Goal: Contribute content: Contribute content

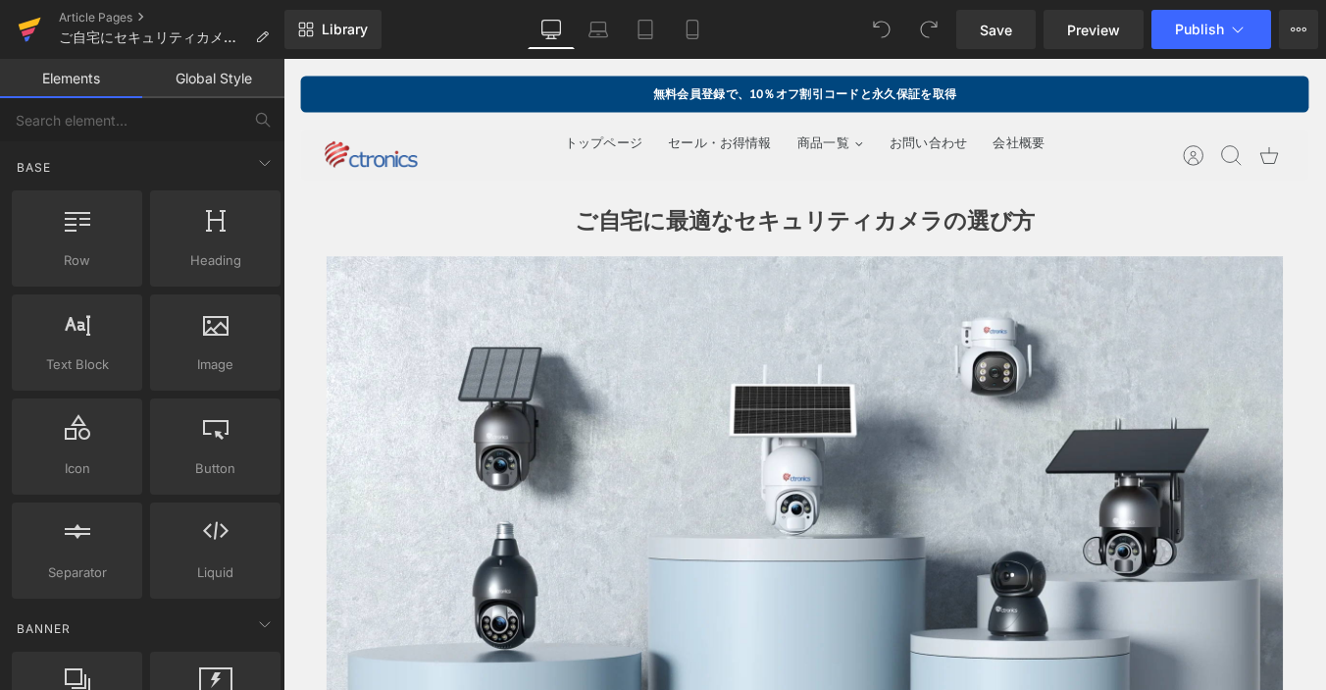
click at [39, 31] on icon at bounding box center [30, 29] width 24 height 49
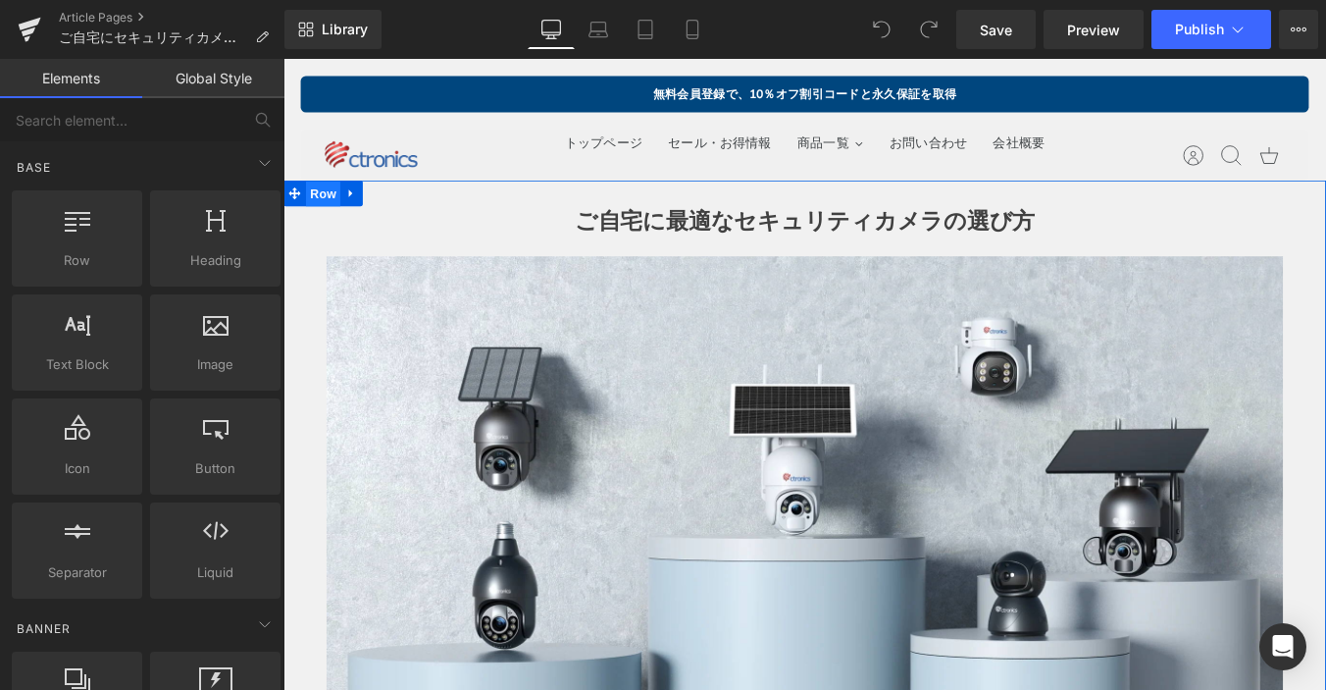
click at [334, 224] on span "Row" at bounding box center [328, 212] width 39 height 29
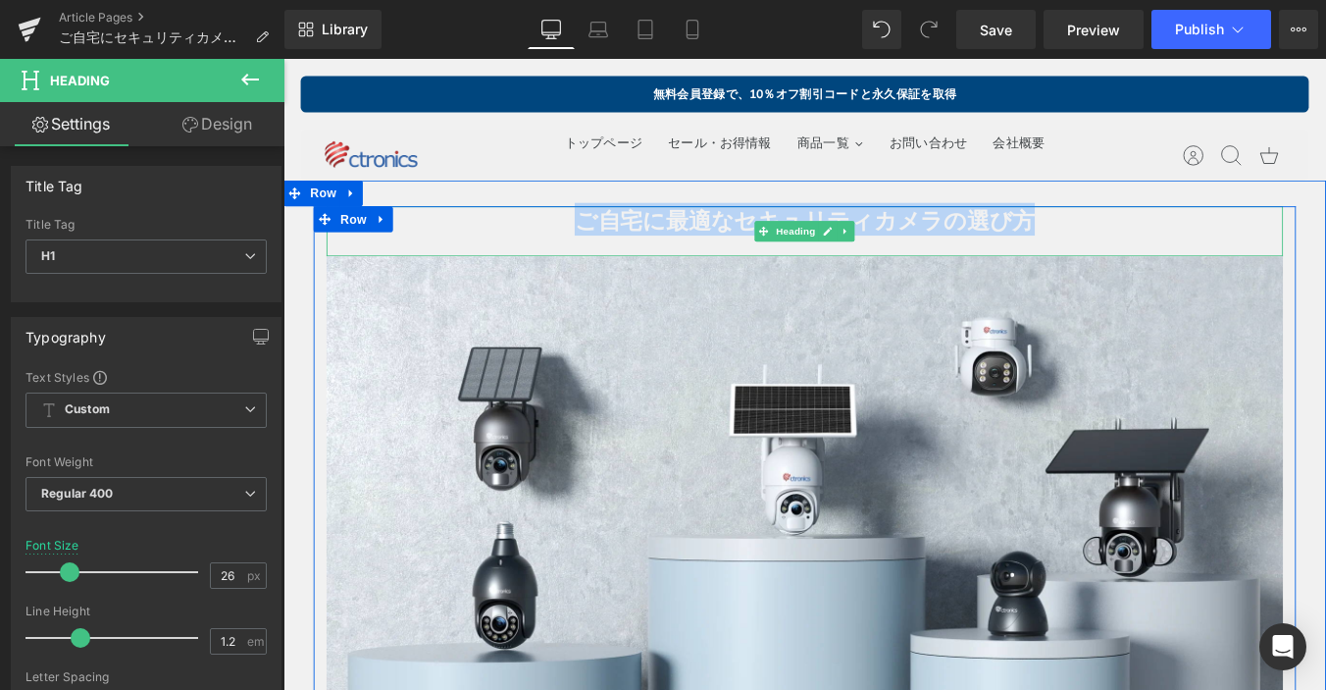
drag, startPoint x: 618, startPoint y: 246, endPoint x: 1129, endPoint y: 249, distance: 511.2
click at [1129, 249] on h1 "ご自宅に最適なセキュリティカメラの選び方" at bounding box center [877, 243] width 1089 height 32
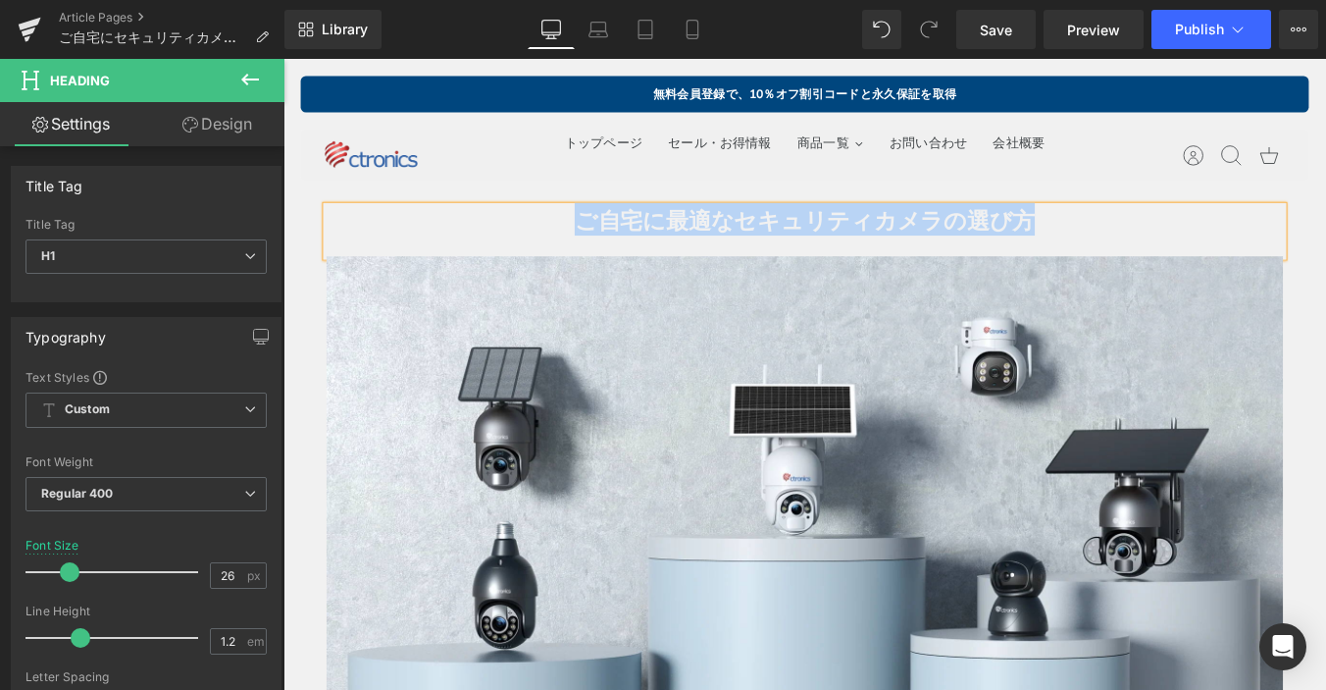
paste div
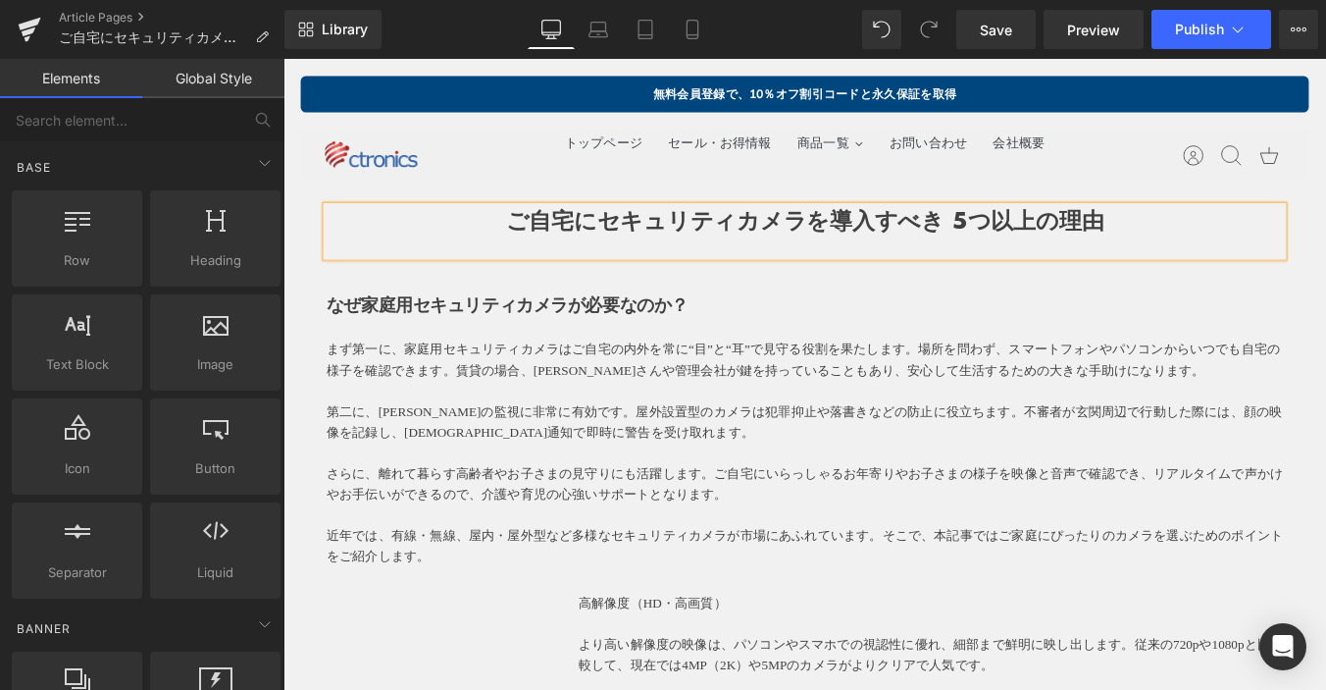
click at [348, 233] on h1 "ご自宅にセキュリティカメラを導入すべき 5つ以上の理由" at bounding box center [877, 243] width 1089 height 32
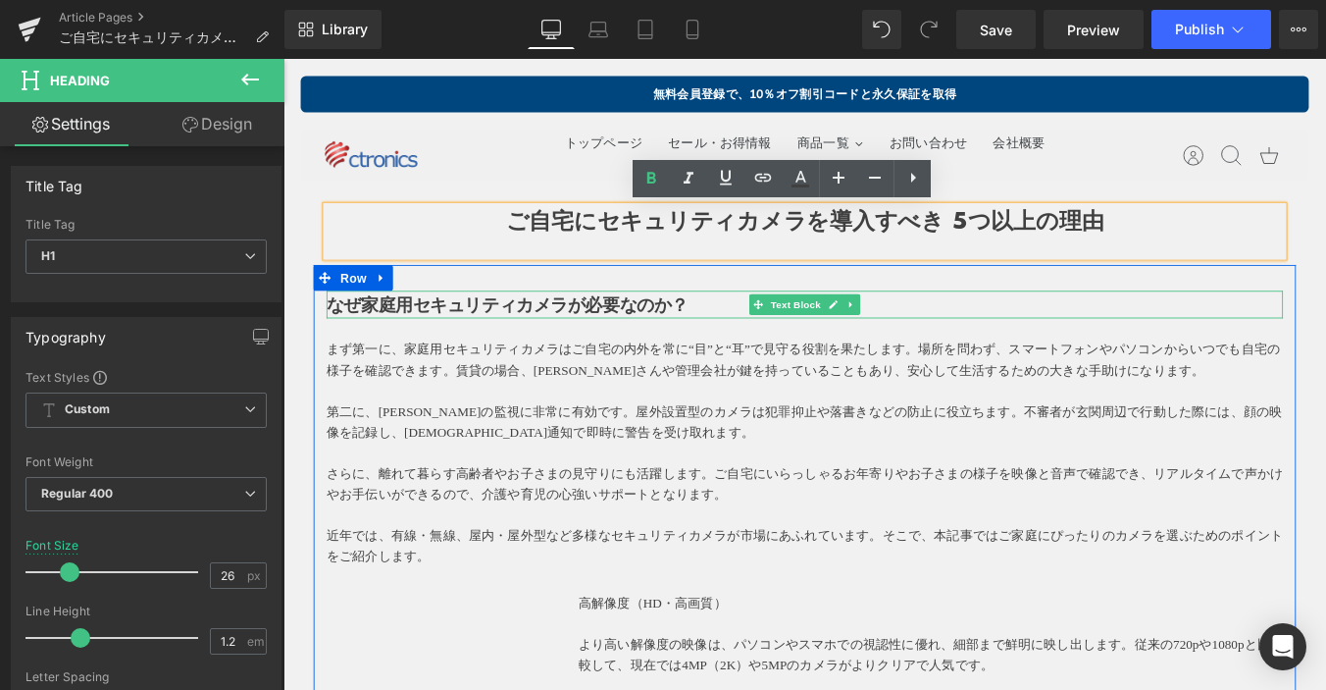
click at [758, 333] on p "なぜ家庭用セキュリティカメラが必要なのか？" at bounding box center [877, 338] width 1089 height 31
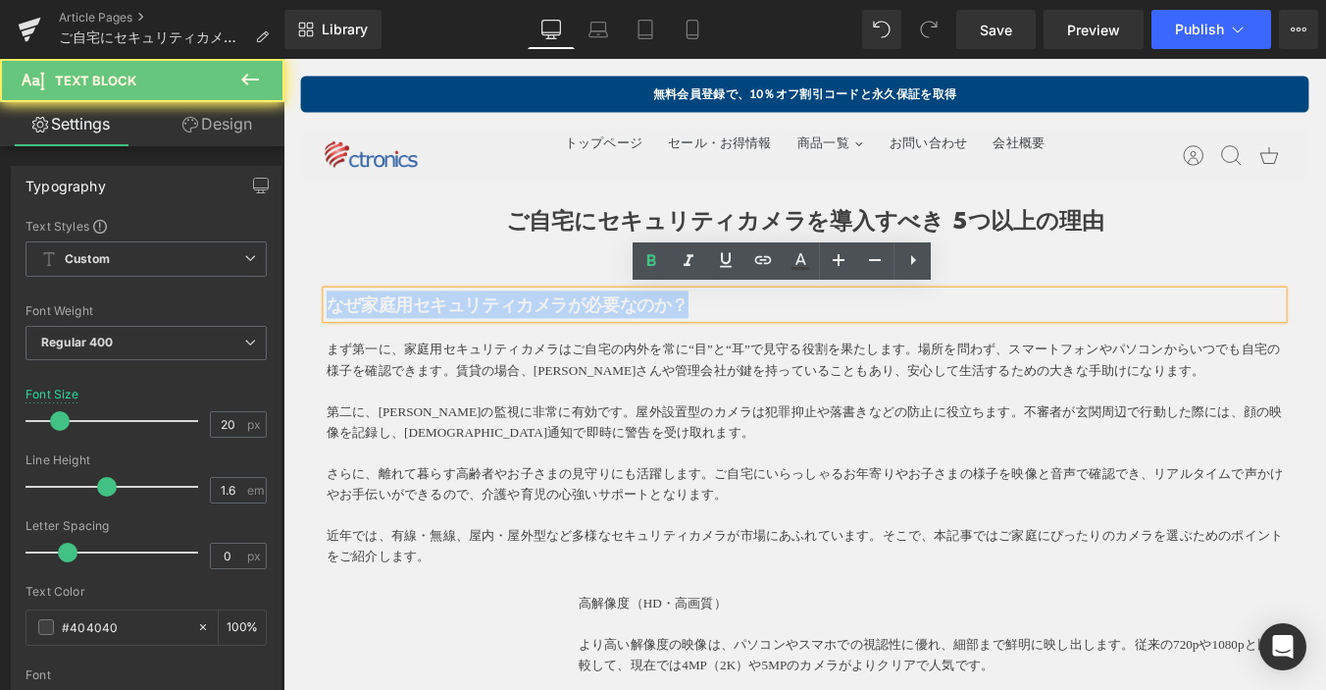
drag, startPoint x: 750, startPoint y: 332, endPoint x: 285, endPoint y: 328, distance: 464.1
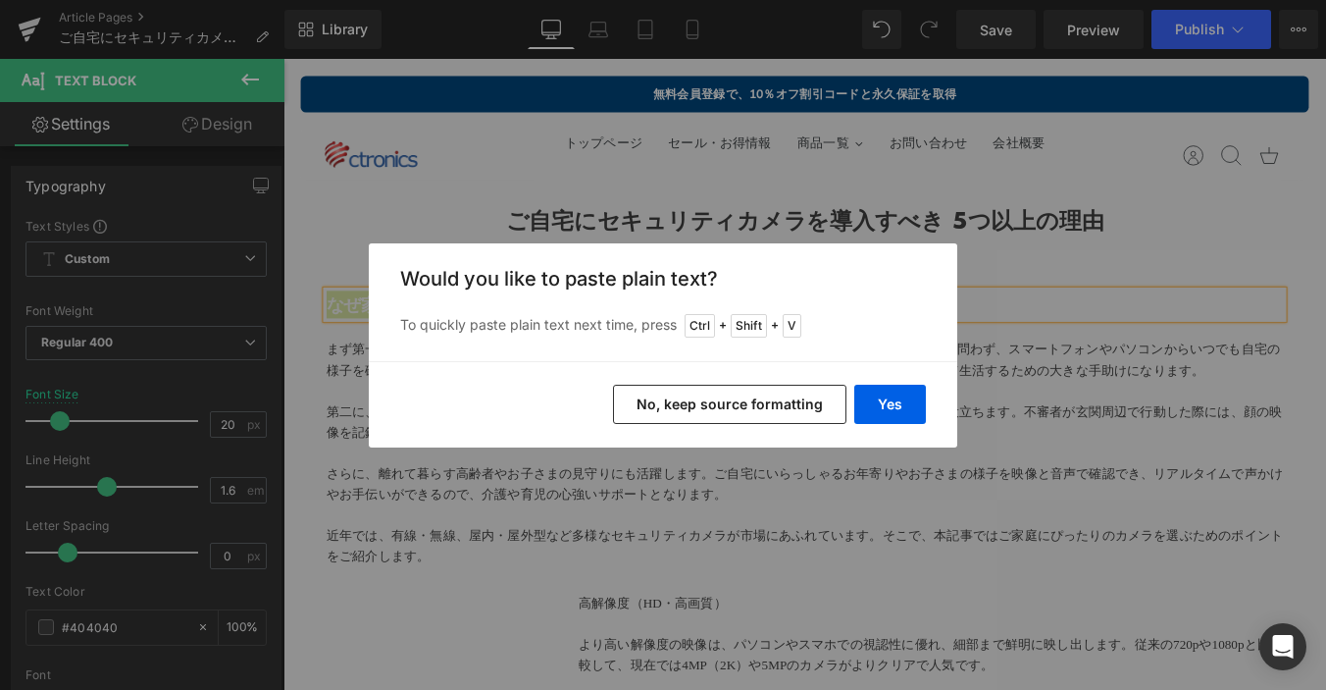
click at [786, 393] on button "No, keep source formatting" at bounding box center [729, 404] width 233 height 39
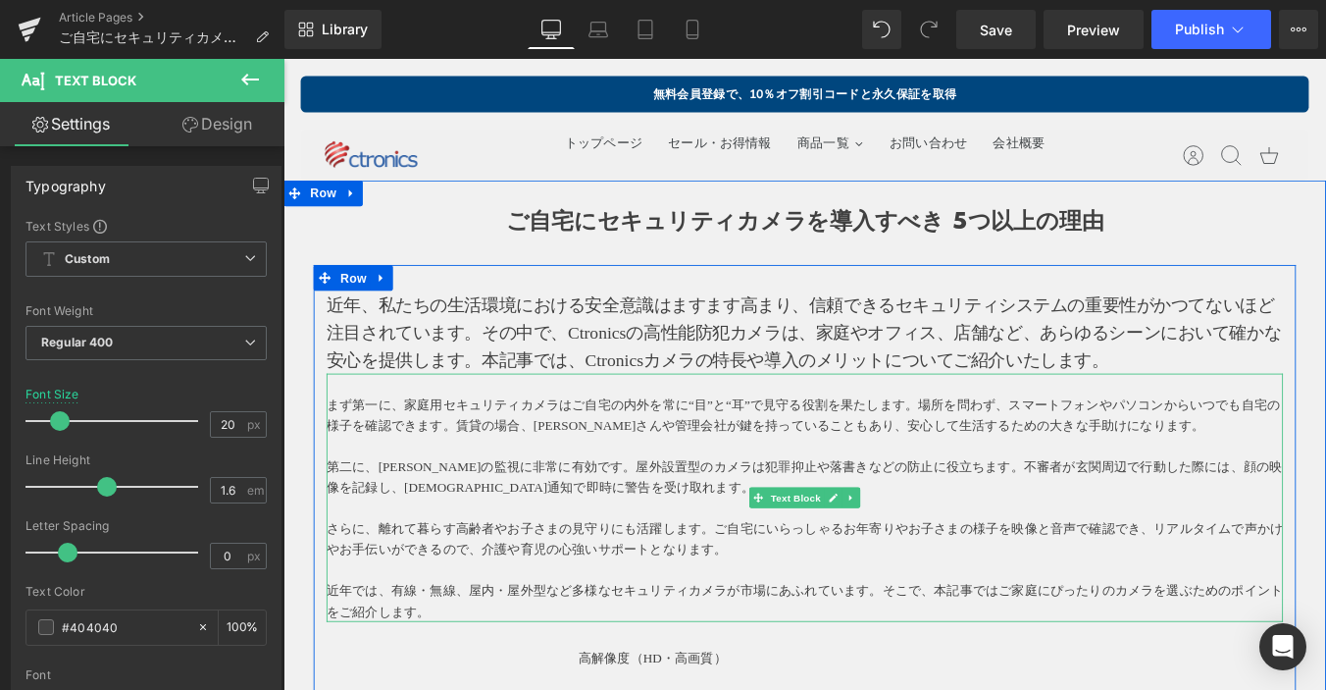
click at [482, 473] on p "まず第一に、家庭用セキュリティカメラはご自宅の内外を常に“目”と“耳”で見守る役割を果たします。場所を問わず、スマートフォンやパソコンからいつでも自宅の様子を…" at bounding box center [877, 464] width 1089 height 47
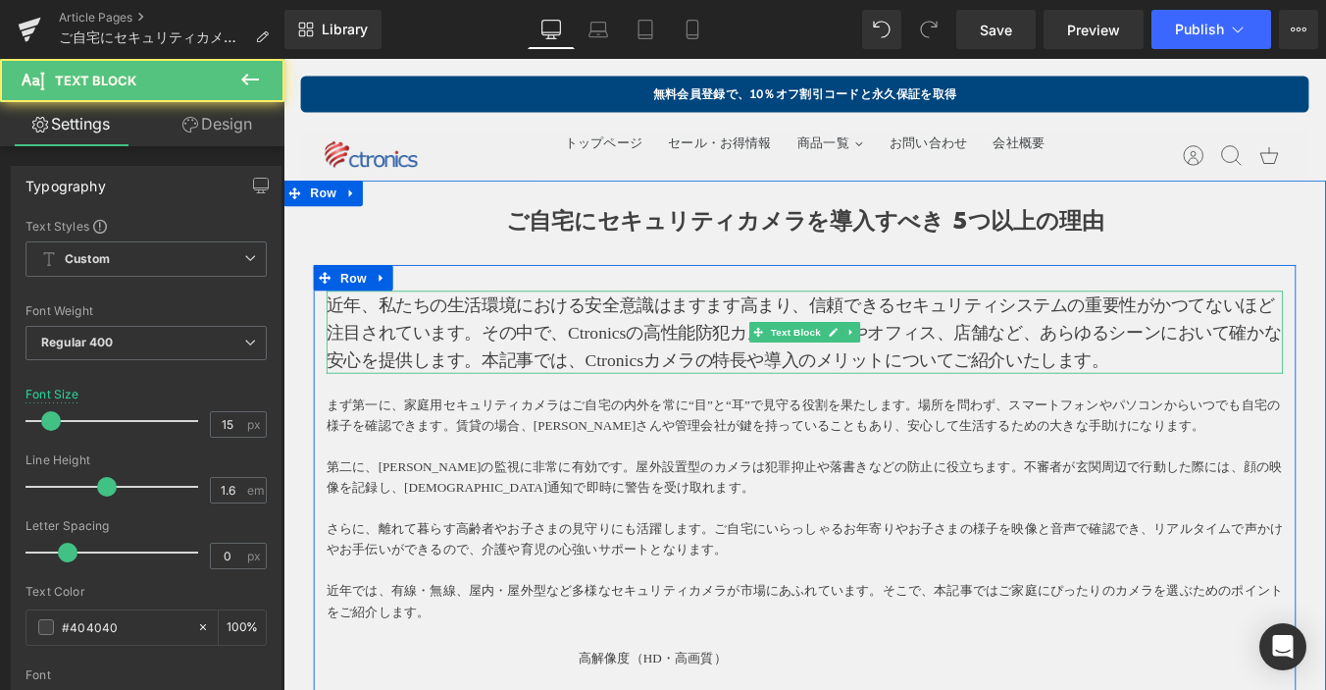
click at [954, 369] on p "近年、私たちの生活環境における安全意識はますます高まり、信頼できるセキュリティシステムの重要性がかつてないほど注目されています。その中で、Ctronicsの高…" at bounding box center [877, 370] width 1089 height 94
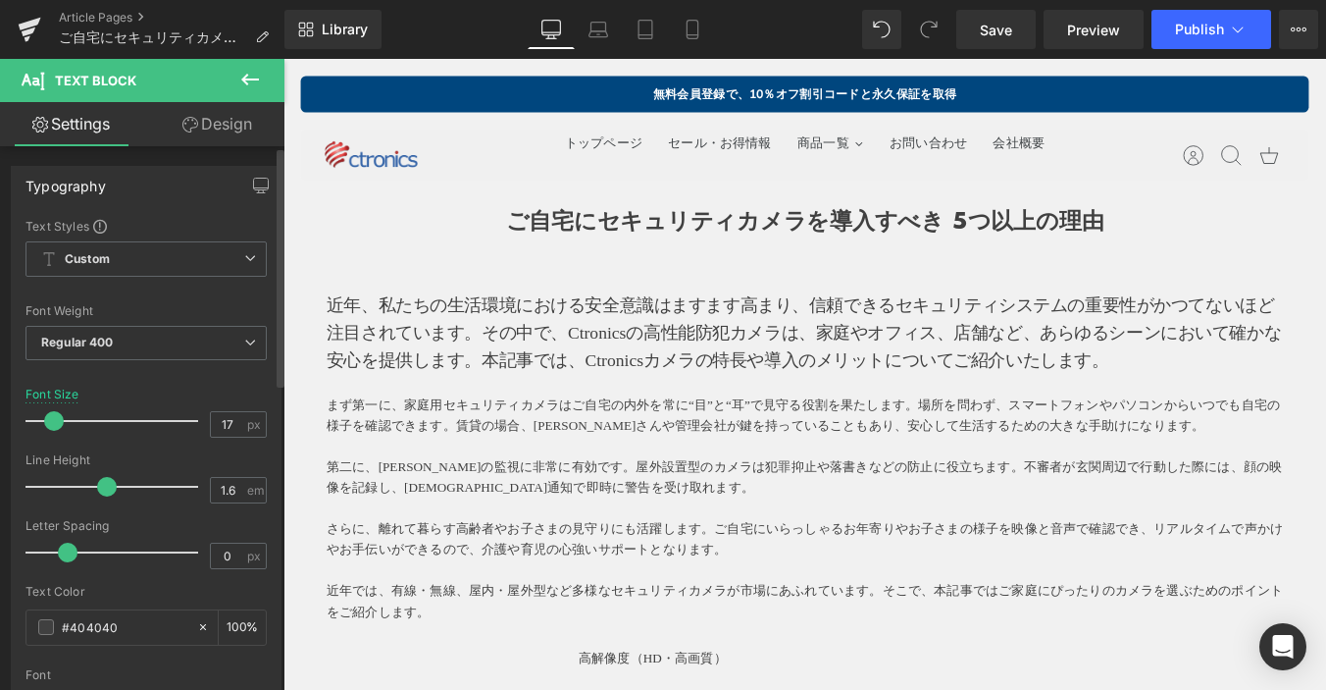
type input "16"
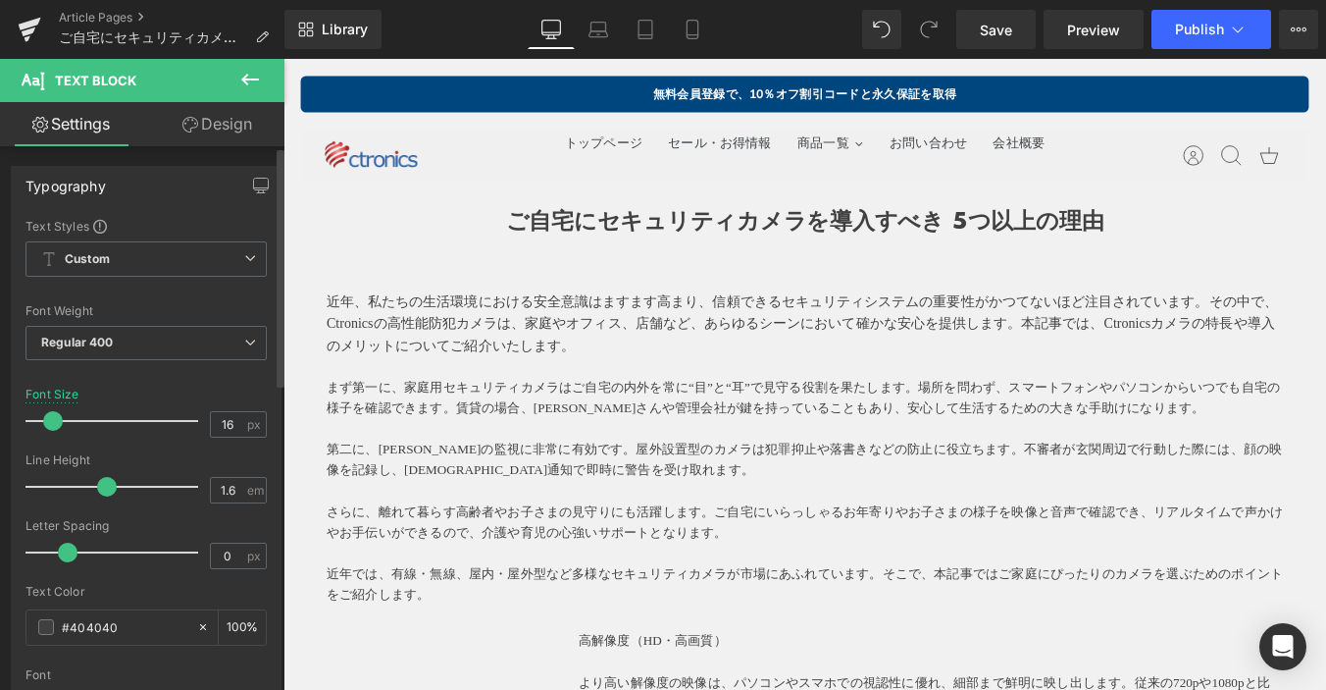
click at [49, 418] on span at bounding box center [53, 421] width 20 height 20
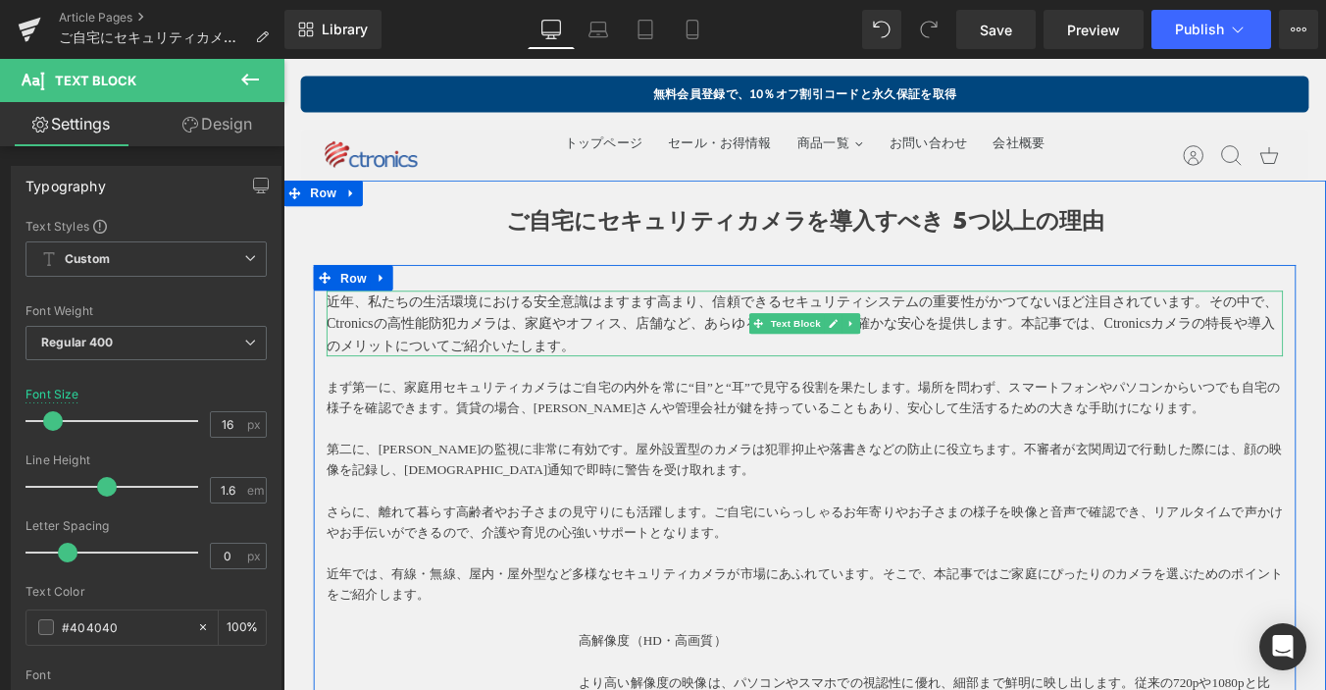
click at [553, 367] on p "近年、私たちの生活環境における安全意識はますます高まり、信頼できるセキュリティシステムの重要性がかつてないほど注目されています。その中で、Ctronicsの高…" at bounding box center [877, 361] width 1089 height 76
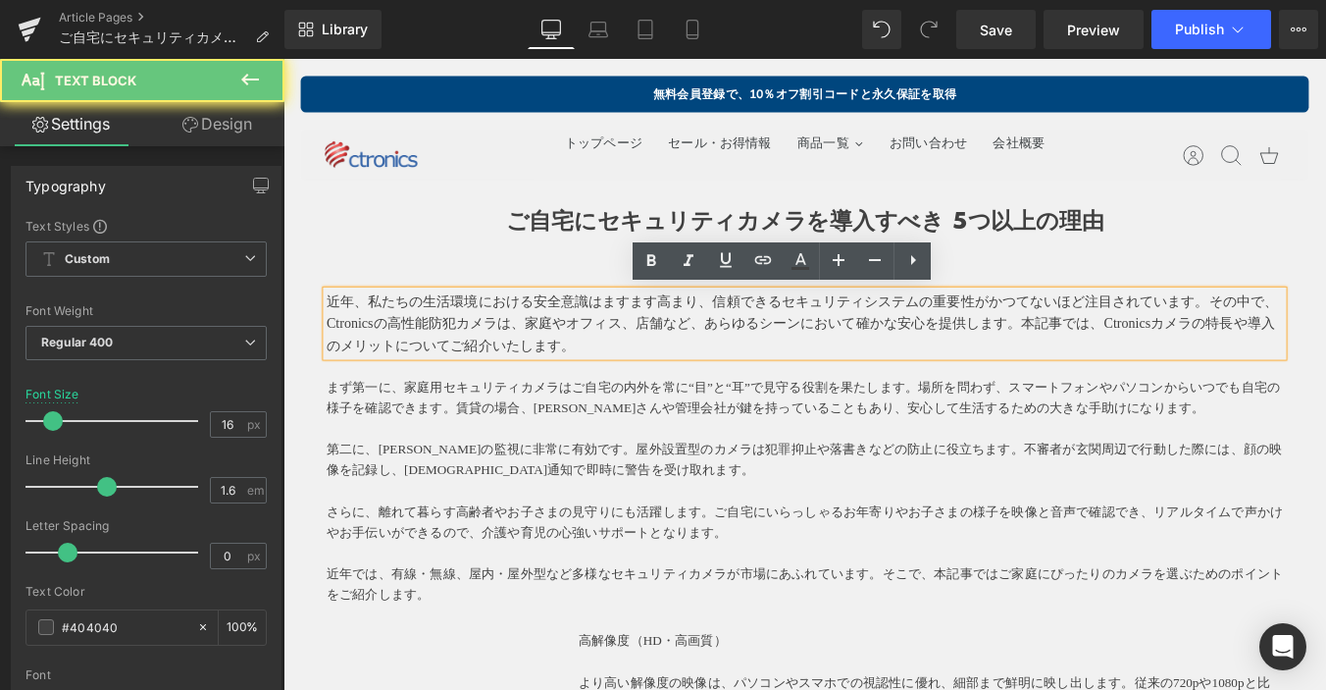
drag, startPoint x: 641, startPoint y: 383, endPoint x: 130, endPoint y: 300, distance: 516.8
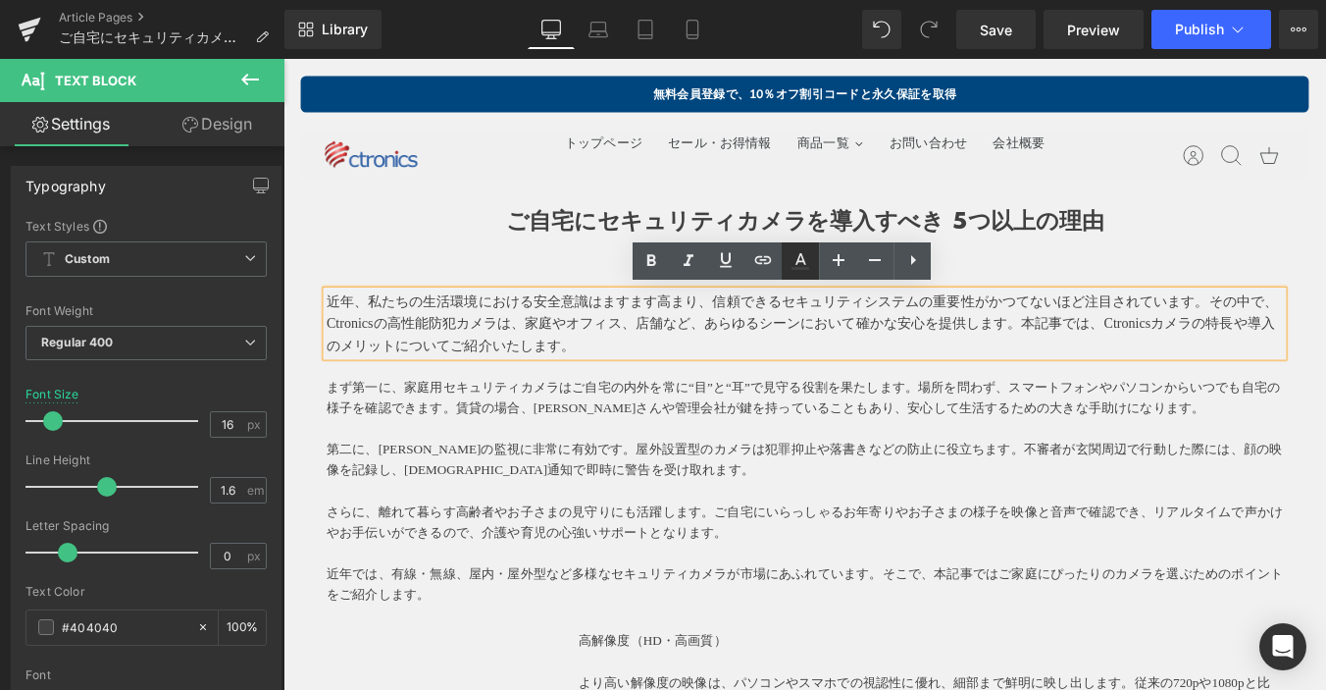
click at [808, 254] on icon at bounding box center [801, 261] width 24 height 24
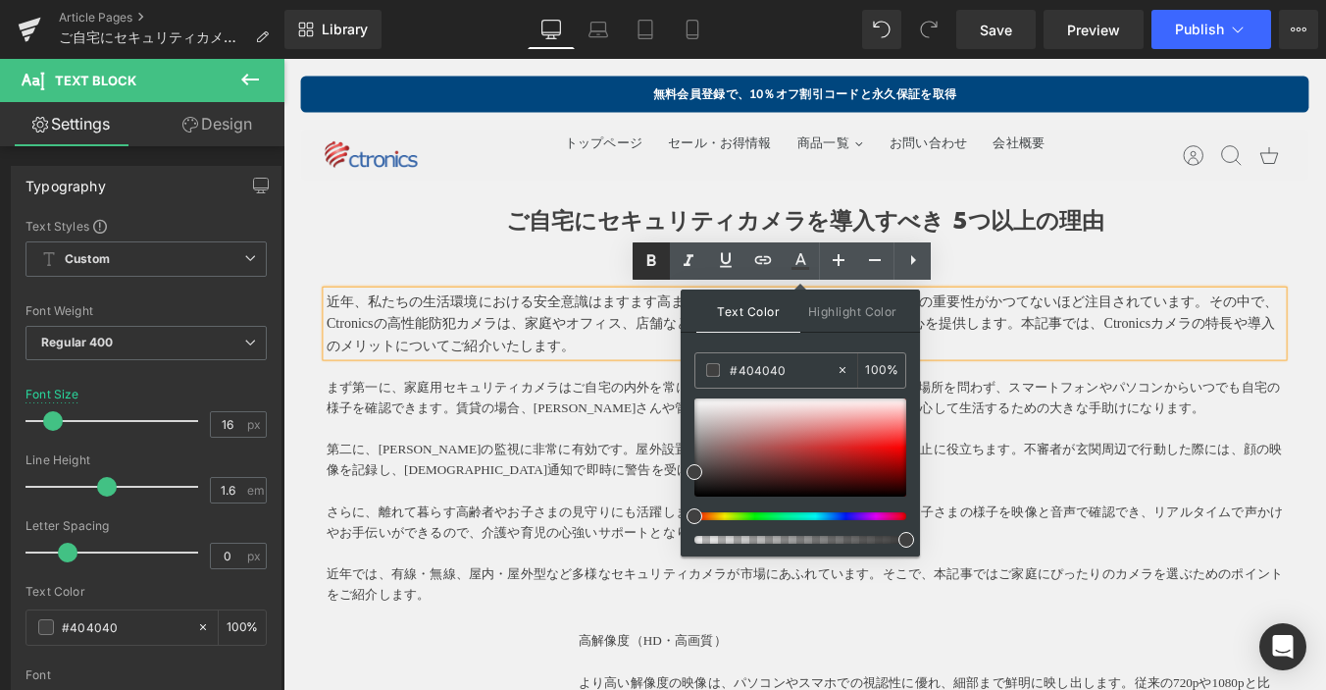
click at [648, 254] on icon at bounding box center [652, 261] width 24 height 24
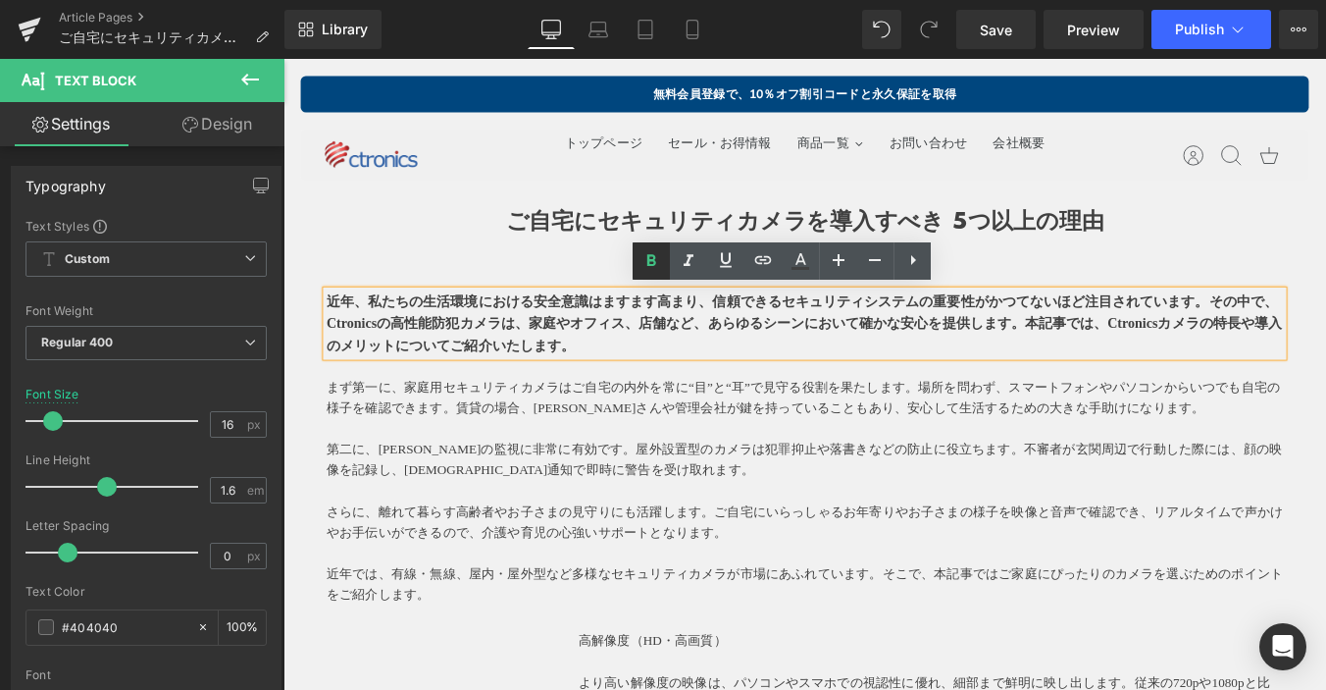
click at [651, 262] on icon at bounding box center [652, 261] width 24 height 24
click at [642, 254] on icon at bounding box center [652, 261] width 24 height 24
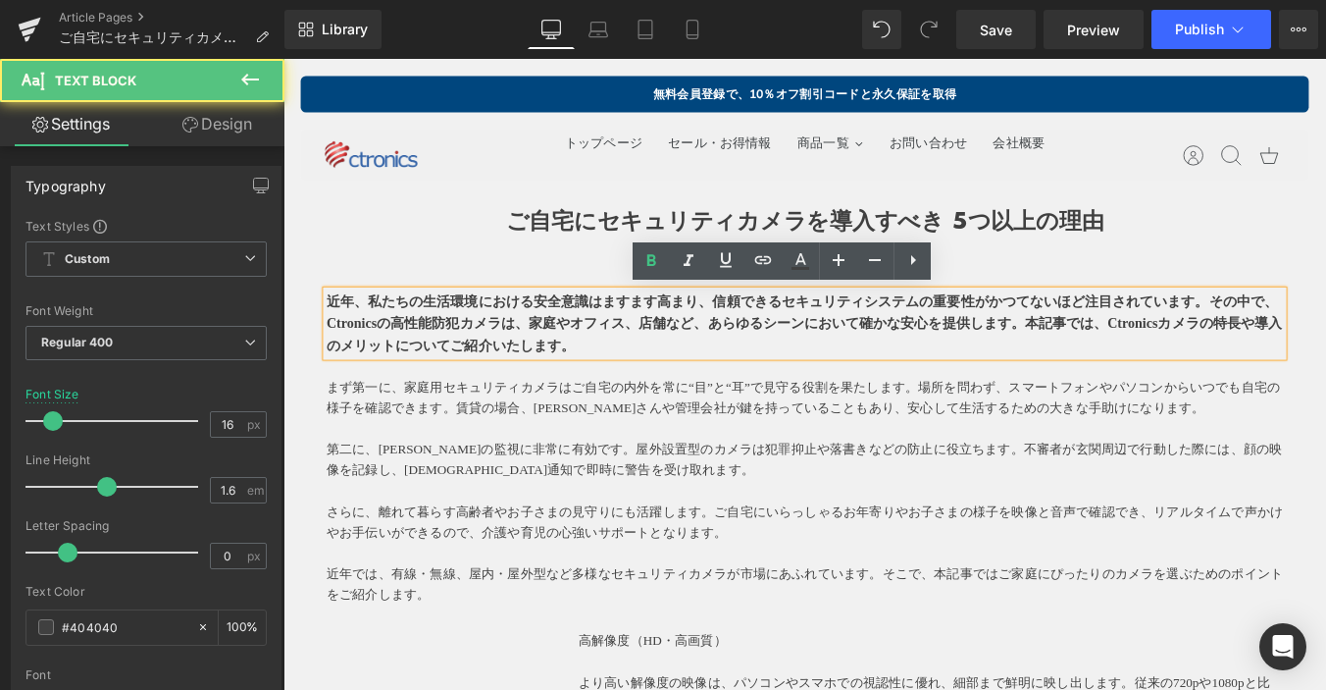
drag, startPoint x: 718, startPoint y: 379, endPoint x: 531, endPoint y: 267, distance: 218.2
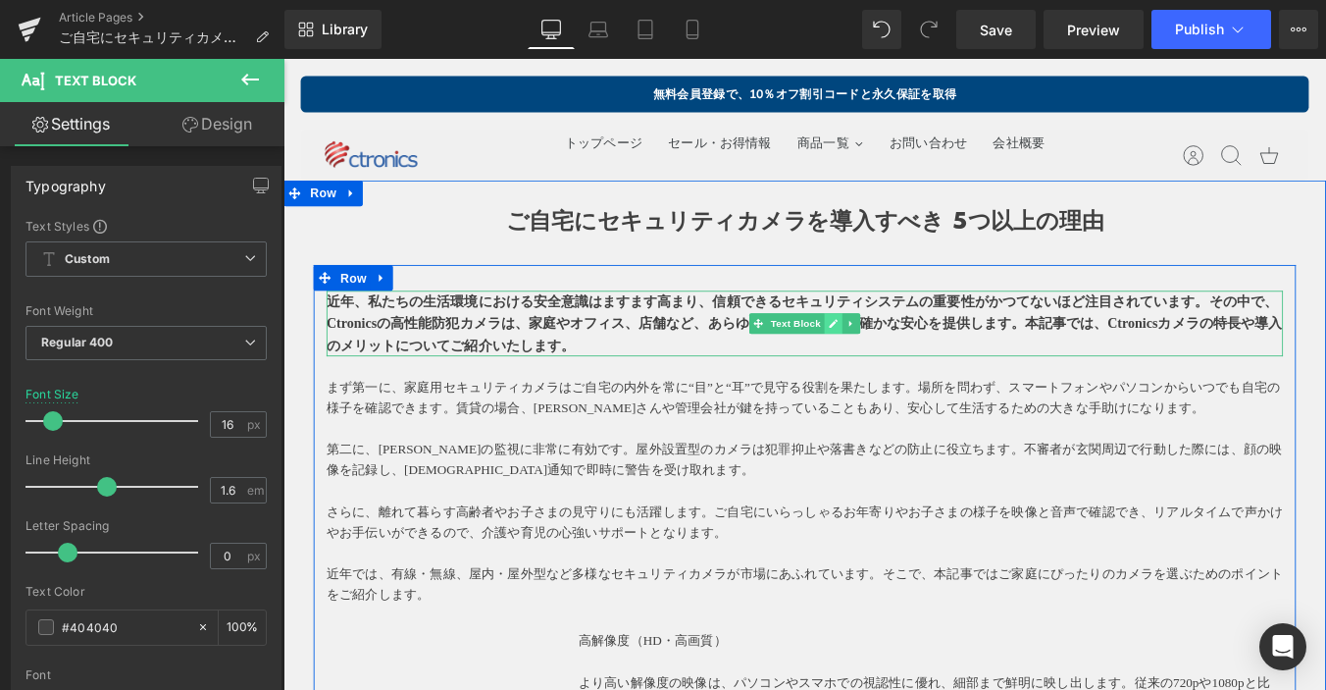
click at [905, 355] on icon at bounding box center [910, 360] width 11 height 12
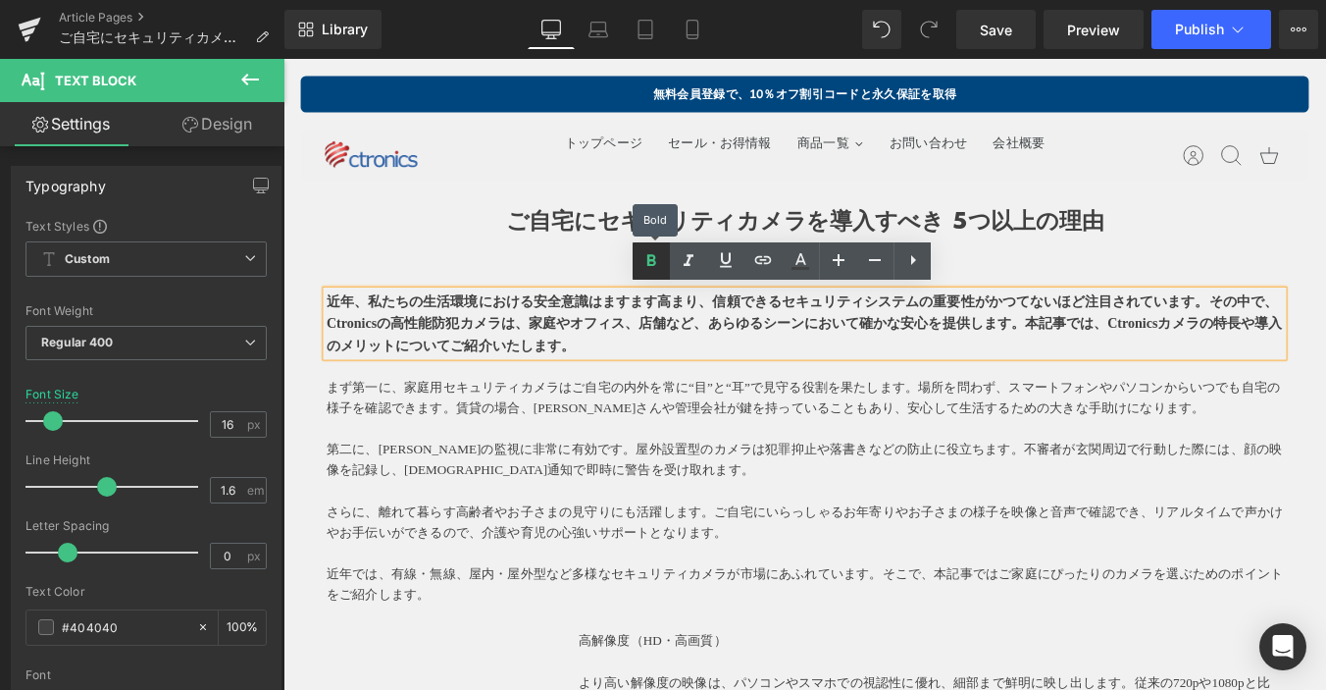
click at [646, 258] on icon at bounding box center [652, 261] width 24 height 24
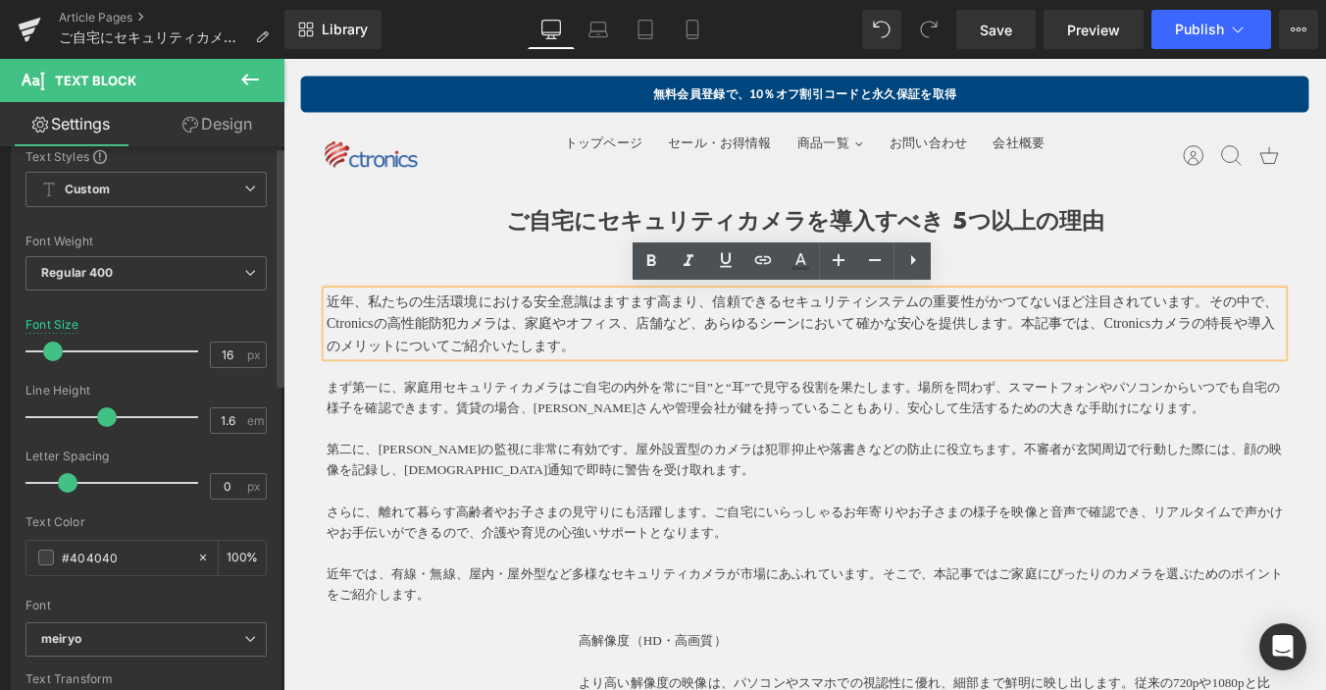
scroll to position [196, 0]
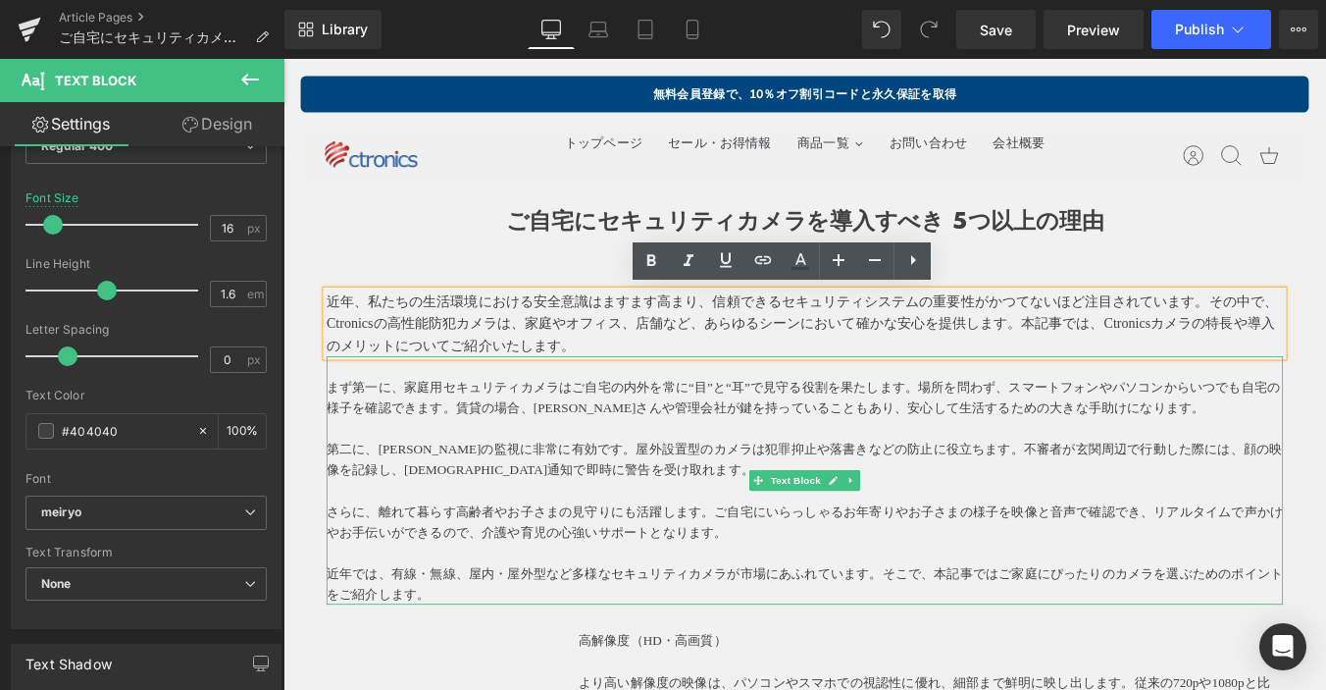
click at [752, 414] on p at bounding box center [877, 409] width 1089 height 24
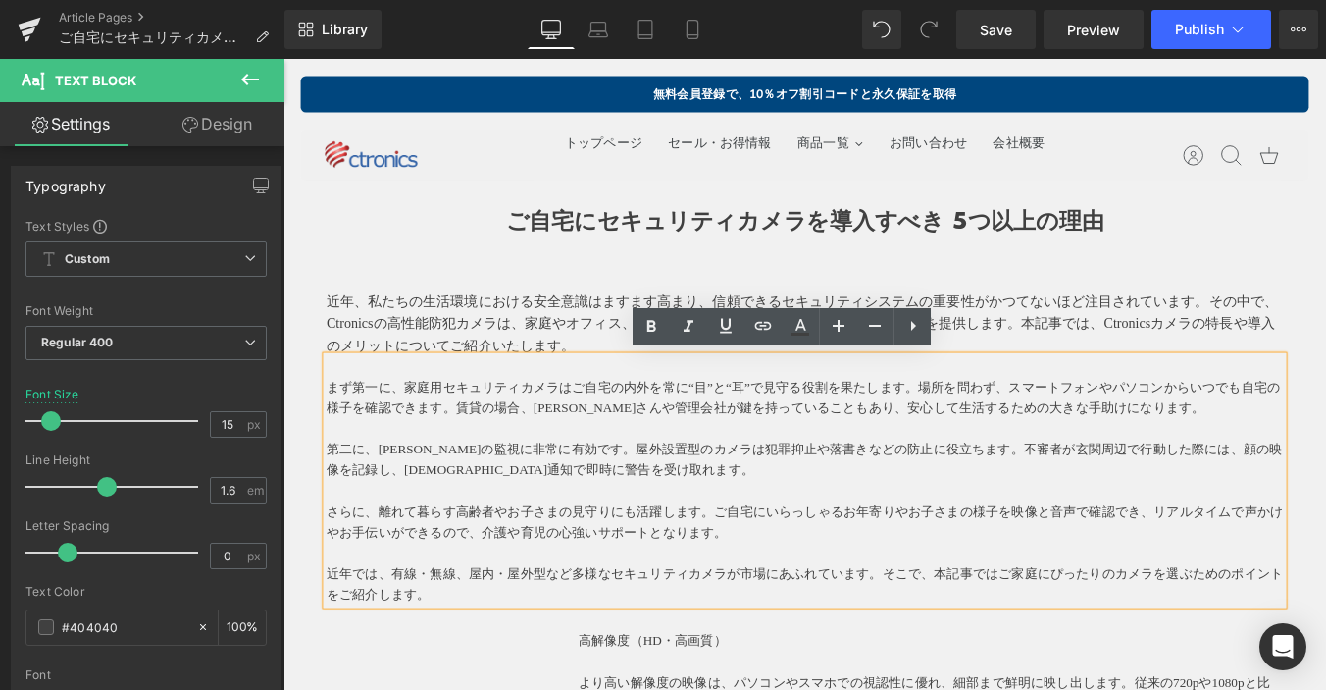
drag, startPoint x: 368, startPoint y: 306, endPoint x: 401, endPoint y: 333, distance: 42.6
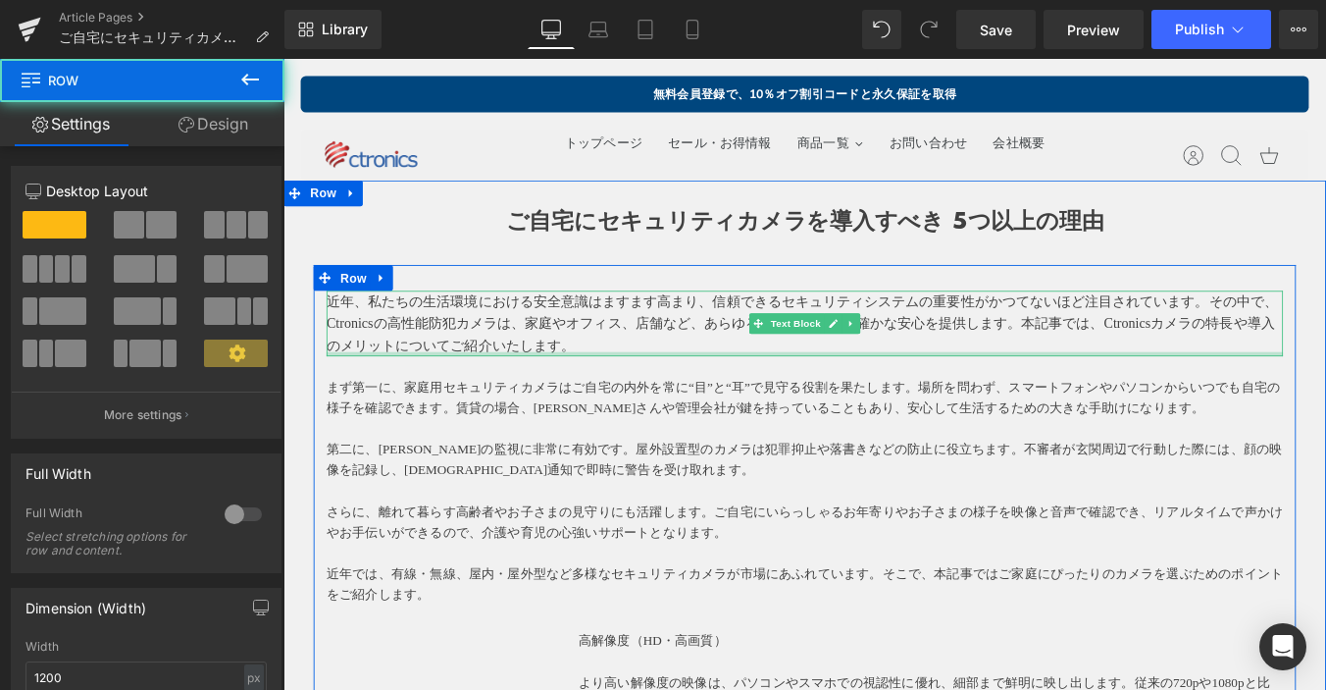
click at [284, 59] on div at bounding box center [284, 59] width 0 height 0
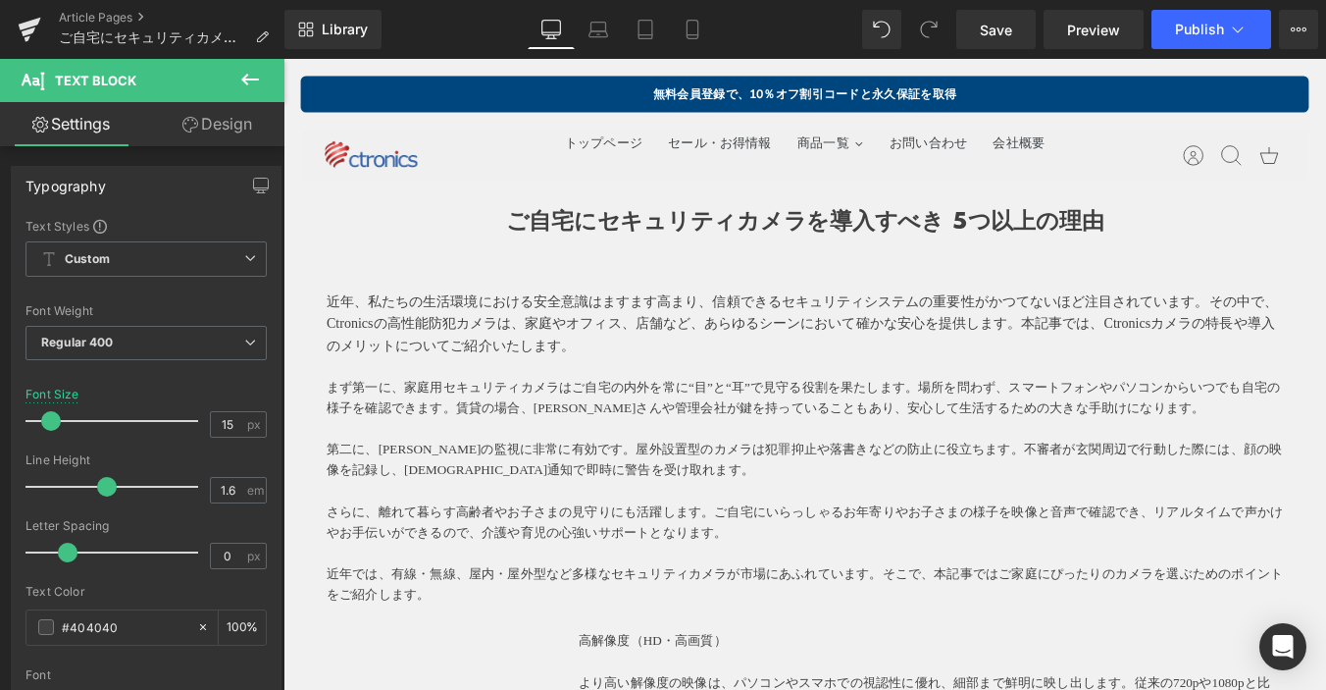
click at [245, 72] on icon at bounding box center [250, 80] width 24 height 24
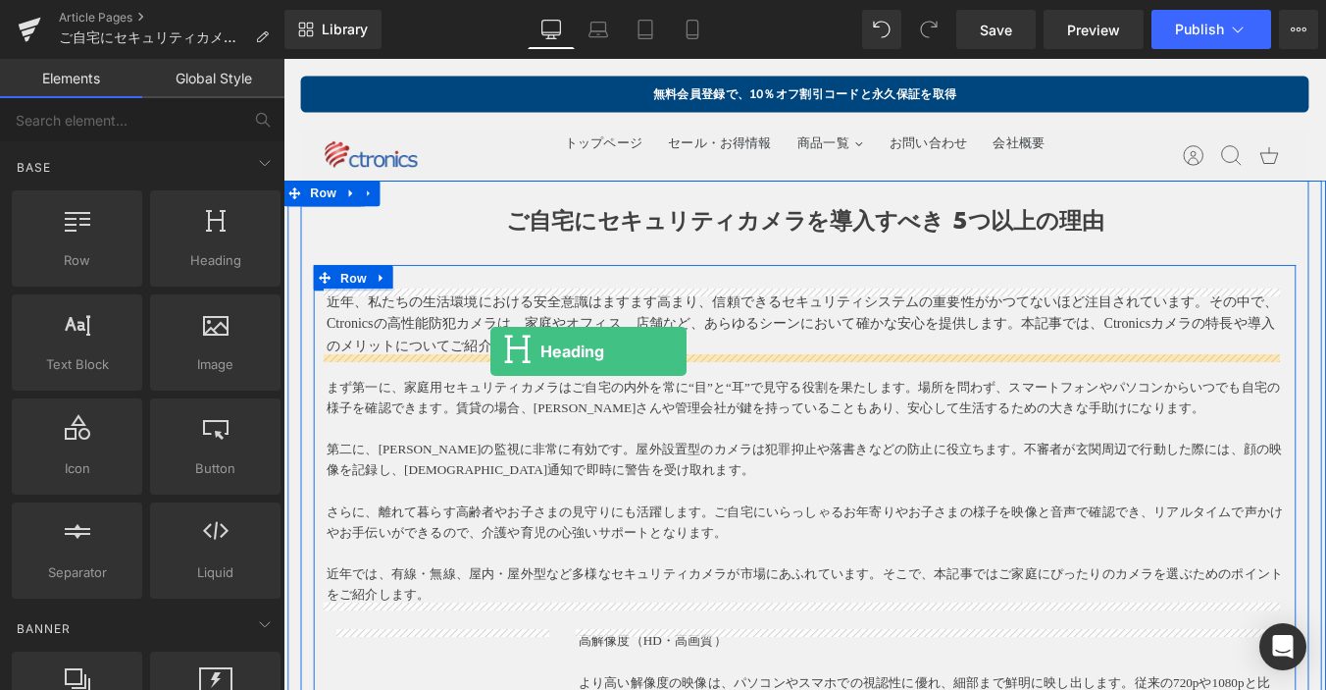
drag, startPoint x: 483, startPoint y: 311, endPoint x: 550, endPoint y: 392, distance: 105.9
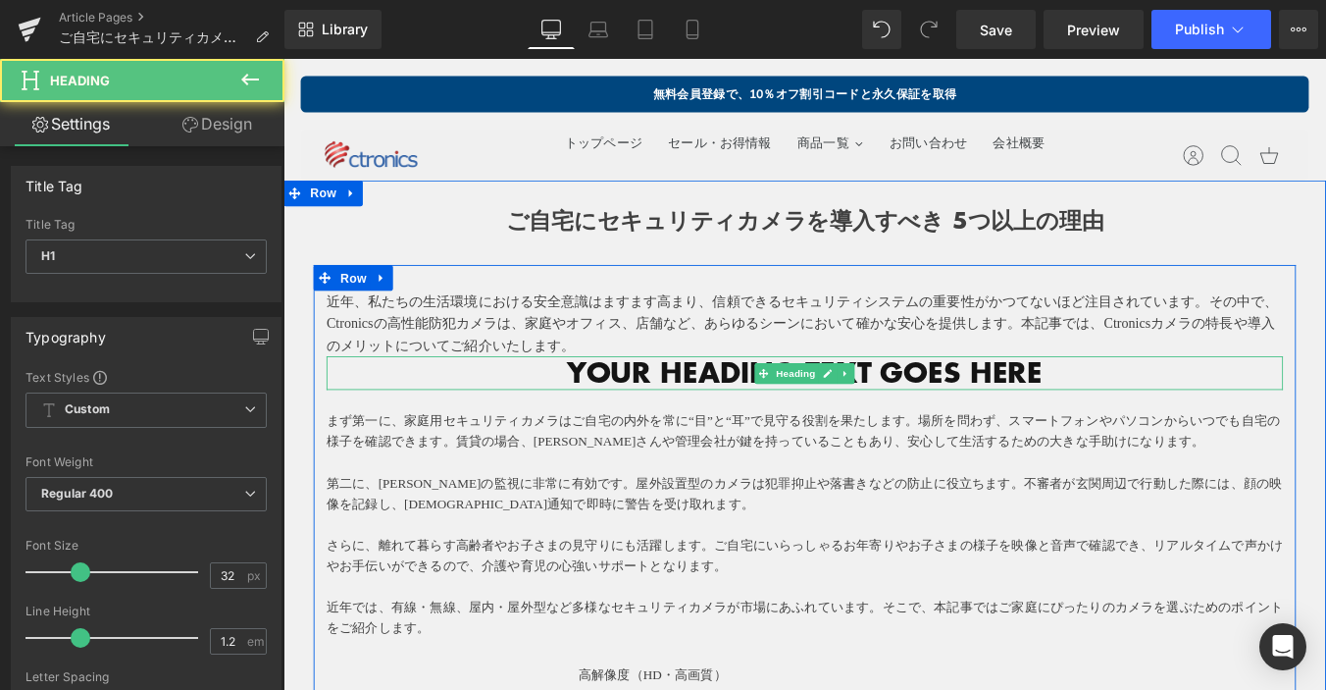
click at [1065, 407] on h1 "Your heading text goes here" at bounding box center [877, 415] width 1089 height 37
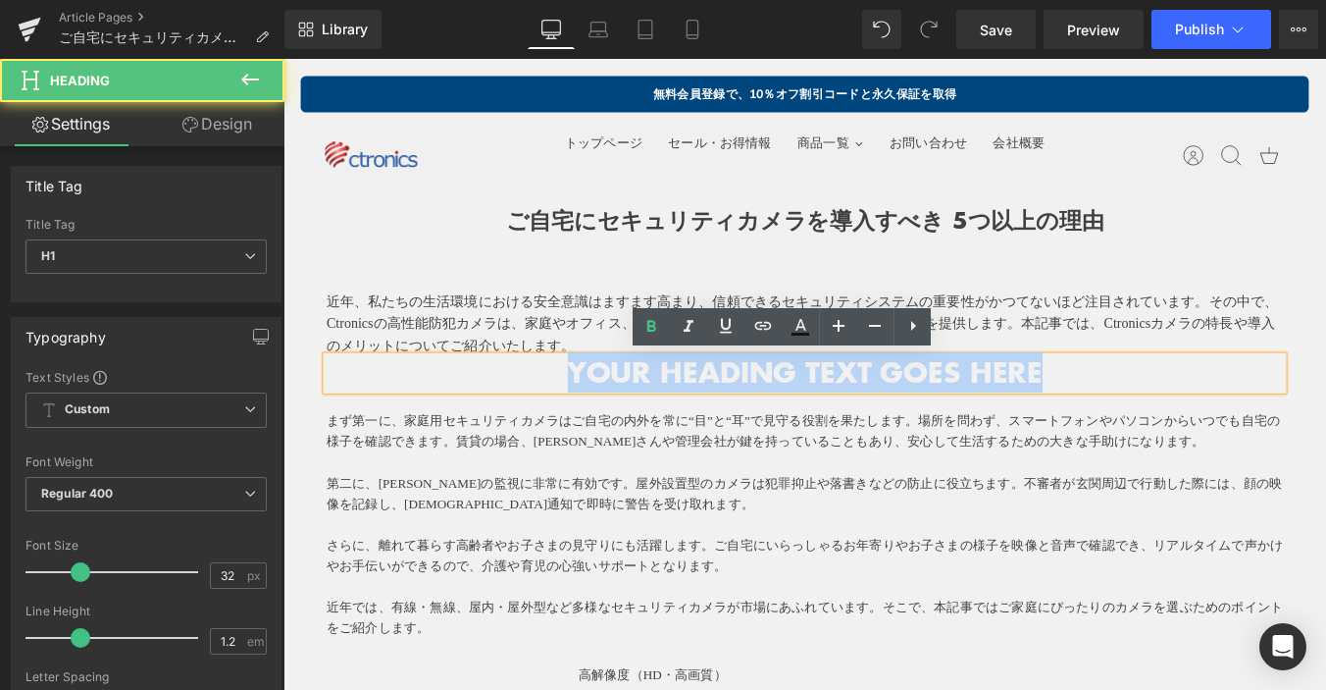
drag, startPoint x: 1107, startPoint y: 410, endPoint x: 581, endPoint y: 402, distance: 525.9
click at [526, 408] on h1 "Your heading text goes here" at bounding box center [877, 415] width 1089 height 37
paste div
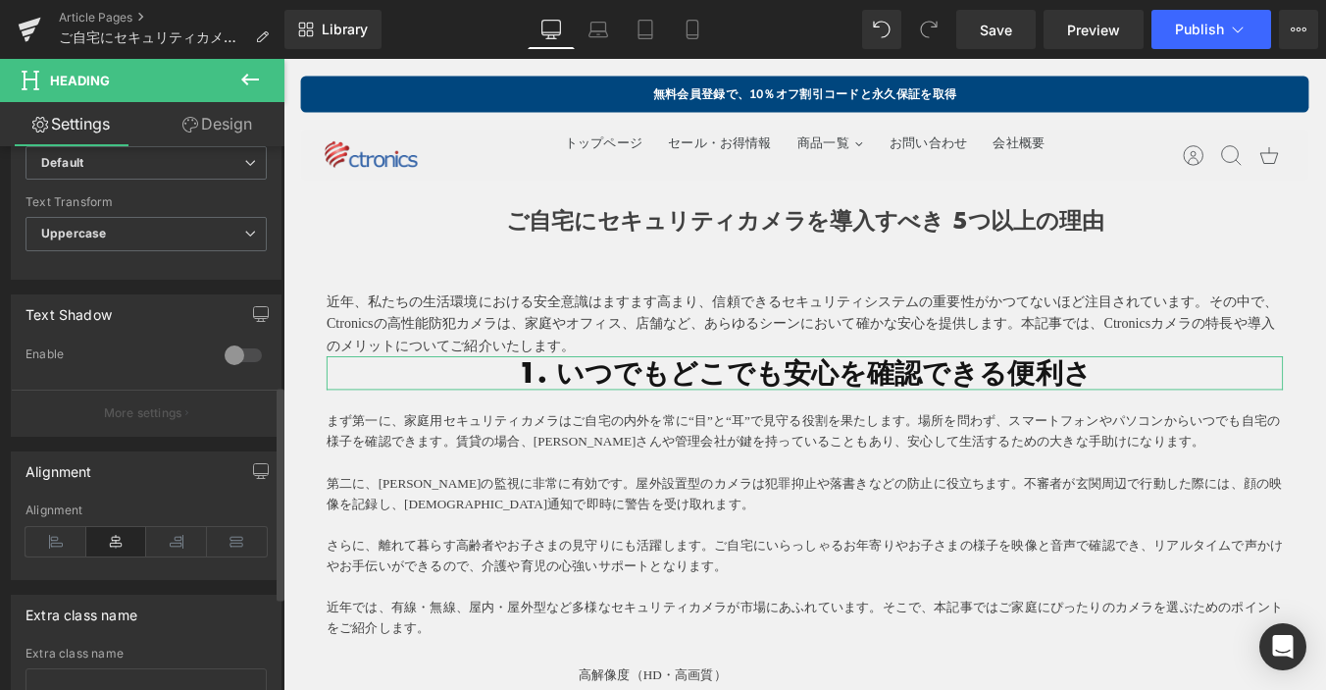
scroll to position [844, 0]
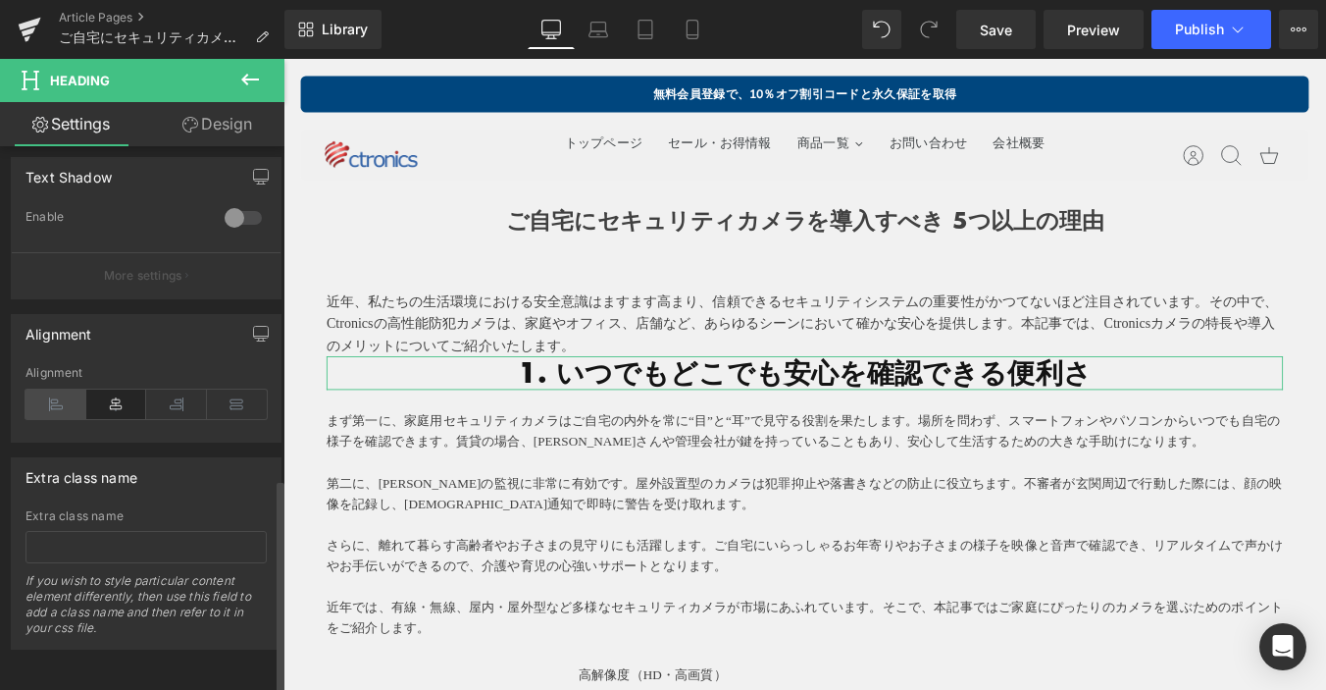
click at [50, 394] on icon at bounding box center [56, 403] width 61 height 29
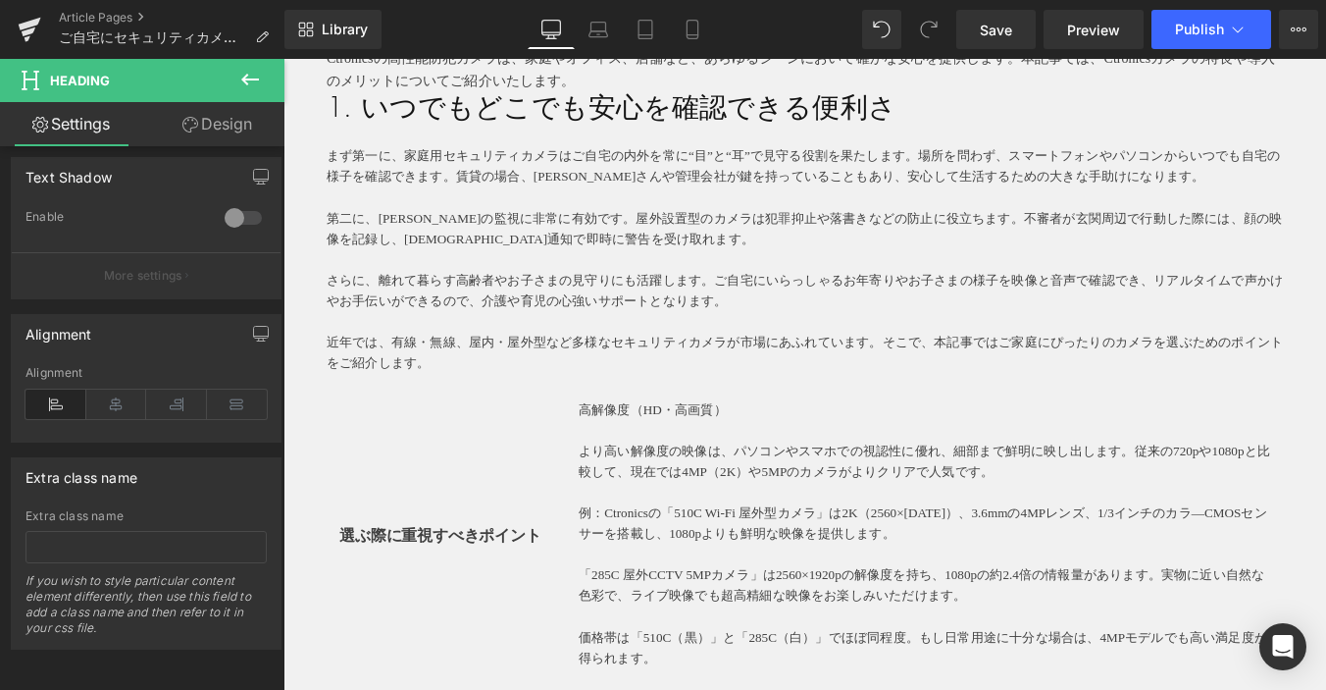
scroll to position [392, 0]
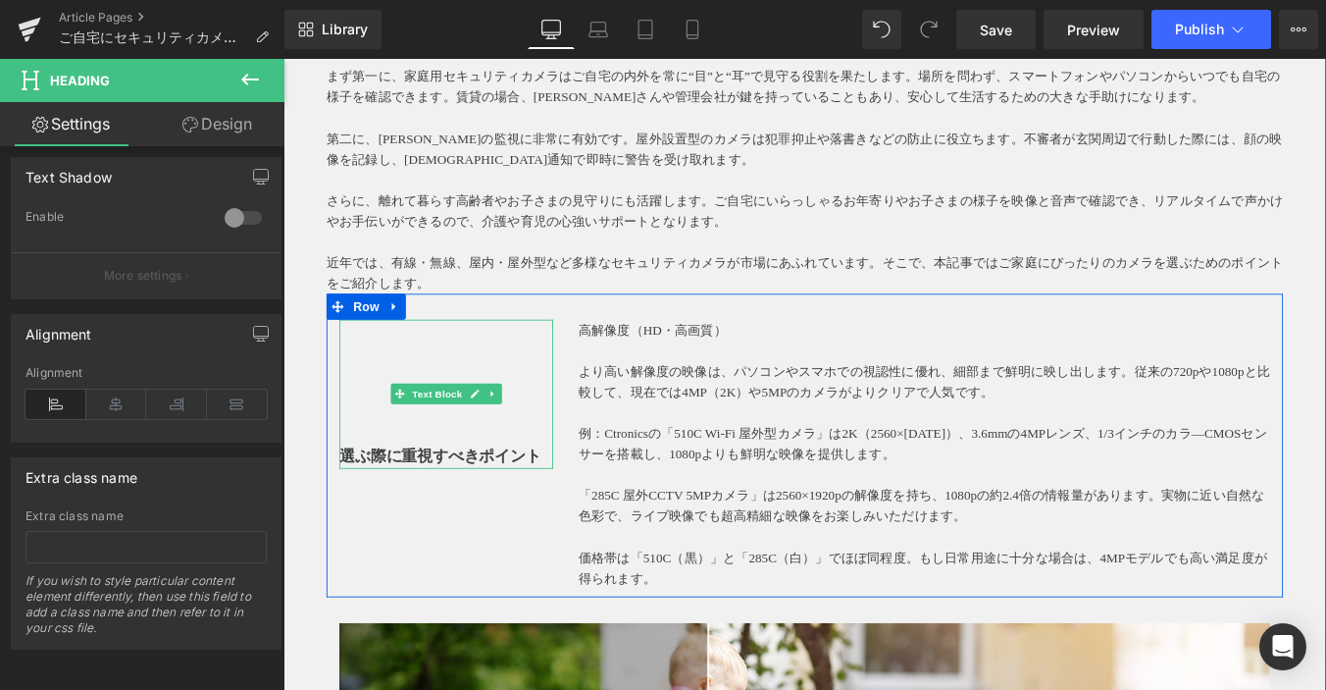
click at [506, 500] on strong "選ぶ際に重視すべきポイント" at bounding box center [462, 510] width 230 height 20
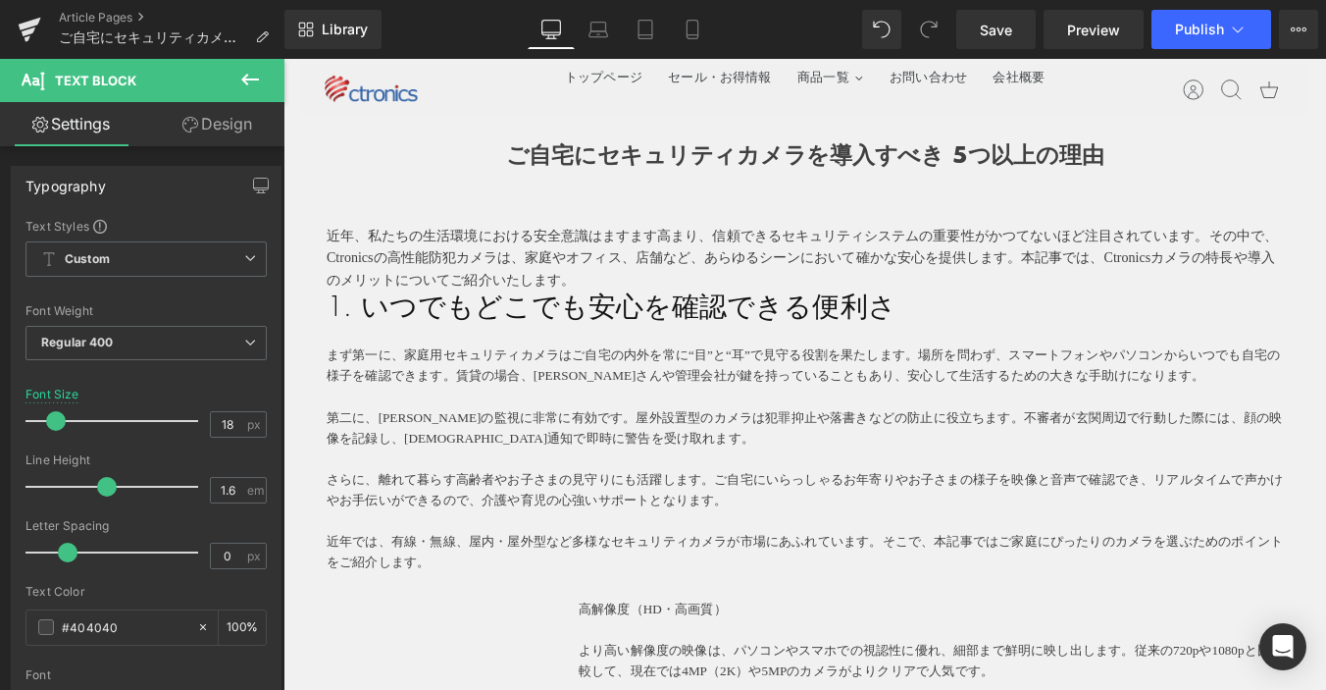
scroll to position [0, 0]
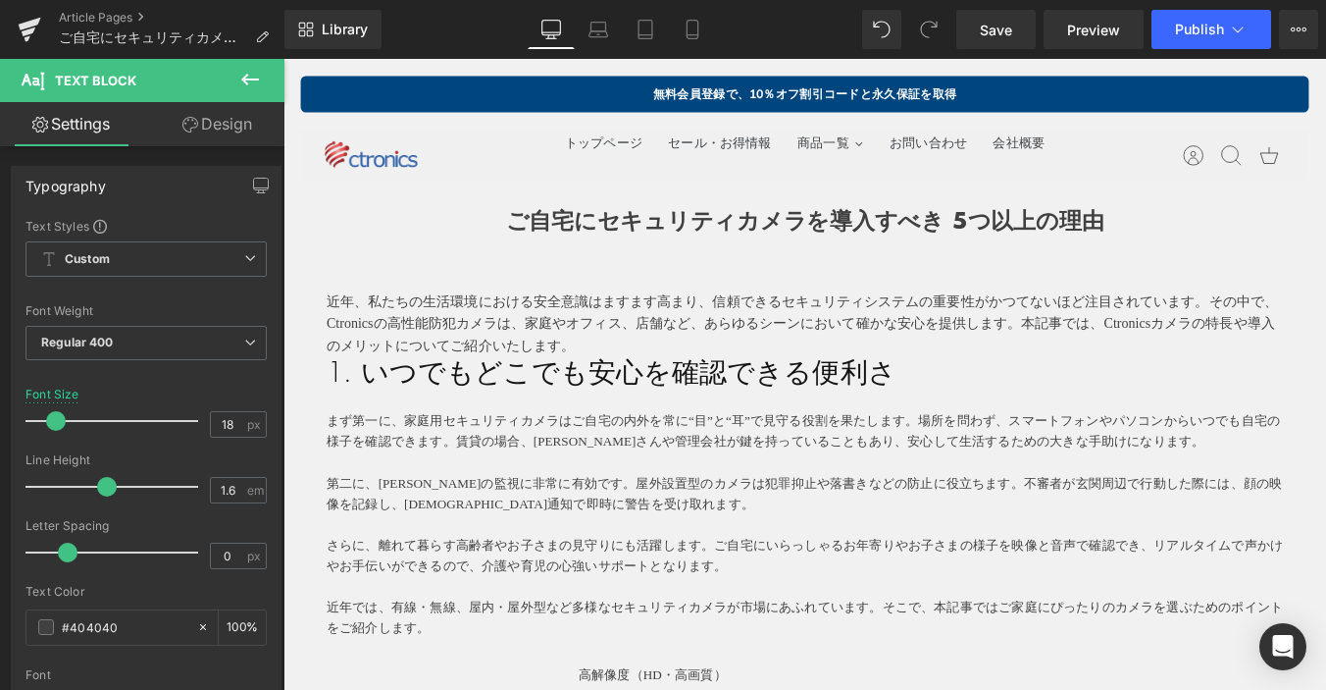
click at [507, 416] on h1 "1. いつでもどこでも安心を確認できる便利さ" at bounding box center [877, 415] width 1089 height 37
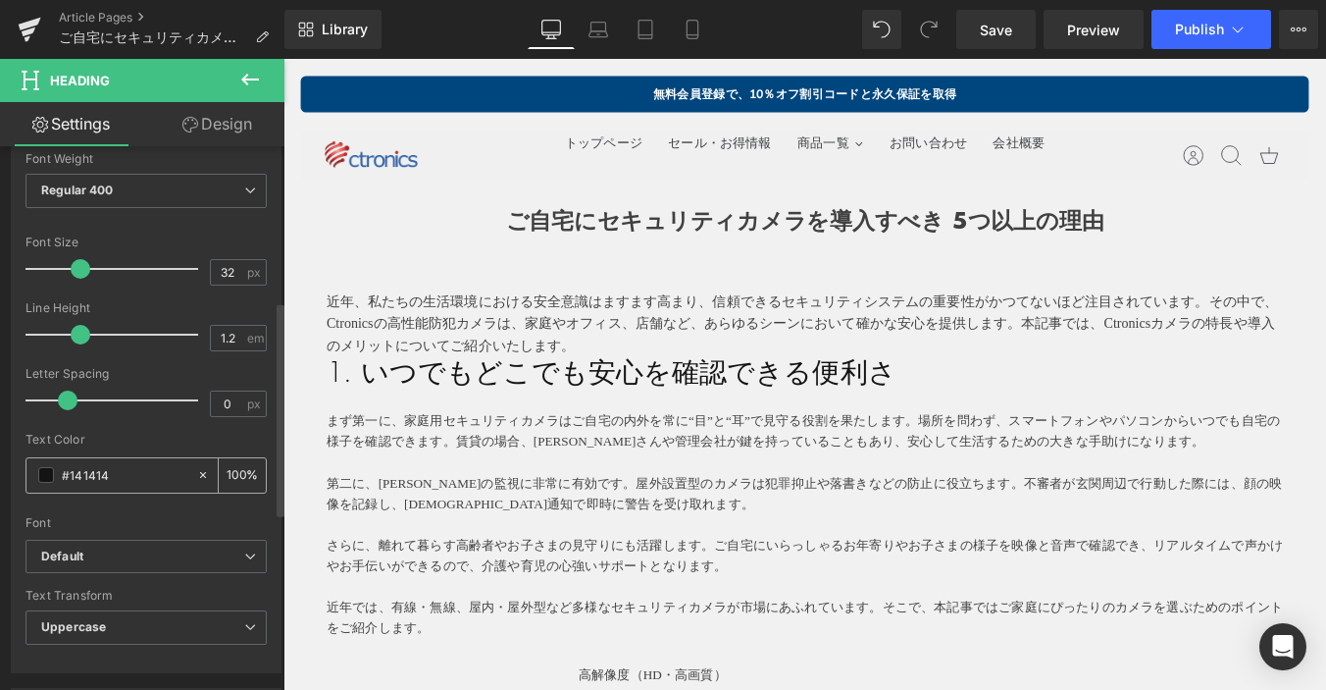
scroll to position [392, 0]
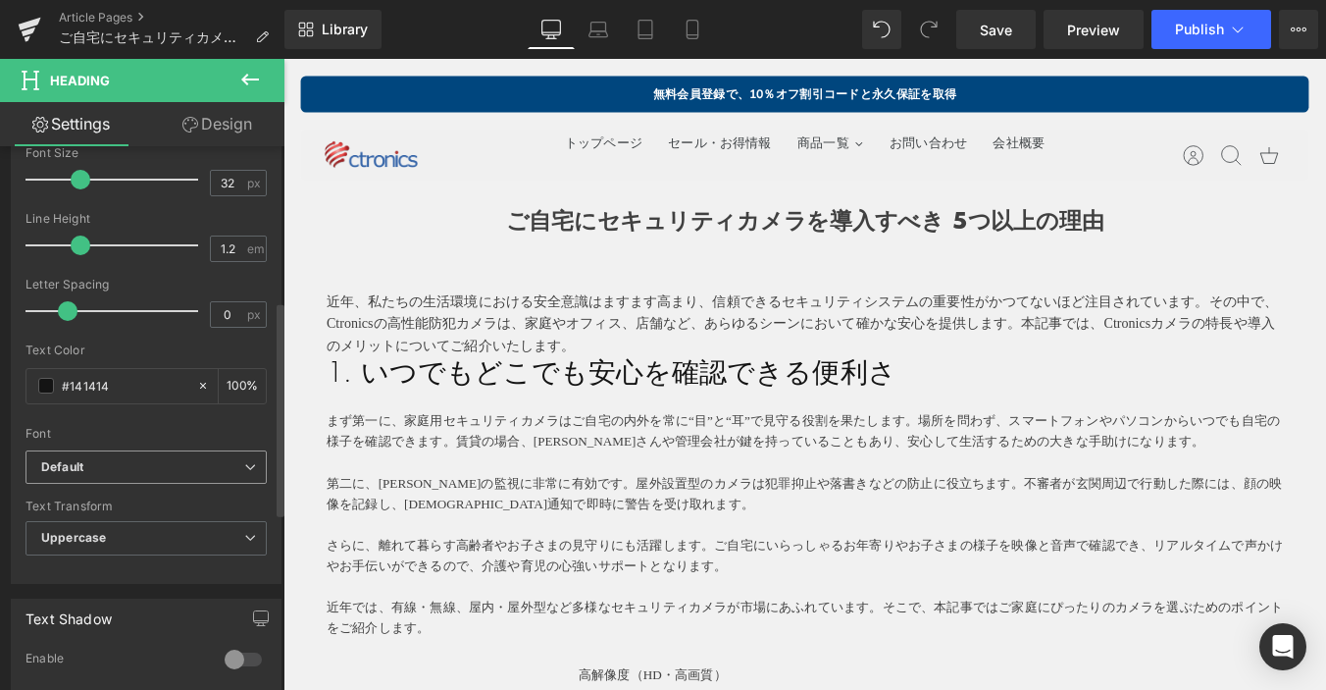
click at [151, 477] on span "Default" at bounding box center [146, 467] width 241 height 34
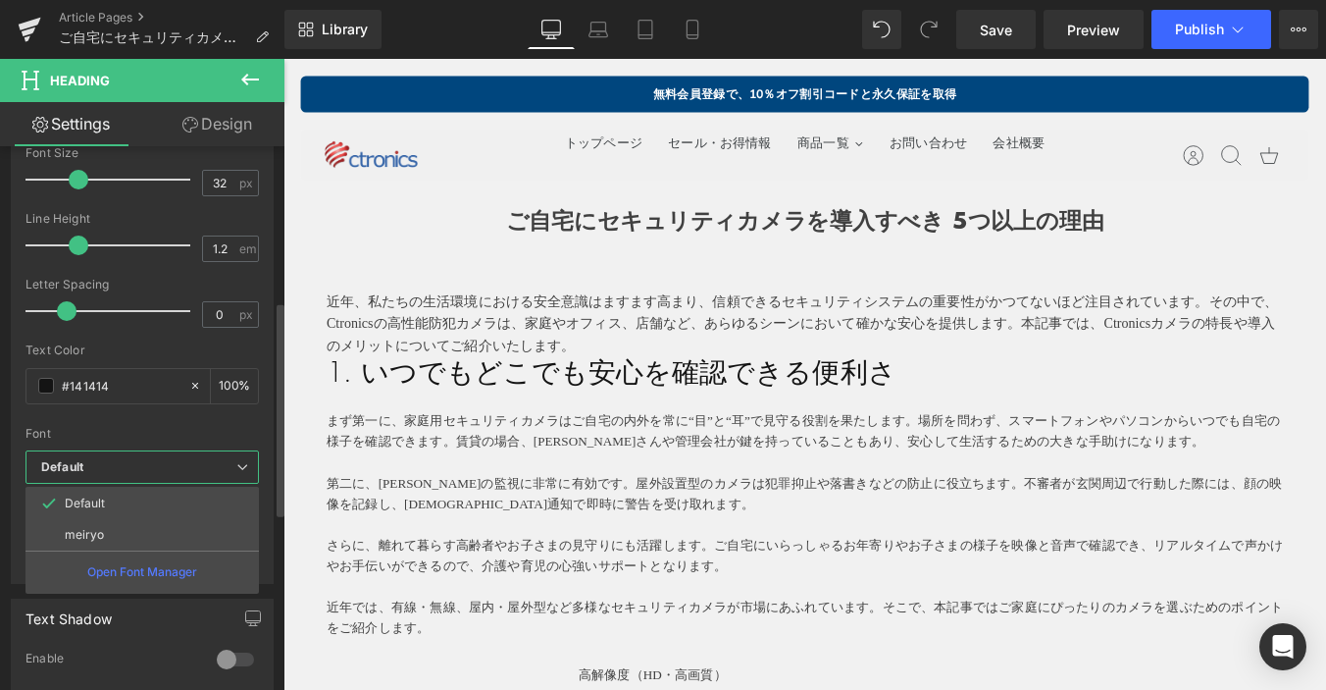
click at [153, 527] on li "meiryo" at bounding box center [142, 534] width 233 height 31
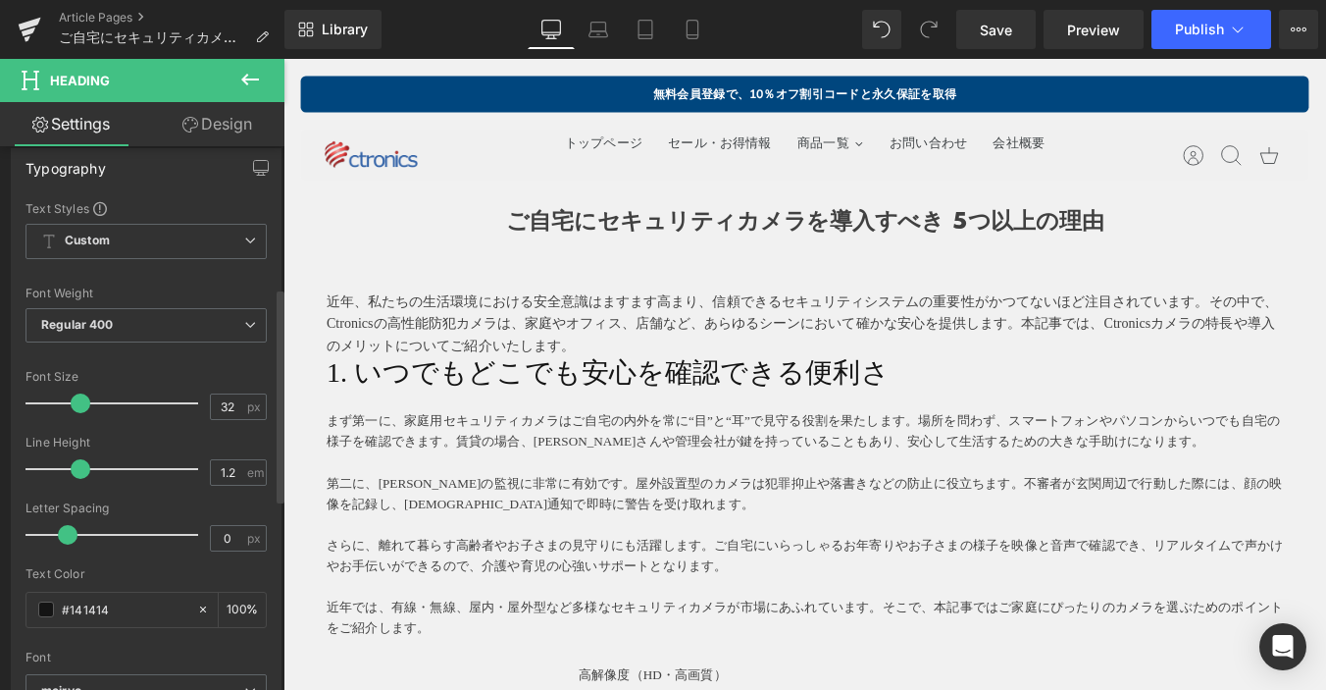
scroll to position [0, 0]
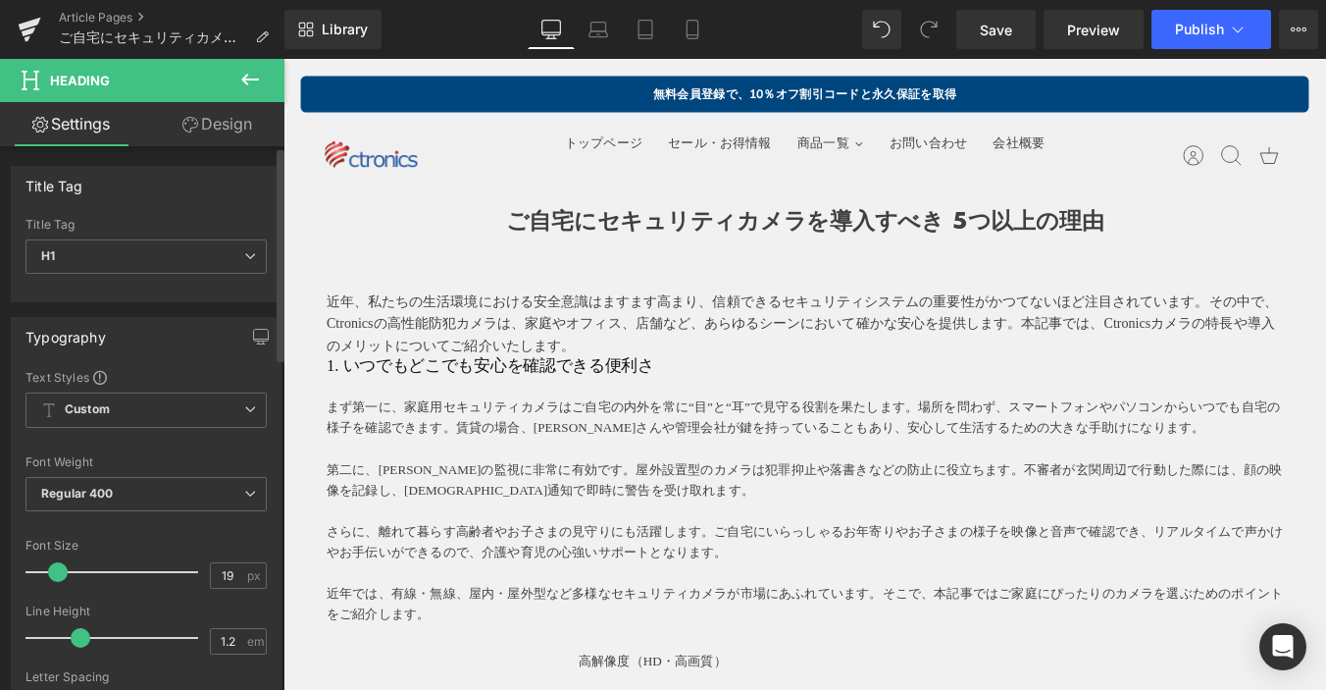
type input "18"
drag, startPoint x: 77, startPoint y: 568, endPoint x: 54, endPoint y: 568, distance: 22.6
click at [54, 568] on span at bounding box center [56, 572] width 20 height 20
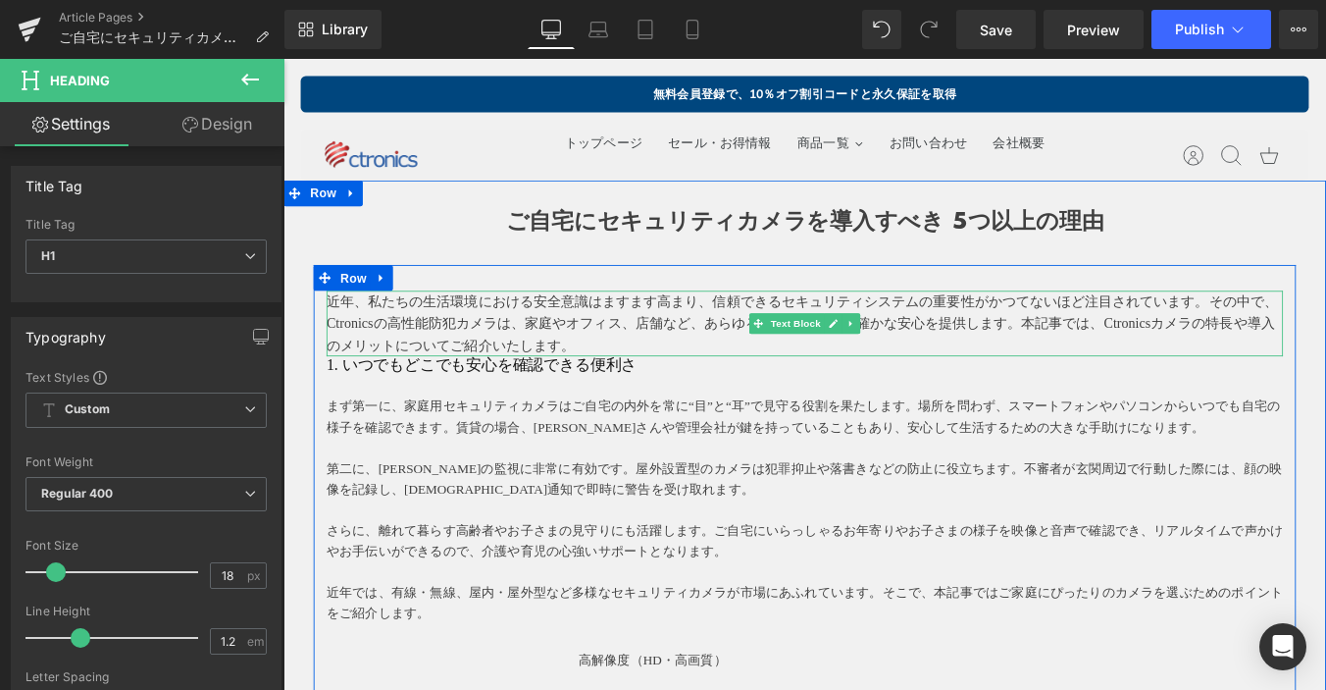
click at [648, 377] on p "近年、私たちの生活環境における安全意識はますます高まり、信頼できるセキュリティシステムの重要性がかつてないほど注目されています。その中で、Ctronicsの高…" at bounding box center [877, 361] width 1089 height 76
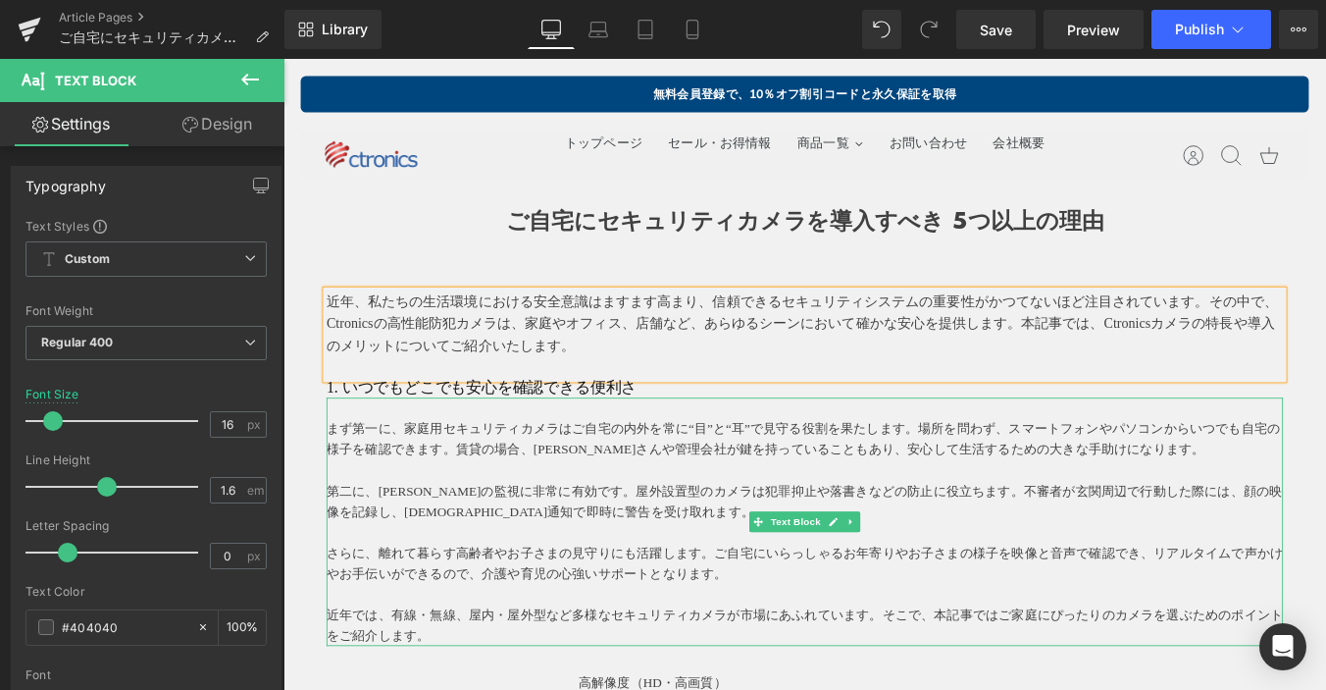
click at [664, 446] on p at bounding box center [877, 456] width 1089 height 24
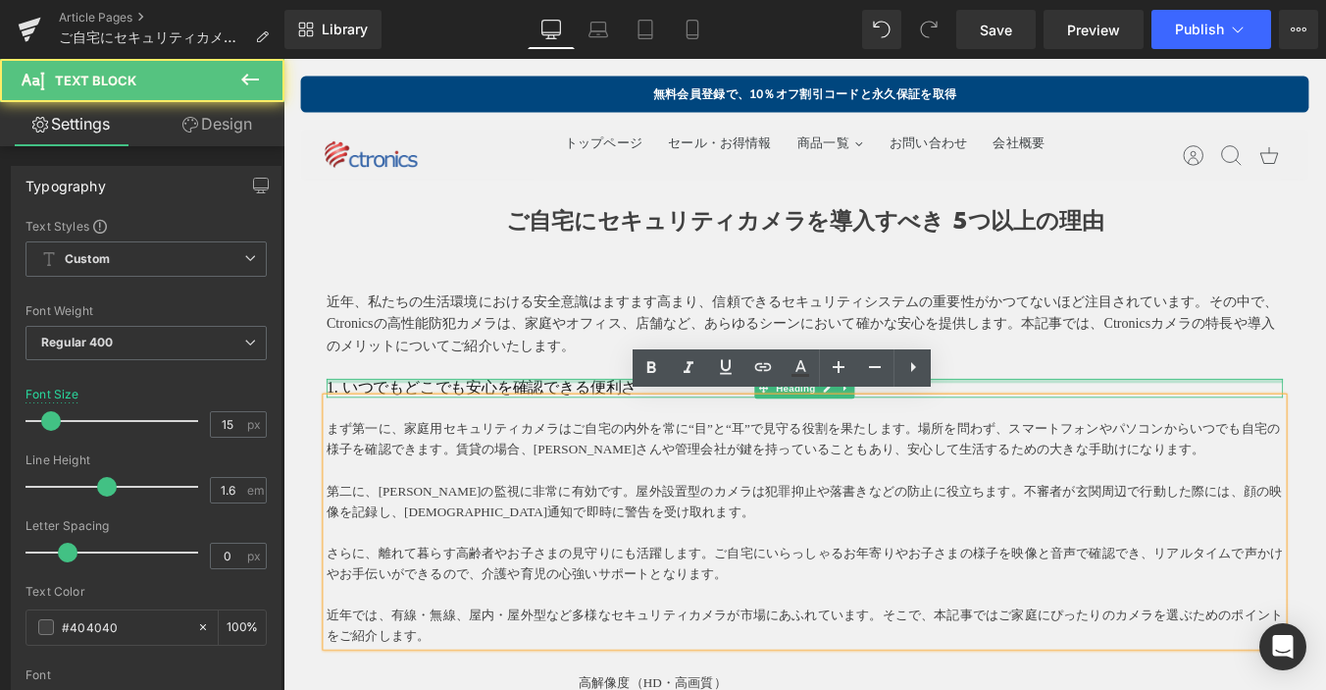
click at [674, 424] on div at bounding box center [877, 425] width 1089 height 5
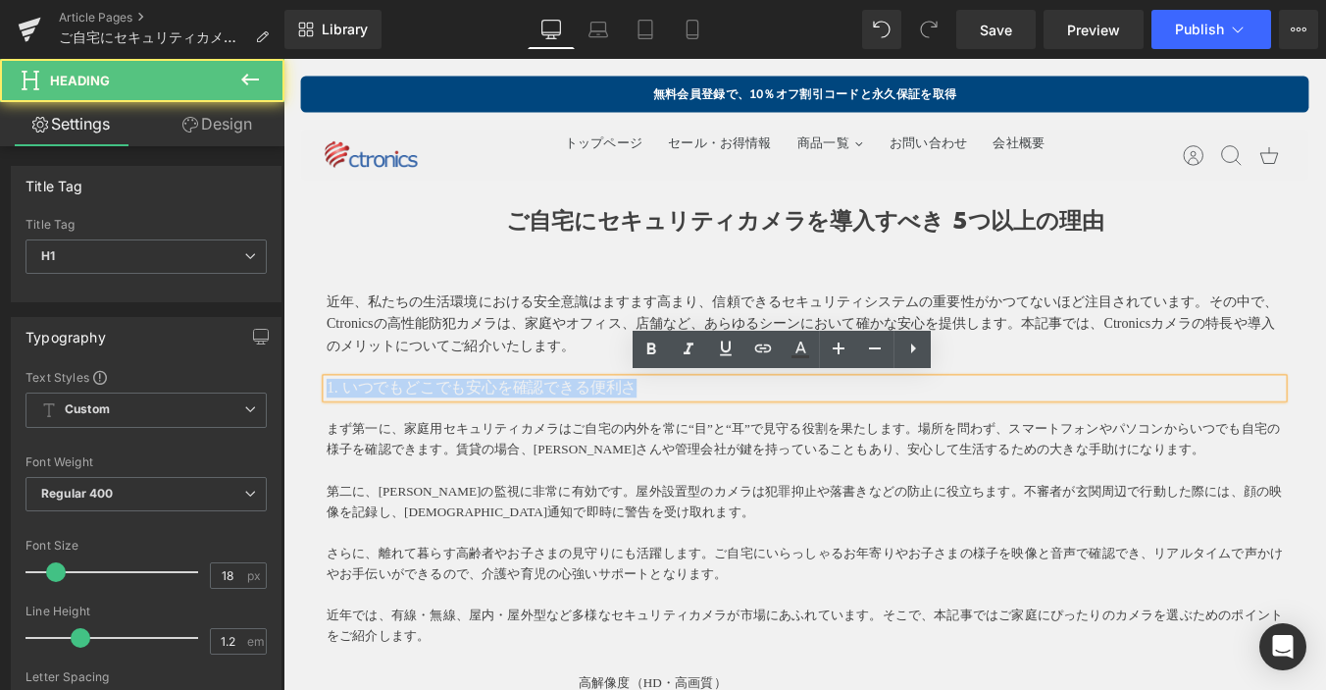
drag, startPoint x: 726, startPoint y: 431, endPoint x: 557, endPoint y: 427, distance: 168.8
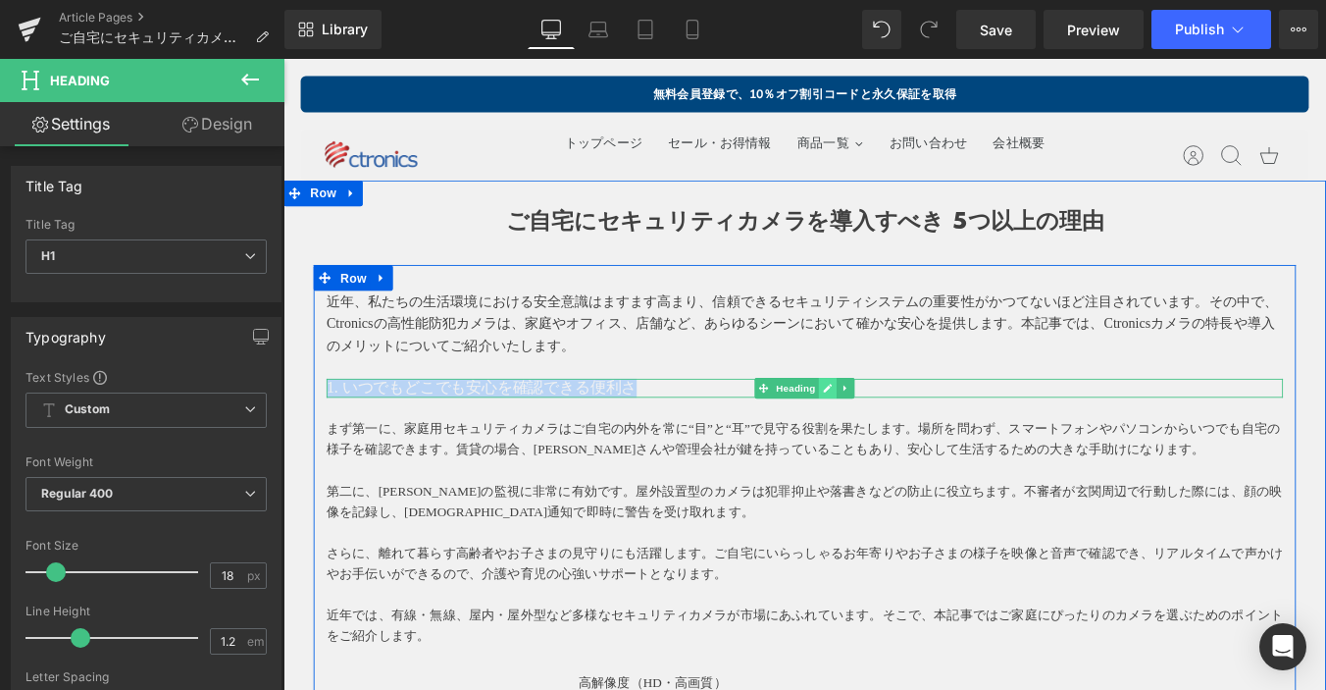
click at [898, 430] on icon at bounding box center [903, 434] width 11 height 12
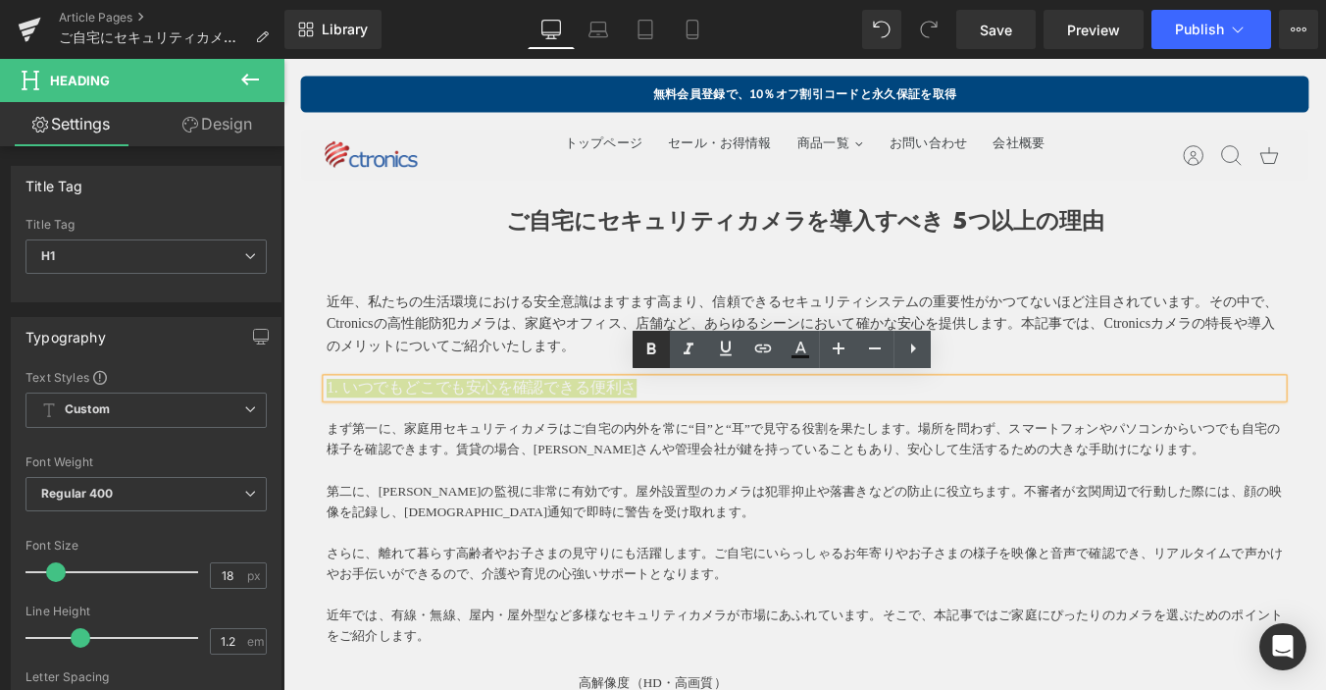
click at [648, 346] on icon at bounding box center [652, 349] width 24 height 24
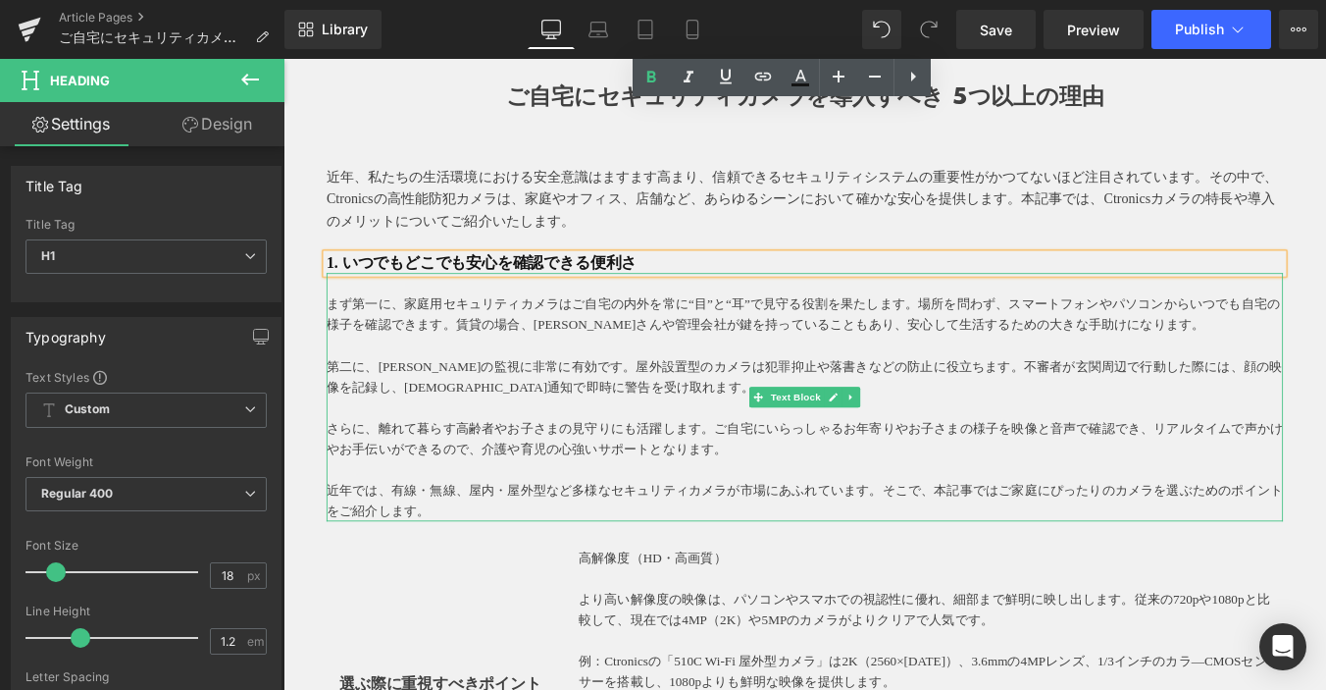
scroll to position [392, 0]
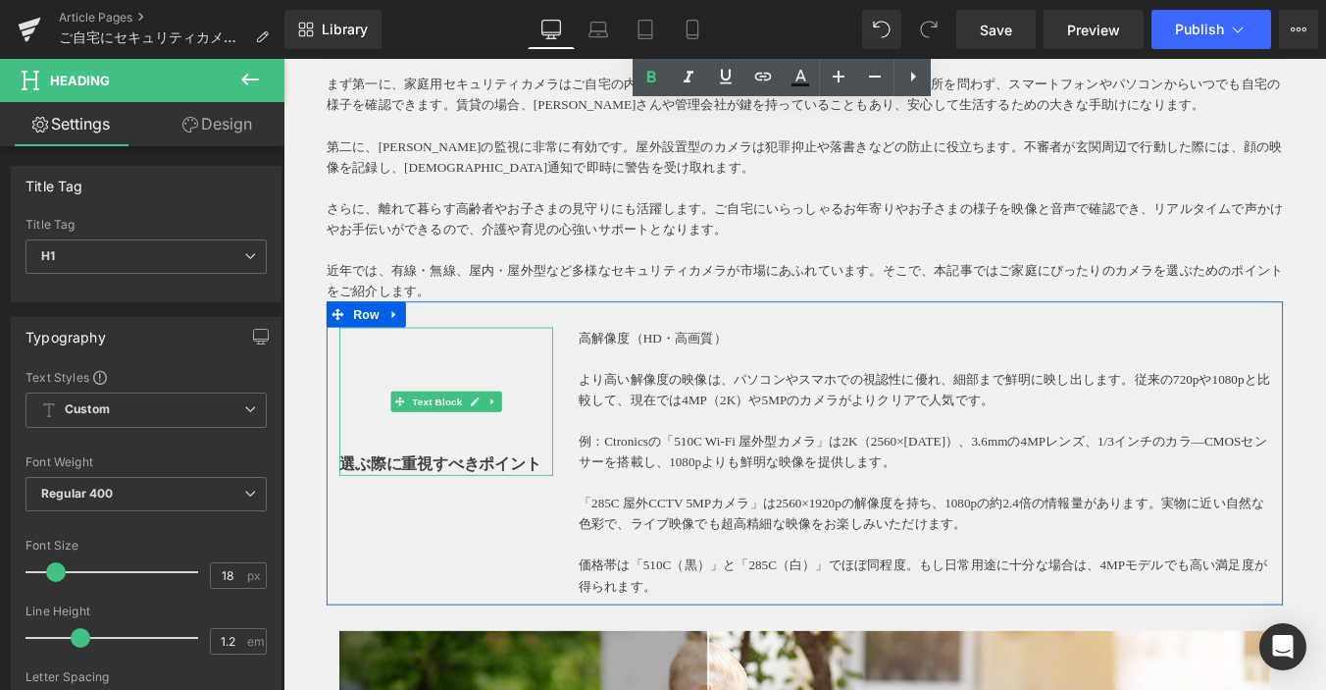
click at [512, 510] on strong "選ぶ際に重視すべきポイント" at bounding box center [462, 519] width 230 height 20
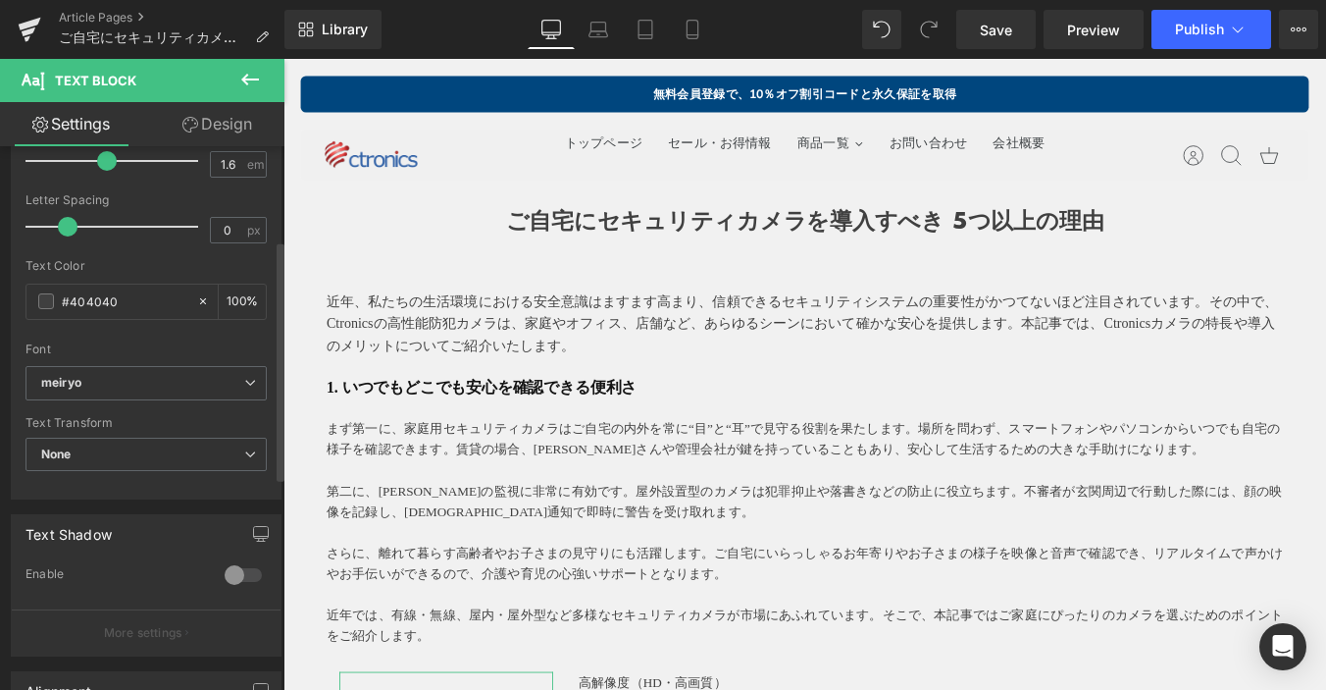
scroll to position [196, 0]
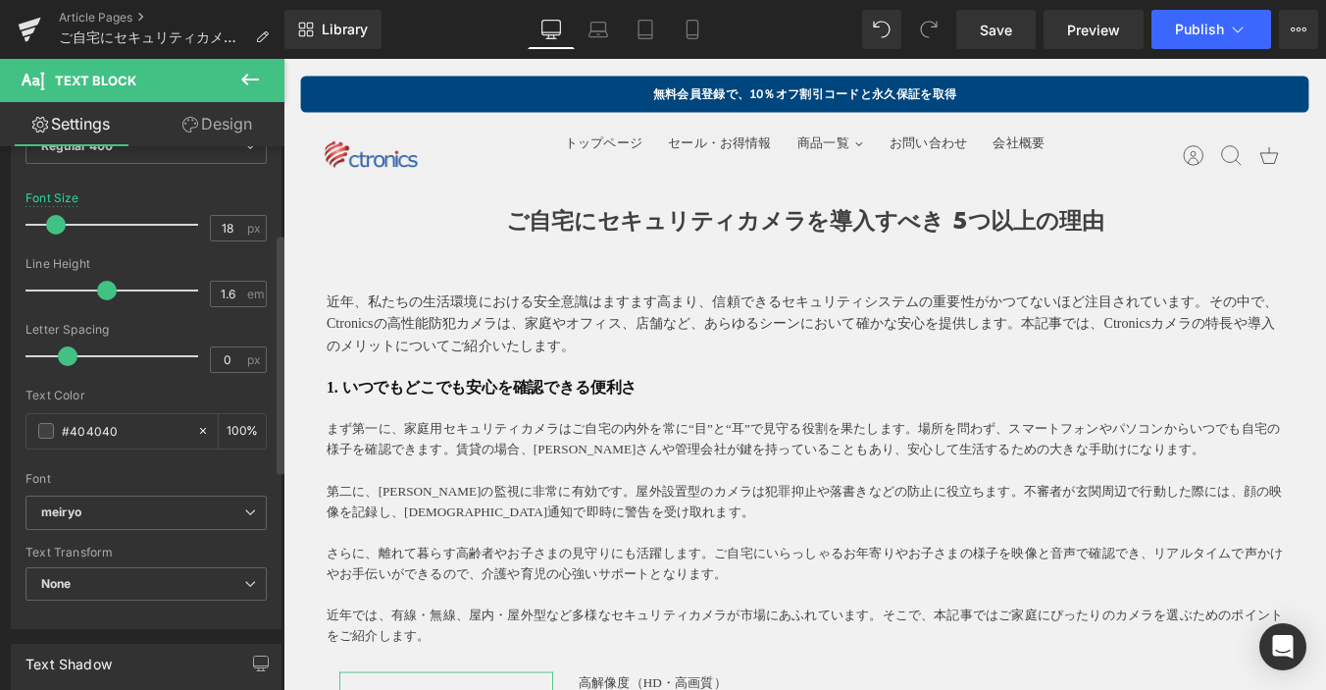
drag, startPoint x: 114, startPoint y: 424, endPoint x: 6, endPoint y: 427, distance: 108.0
click at [6, 427] on div "Typography Text Styles Custom Custom Setup Global Style Custom Setup Global Sty…" at bounding box center [146, 292] width 293 height 674
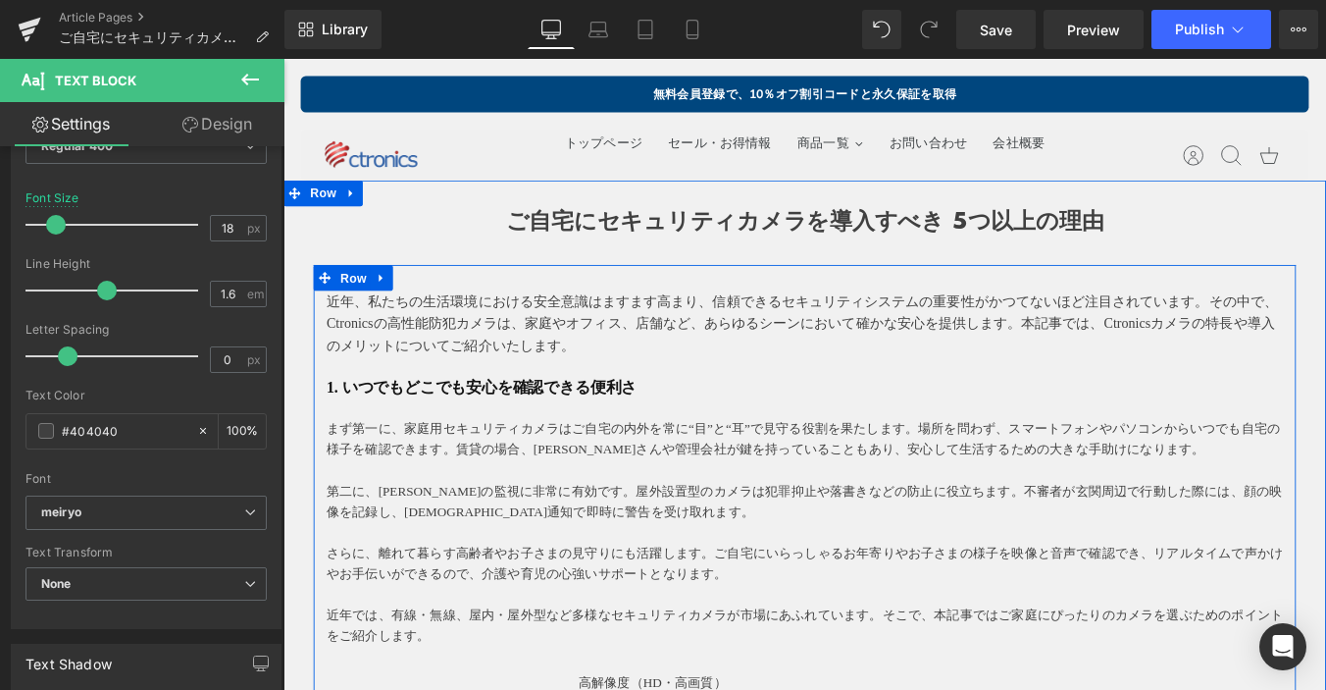
click at [594, 434] on strong "1. いつでもどこでも安心を確認できる便利さ" at bounding box center [509, 433] width 353 height 20
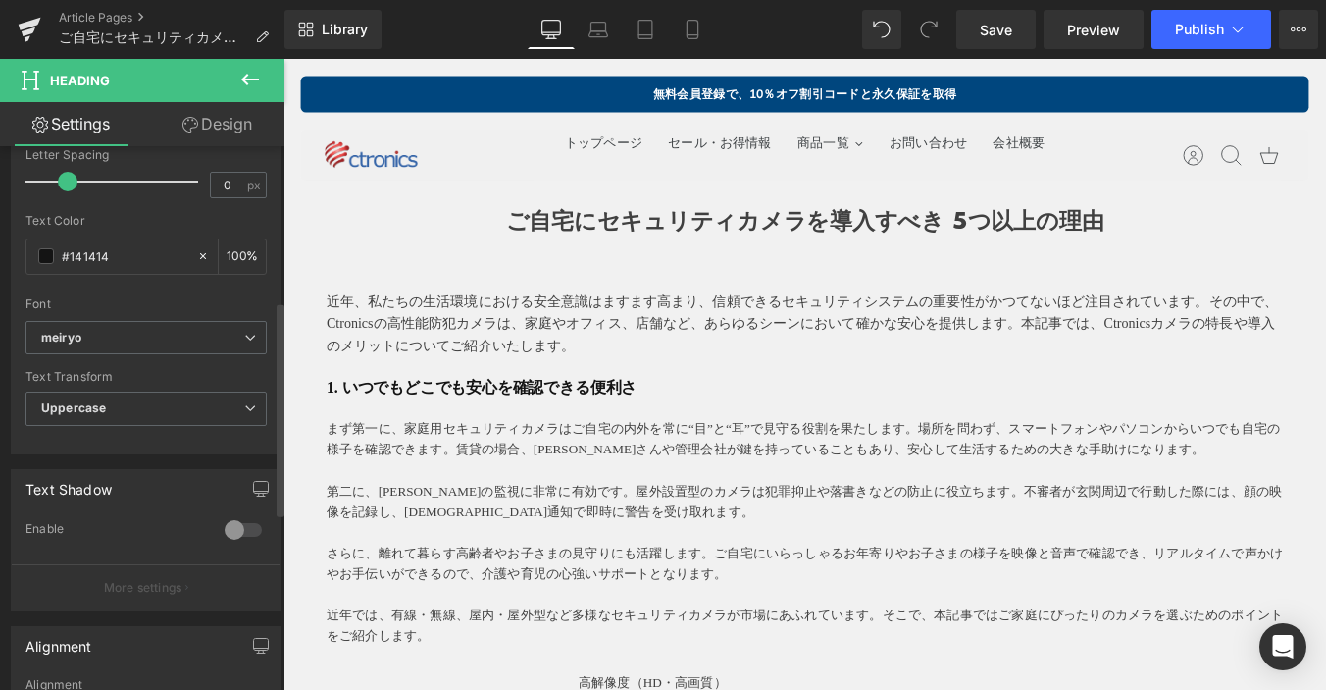
scroll to position [392, 0]
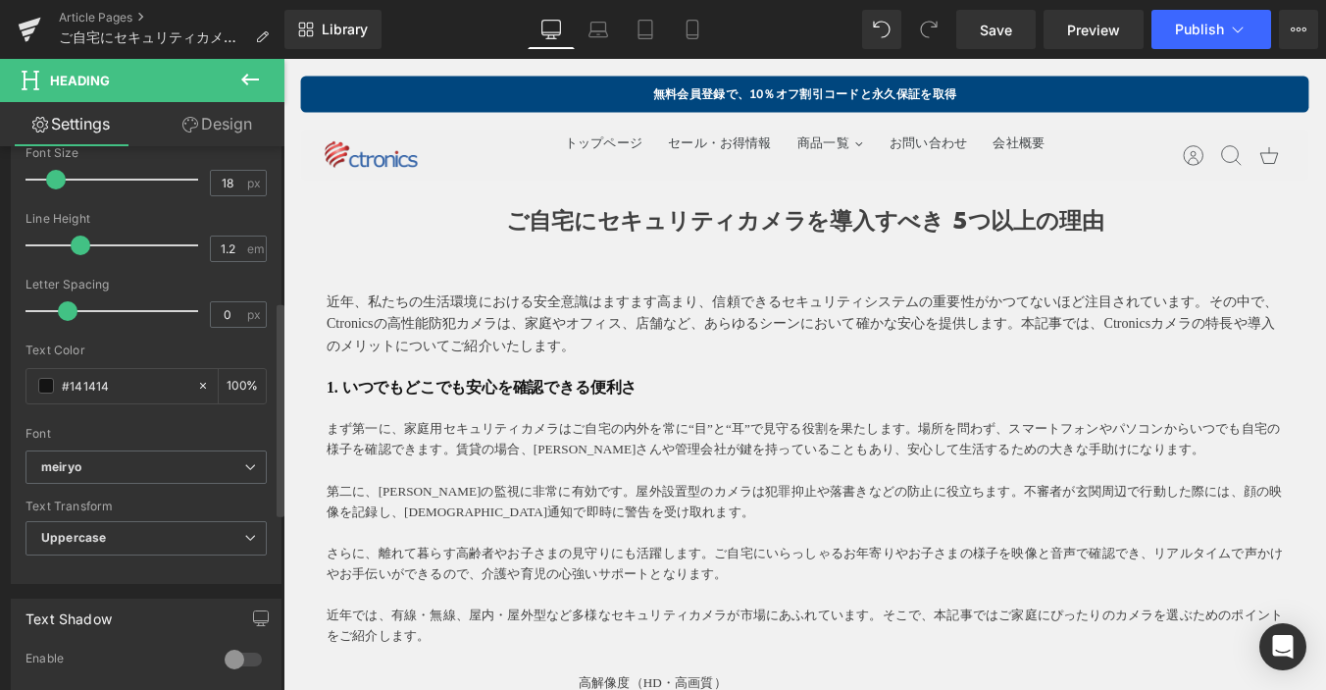
drag, startPoint x: 149, startPoint y: 381, endPoint x: 5, endPoint y: 379, distance: 144.2
click at [5, 379] on div "Typography Text Styles Custom Custom Setup Global Style Custom Setup Global Sty…" at bounding box center [146, 247] width 293 height 674
type input "#404040"
drag, startPoint x: 329, startPoint y: 486, endPoint x: 391, endPoint y: 470, distance: 64.7
click at [333, 487] on div "まず第一に、家庭用セキュリティカメラはご自宅の内外を常に“目”と“耳”で見守る役割を果たします。場所を問わず、スマートフォンやパソコンからいつでも自宅の様子を…" at bounding box center [877, 585] width 1089 height 283
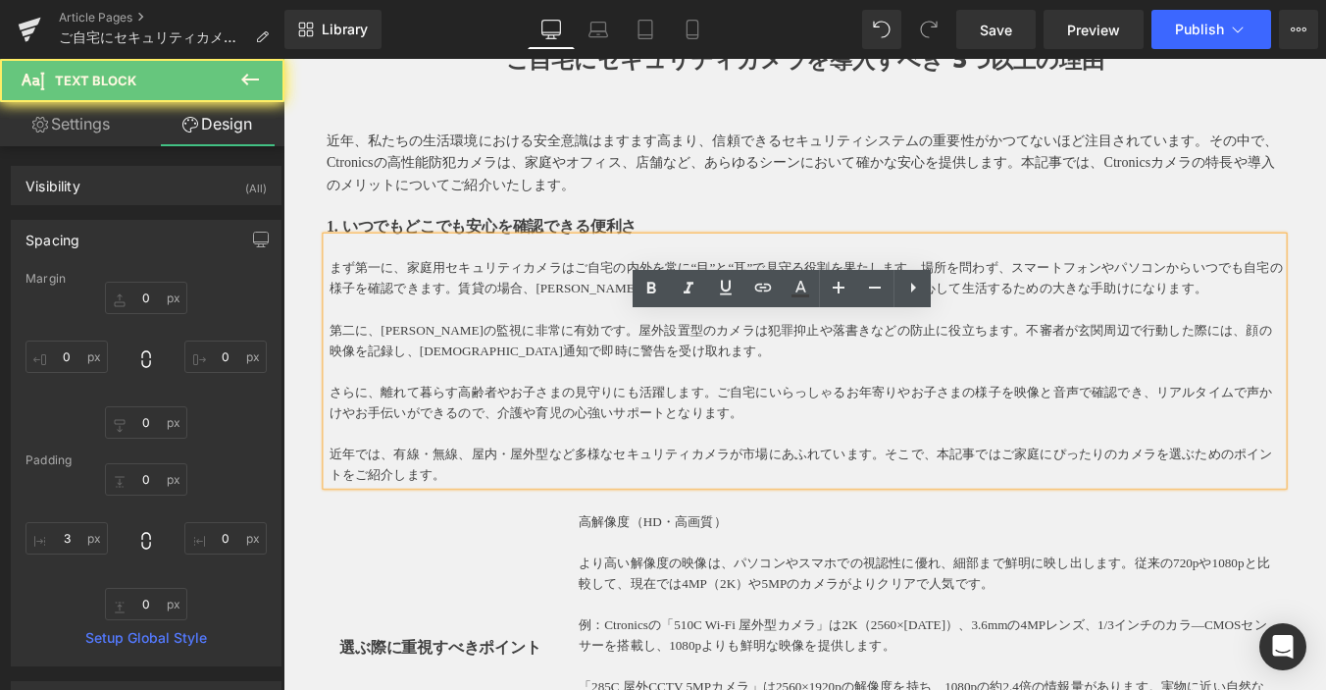
scroll to position [196, 0]
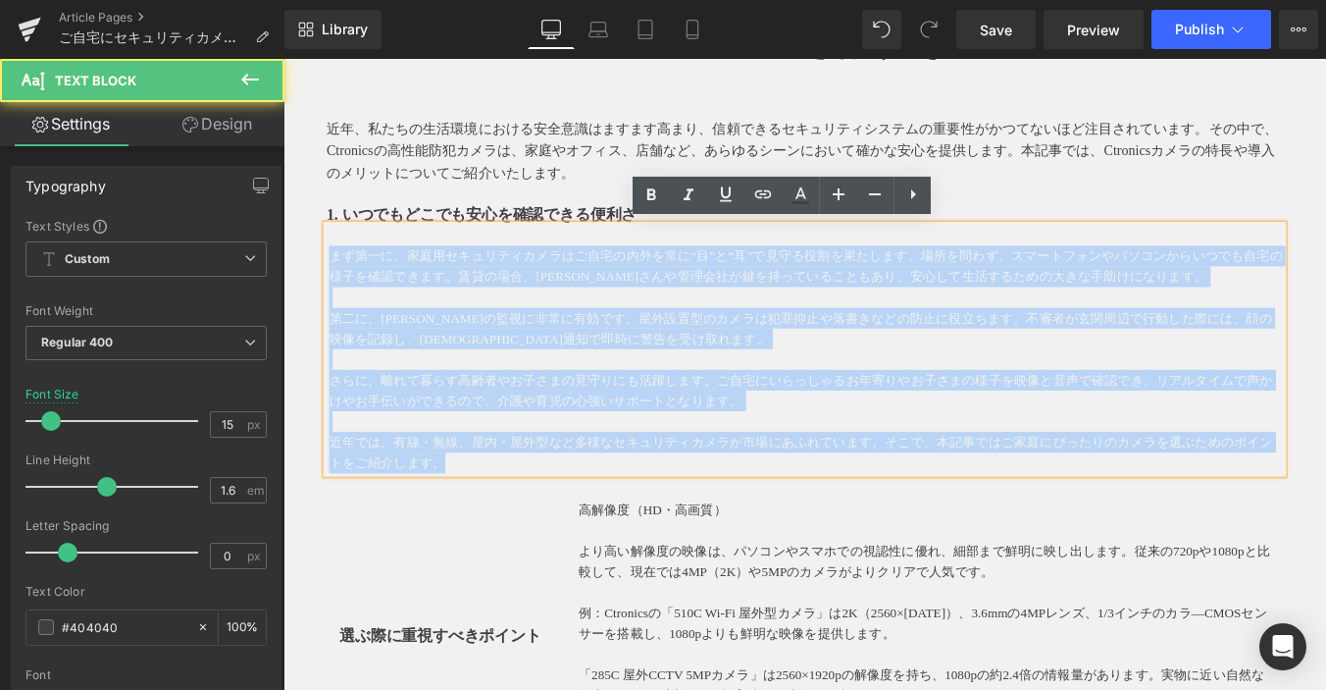
drag, startPoint x: 513, startPoint y: 516, endPoint x: 262, endPoint y: 278, distance: 346.3
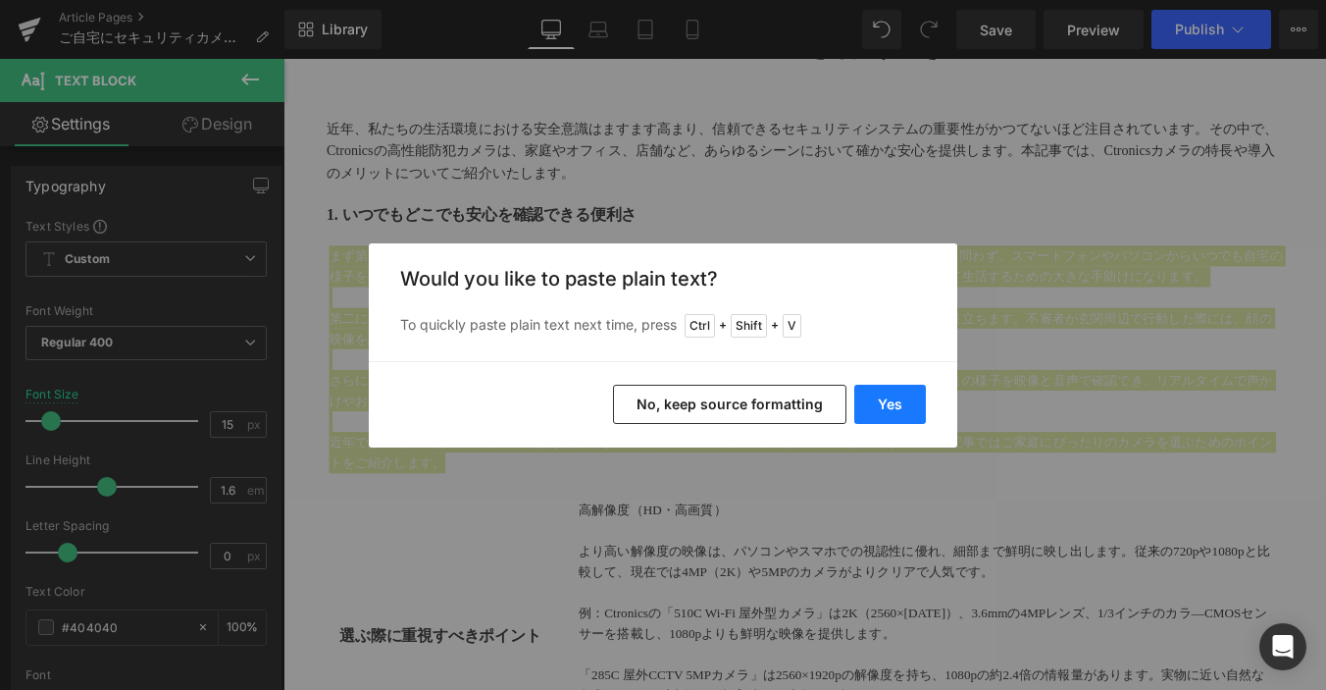
click at [907, 397] on button "Yes" at bounding box center [891, 404] width 72 height 39
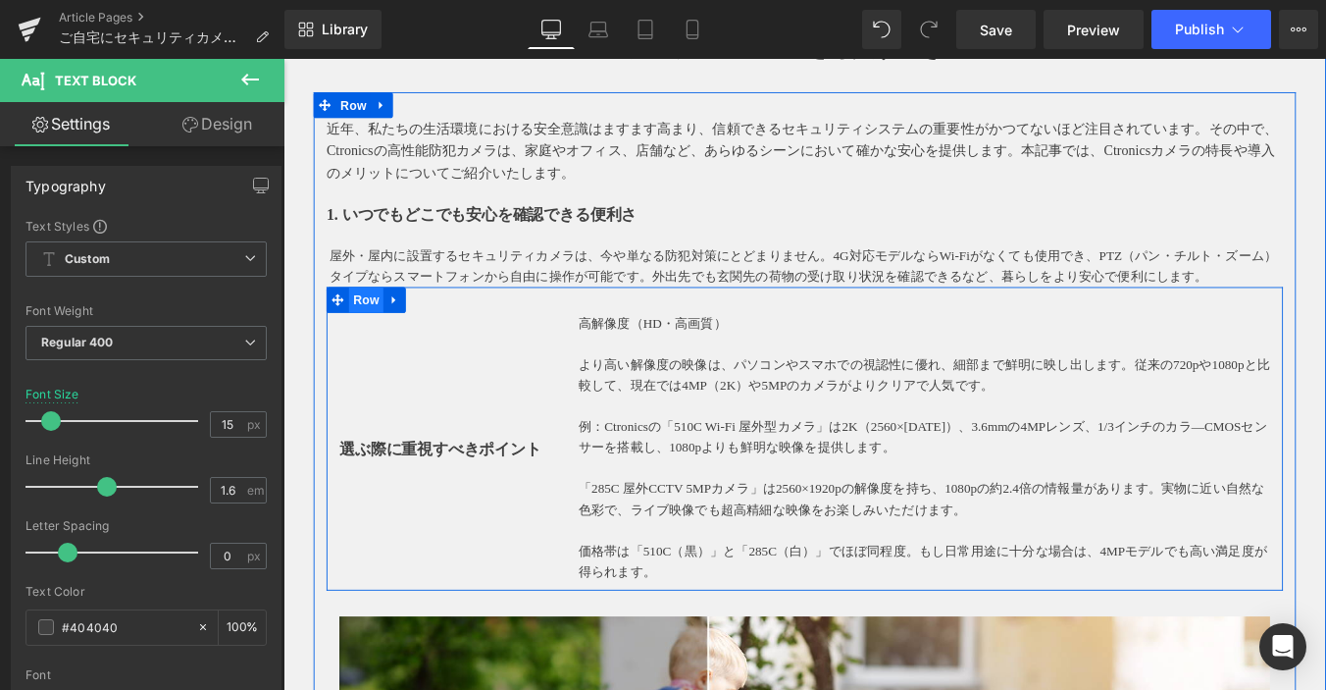
click at [378, 325] on span "Row" at bounding box center [377, 333] width 39 height 29
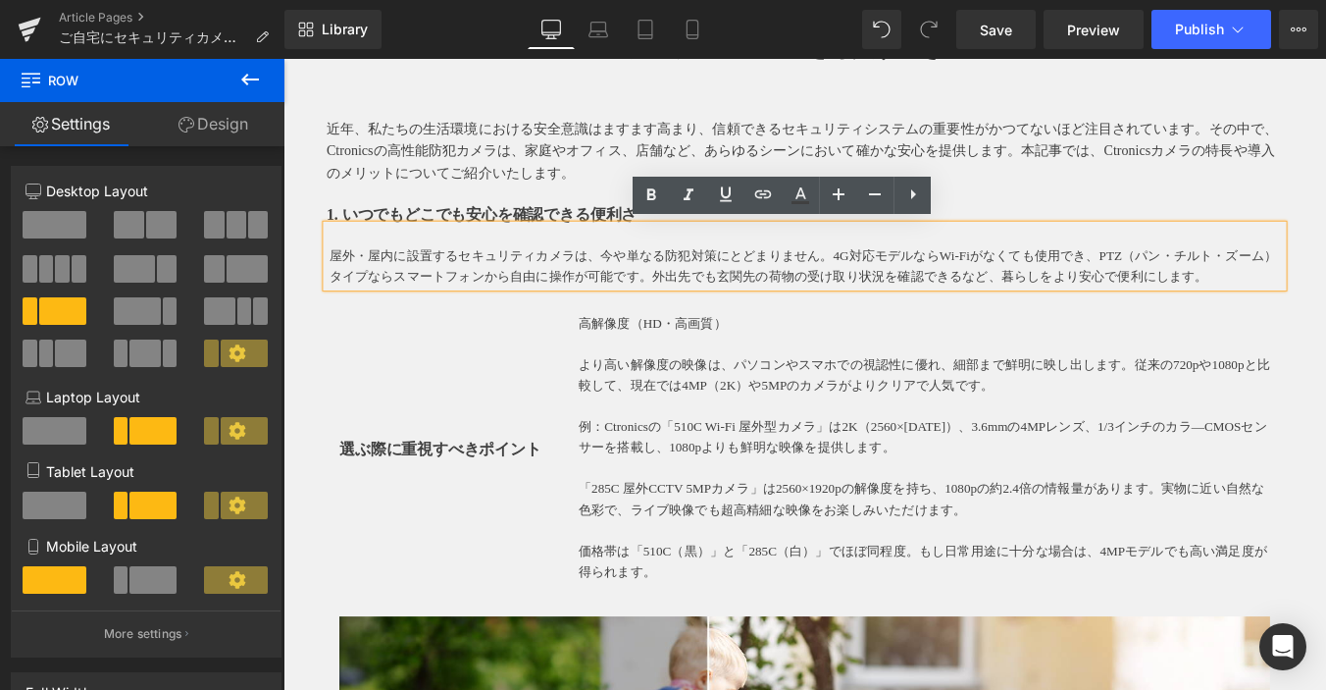
click at [357, 426] on p at bounding box center [468, 418] width 243 height 28
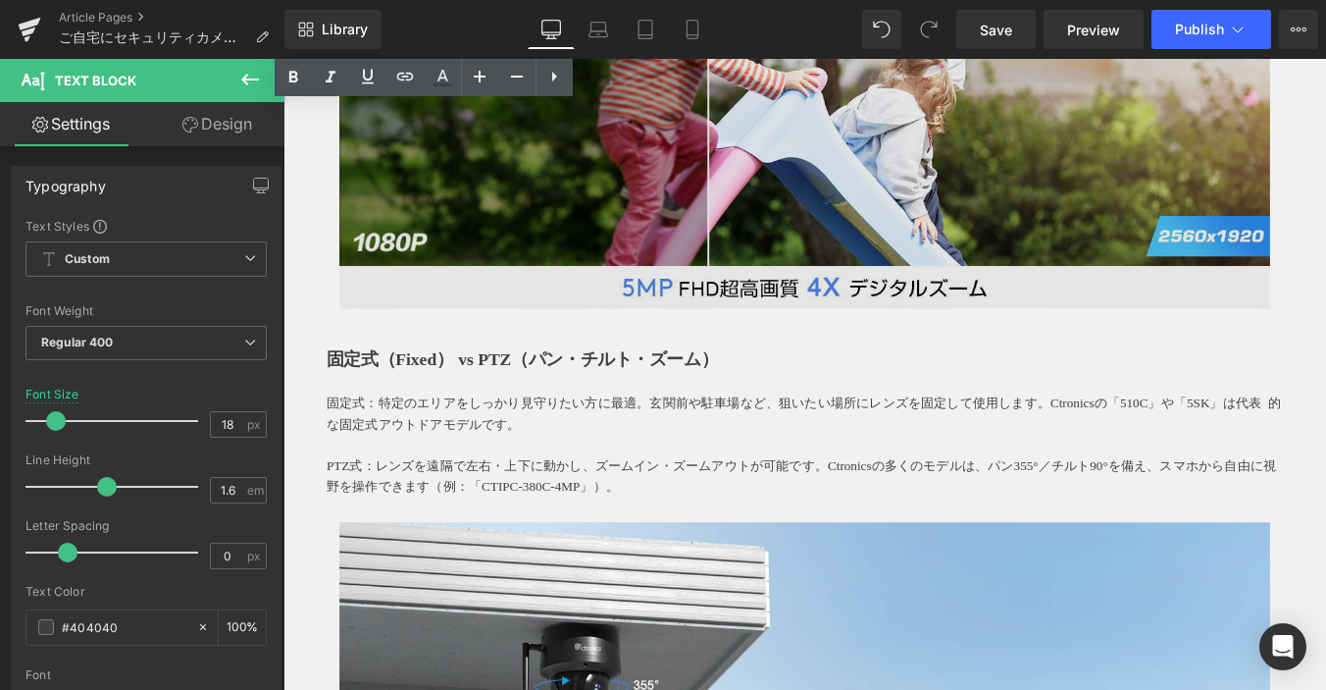
scroll to position [981, 0]
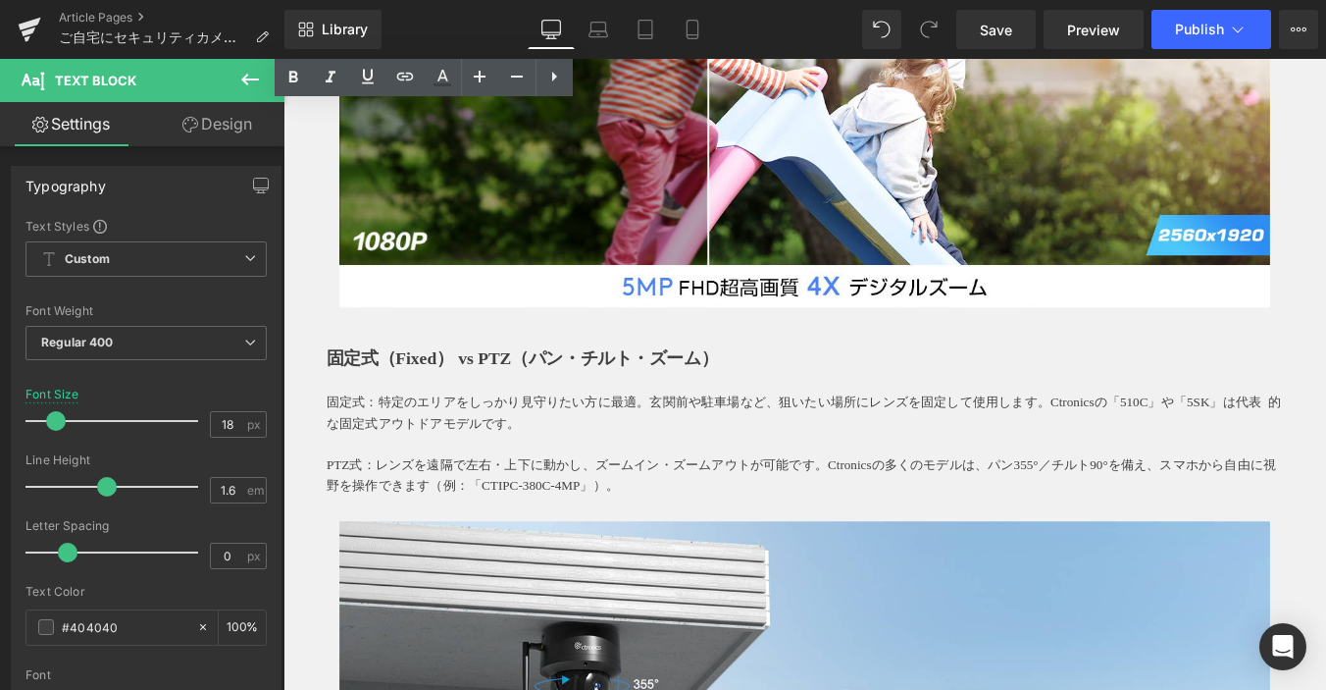
drag, startPoint x: 338, startPoint y: 398, endPoint x: 358, endPoint y: 395, distance: 19.8
click at [338, 398] on strong "固定式（Fixed） vs PTZ（パン・チルト・ズーム）" at bounding box center [555, 400] width 445 height 22
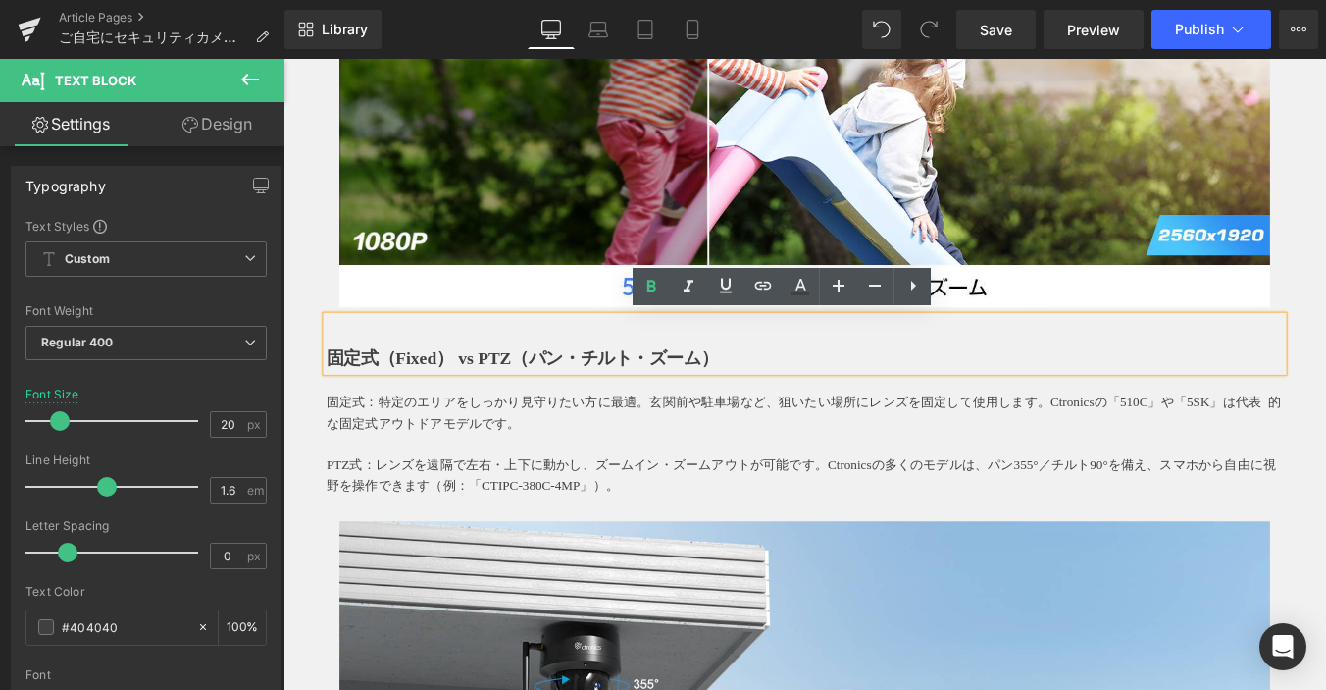
drag, startPoint x: 713, startPoint y: 398, endPoint x: 33, endPoint y: 400, distance: 679.9
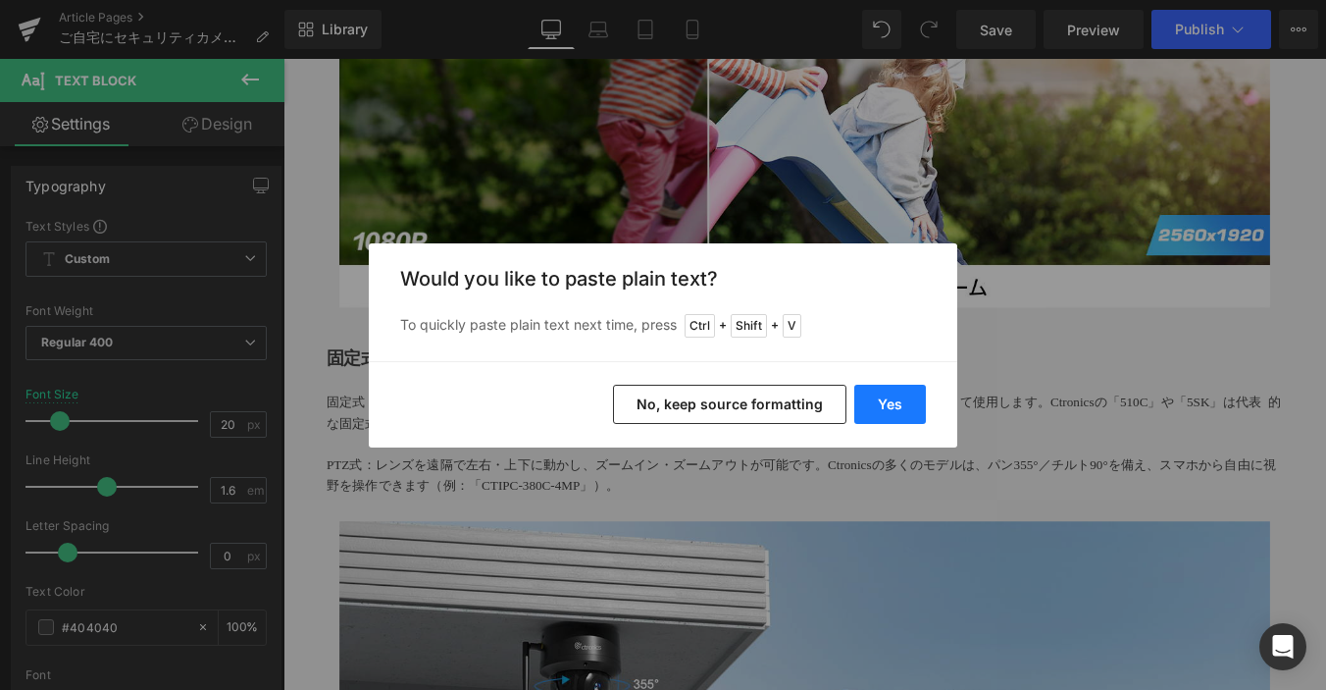
click at [899, 402] on button "Yes" at bounding box center [891, 404] width 72 height 39
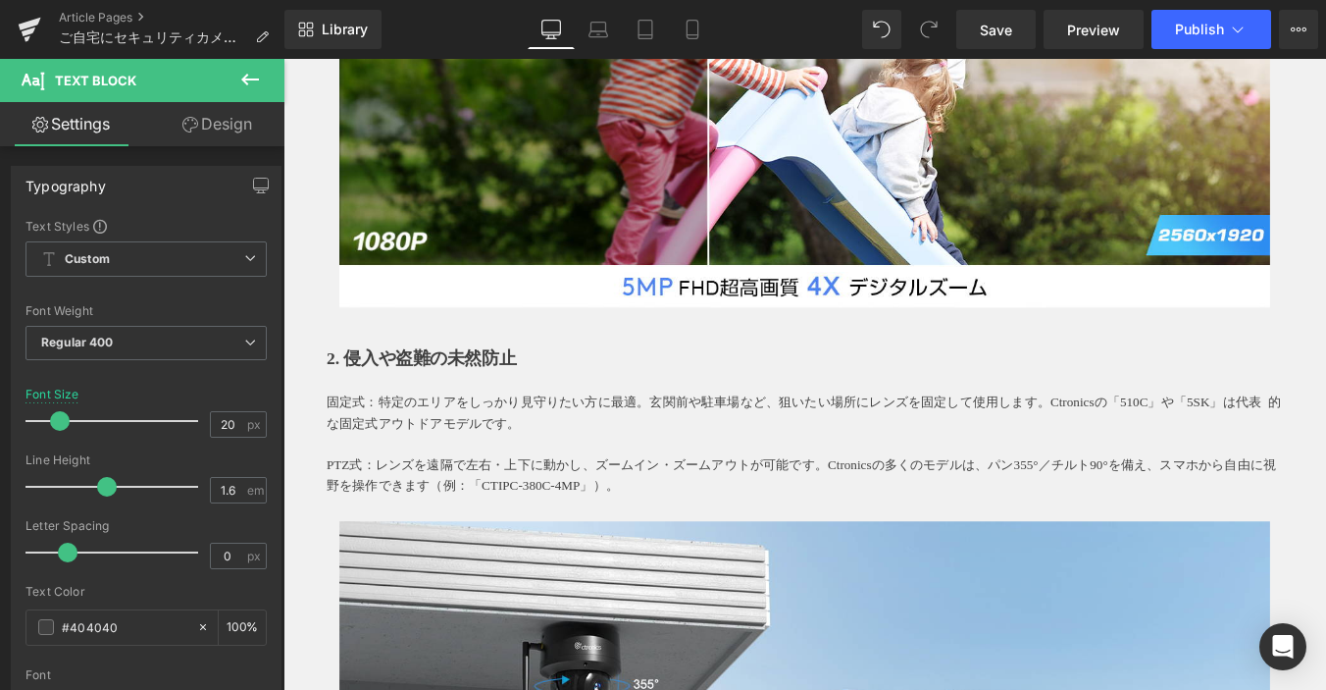
click at [340, 458] on p "固定式：特定のエリアをしっかり見守りたい方に最適。玄関前や駐車場など、狙いたい場所にレンズを固定して使用します。Ctronicsの「510C」や「5SK」は代…" at bounding box center [877, 462] width 1089 height 47
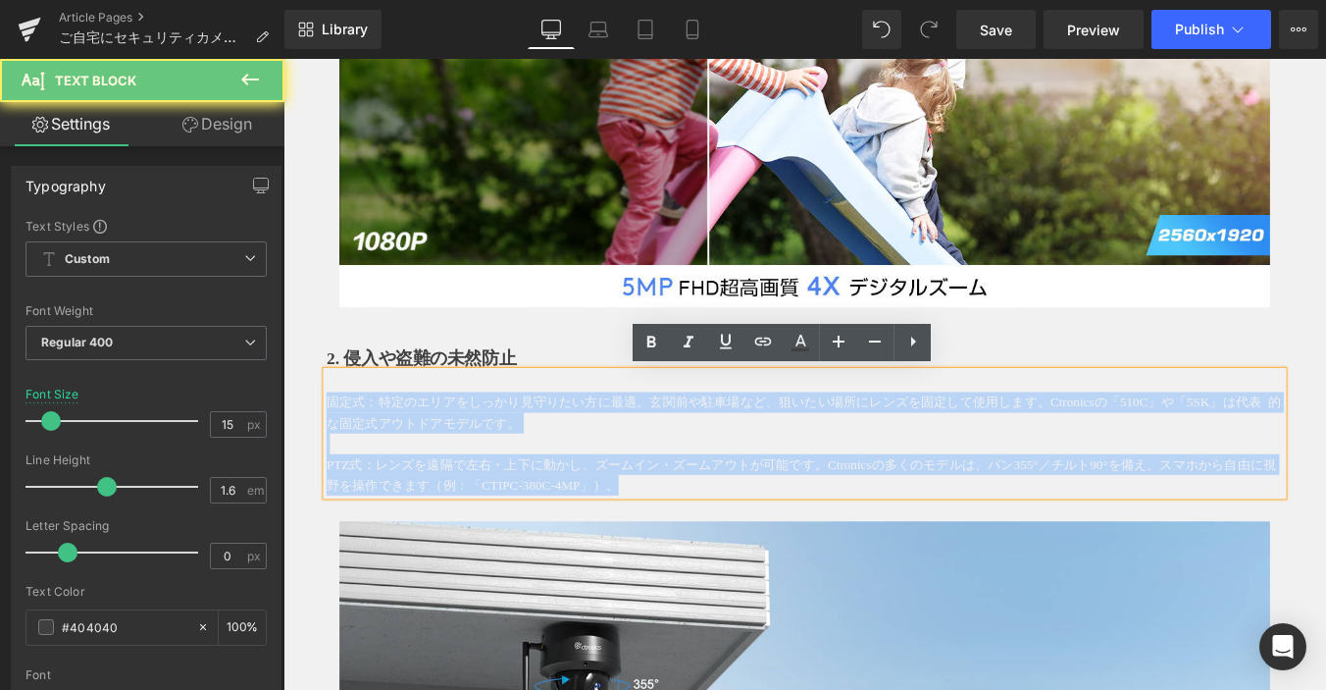
drag, startPoint x: 777, startPoint y: 539, endPoint x: 308, endPoint y: 448, distance: 477.6
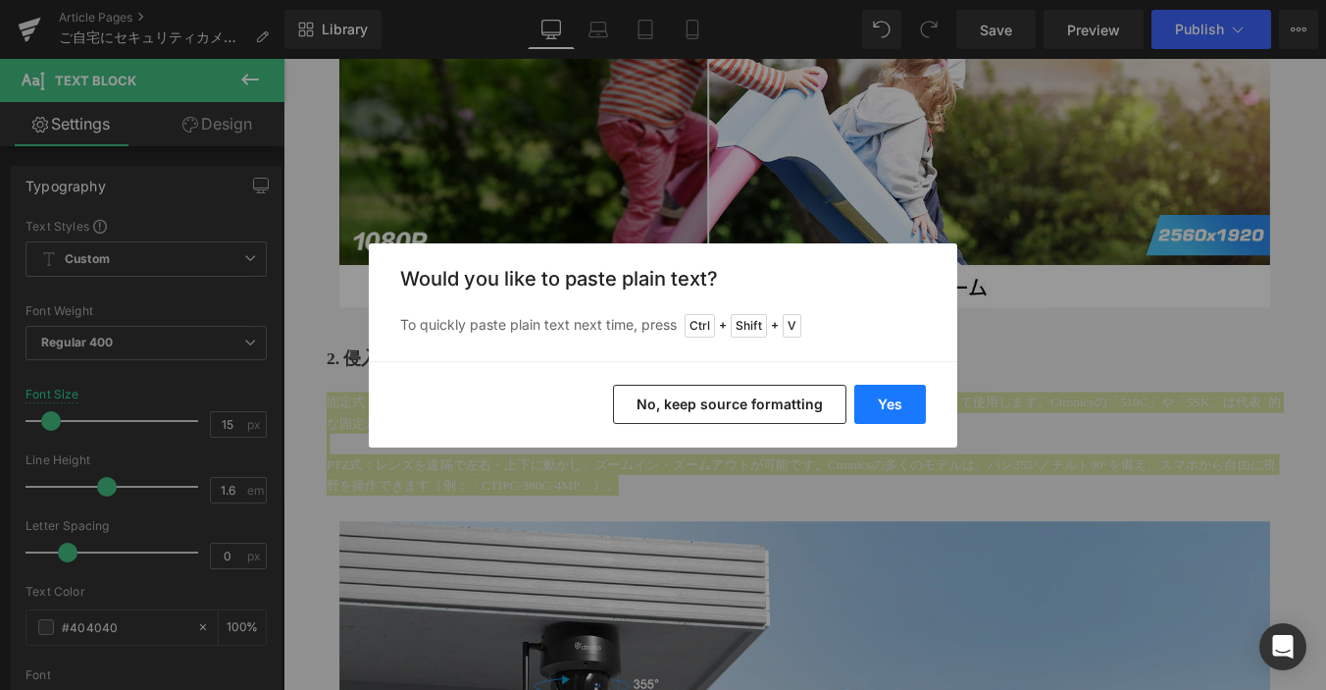
click at [876, 396] on button "Yes" at bounding box center [891, 404] width 72 height 39
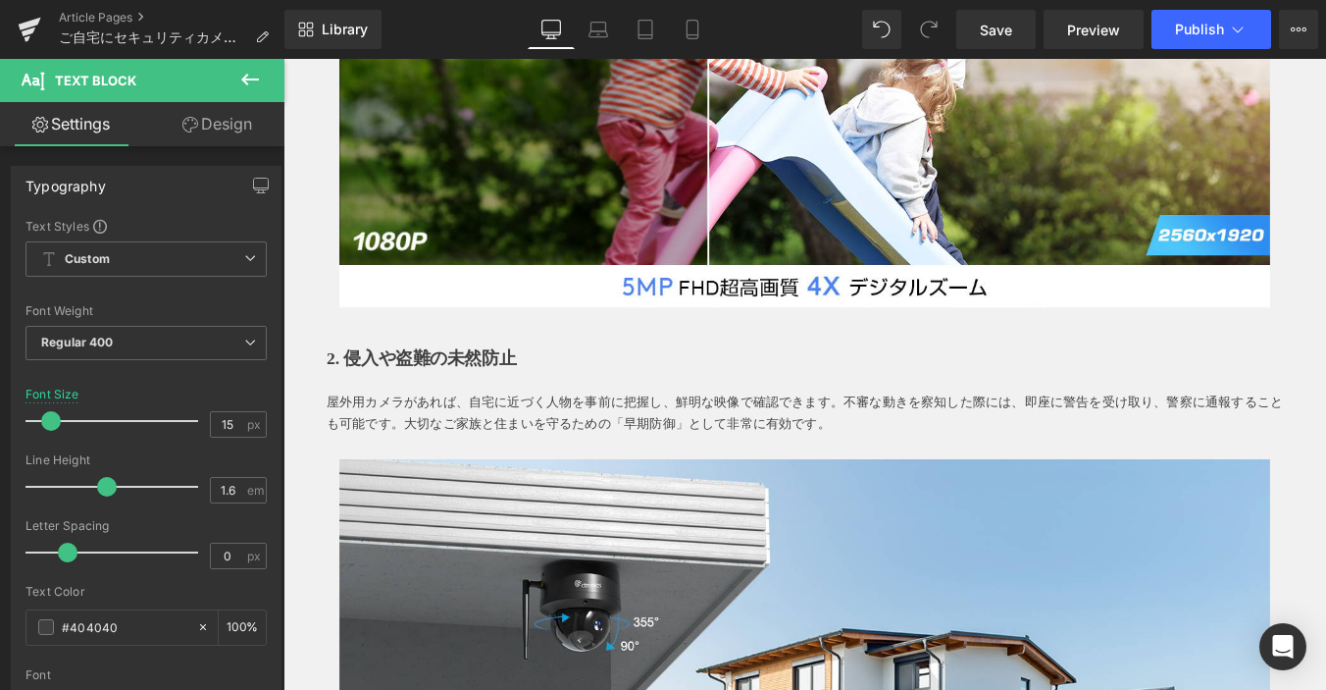
click at [358, 418] on p at bounding box center [877, 427] width 1089 height 24
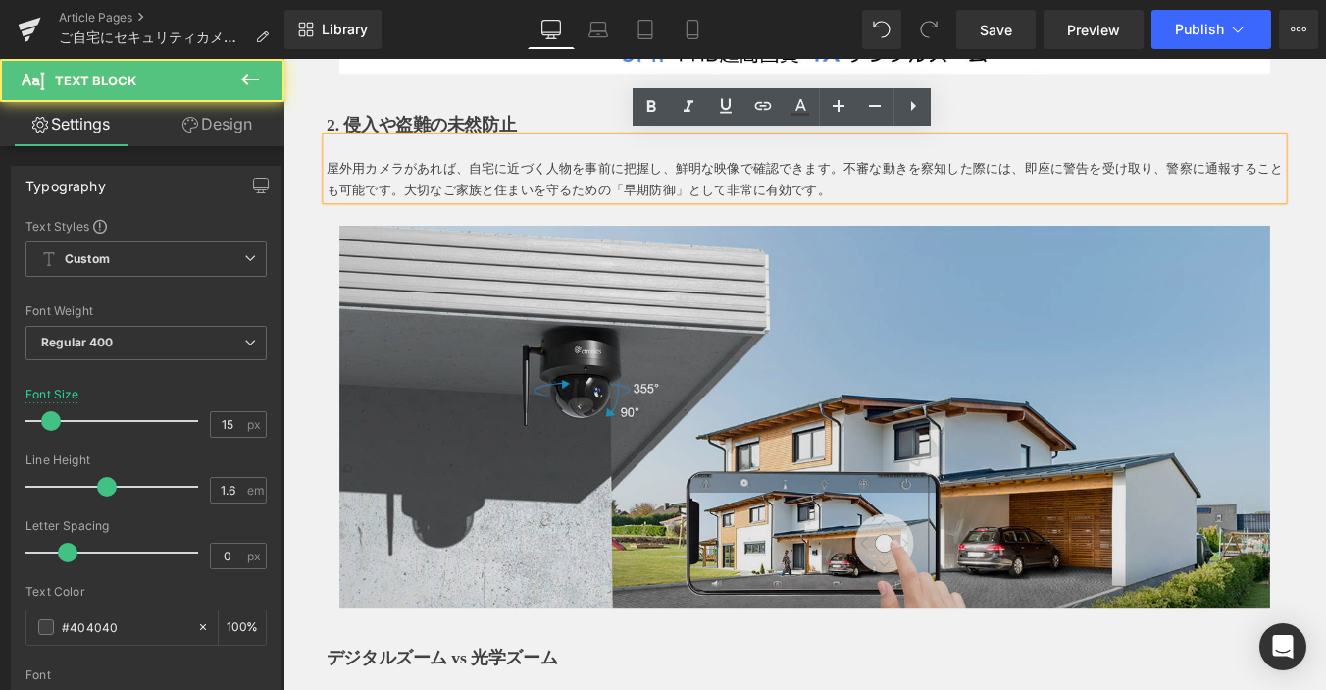
scroll to position [1472, 0]
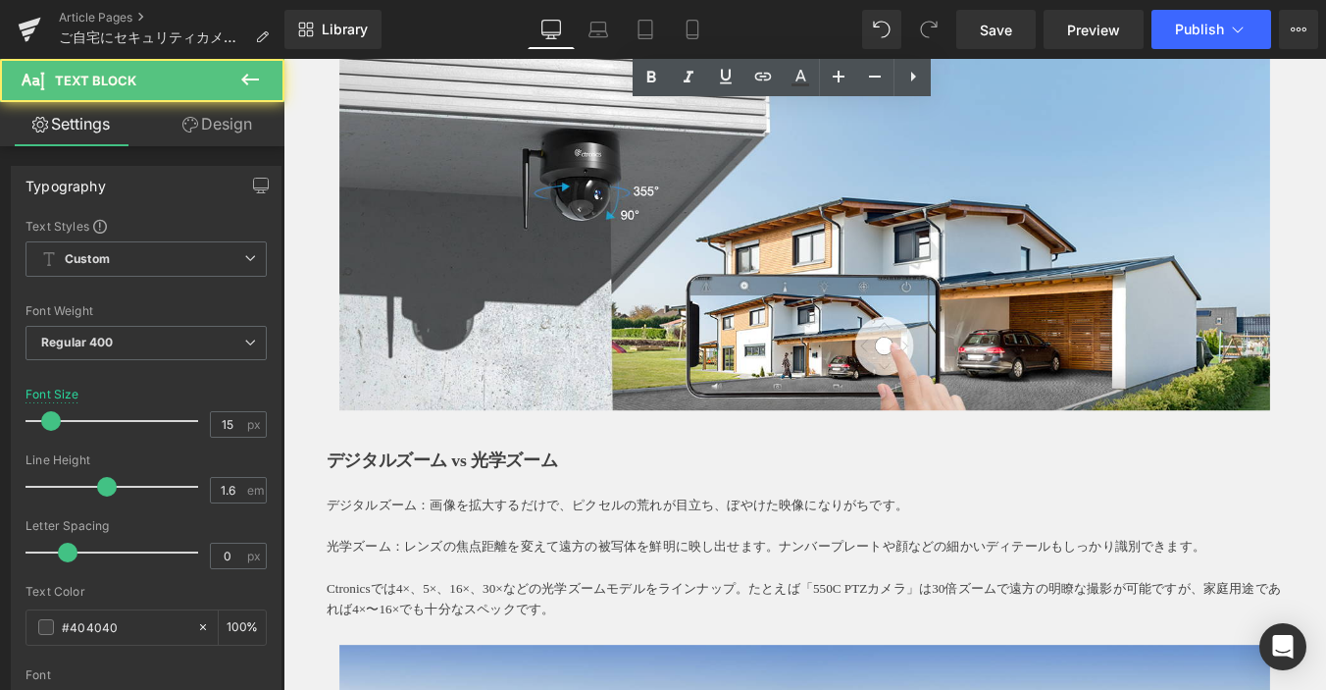
click at [584, 505] on strong "デジタルズーム vs 光学ズーム" at bounding box center [464, 516] width 263 height 22
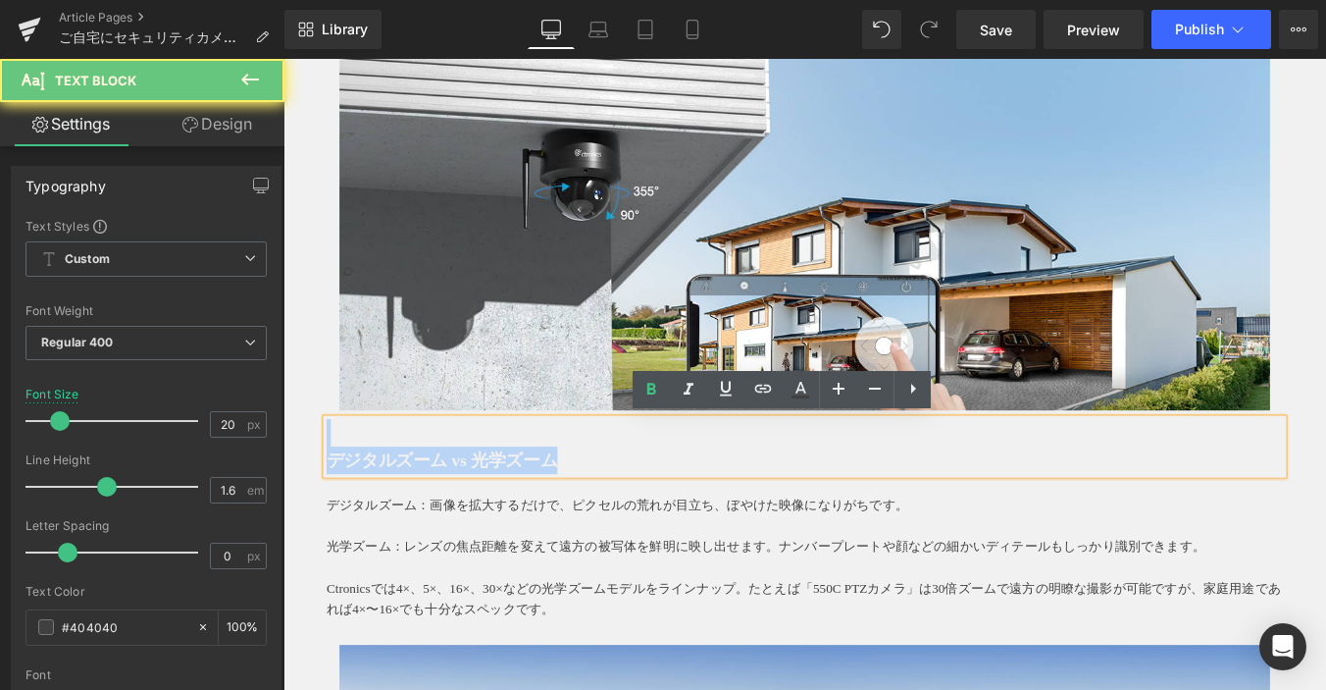
drag, startPoint x: 511, startPoint y: 505, endPoint x: 21, endPoint y: 488, distance: 490.9
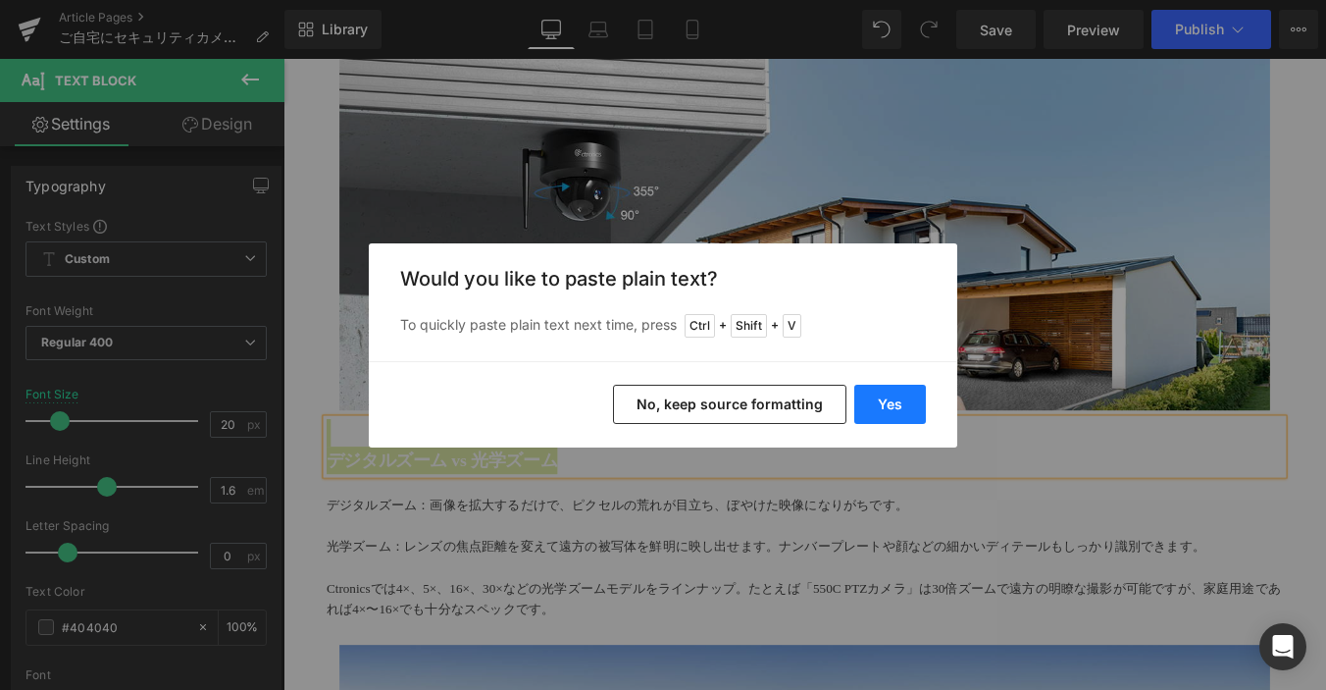
click at [900, 389] on button "Yes" at bounding box center [891, 404] width 72 height 39
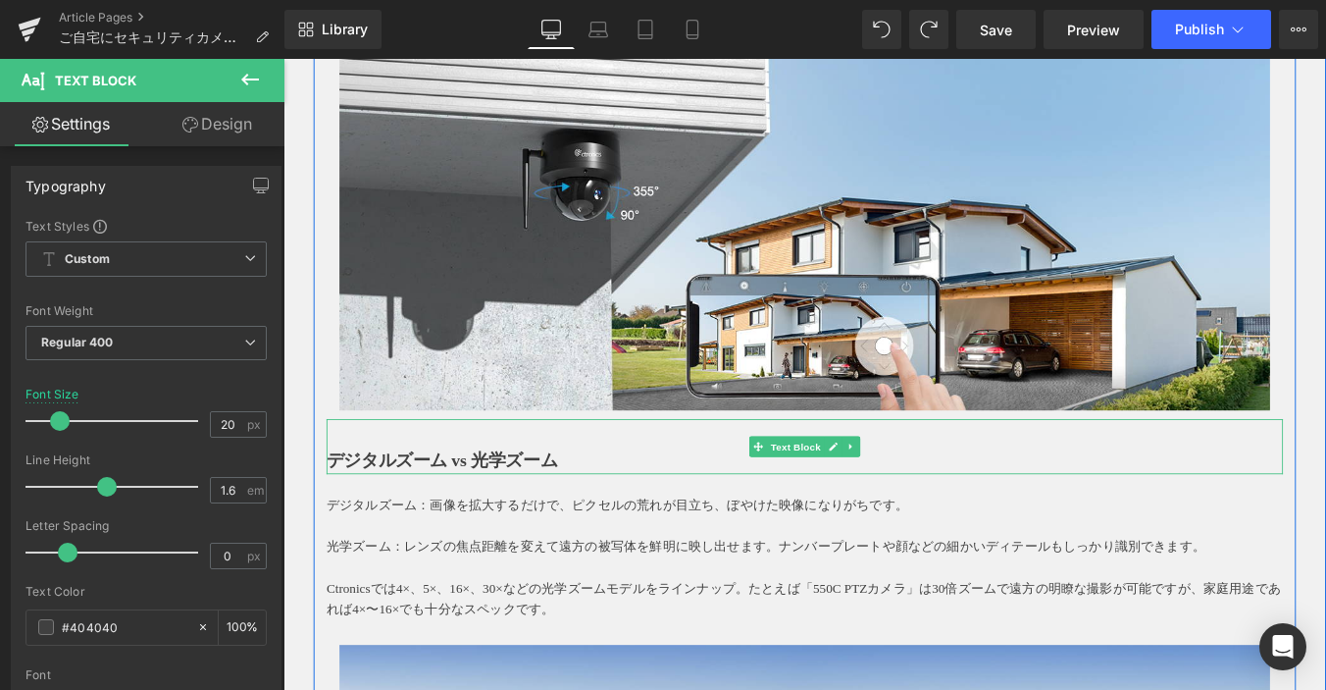
click at [552, 521] on strong "デジタルズーム vs 光学ズーム" at bounding box center [464, 516] width 263 height 22
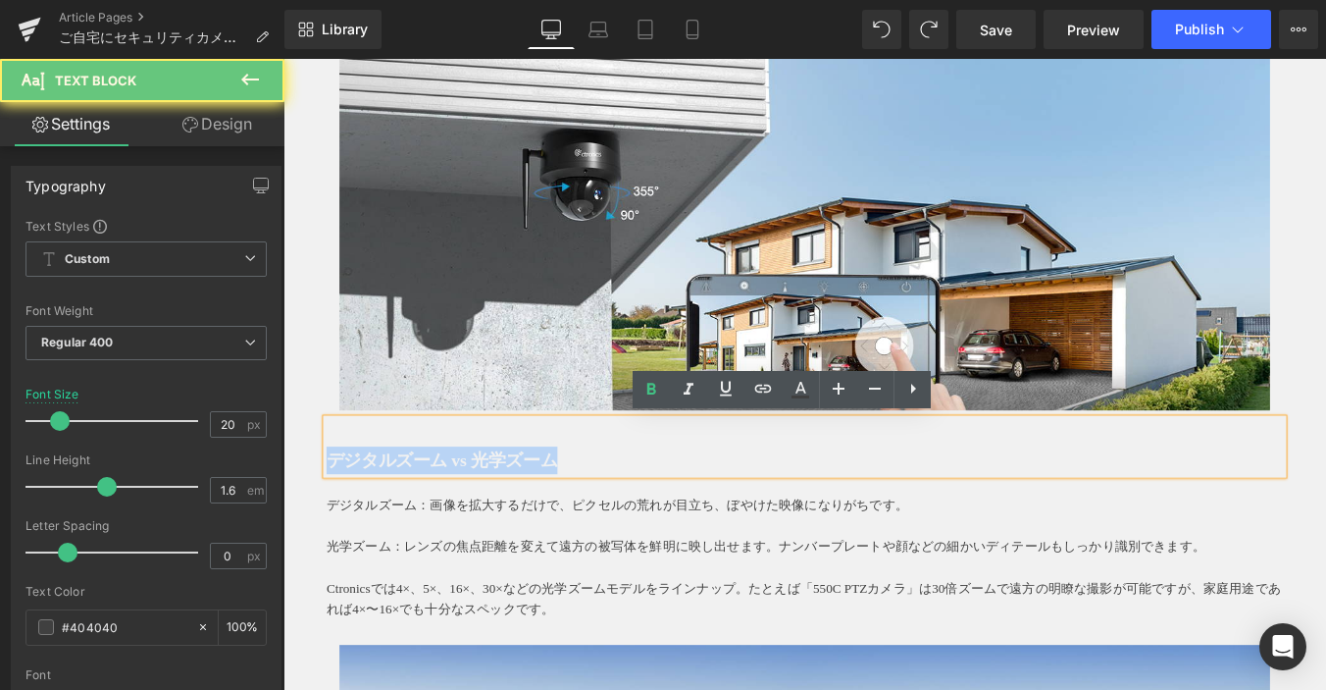
drag, startPoint x: 603, startPoint y: 515, endPoint x: 285, endPoint y: 499, distance: 319.2
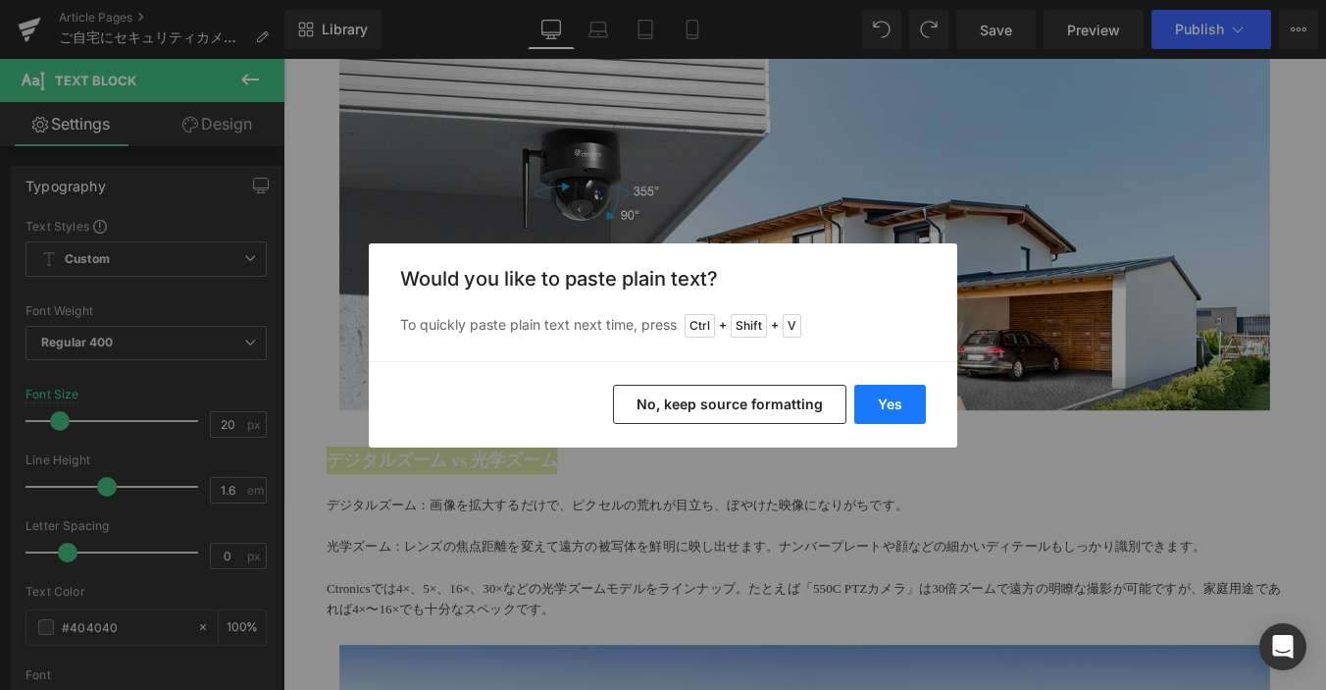
click at [888, 404] on button "Yes" at bounding box center [891, 404] width 72 height 39
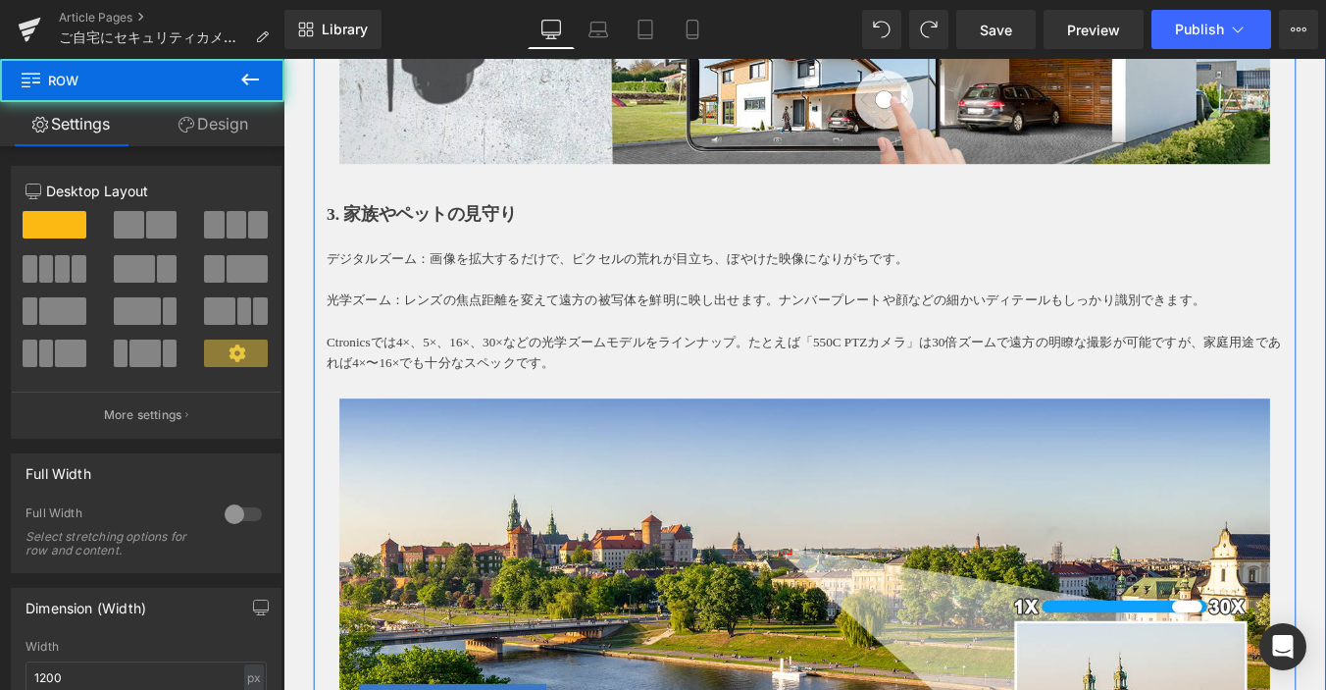
scroll to position [1766, 0]
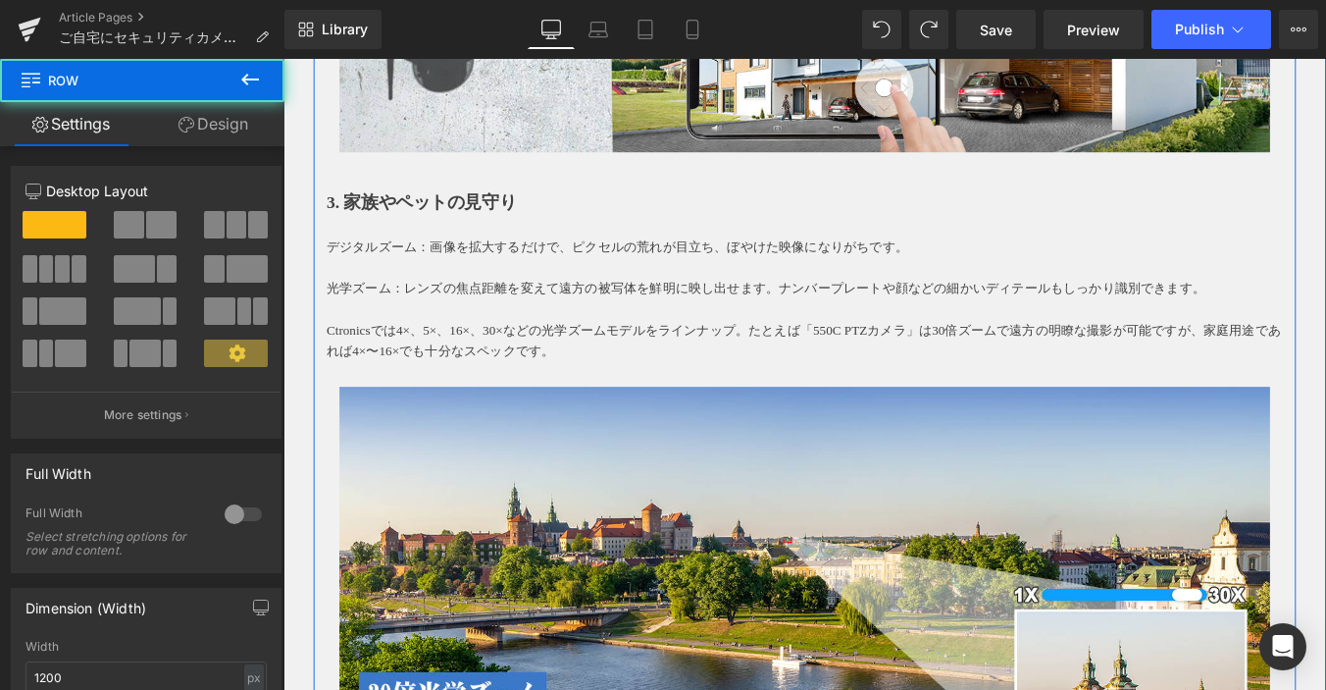
click at [691, 395] on div "デジタルズーム：画像を拡大するだけで、ピクセルの荒れが目立ち、ぼやけた映像になりがちです。 光学ズーム：レンズの焦点距離を変えて遠方の被写体を鮮明に映し出せま…" at bounding box center [877, 319] width 1089 height 165
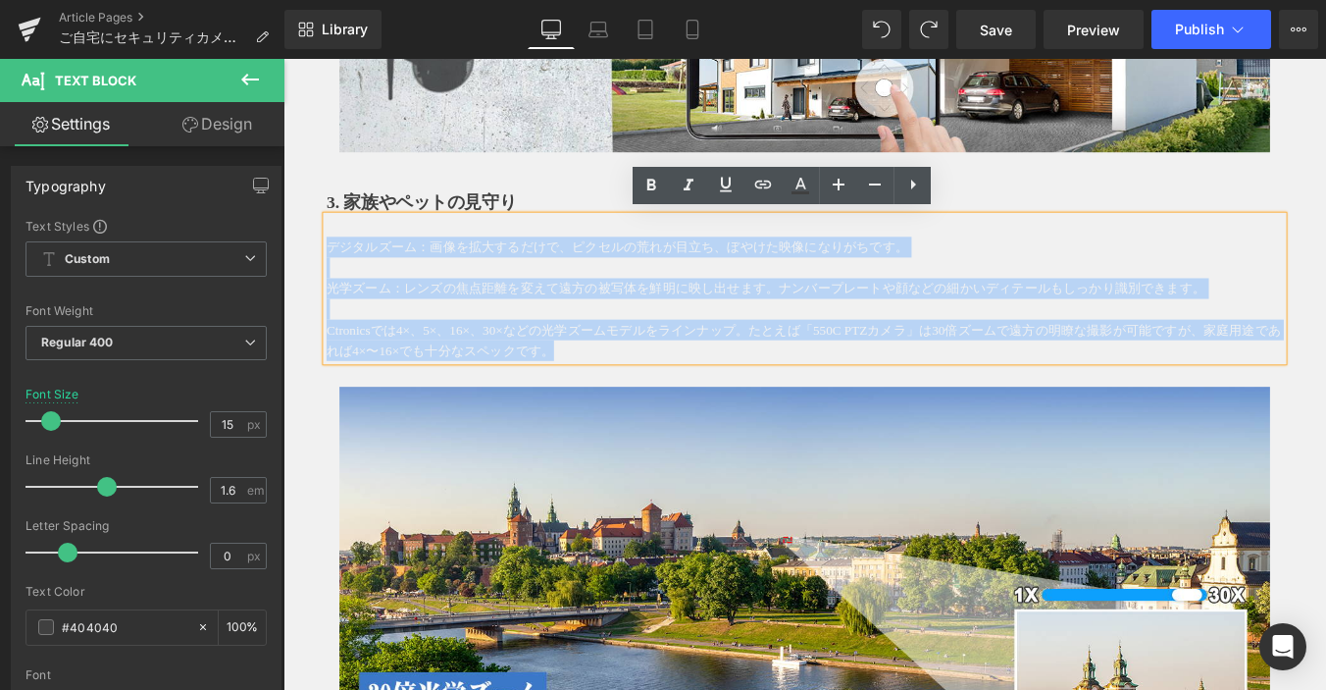
drag, startPoint x: 655, startPoint y: 386, endPoint x: 203, endPoint y: 280, distance: 464.5
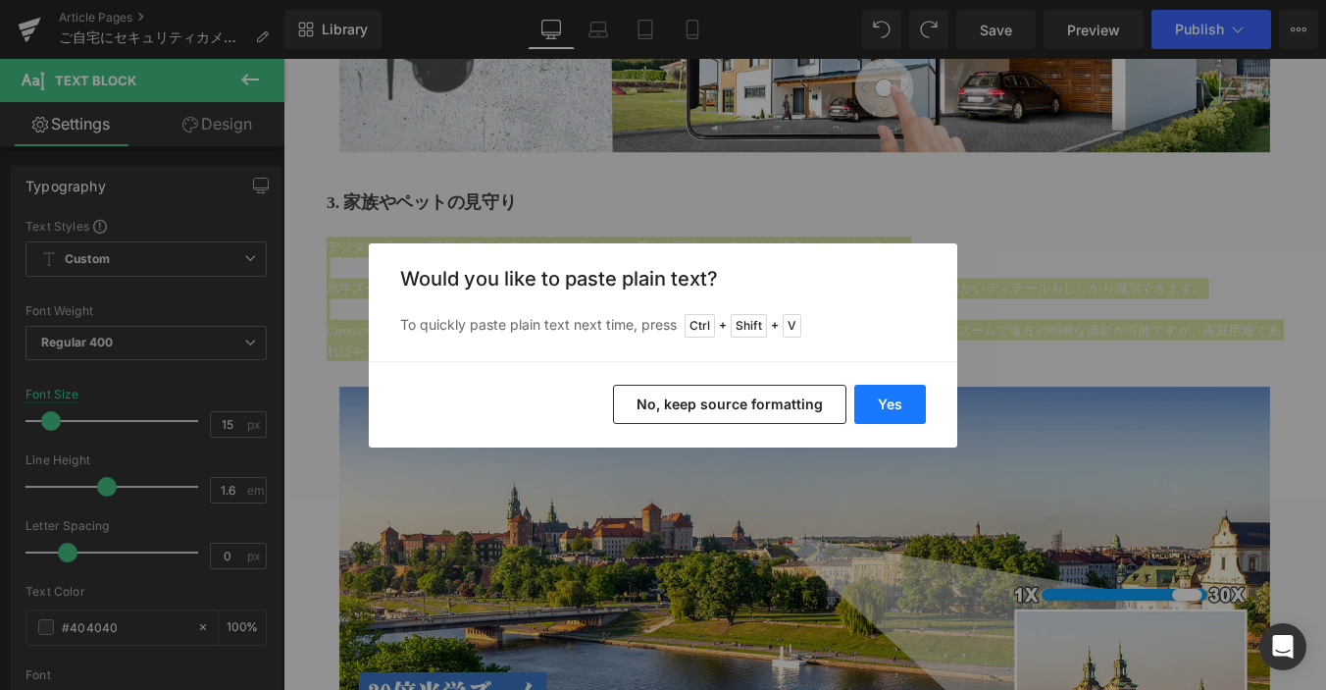
click at [908, 399] on button "Yes" at bounding box center [891, 404] width 72 height 39
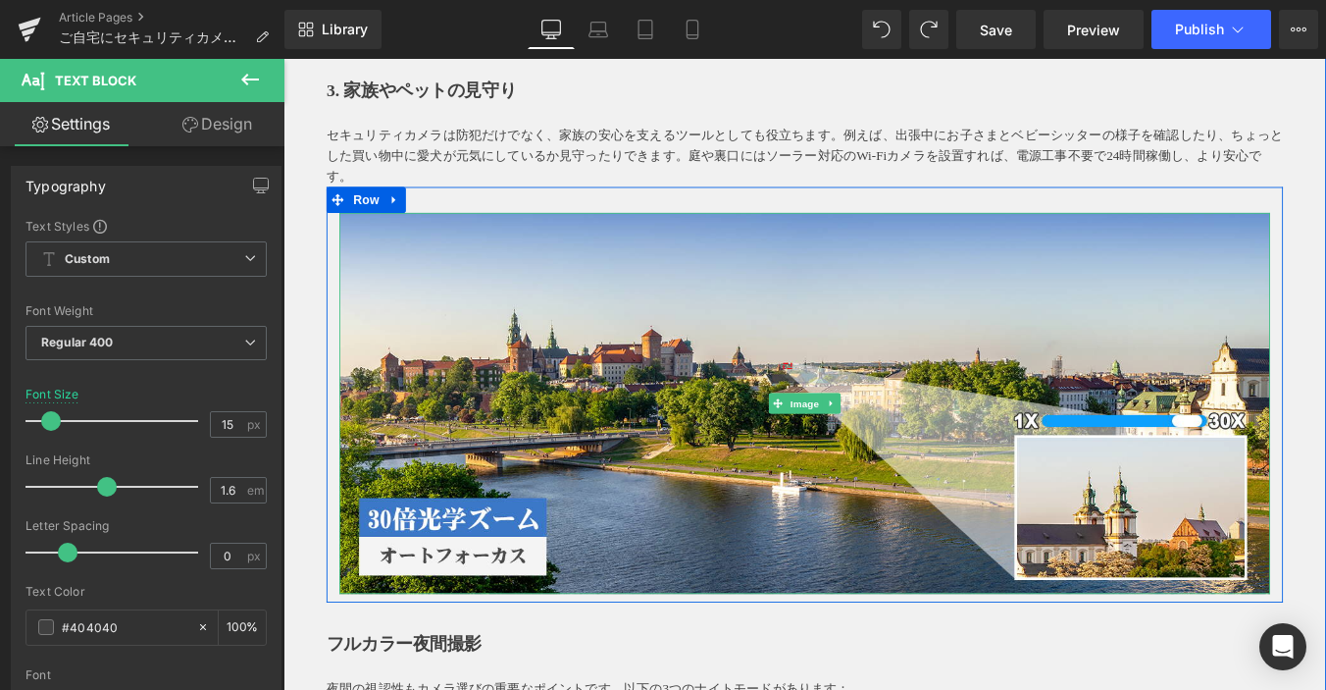
scroll to position [2158, 0]
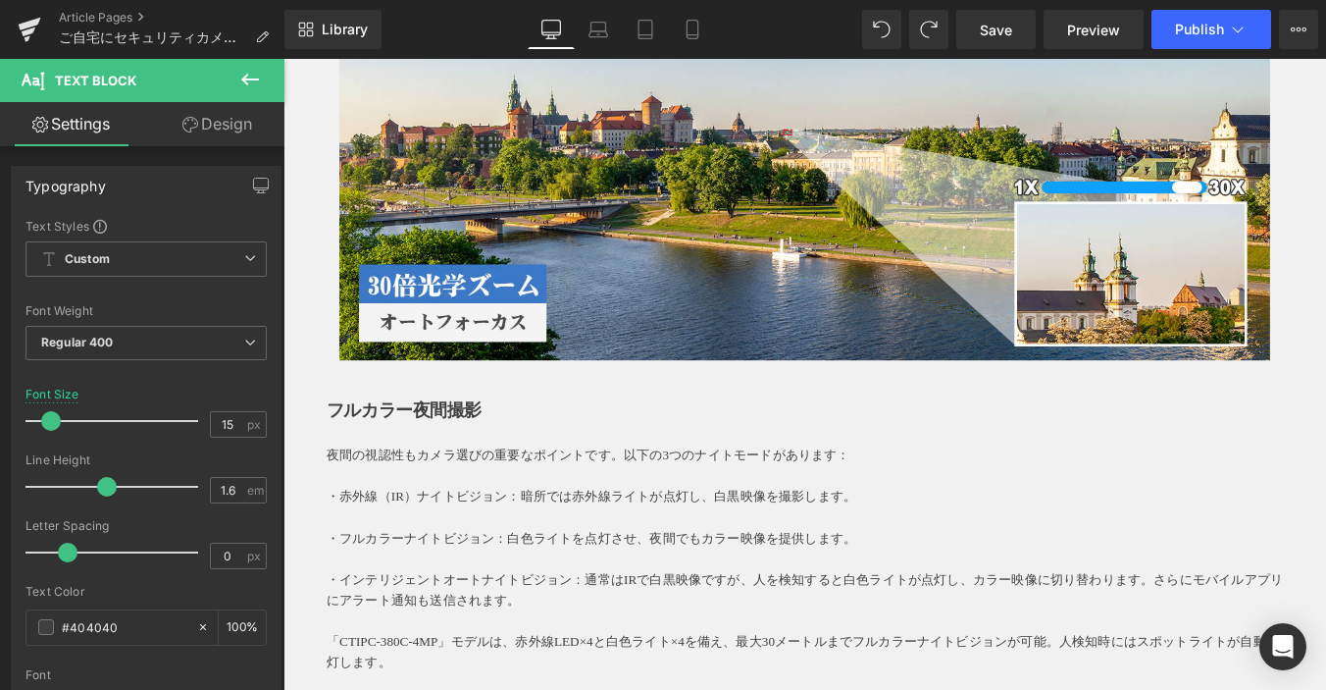
click at [319, 453] on div "近年、私たちの生活環境における安全意識はますます高まり、信頼できるセキュリティシステムの重要性がかつてないほど注目されています。その中で、Ctronicsの高…" at bounding box center [877, 374] width 1118 height 4420
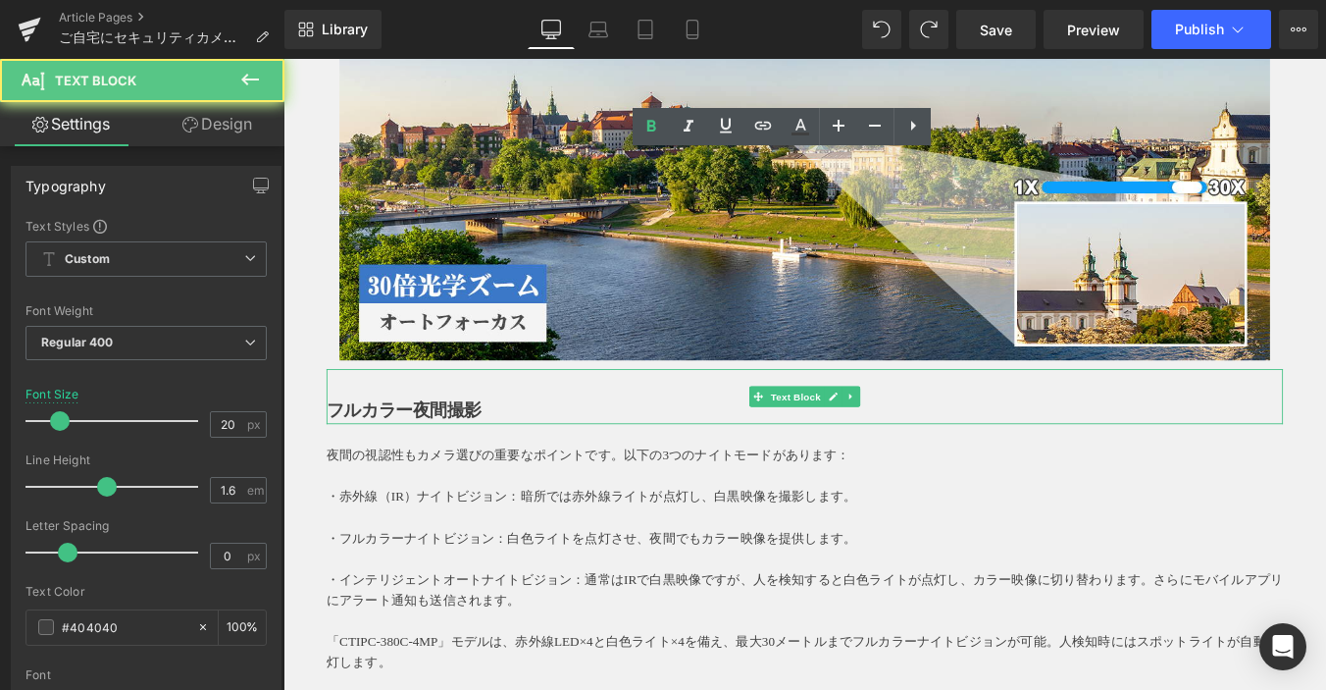
click at [500, 460] on strong "フルカラー夜間撮影" at bounding box center [421, 459] width 177 height 22
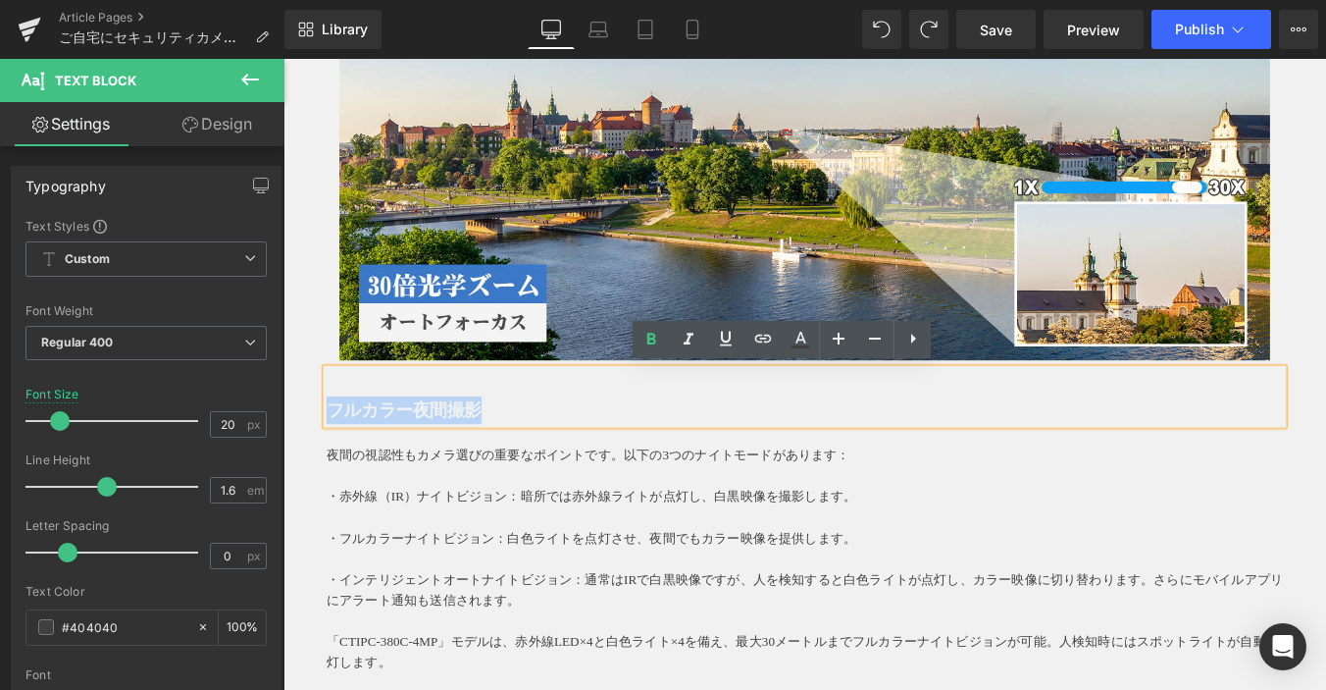
drag, startPoint x: 411, startPoint y: 450, endPoint x: 285, endPoint y: 448, distance: 126.6
click at [288, 447] on div "ご自宅にセキュリティカメラを導入すべき 5つ以上の理由 Heading Row 近年、私たちの生活環境における安全意識はますます高まり、信頼できるセキュリティ…" at bounding box center [876, 350] width 1177 height 4623
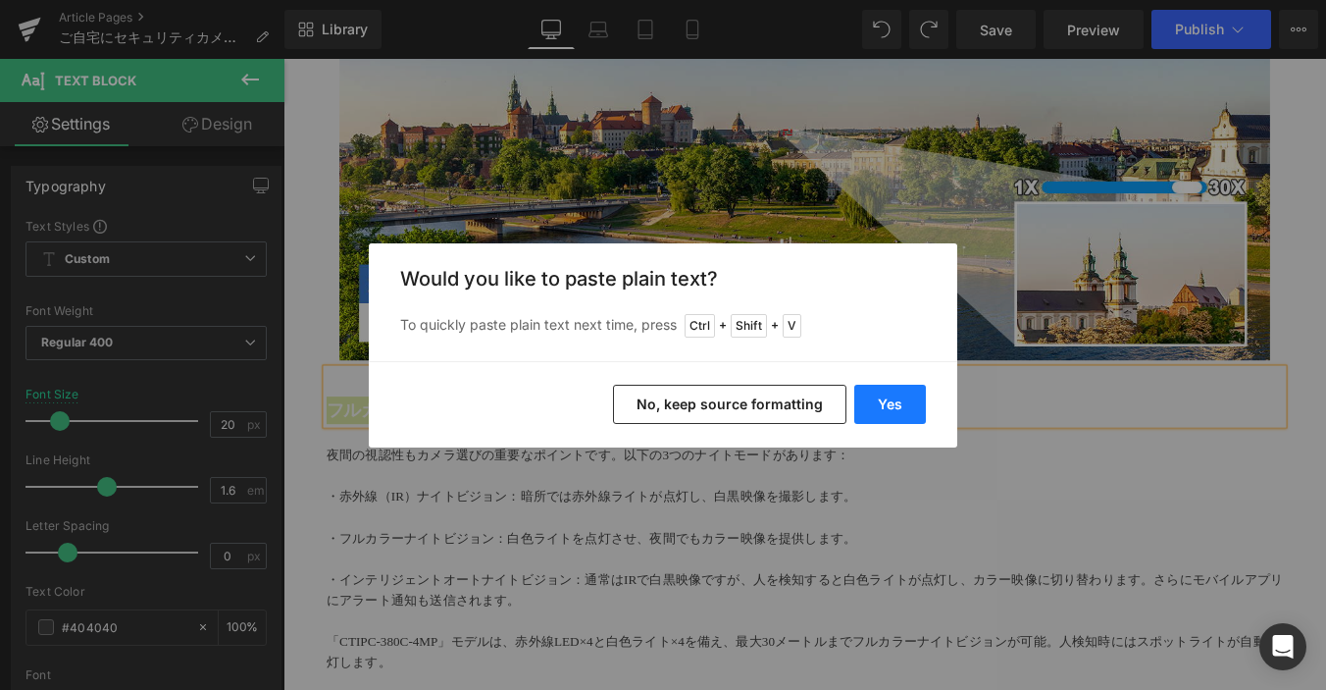
click at [895, 411] on button "Yes" at bounding box center [891, 404] width 72 height 39
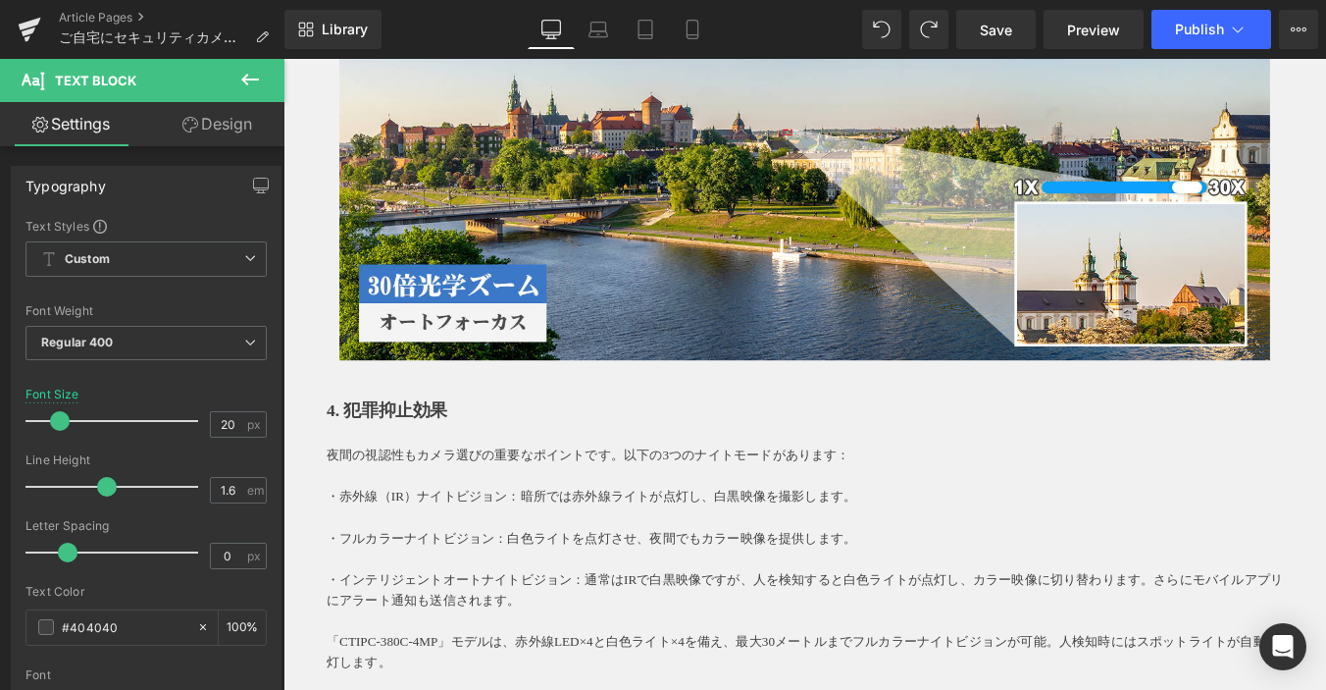
click at [321, 556] on div "近年、私たちの生活環境における安全意識はますます高まり、信頼できるセキュリティシステムの重要性がかつてないほど注目されています。その中で、Ctronicsの高…" at bounding box center [877, 374] width 1118 height 4420
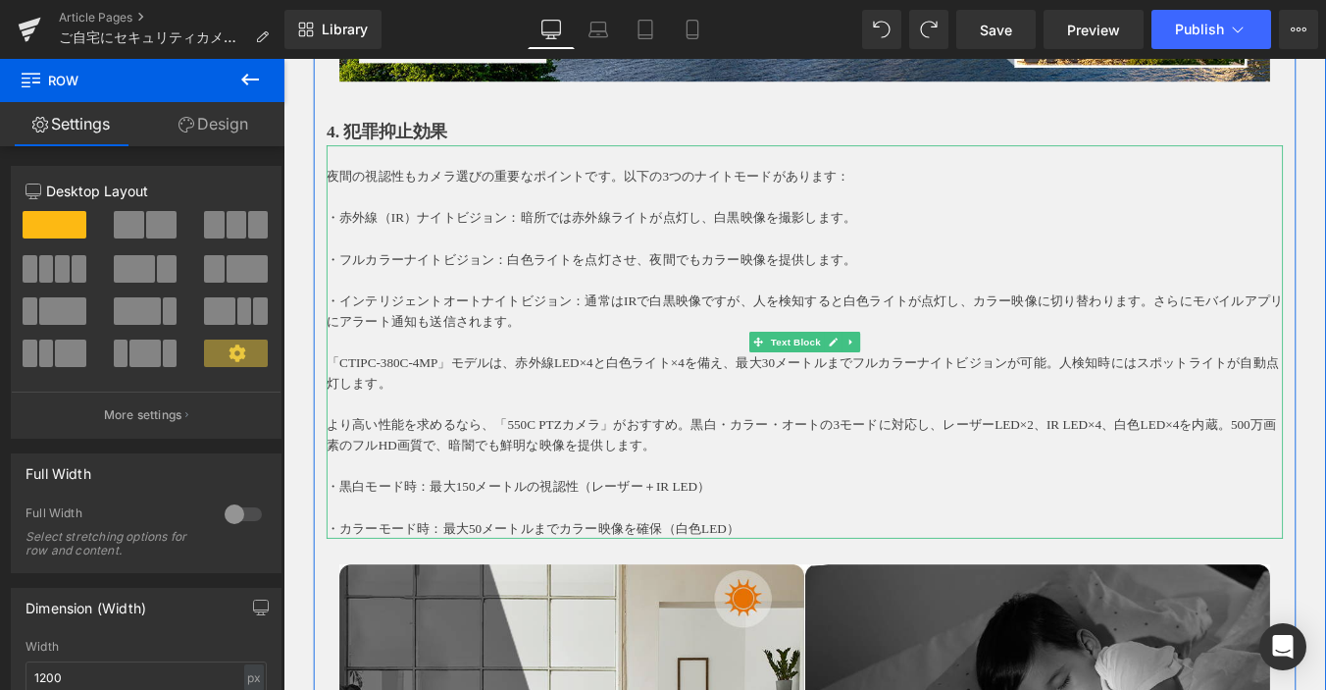
scroll to position [2551, 0]
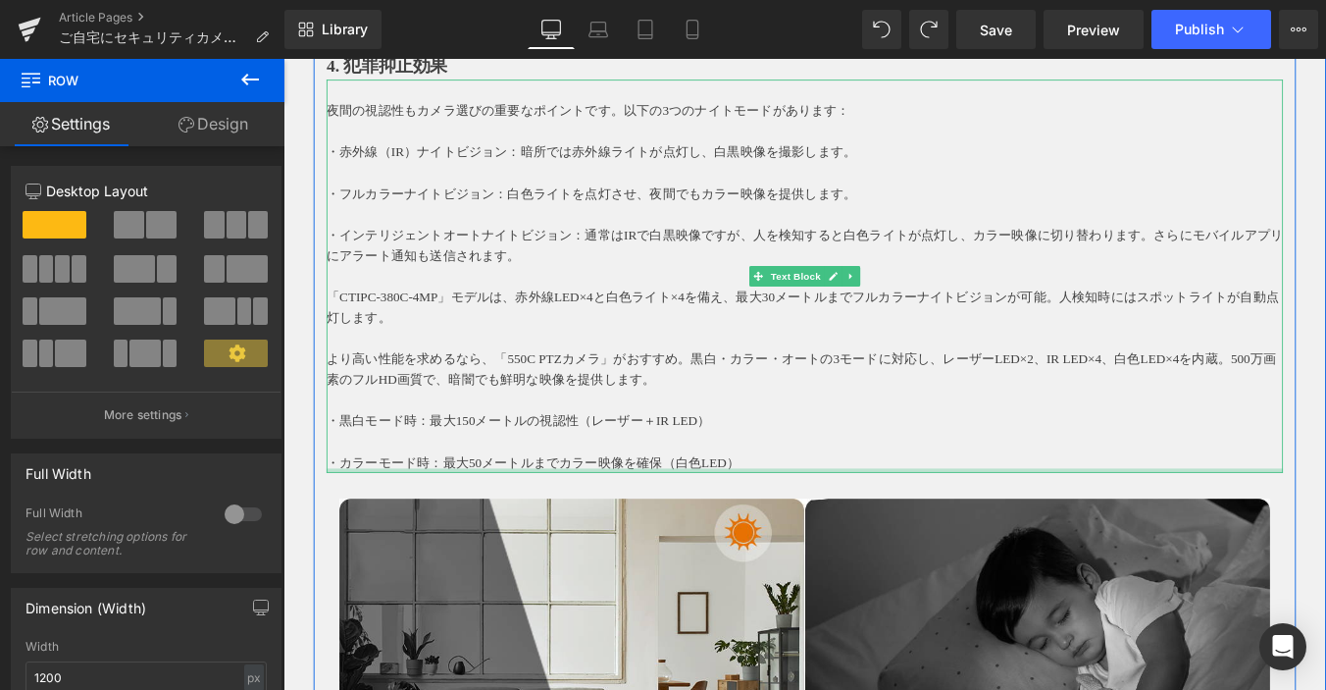
drag, startPoint x: 844, startPoint y: 523, endPoint x: 827, endPoint y: 505, distance: 24.3
click at [843, 523] on div "夜間の視認性もカメラ選びの重要なポイントです。以下の3つのナイトモードがあります： ・赤外線（IR）ナイトビジョン：暗所では赤外線ライトが点灯し、白黒映像を撮…" at bounding box center [877, 305] width 1089 height 447
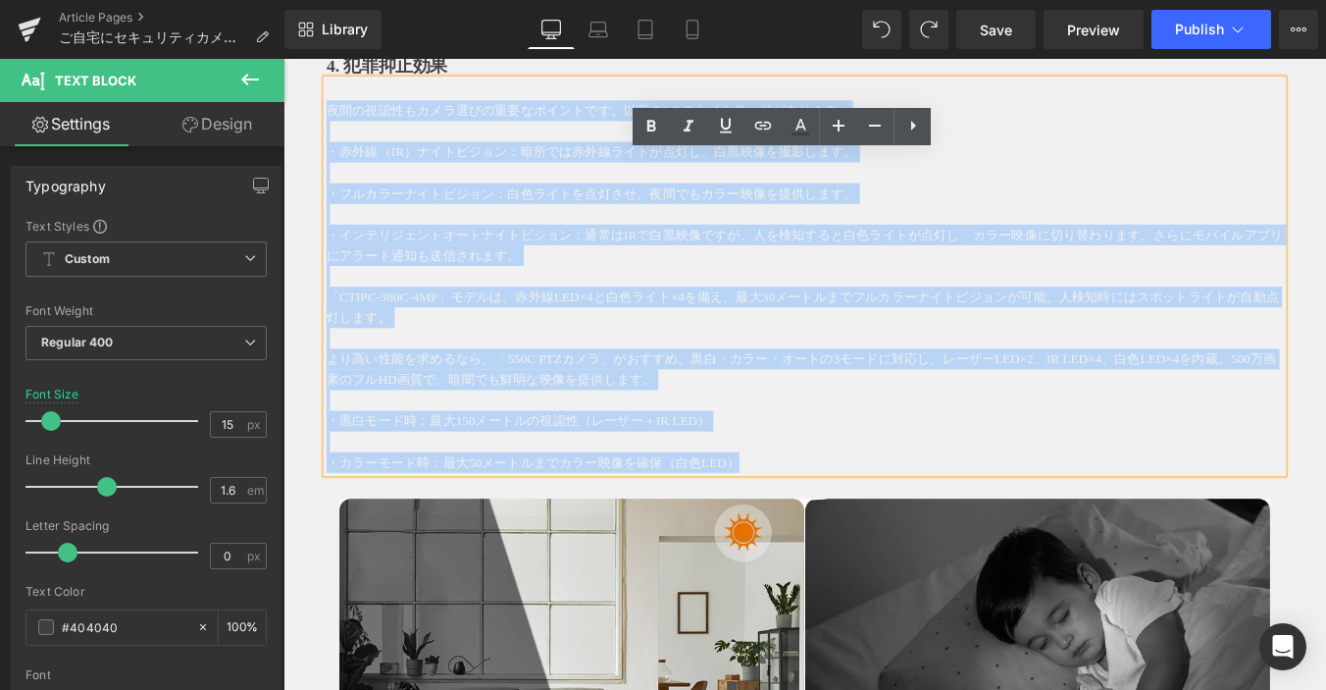
drag, startPoint x: 827, startPoint y: 506, endPoint x: 313, endPoint y: 125, distance: 640.3
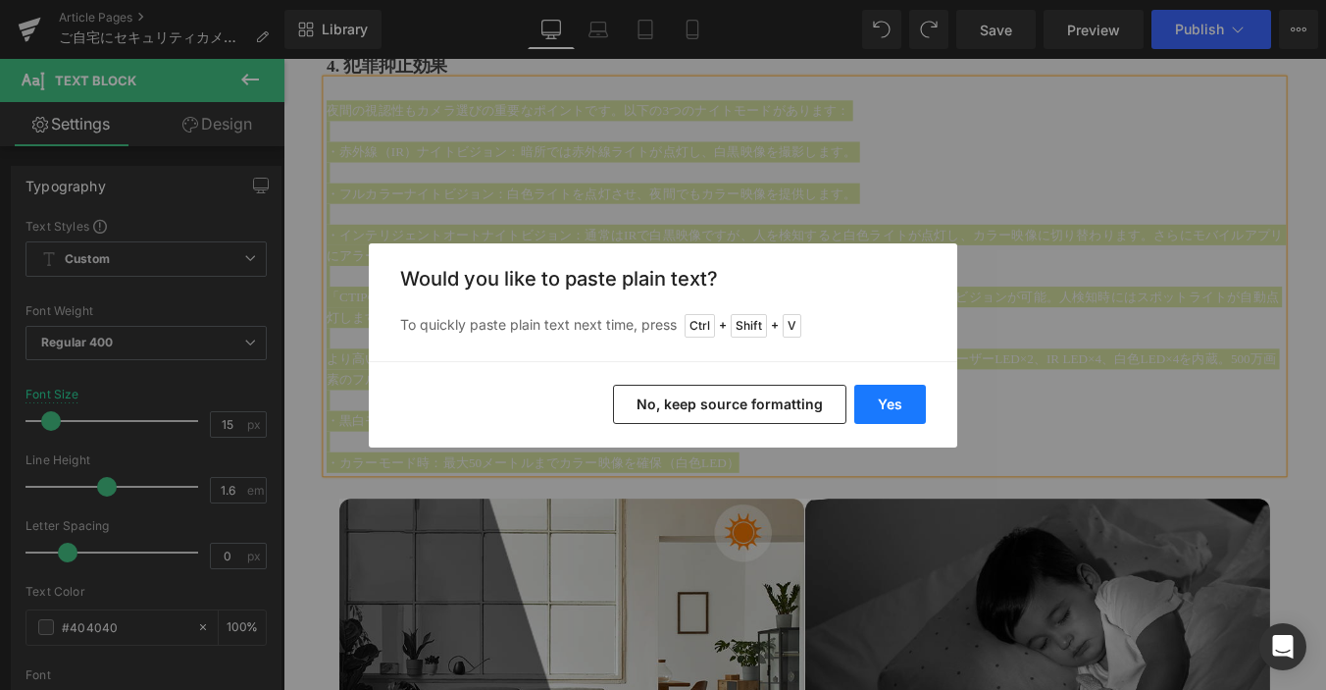
click at [869, 402] on button "Yes" at bounding box center [891, 404] width 72 height 39
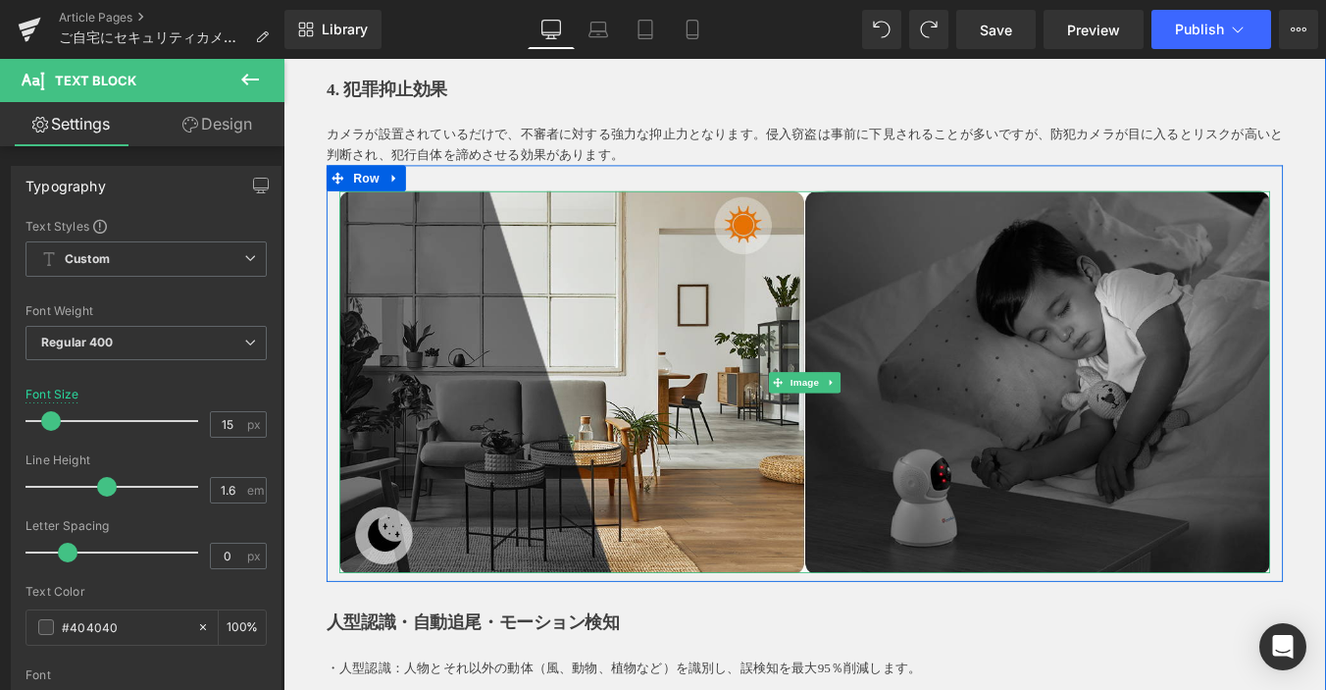
scroll to position [2747, 0]
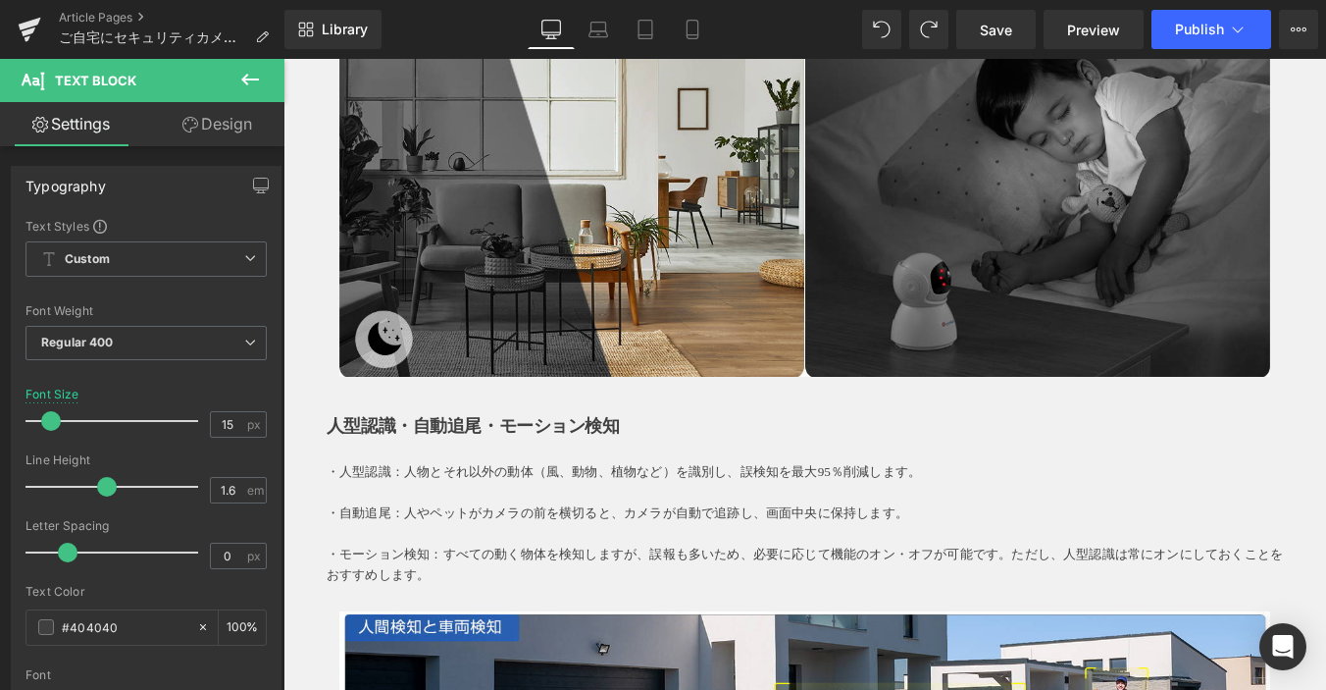
click at [370, 487] on div "人型認識・自動追尾・モーション検知 Text Block" at bounding box center [877, 462] width 1089 height 63
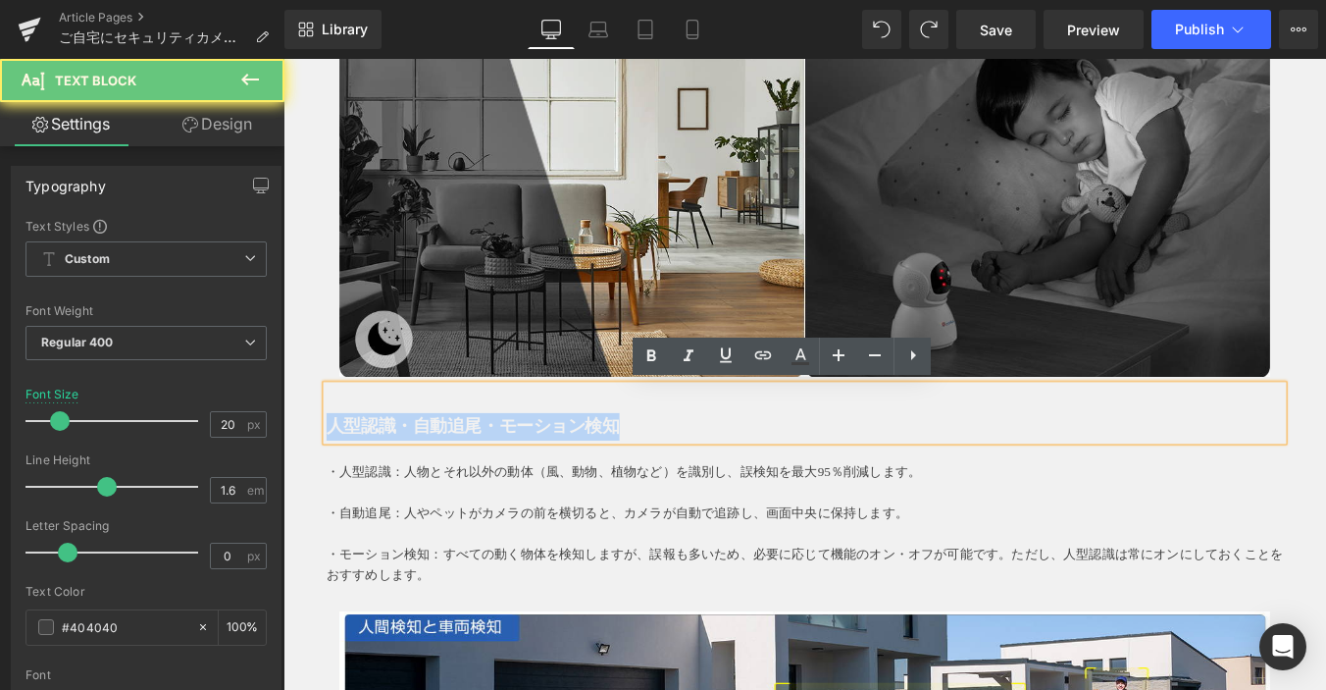
drag, startPoint x: 700, startPoint y: 474, endPoint x: 281, endPoint y: 471, distance: 419.9
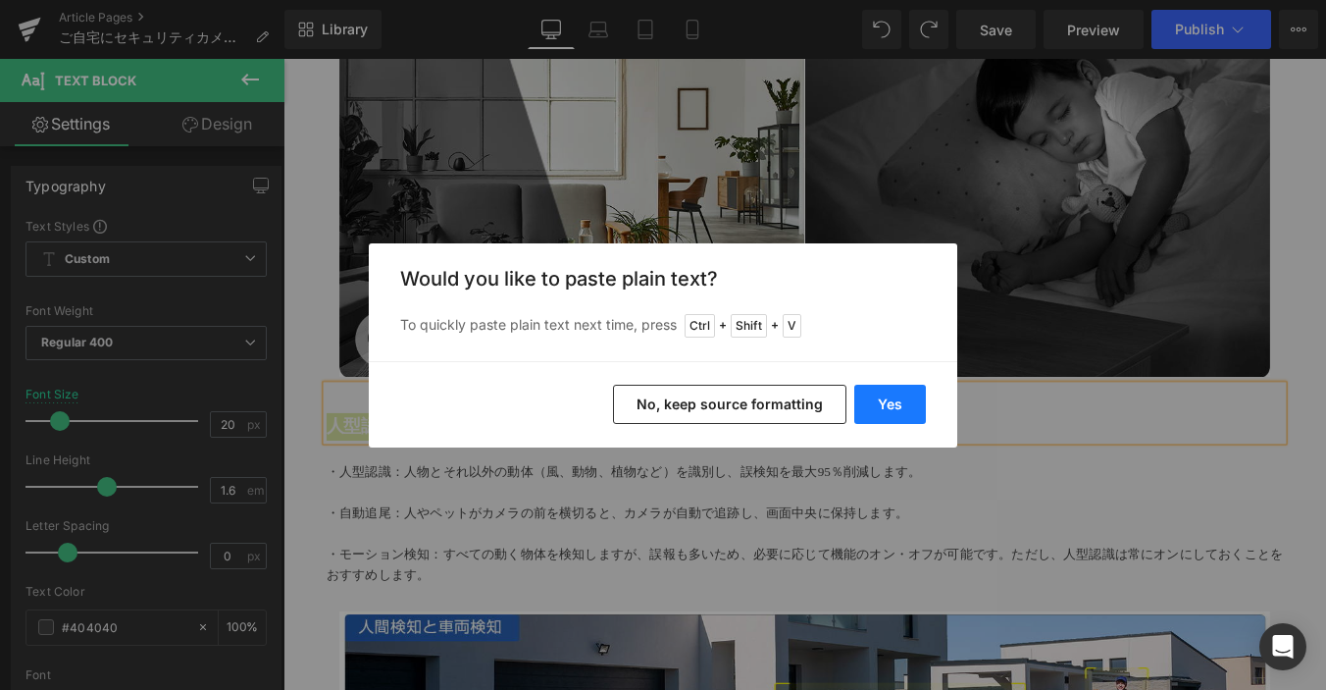
drag, startPoint x: 898, startPoint y: 396, endPoint x: 929, endPoint y: 367, distance: 43.0
click at [898, 396] on button "Yes" at bounding box center [891, 404] width 72 height 39
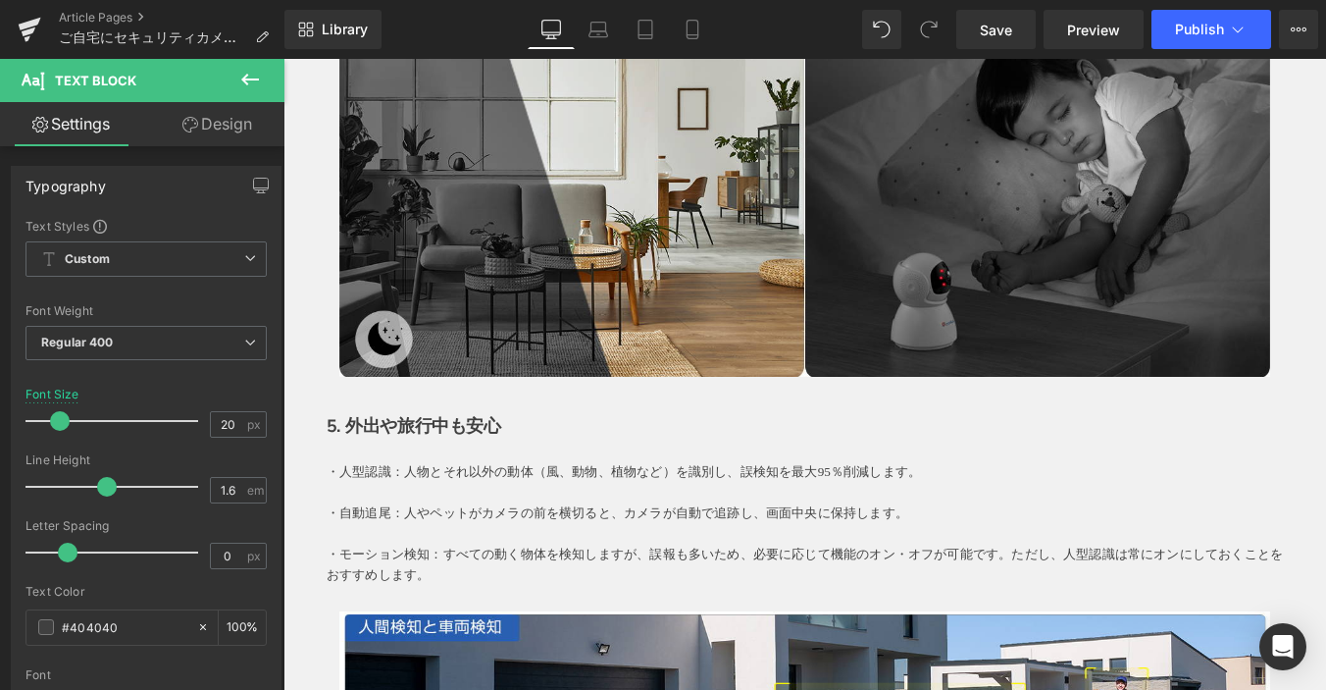
click at [363, 542] on p at bounding box center [877, 553] width 1089 height 24
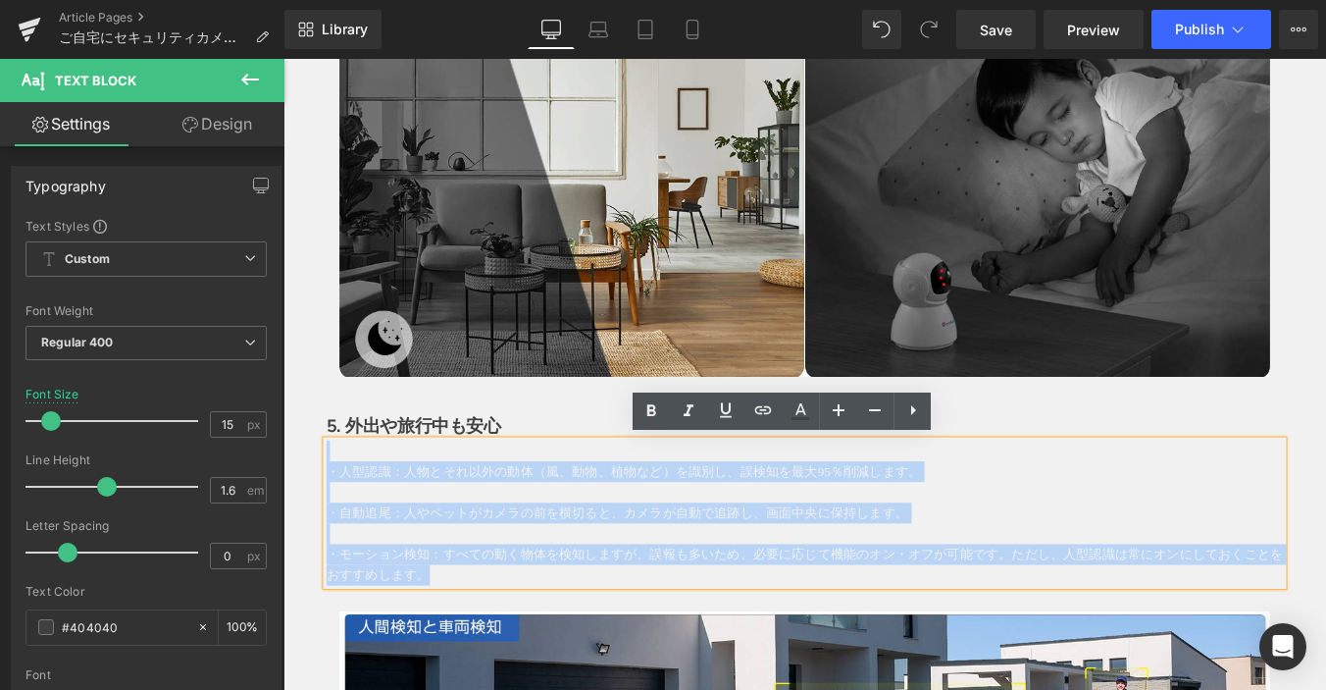
drag, startPoint x: 599, startPoint y: 638, endPoint x: 337, endPoint y: 557, distance: 274.0
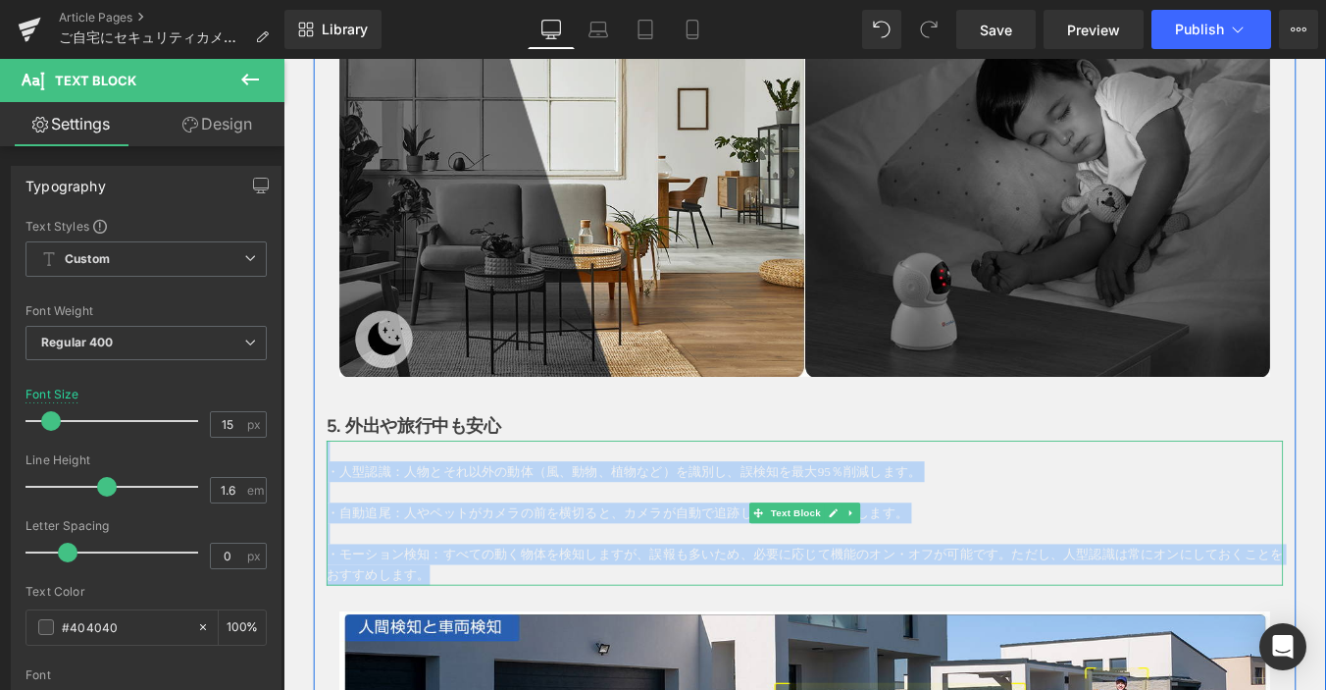
click at [350, 533] on span "・人型認識：人物とそれ以外の動体（風、動物、植物など）を識別し、誤検知を最大95％削減します。" at bounding box center [671, 529] width 677 height 16
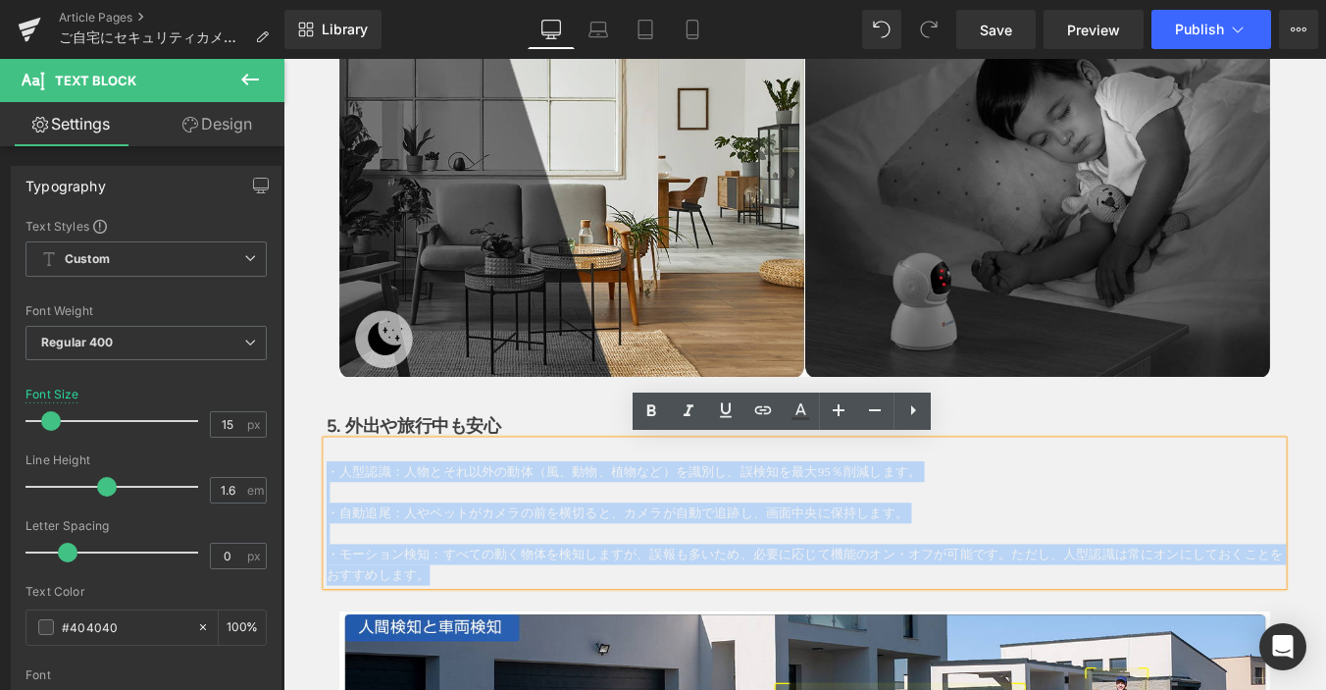
drag, startPoint x: 327, startPoint y: 521, endPoint x: 479, endPoint y: 635, distance: 189.9
click at [479, 635] on div "・人型認識：人物とそれ以外の動体（風、動物、植物など）を識別し、誤検知を最大95％削減します。 ・自動追尾：人やペットがカメラの前を横切ると、カメラが自動で追…" at bounding box center [877, 575] width 1089 height 165
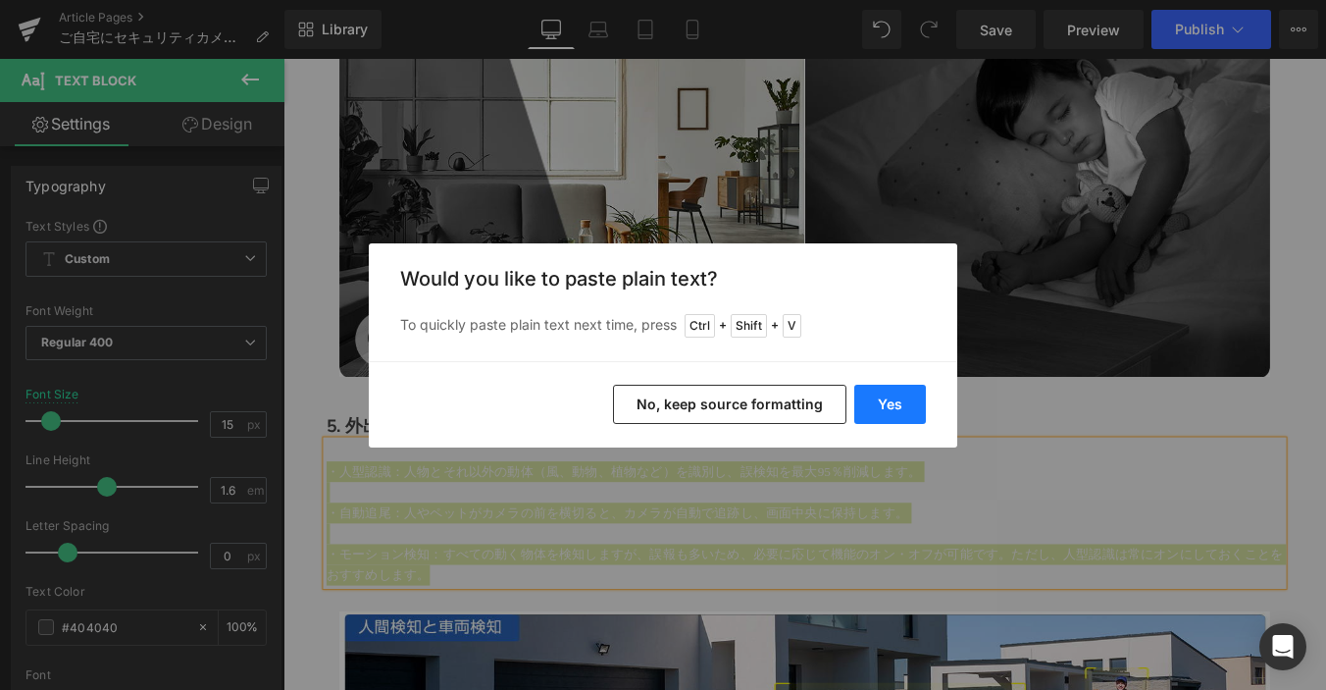
click at [888, 396] on button "Yes" at bounding box center [891, 404] width 72 height 39
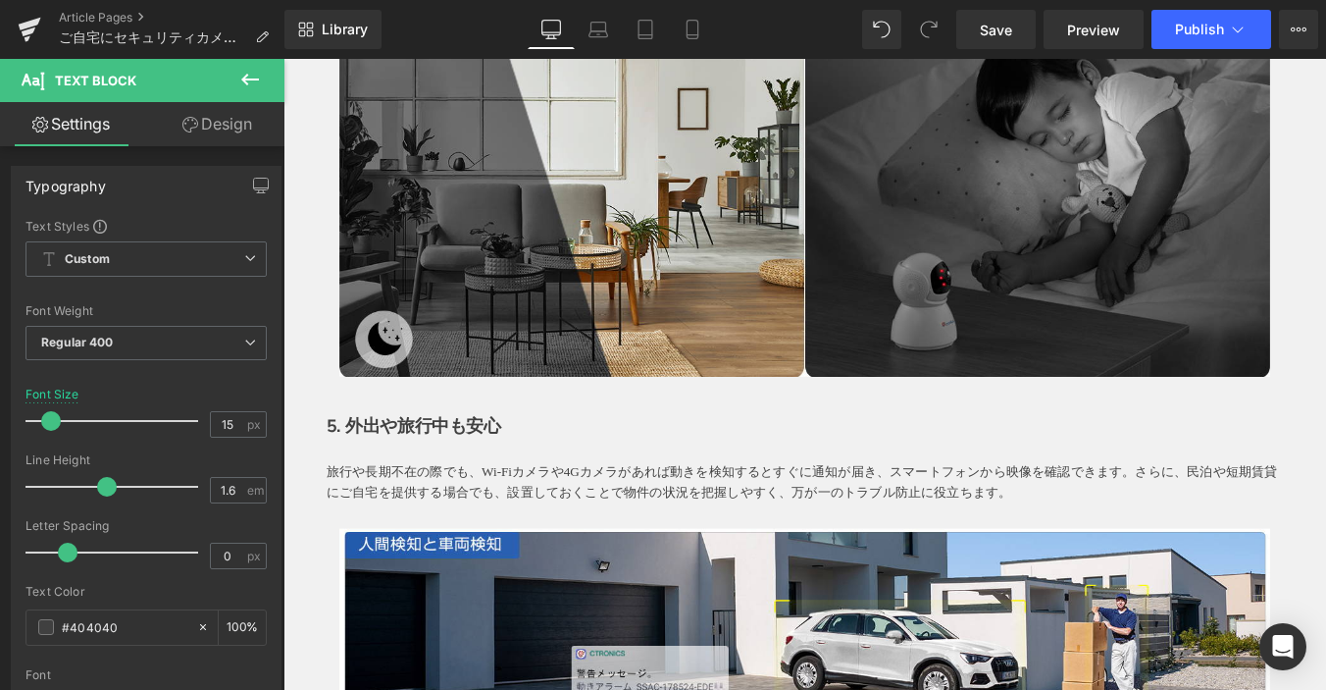
click at [343, 525] on p "旅行や長期不在の際でも、Wi-Fiカメラや4Gカメラがあれば動きを検知するとすぐに通知が届き、スマートフォンから映像を確認できます。さらに、民泊や短期賃貸にご…" at bounding box center [877, 540] width 1089 height 47
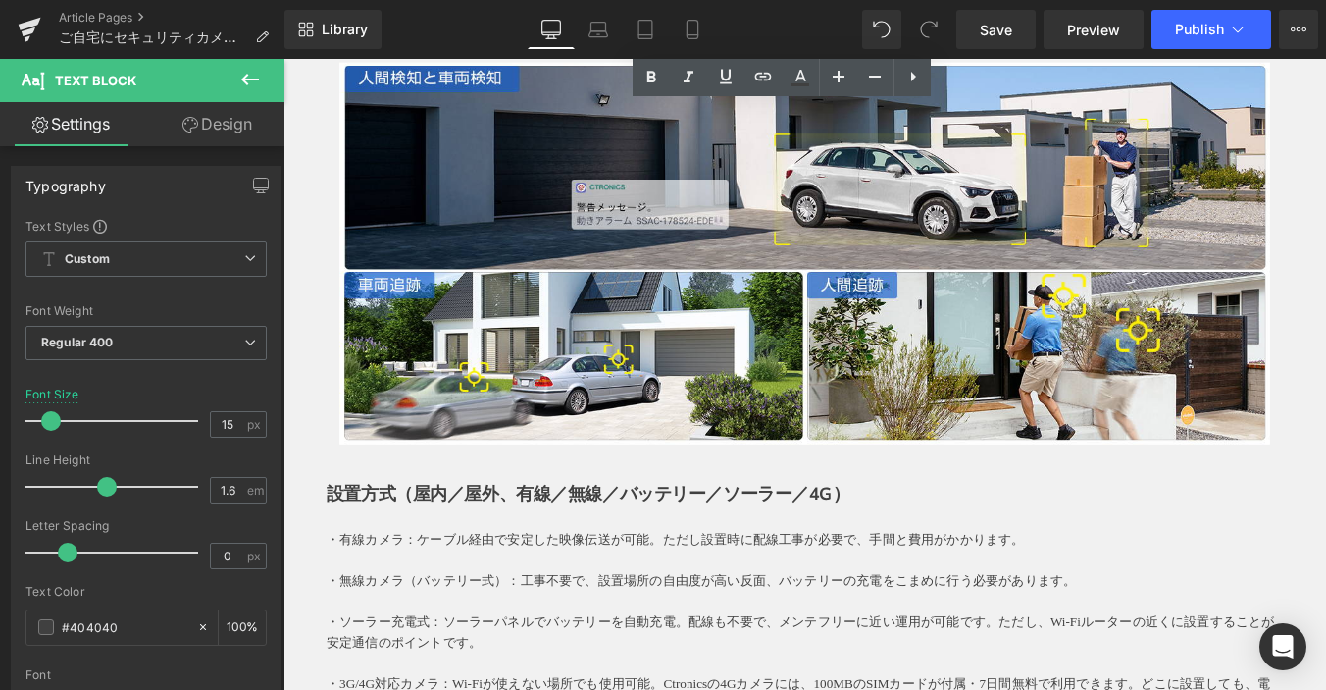
scroll to position [3434, 0]
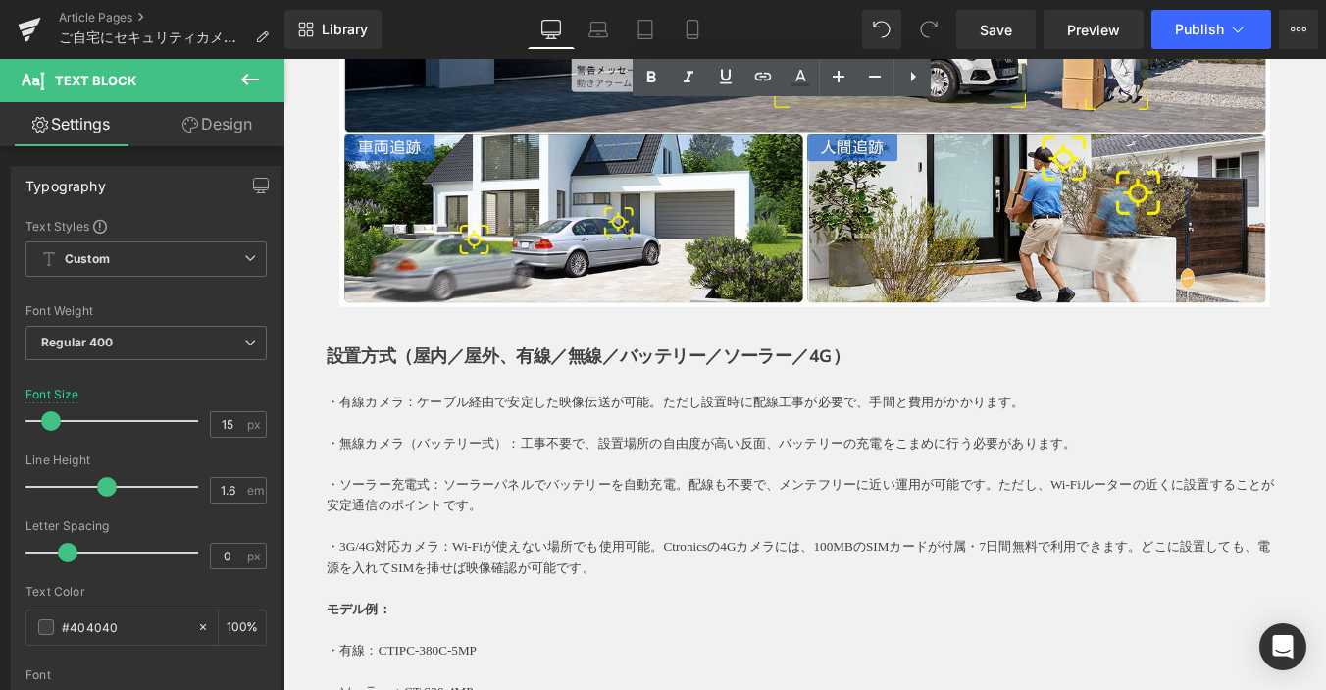
click at [817, 414] on div "・有線カメラ：ケーブル経由で安定した映像伝送が可能。ただし設置時に配線工事が必要で、手間と費用がかかります。 ・無線カメラ（バッテリー式）：工事不要で、設置場…" at bounding box center [877, 626] width 1089 height 424
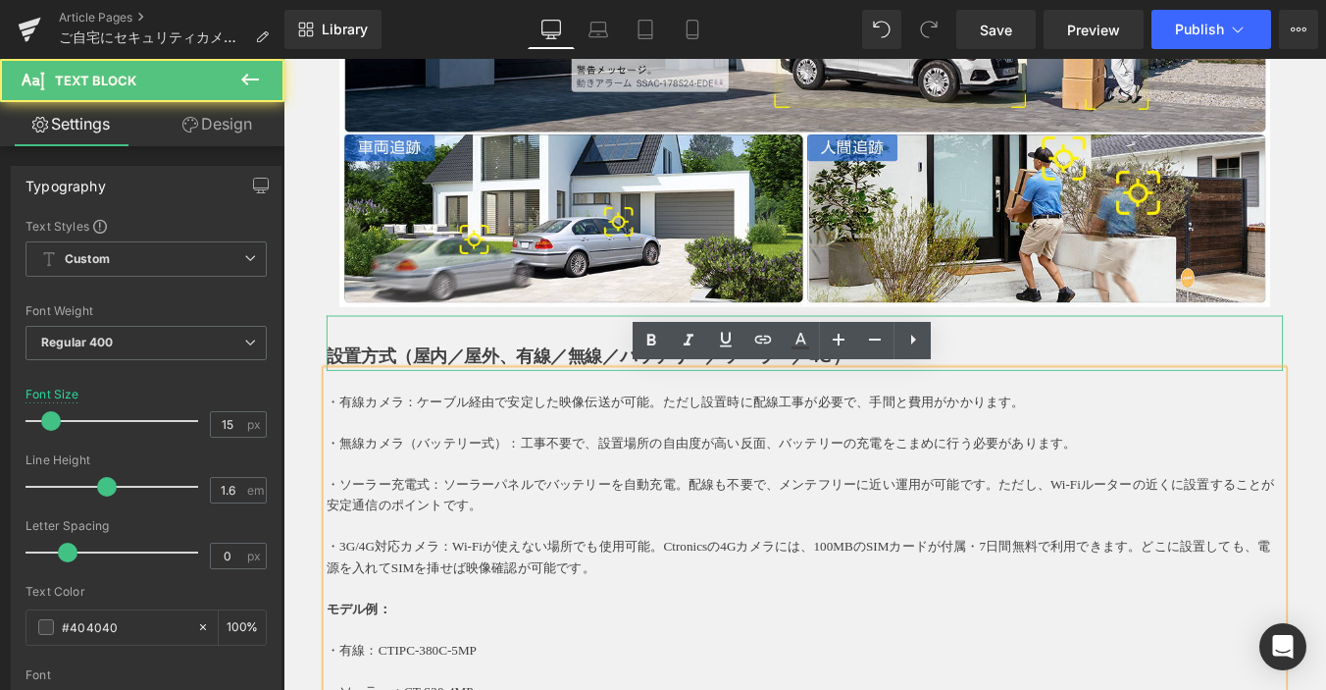
click at [1132, 378] on p at bounding box center [877, 366] width 1089 height 31
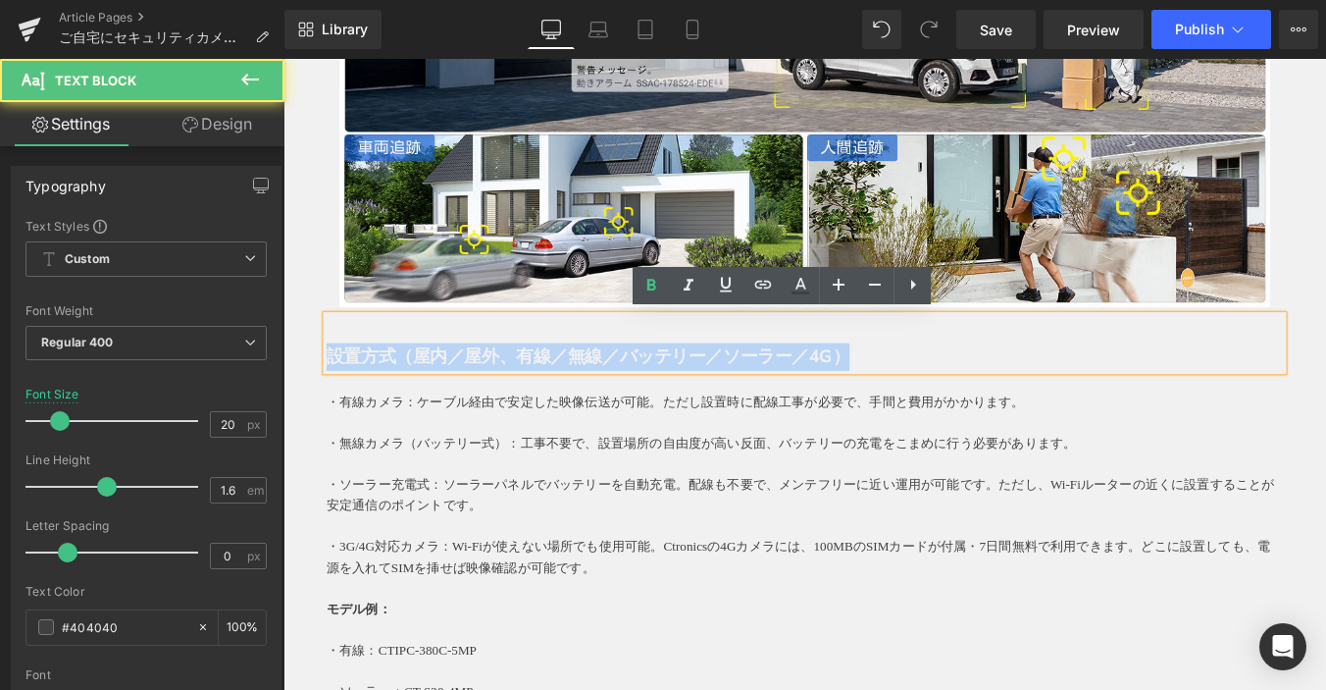
drag, startPoint x: 1012, startPoint y: 391, endPoint x: 192, endPoint y: 397, distance: 819.2
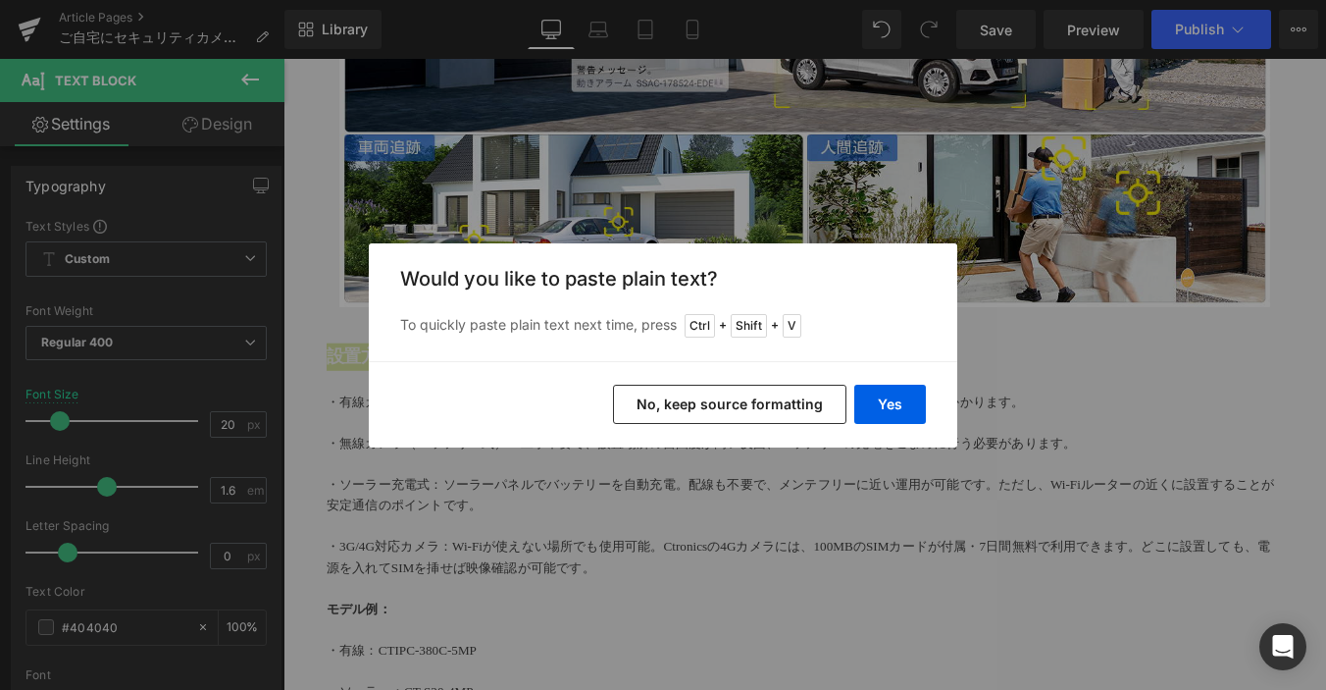
click at [843, 400] on button "No, keep source formatting" at bounding box center [729, 404] width 233 height 39
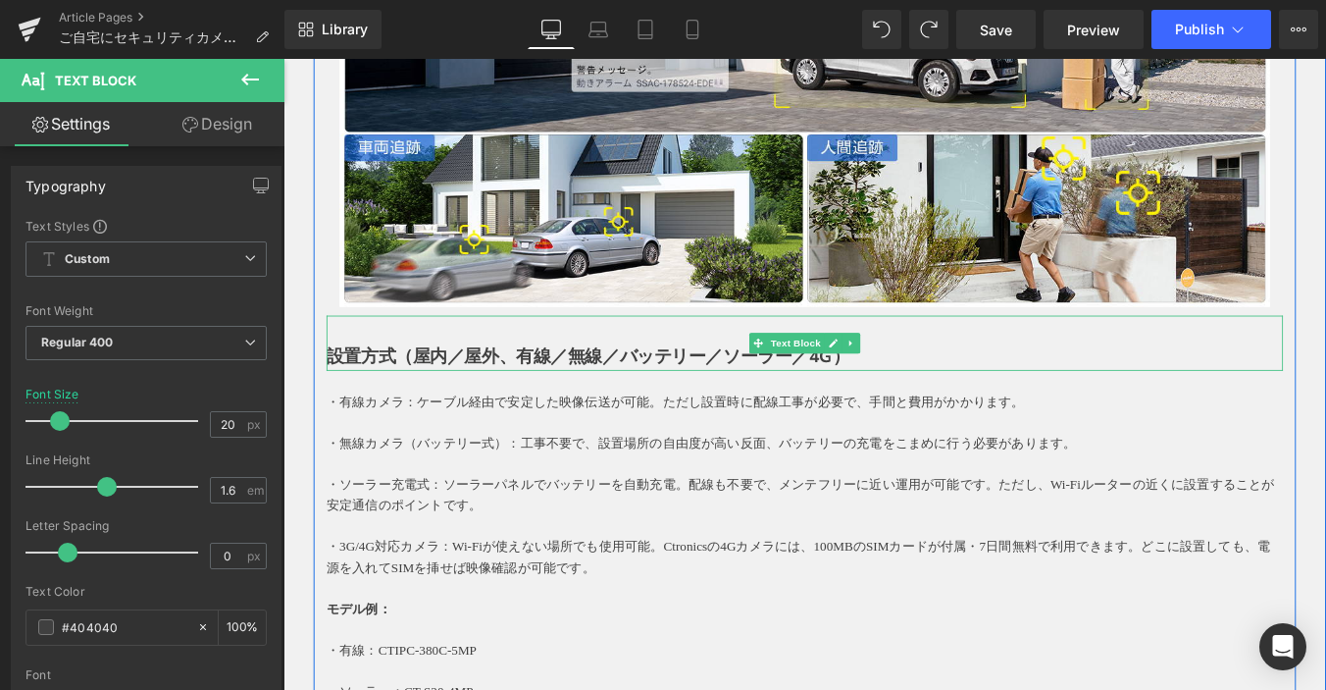
click at [901, 397] on strong "設置方式（屋内／屋外、有線／無線／バッテリー／ソーラー／4G）" at bounding box center [631, 398] width 596 height 26
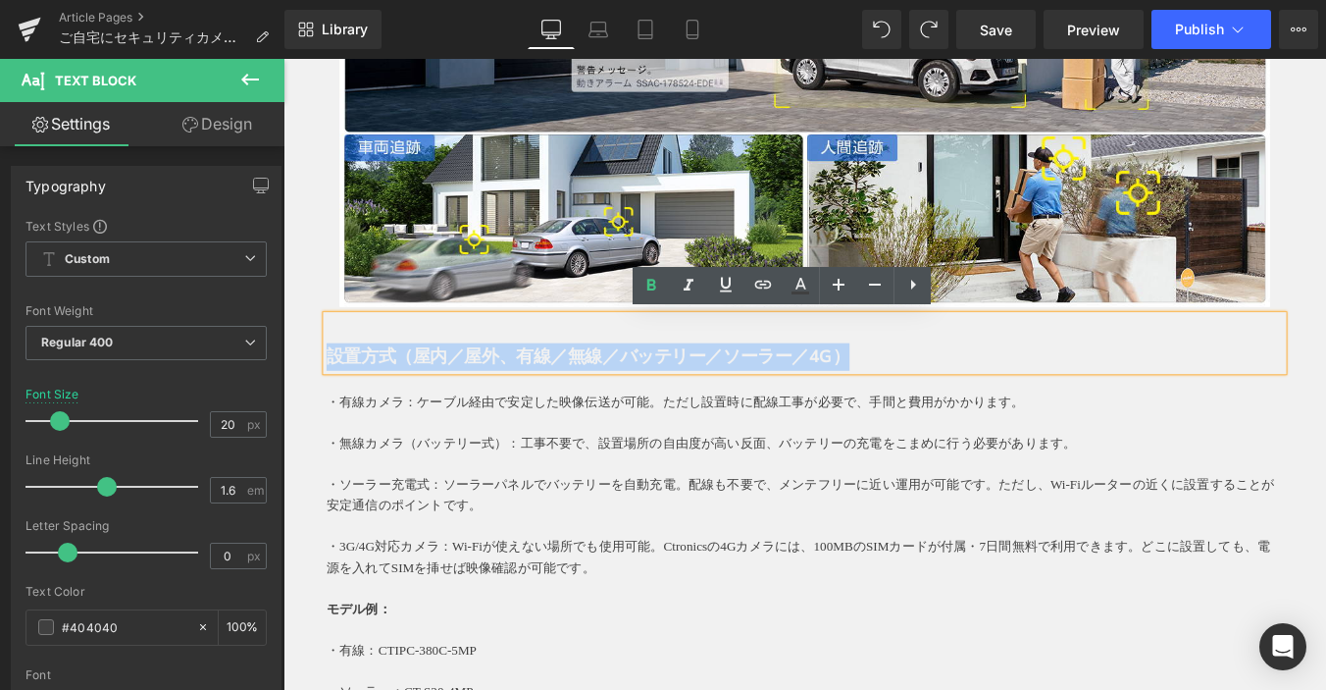
drag, startPoint x: 930, startPoint y: 399, endPoint x: 325, endPoint y: 400, distance: 605.3
click at [333, 400] on p "設置方式（屋内／屋外、有線／無線／バッテリー／ソーラー／4G）" at bounding box center [877, 398] width 1089 height 31
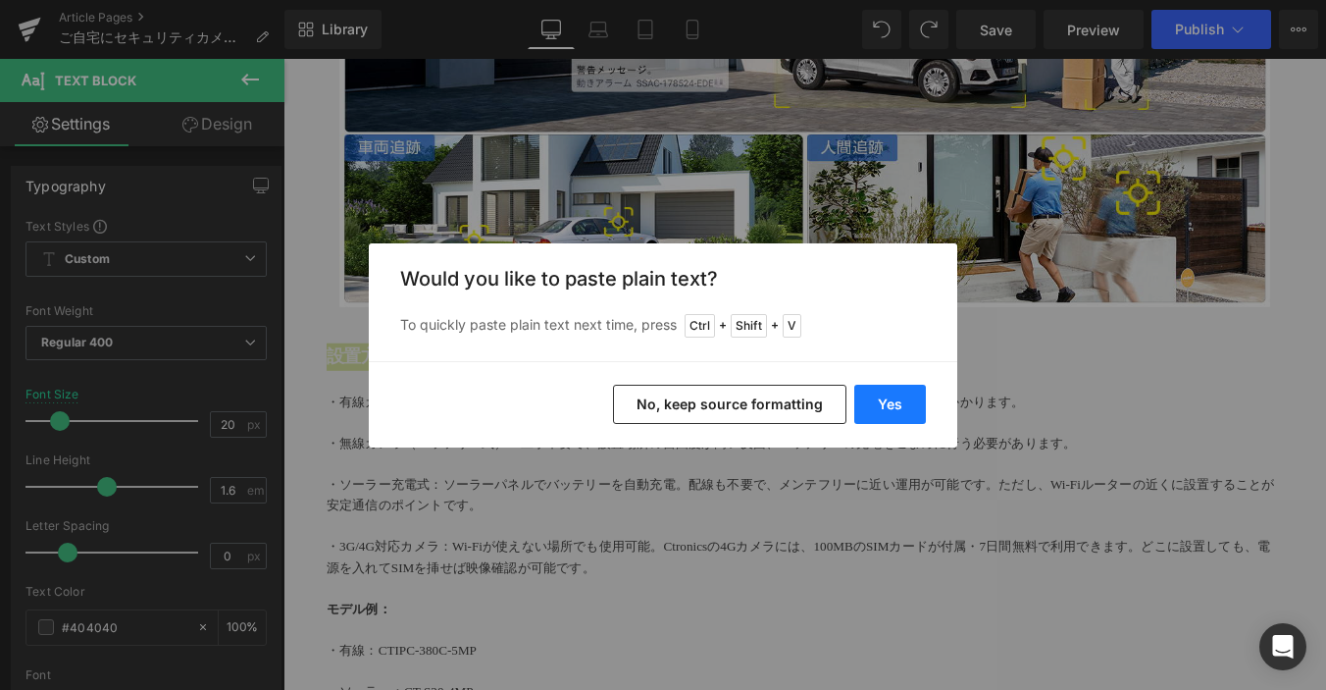
click at [889, 401] on button "Yes" at bounding box center [891, 404] width 72 height 39
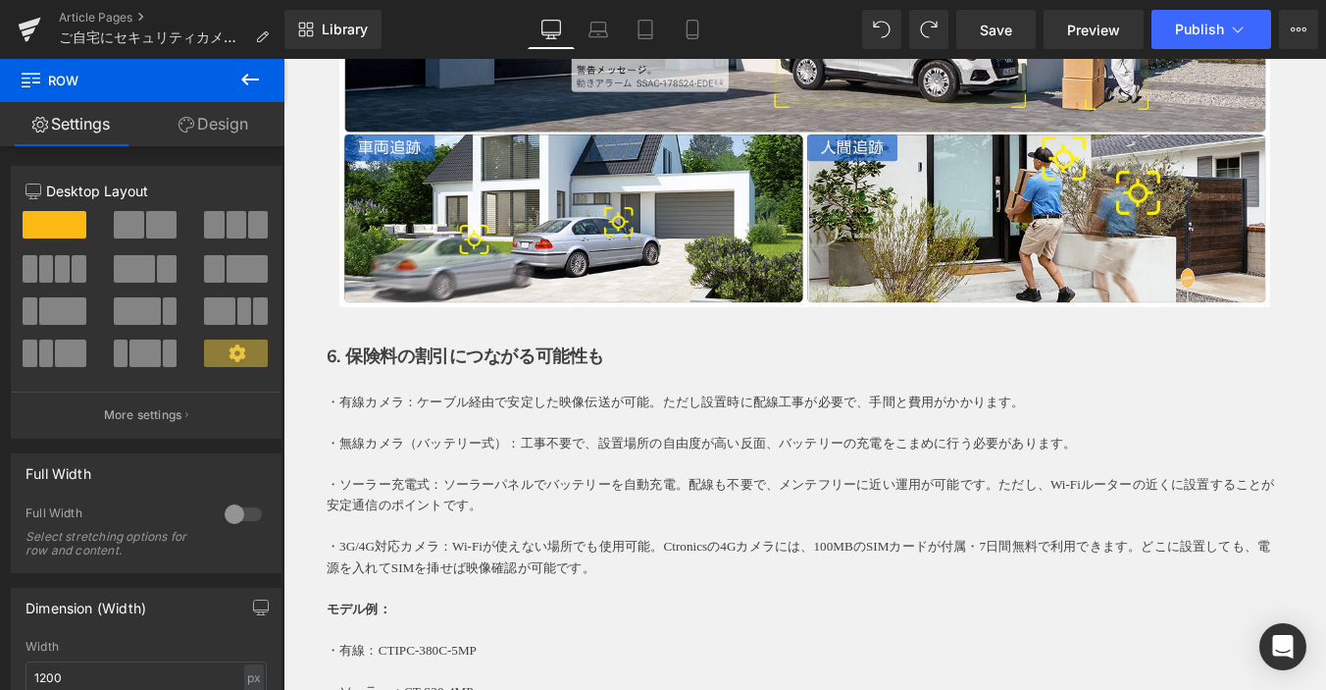
drag, startPoint x: 335, startPoint y: 458, endPoint x: 419, endPoint y: 516, distance: 102.3
click at [335, 458] on p "・有線カメラ：ケーブル経由で安定した映像伝送が可能。ただし設置時に配線工事が必要で、手間と費用がかかります。" at bounding box center [877, 450] width 1089 height 24
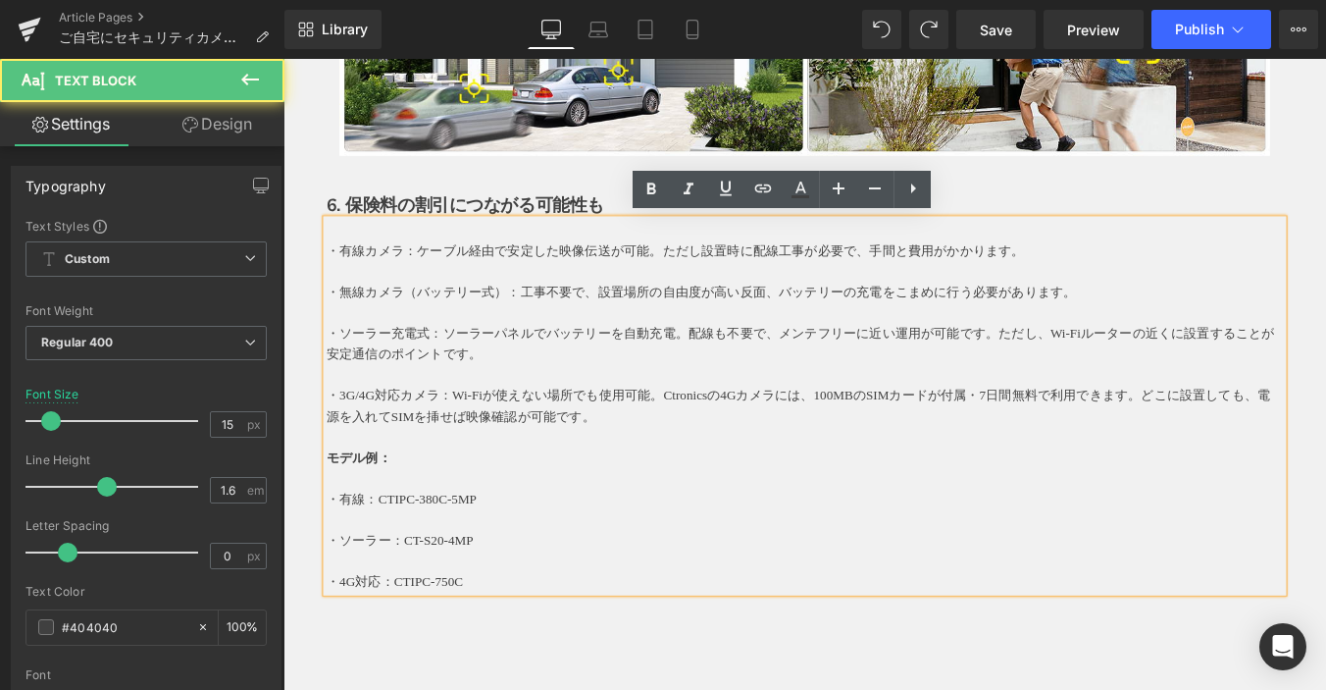
scroll to position [3728, 0]
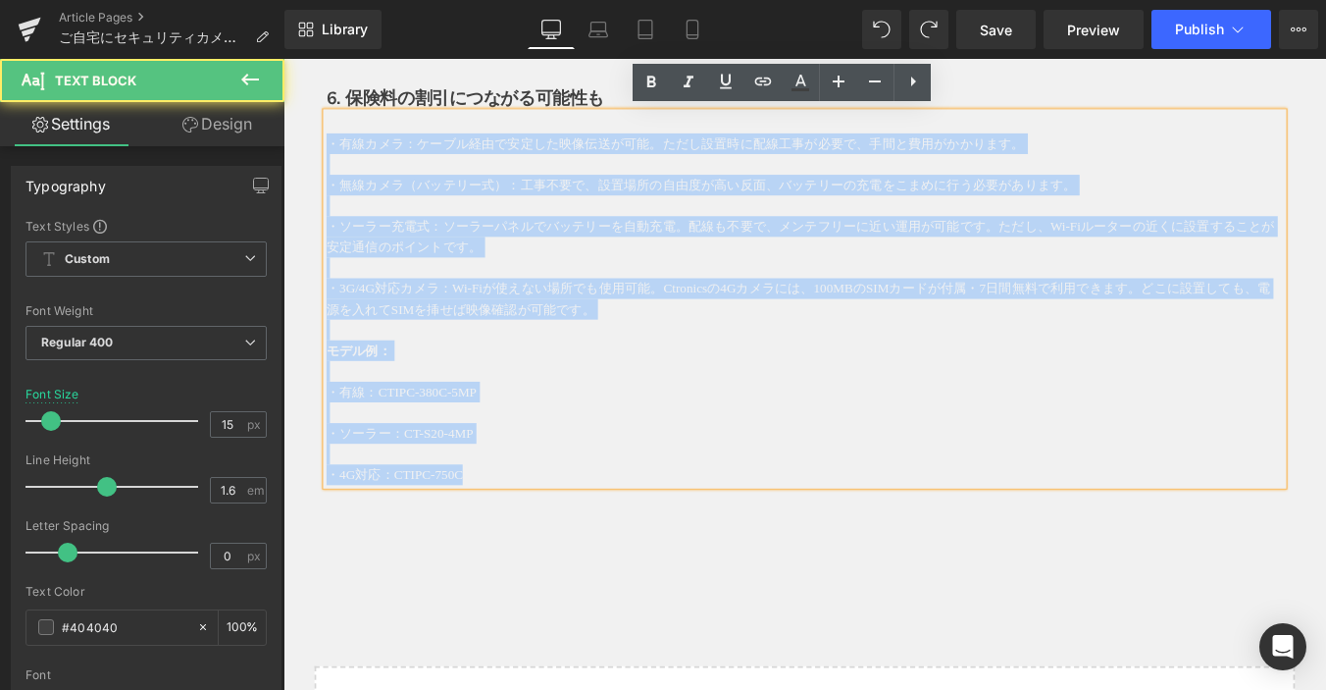
drag, startPoint x: 547, startPoint y: 533, endPoint x: 286, endPoint y: 148, distance: 464.8
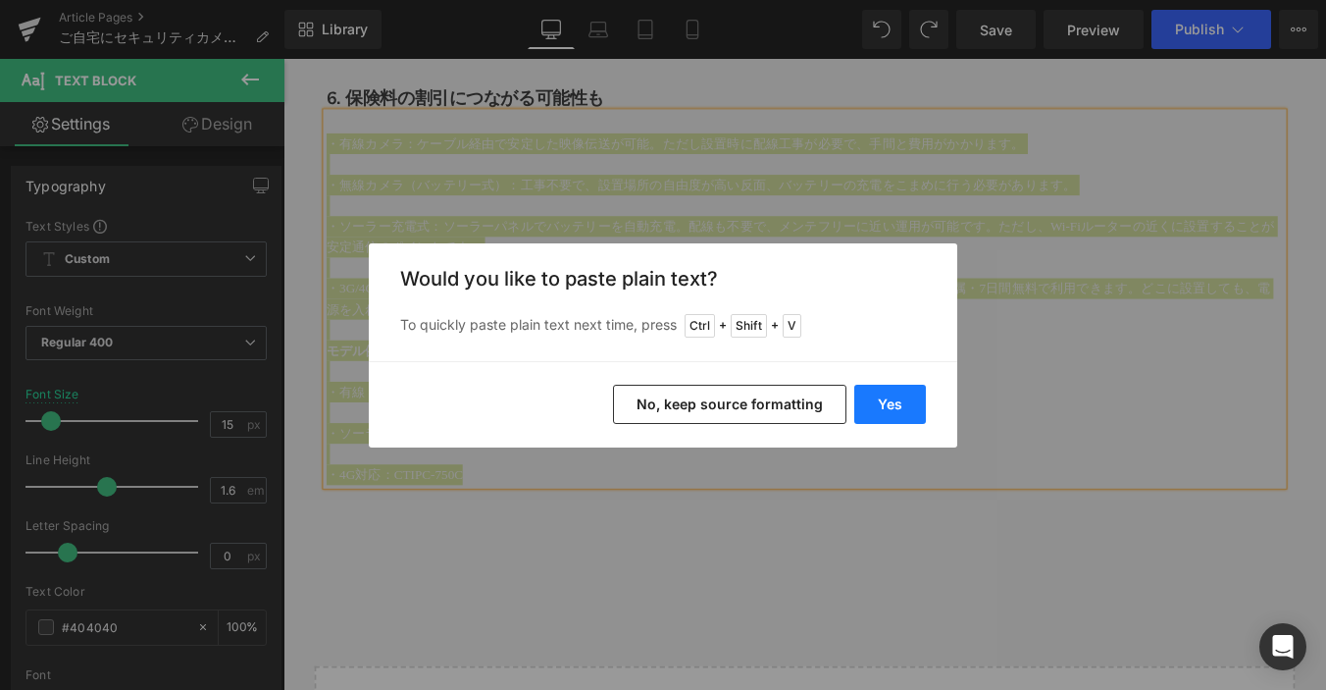
click at [881, 392] on button "Yes" at bounding box center [891, 404] width 72 height 39
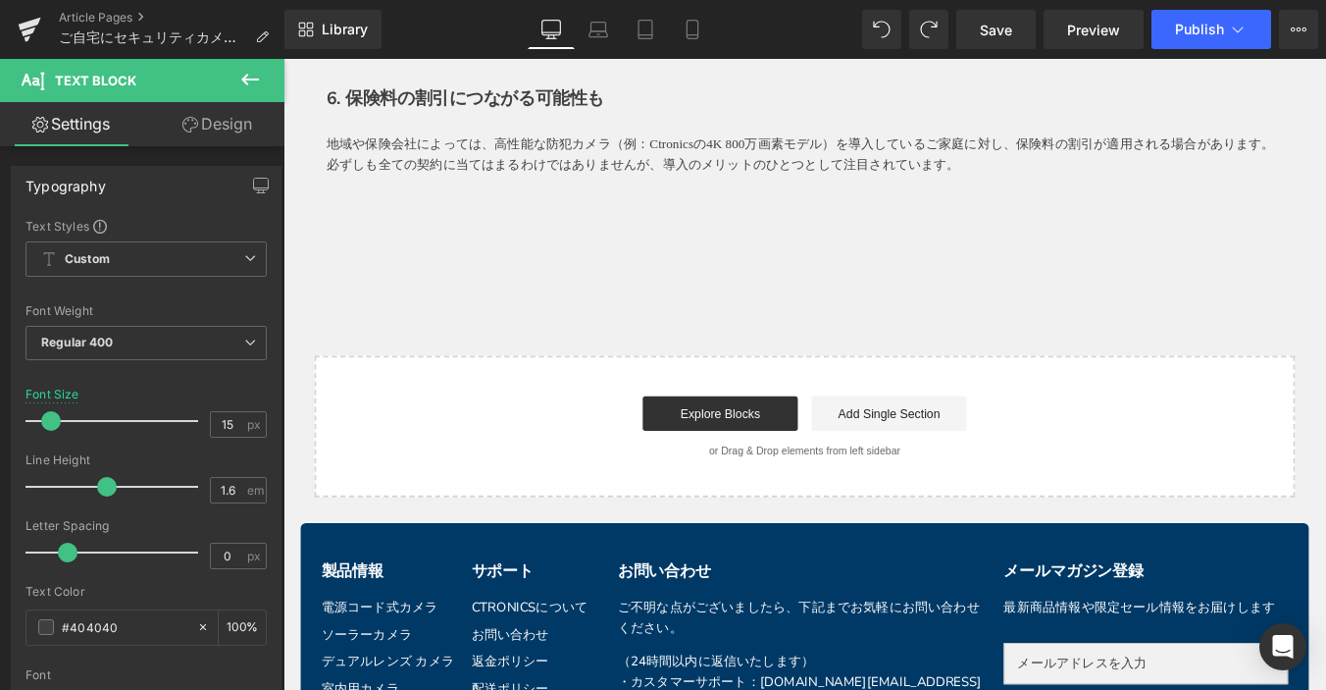
click at [243, 71] on icon at bounding box center [250, 80] width 24 height 24
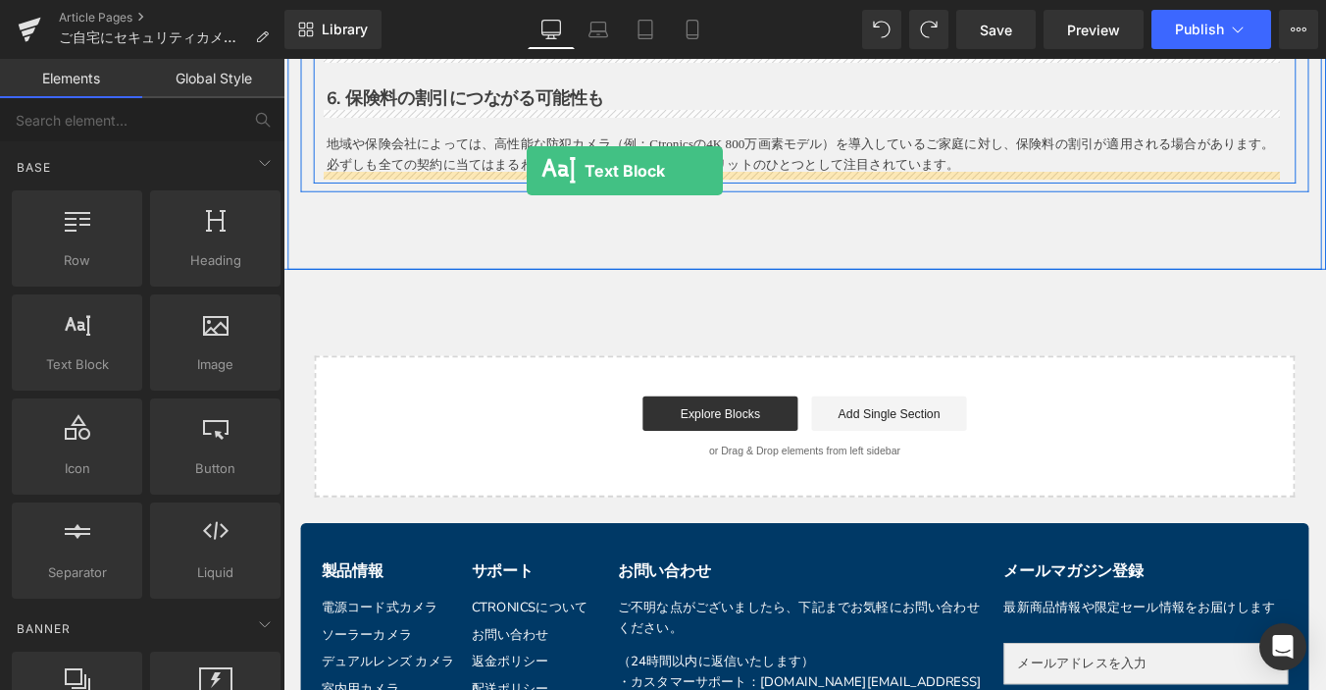
drag, startPoint x: 368, startPoint y: 391, endPoint x: 560, endPoint y: 186, distance: 281.1
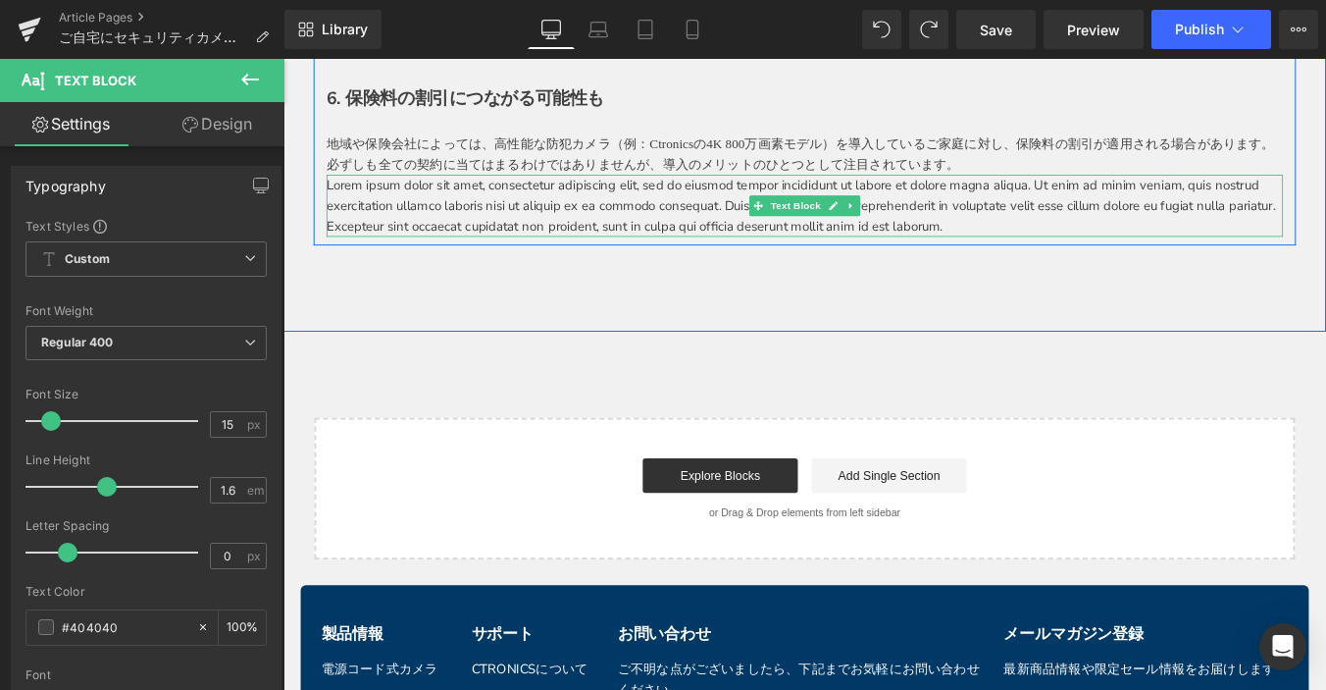
click at [358, 207] on p "Lorem ipsum dolor sit amet, consectetur adipiscing elit, sed do eiusmod tempor …" at bounding box center [877, 225] width 1089 height 71
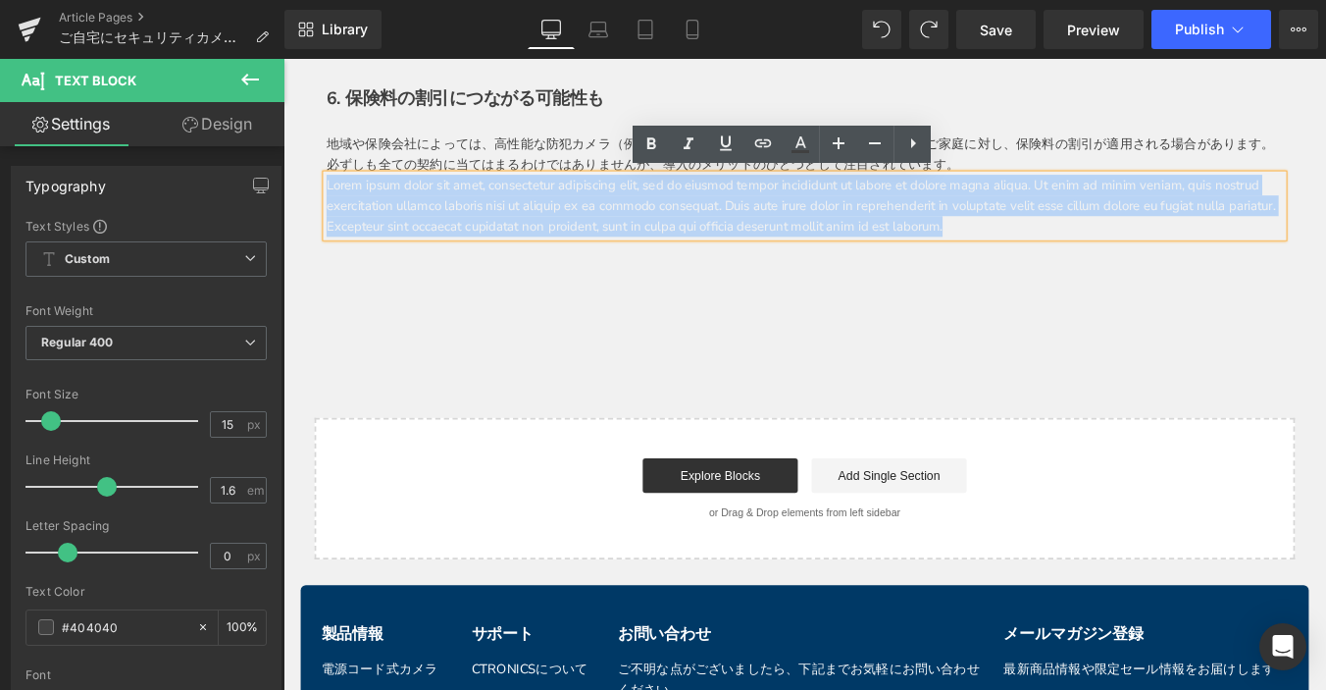
drag, startPoint x: 324, startPoint y: 199, endPoint x: 312, endPoint y: 195, distance: 12.4
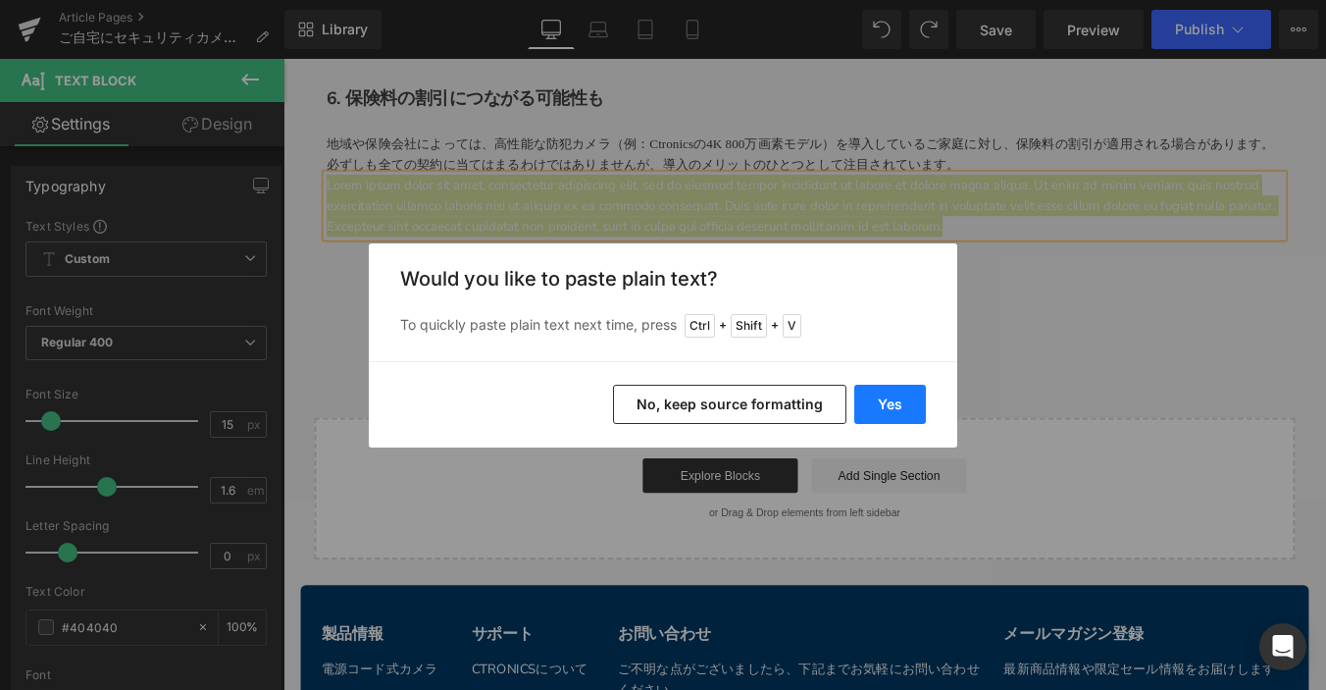
click at [877, 396] on button "Yes" at bounding box center [891, 404] width 72 height 39
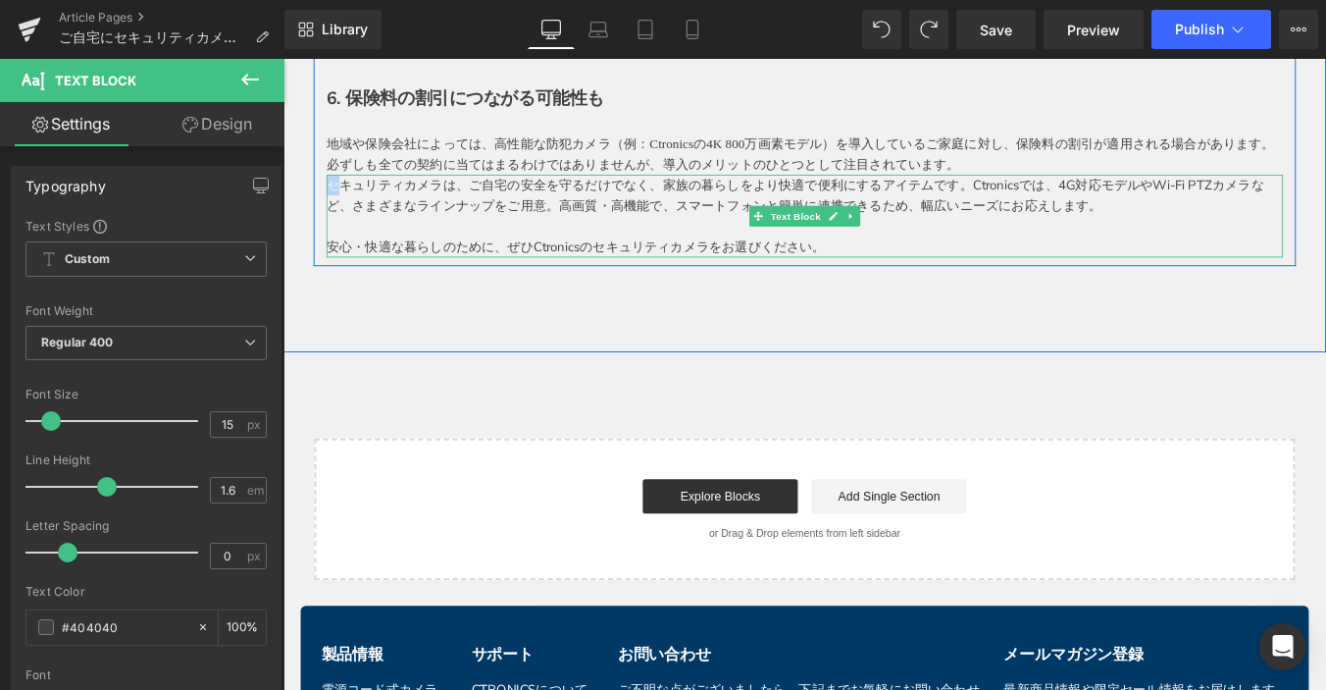
click at [333, 196] on p "セキュリティカメラは、ご自宅の安全を守るだけでなく、家族の暮らしをより快適で便利にするアイテムです。Ctronicsでは、4G対応モデルやWi-Fi PTZカ…" at bounding box center [877, 213] width 1089 height 47
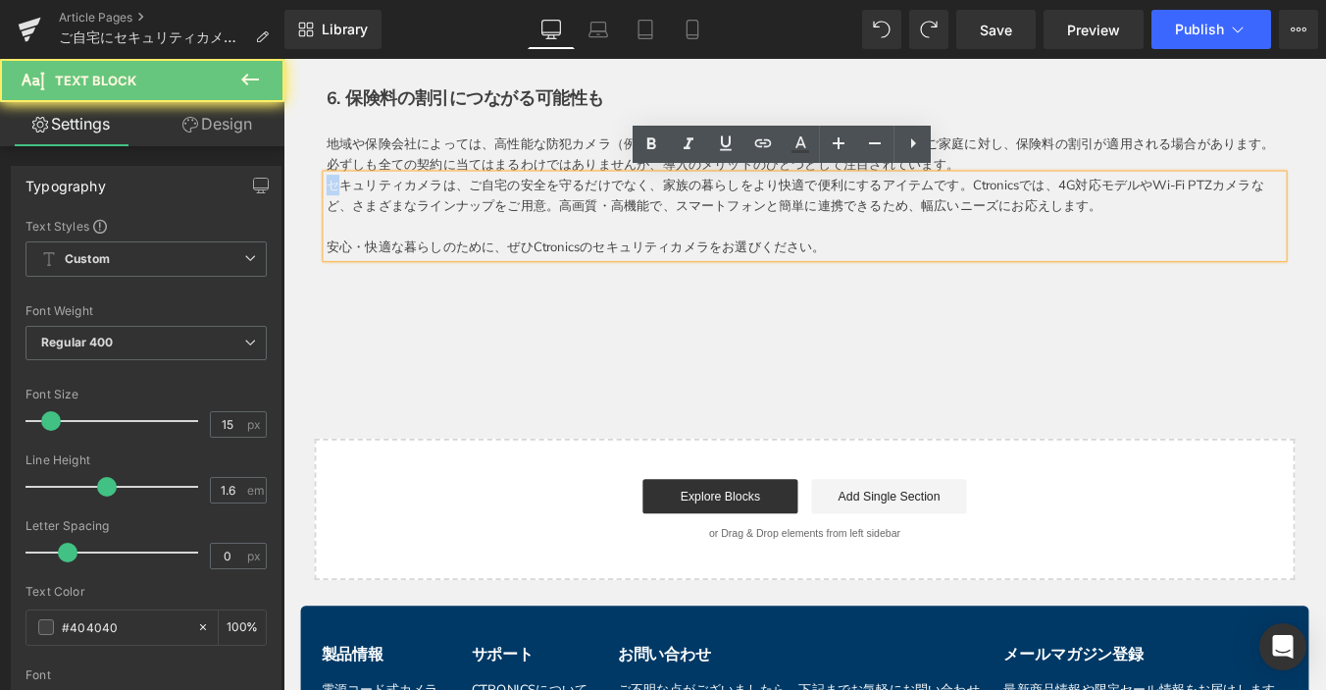
click at [333, 196] on p "セキュリティカメラは、ご自宅の安全を守るだけでなく、家族の暮らしをより快適で便利にするアイテムです。Ctronicsでは、4G対応モデルやWi-Fi PTZカ…" at bounding box center [877, 213] width 1089 height 47
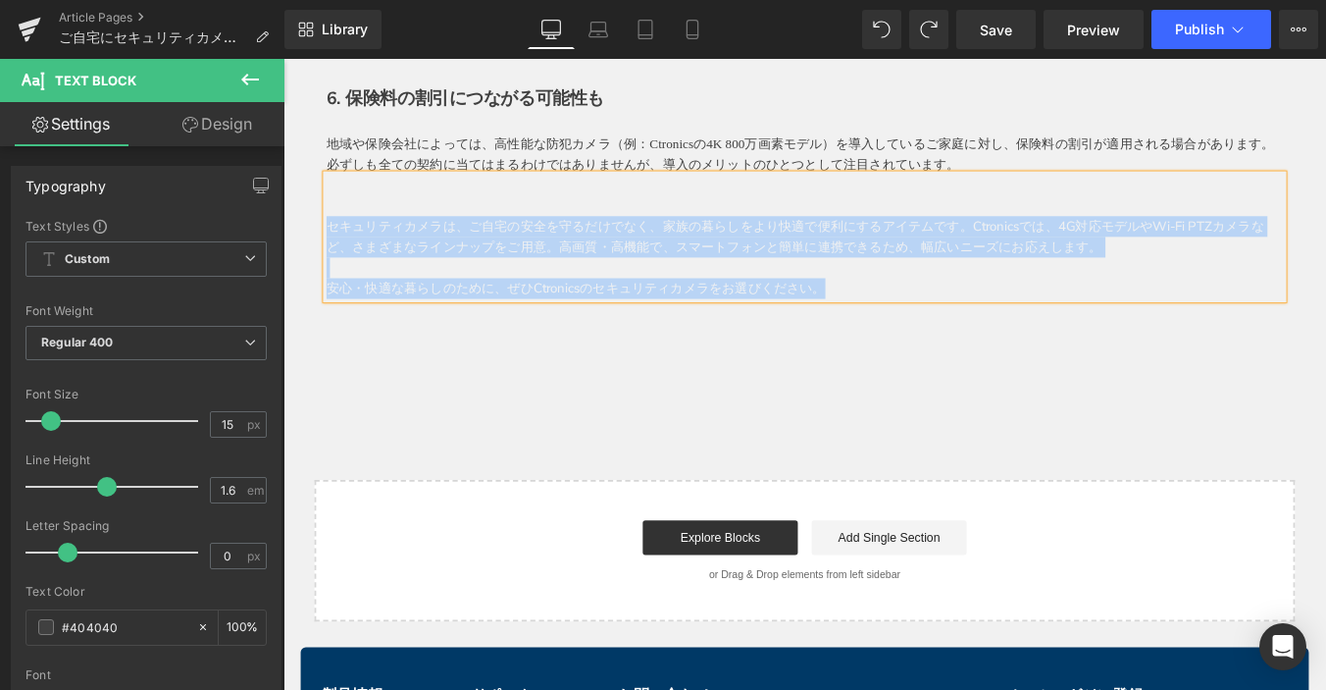
drag, startPoint x: 927, startPoint y: 316, endPoint x: 348, endPoint y: 408, distance: 586.1
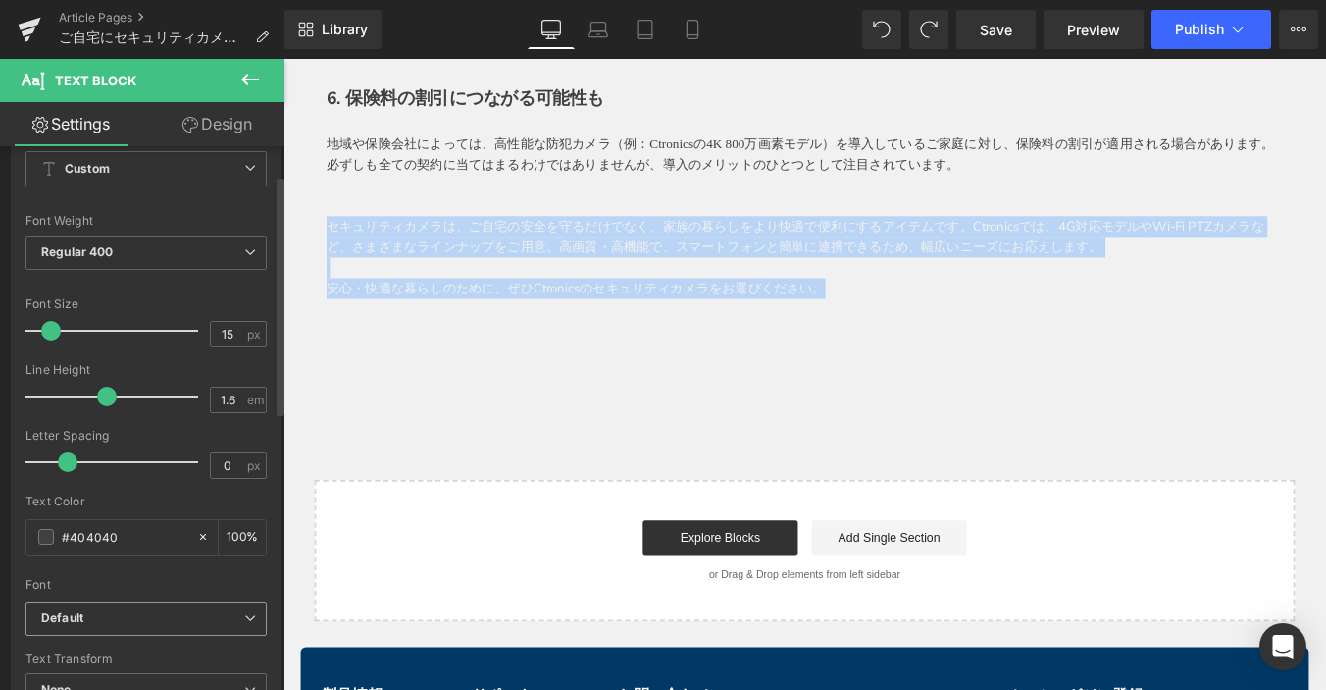
scroll to position [196, 0]
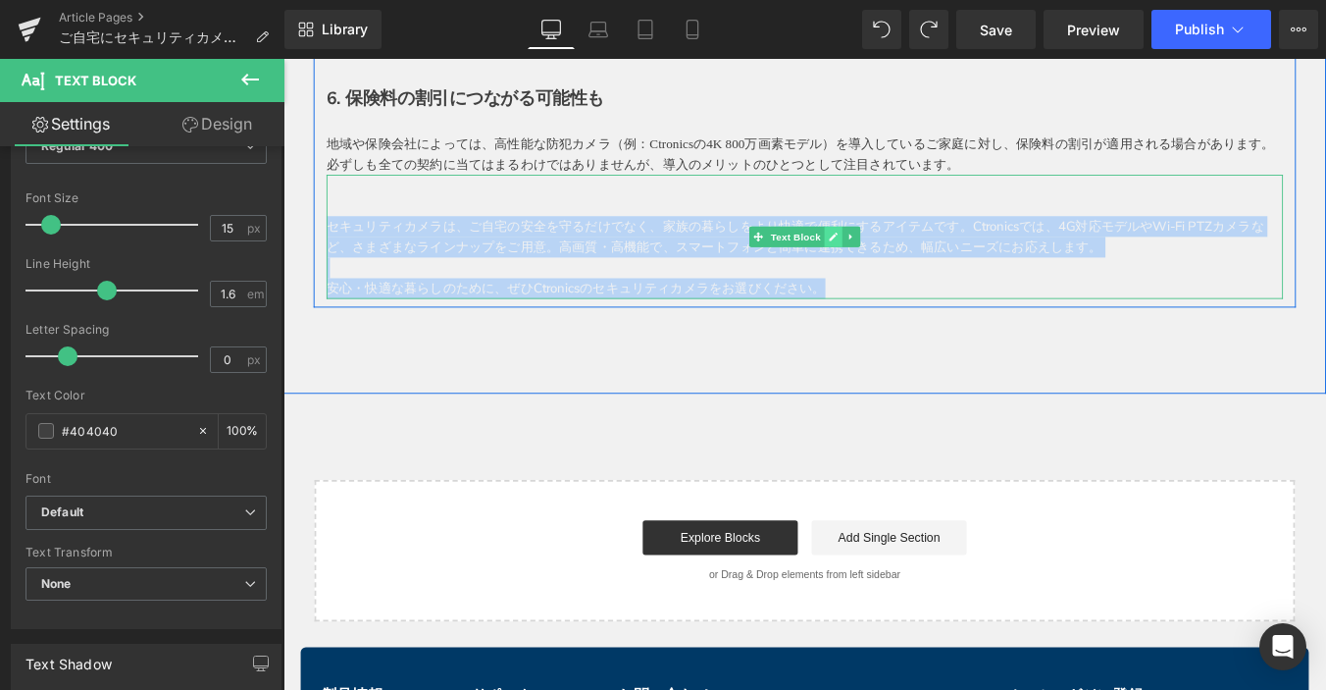
click at [905, 259] on icon at bounding box center [910, 261] width 11 height 12
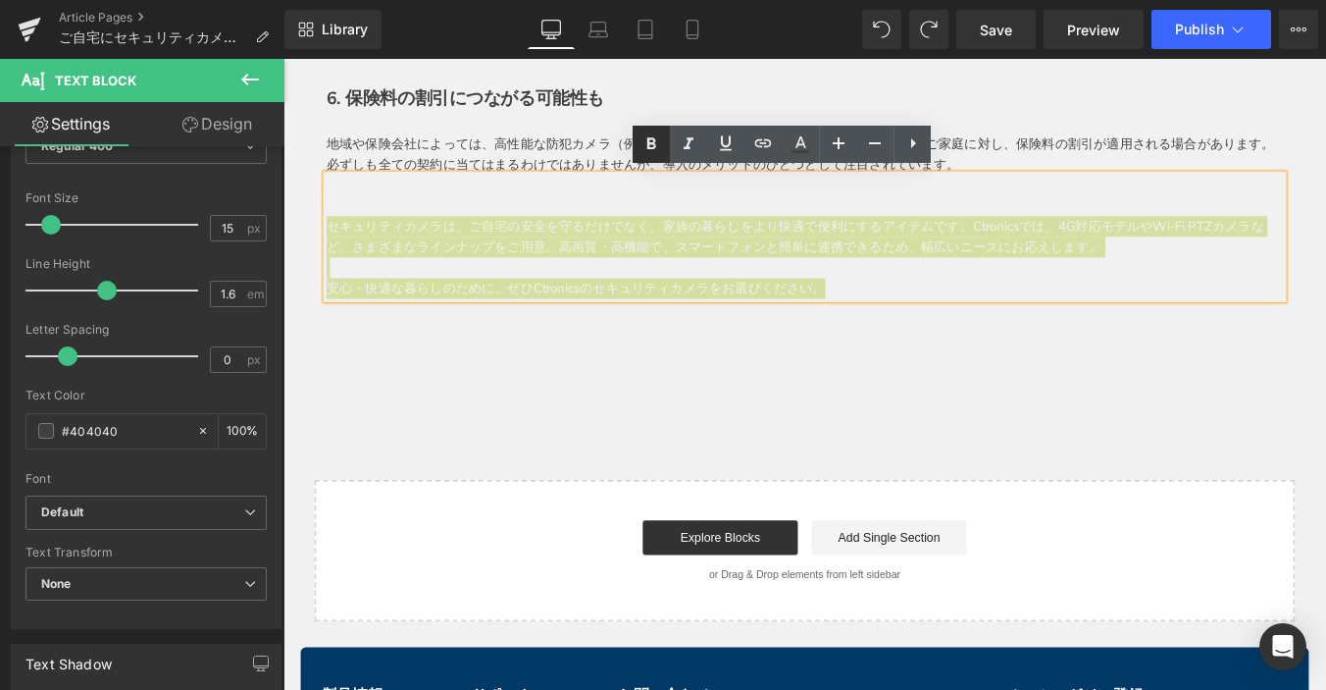
click at [654, 140] on icon at bounding box center [652, 143] width 9 height 12
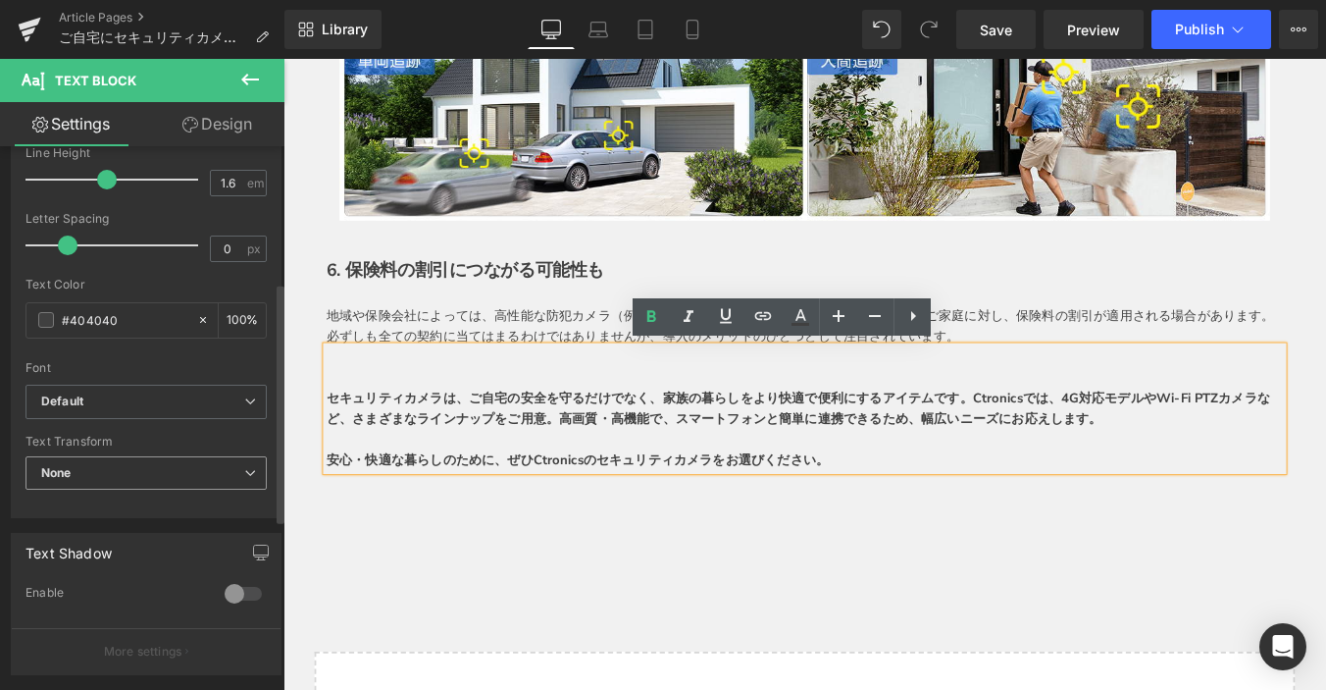
scroll to position [392, 0]
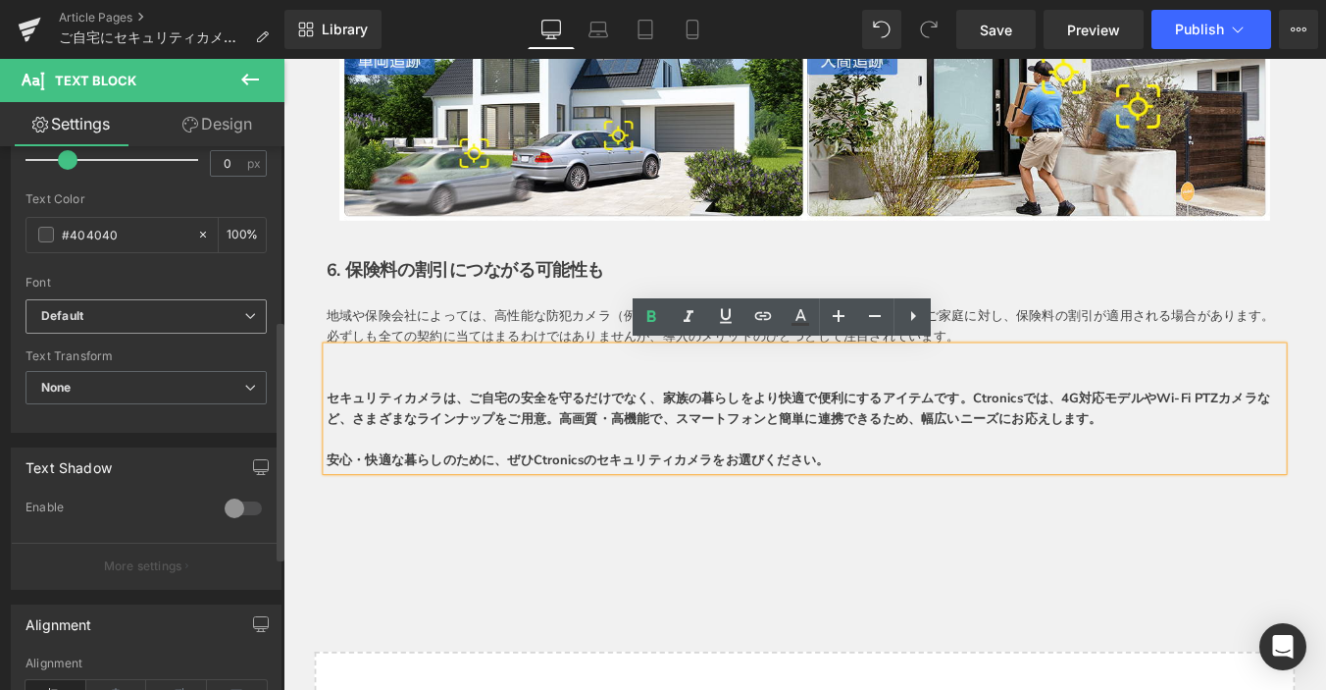
click at [112, 300] on span "Default" at bounding box center [146, 316] width 241 height 34
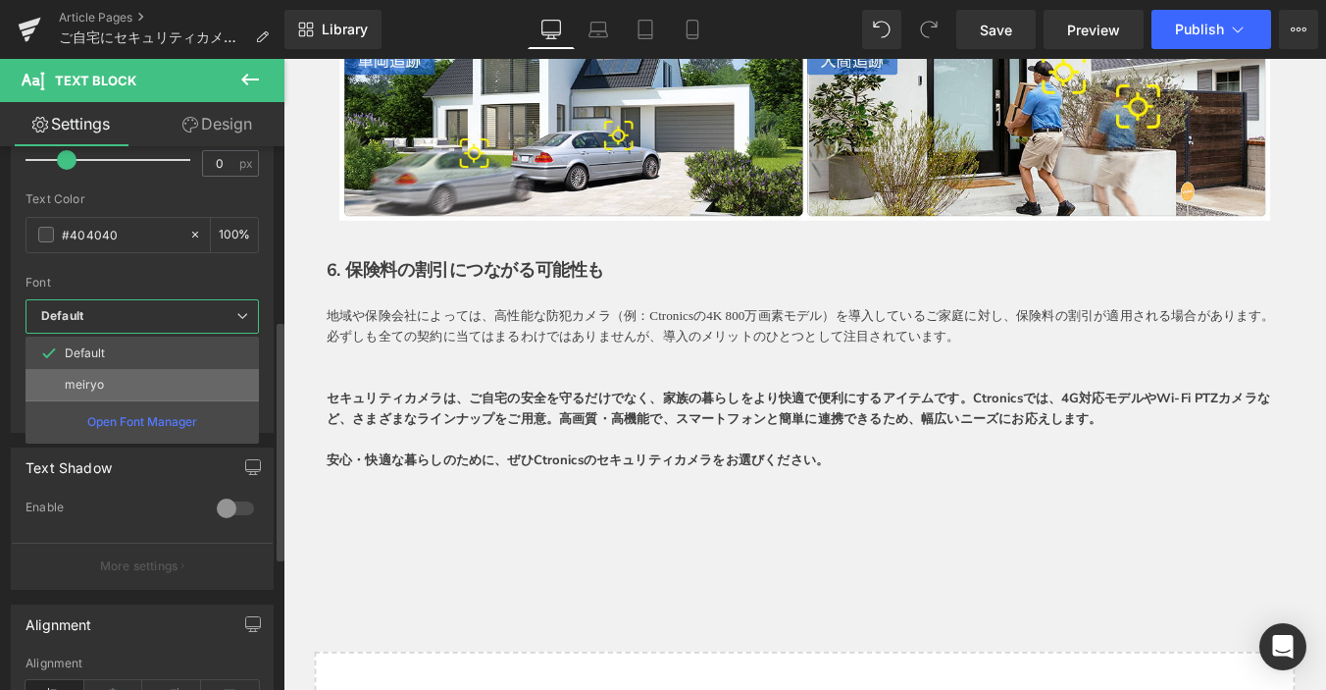
click at [108, 388] on li "meiryo" at bounding box center [142, 384] width 233 height 31
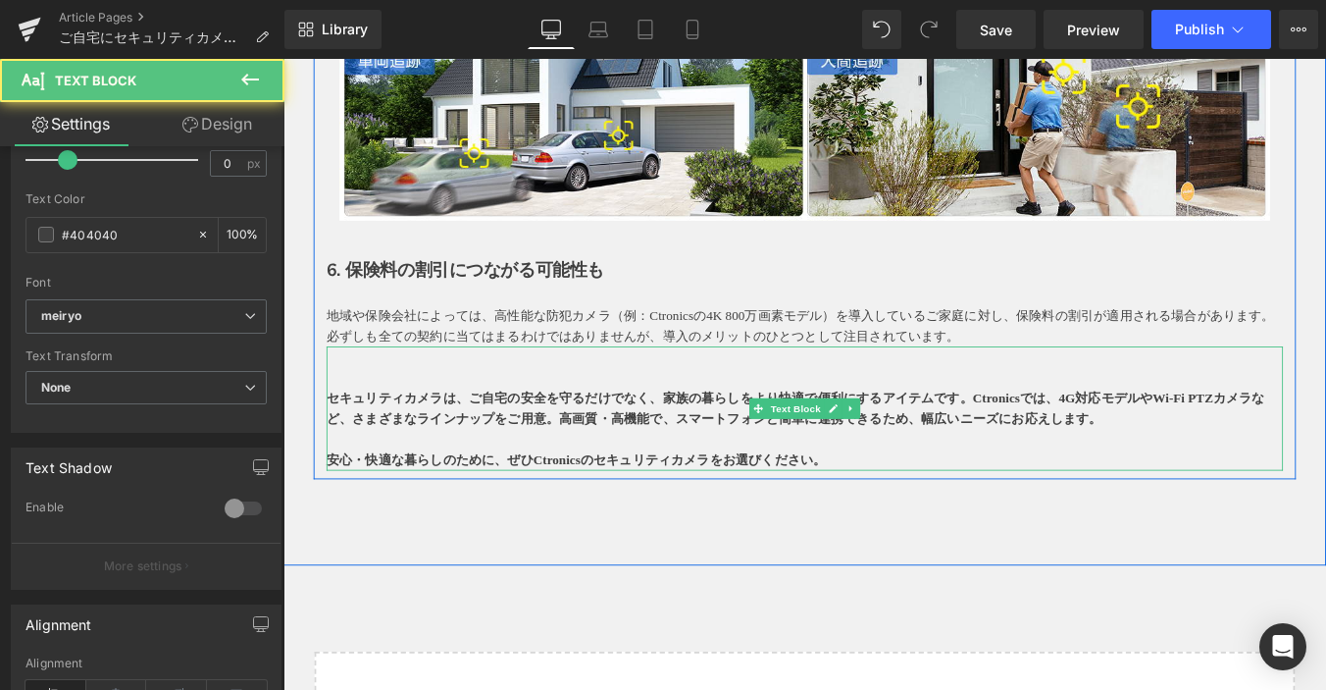
click at [609, 456] on strong "セキュリティカメラは、ご自宅の安全を守るだけでなく、家族の暮らしをより快適で便利にするアイテムです。Ctronicsでは、4G対応モデルやWi-Fi PTZカ…" at bounding box center [867, 457] width 1068 height 39
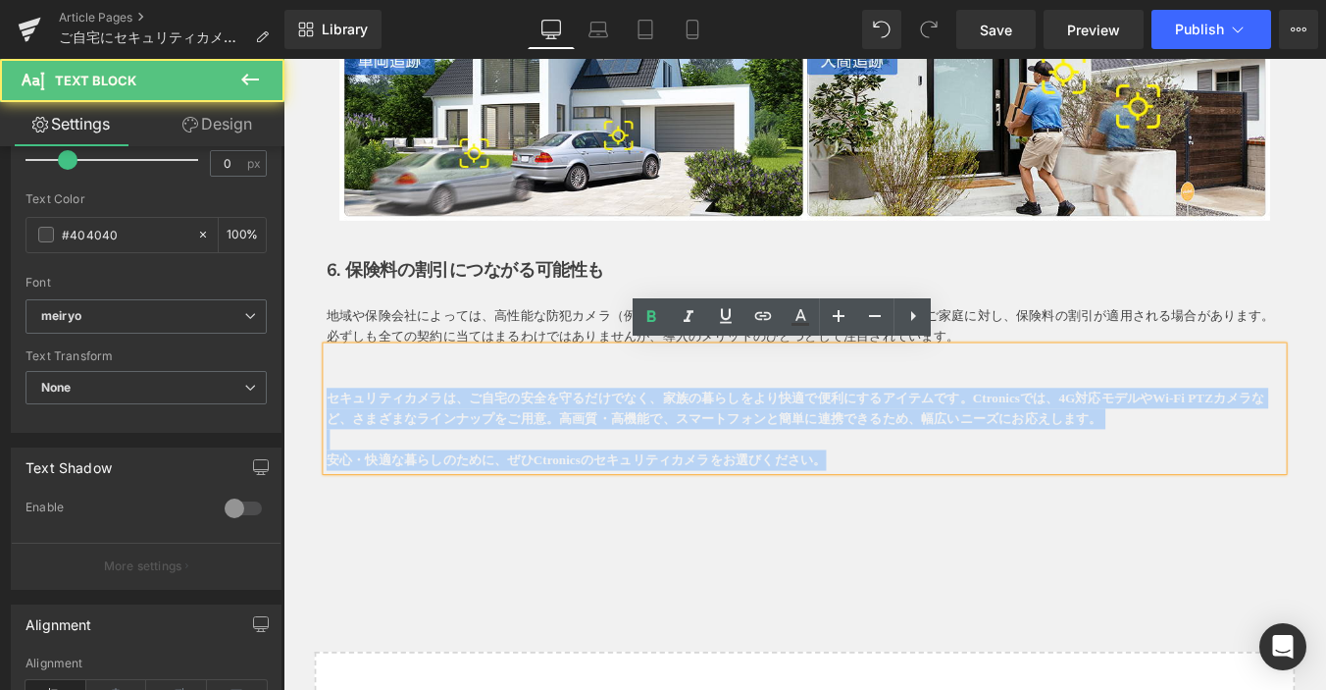
drag, startPoint x: 963, startPoint y: 509, endPoint x: 448, endPoint y: 447, distance: 518.8
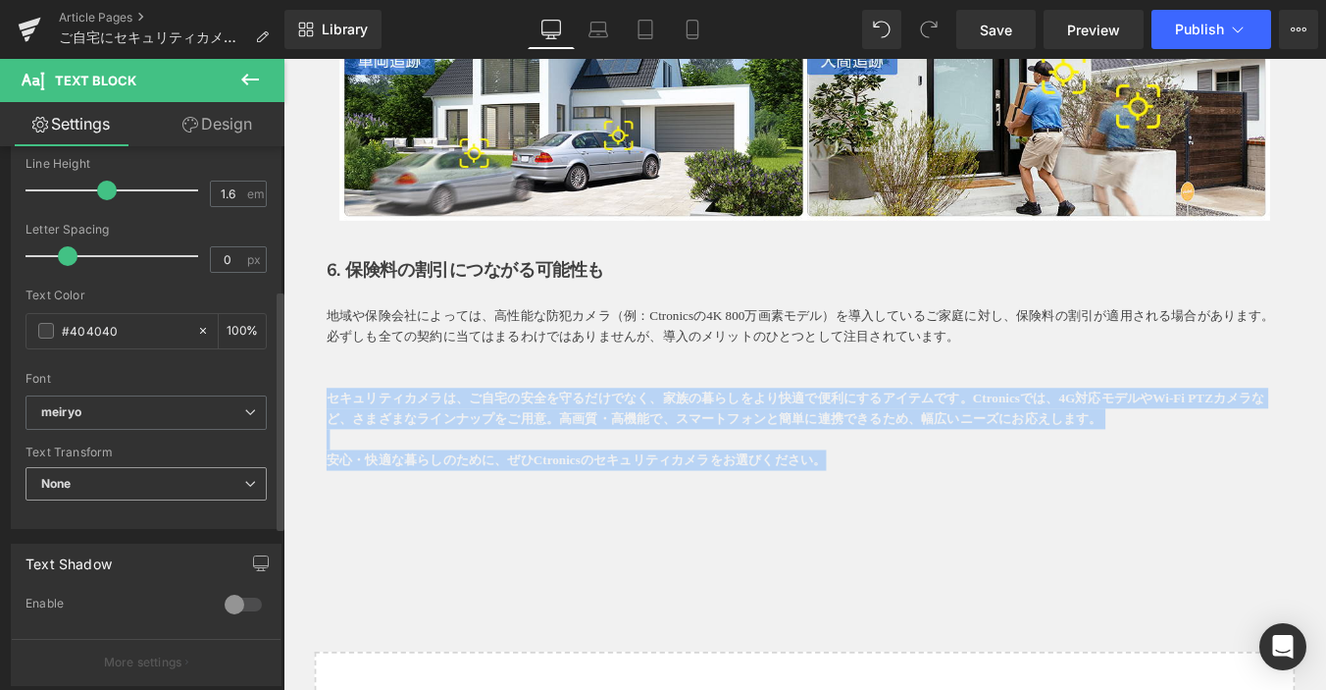
scroll to position [294, 0]
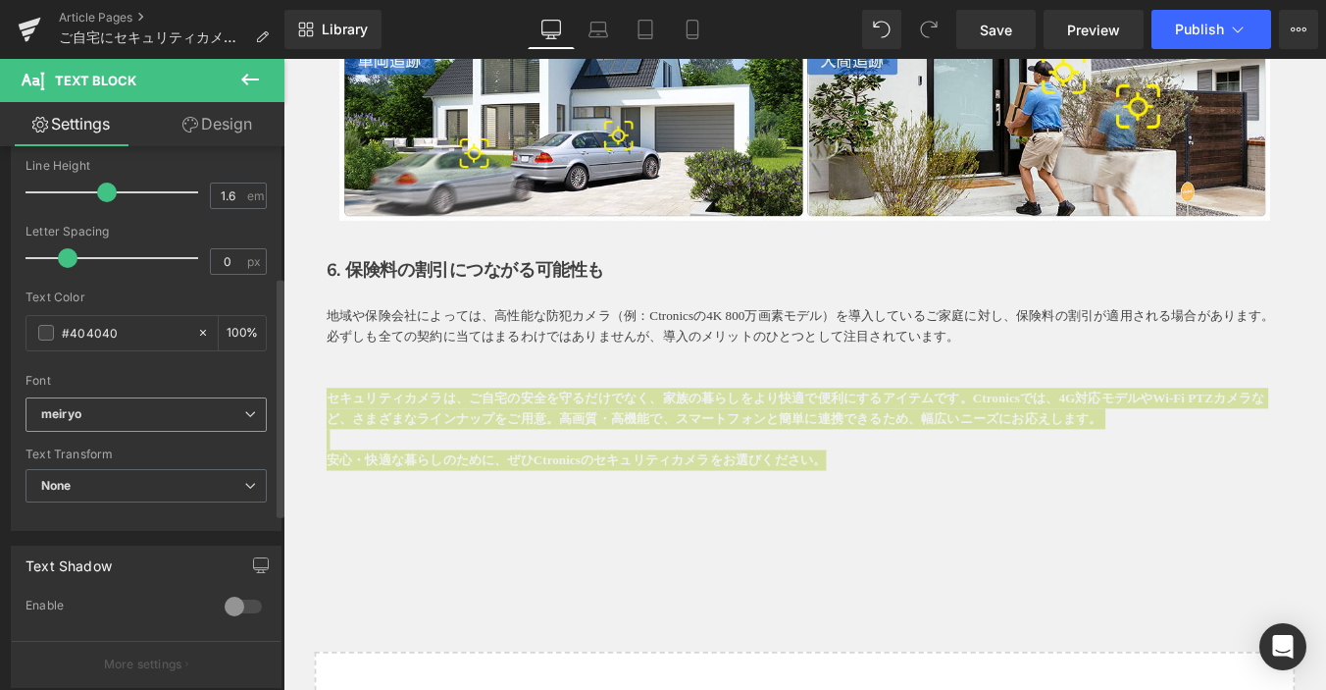
click at [130, 411] on b "meiryo" at bounding box center [142, 414] width 203 height 17
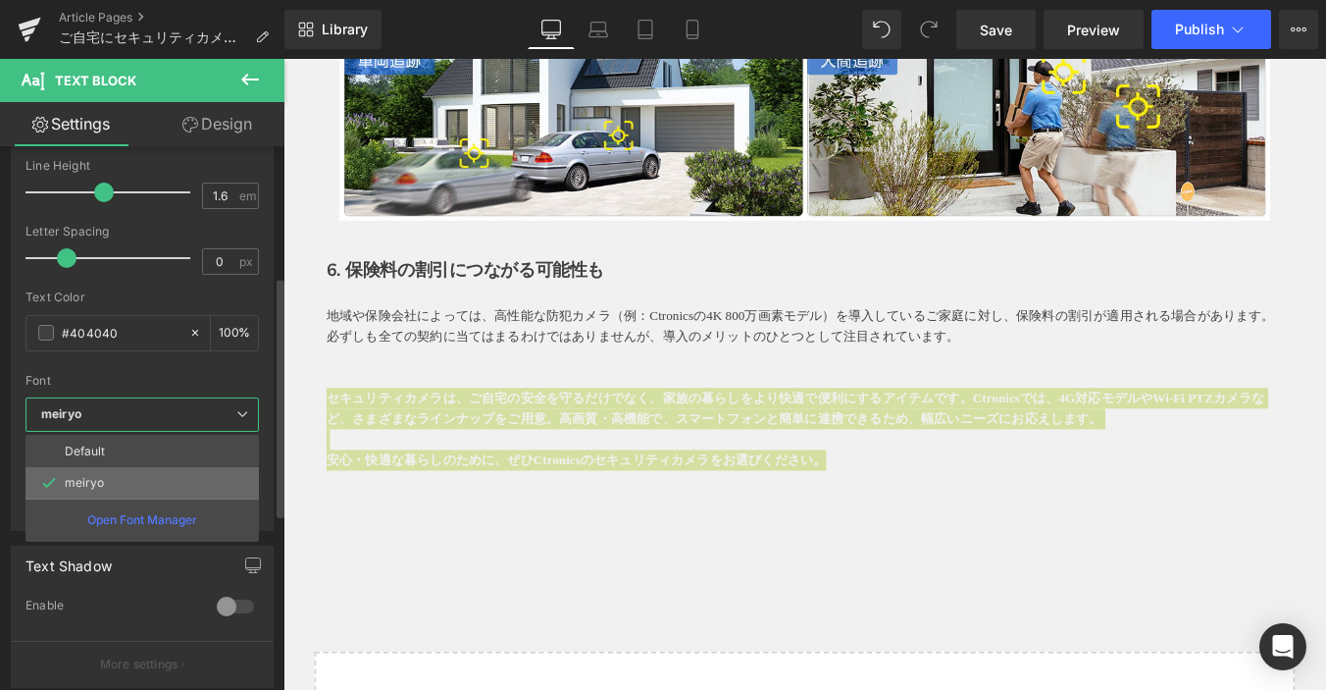
click at [122, 475] on li "meiryo" at bounding box center [142, 482] width 233 height 31
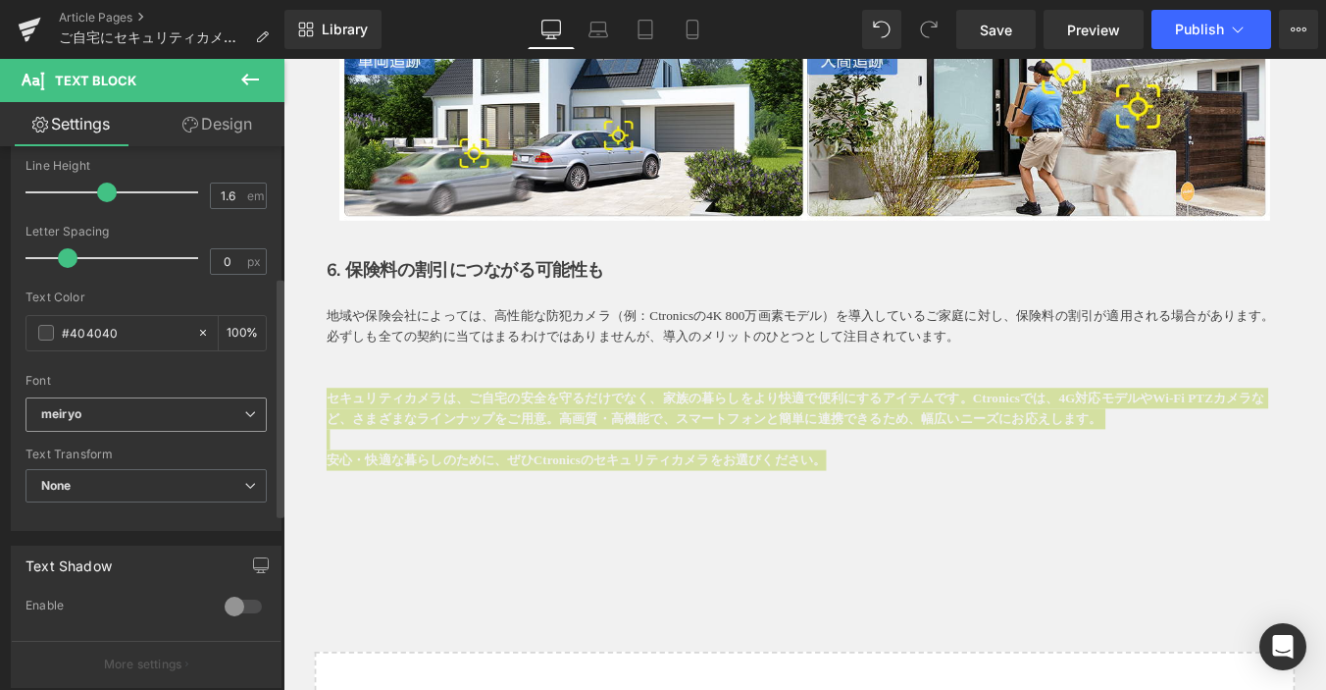
click at [130, 420] on b "meiryo" at bounding box center [142, 414] width 203 height 17
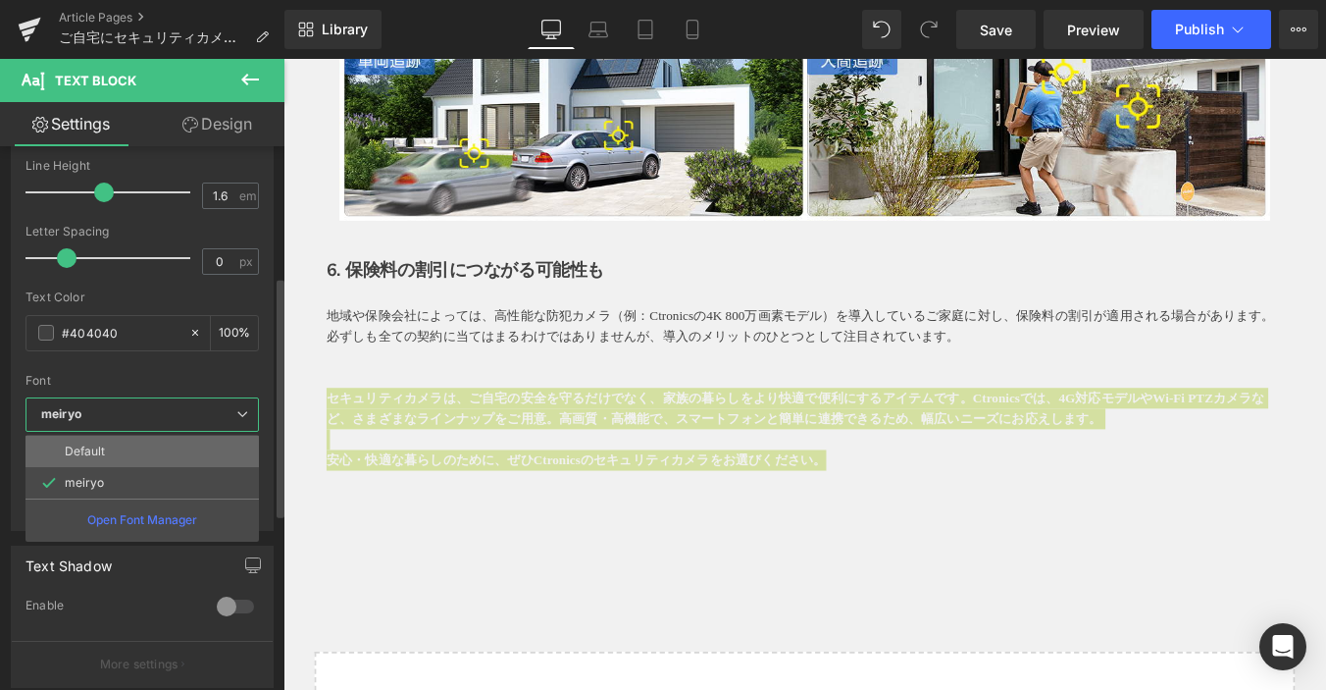
click at [127, 440] on li "Default" at bounding box center [142, 451] width 233 height 31
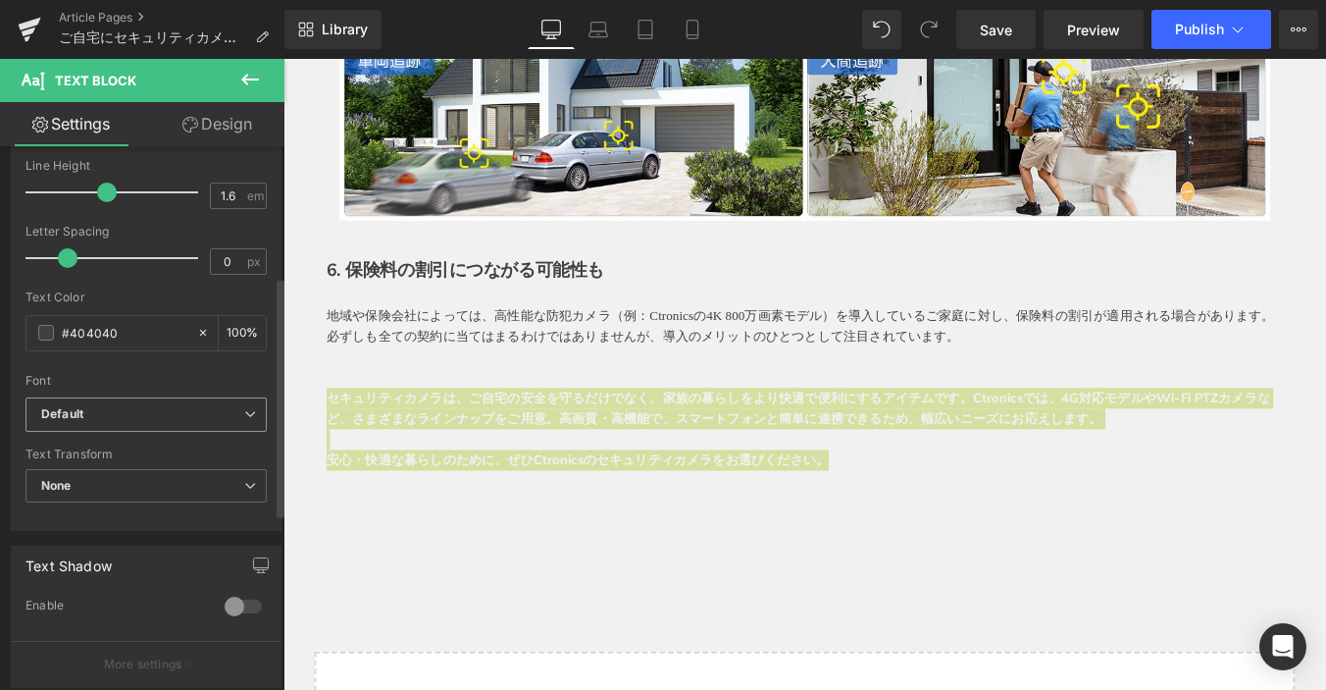
click at [138, 413] on b "Default" at bounding box center [142, 414] width 203 height 17
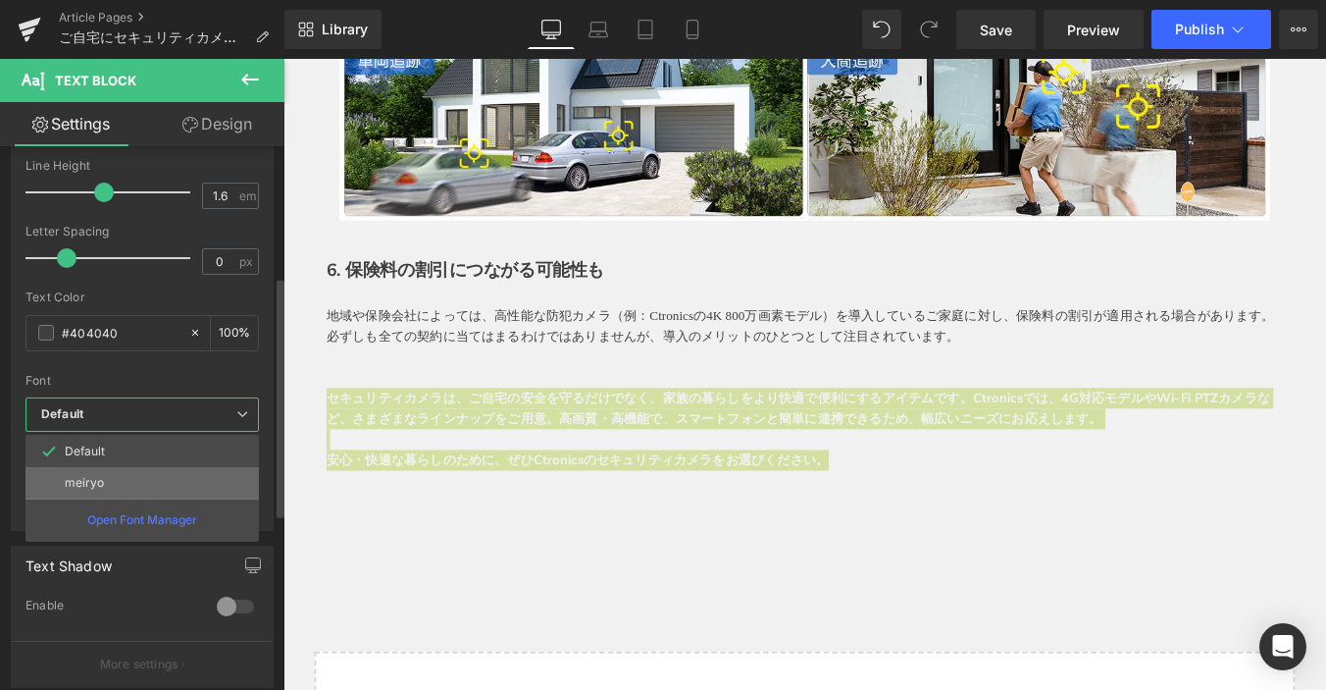
click at [131, 468] on li "meiryo" at bounding box center [142, 482] width 233 height 31
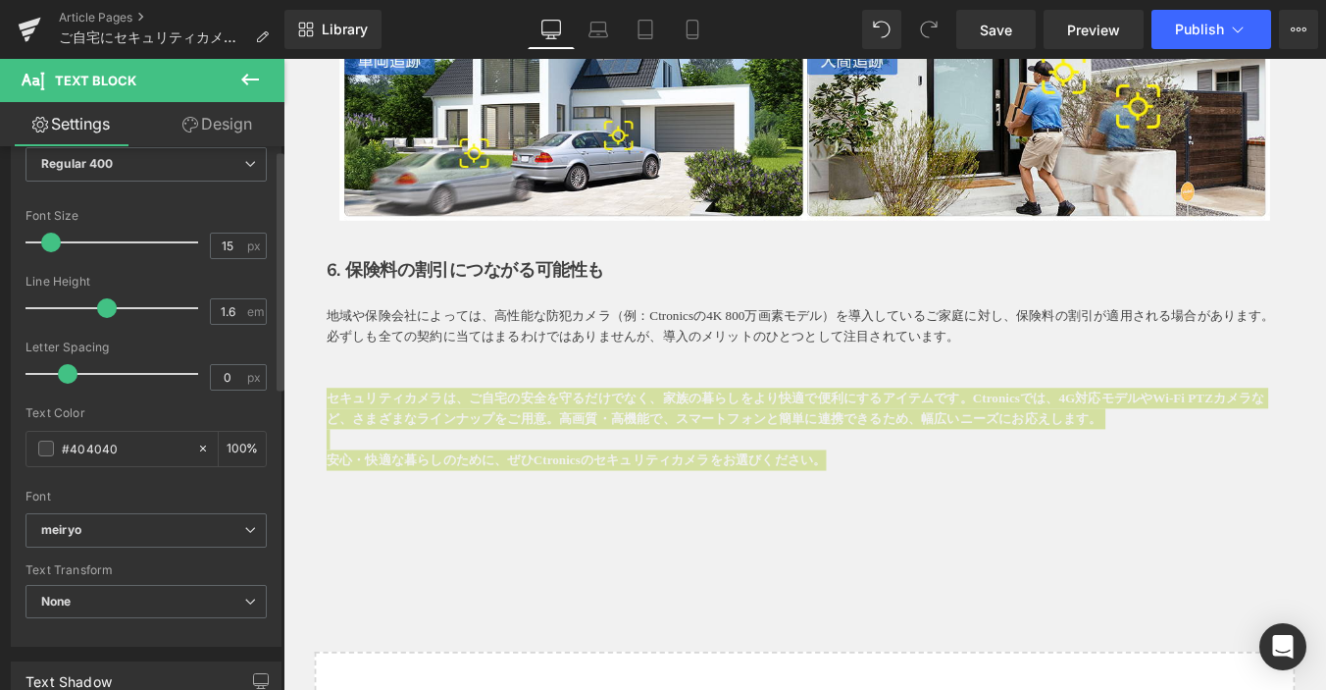
scroll to position [0, 0]
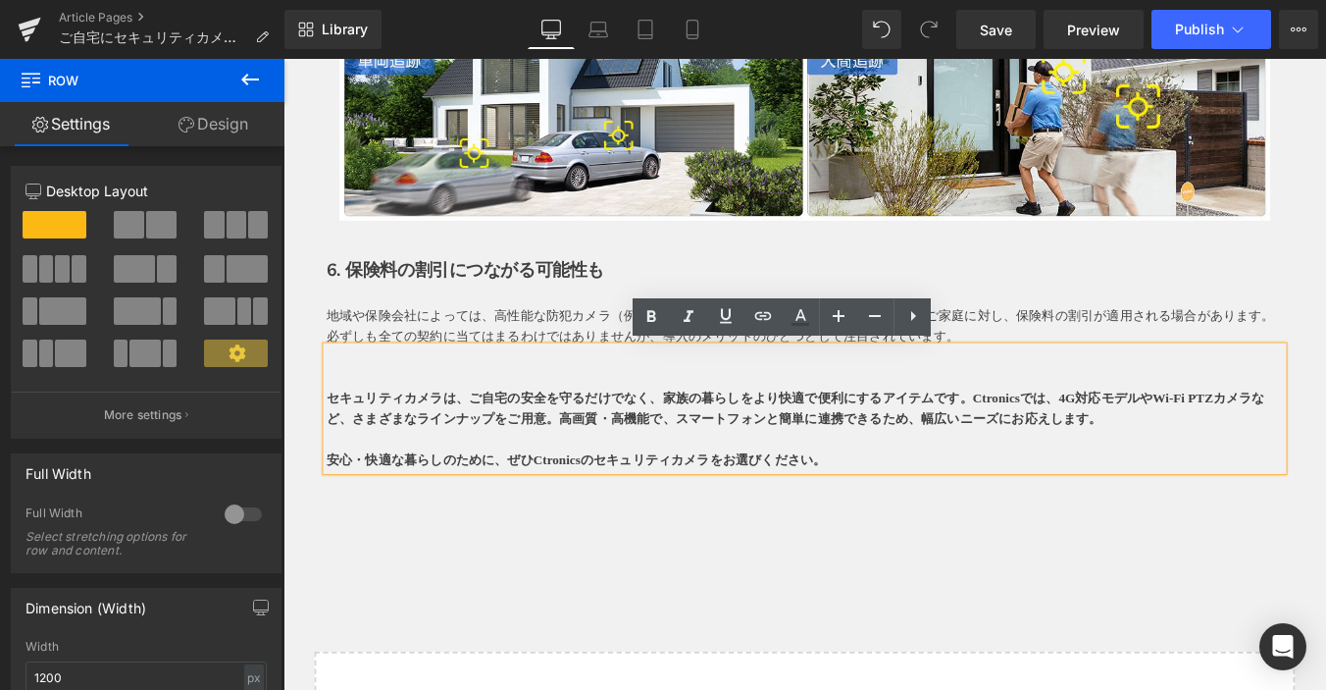
click at [483, 483] on p at bounding box center [877, 493] width 1089 height 24
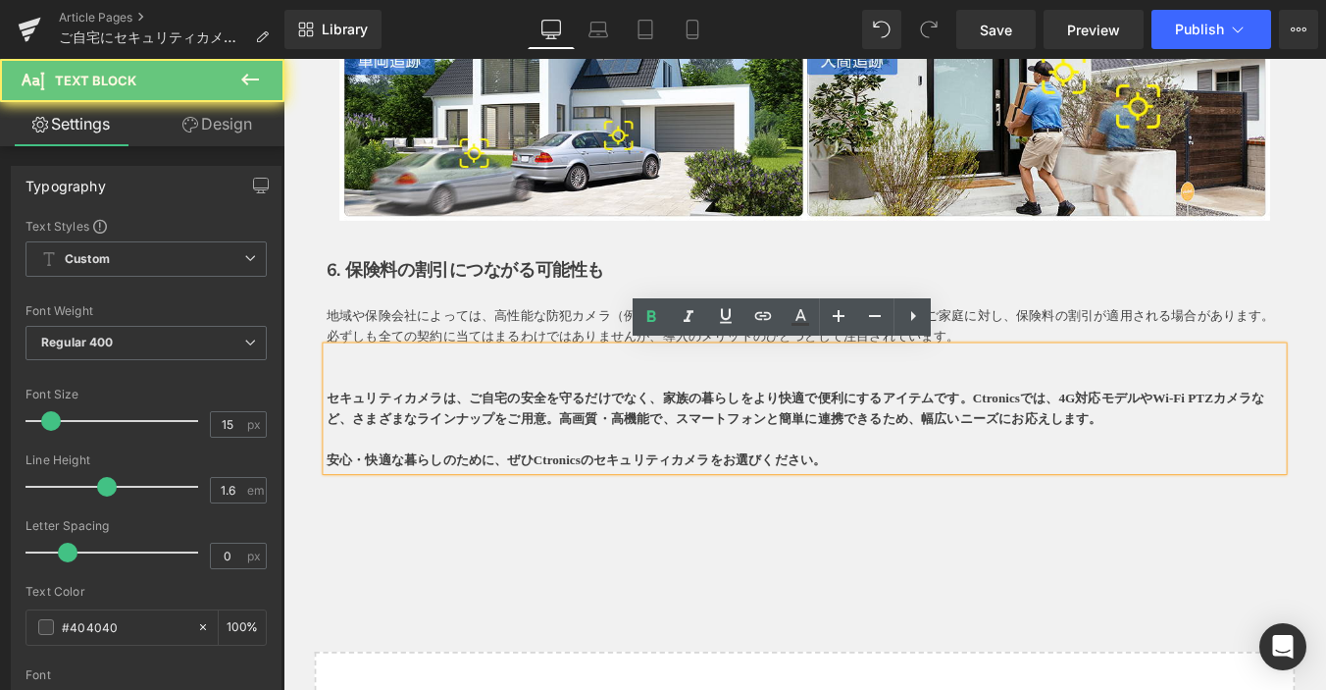
click at [614, 454] on strong "セキュリティカメラは、ご自宅の安全を守るだけでなく、家族の暮らしをより快適で便利にするアイテムです。Ctronicsでは、4G対応モデルやWi-Fi PTZカ…" at bounding box center [867, 457] width 1068 height 39
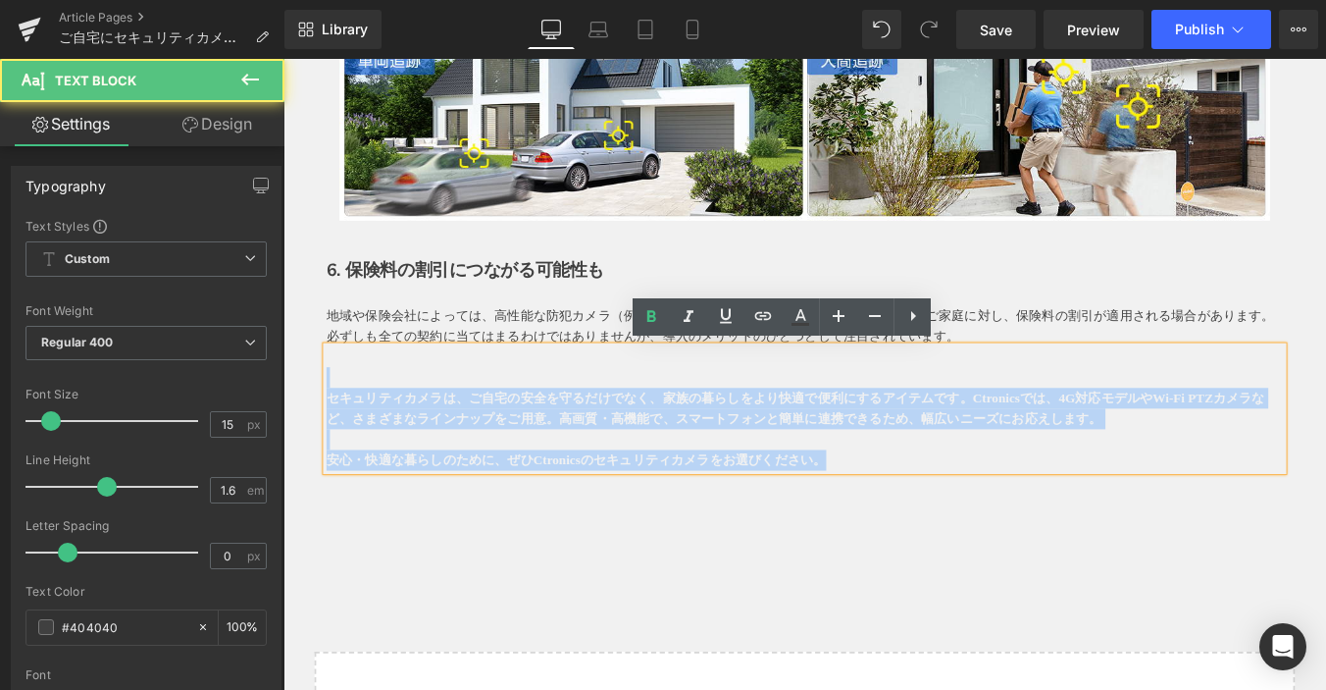
drag, startPoint x: 995, startPoint y: 511, endPoint x: 205, endPoint y: 424, distance: 794.6
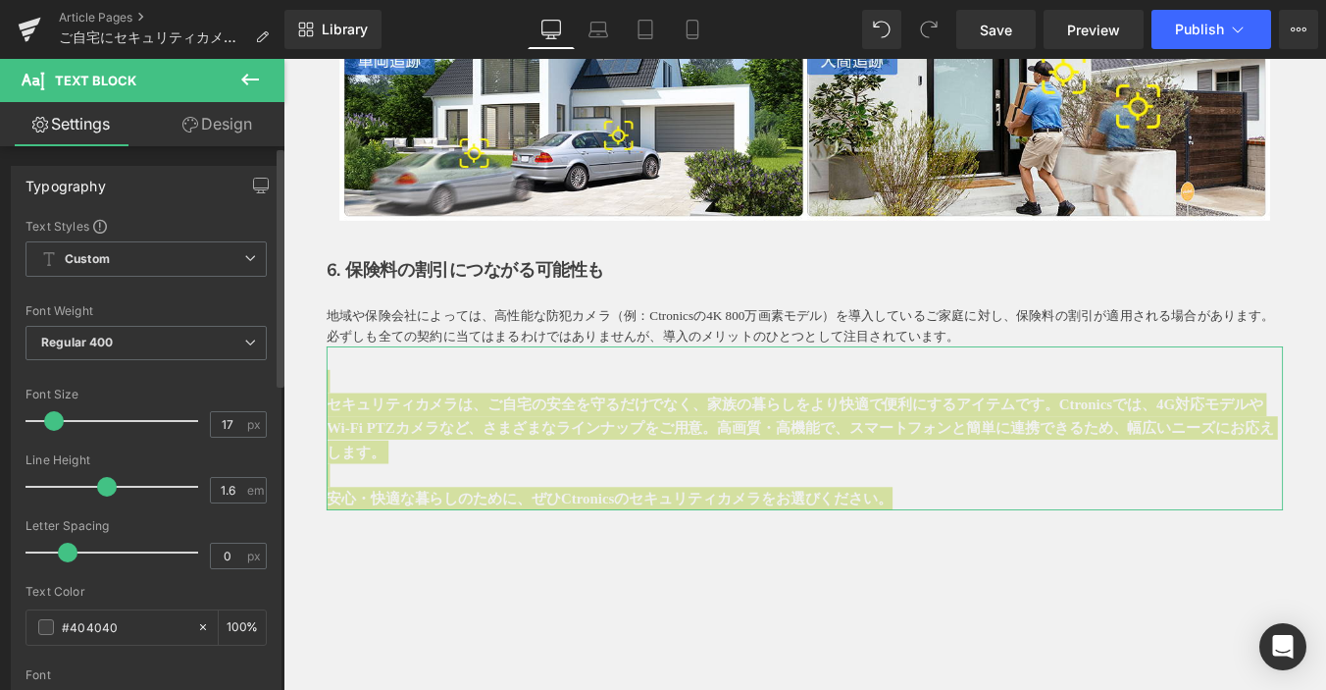
type input "16"
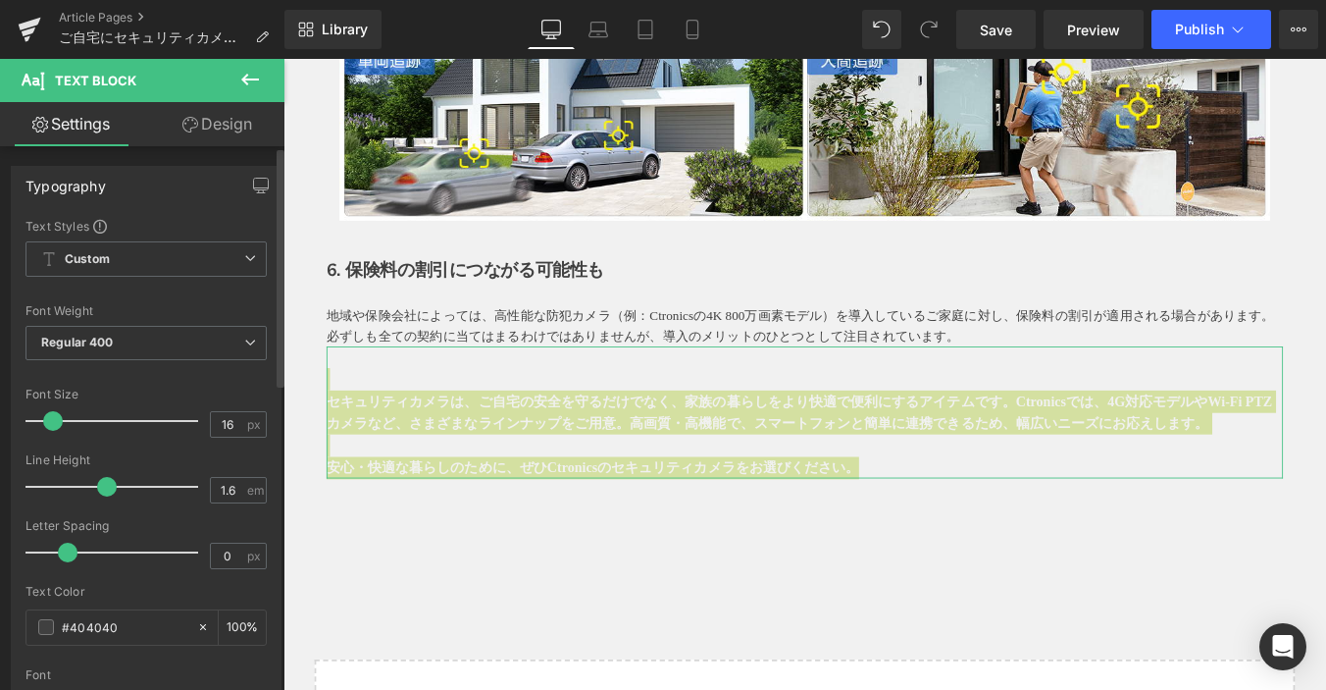
click at [55, 415] on span at bounding box center [53, 421] width 20 height 20
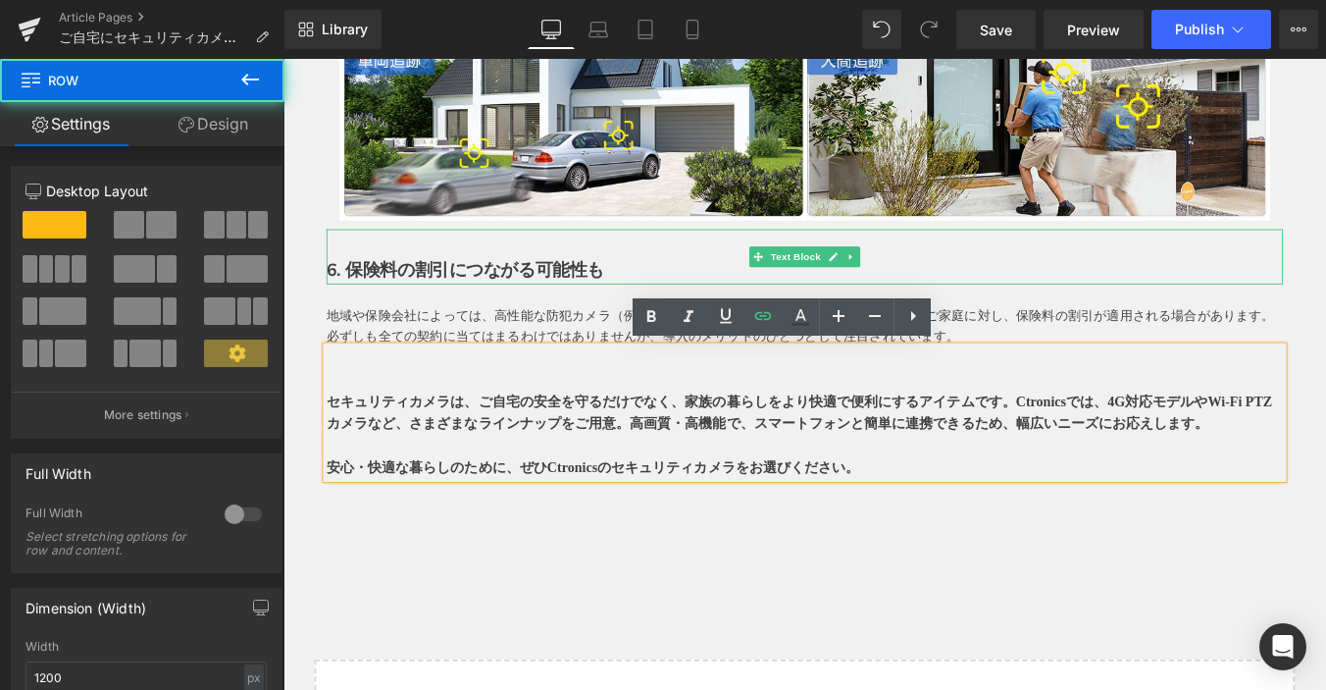
click at [567, 296] on b "6. 保険料の割引につながる可能性も" at bounding box center [491, 299] width 316 height 26
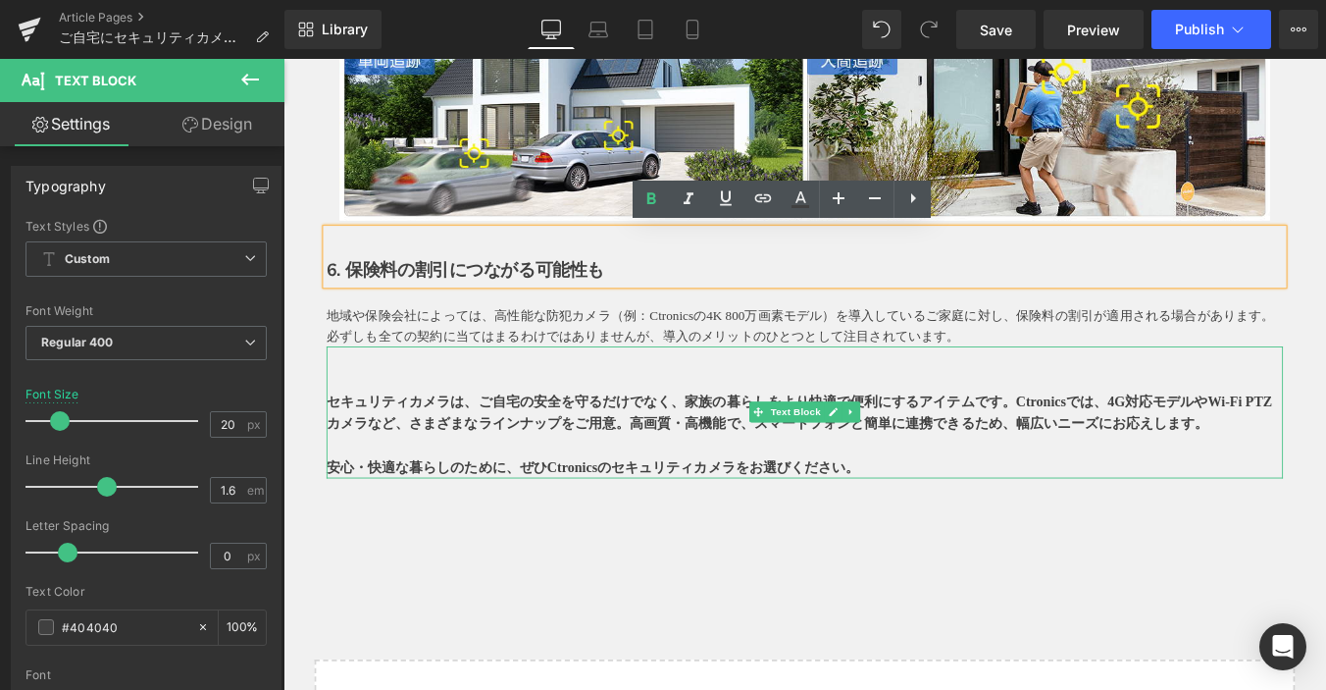
click at [648, 472] on strong "セキュリティカメラは、ご自宅の安全を守るだけでなく、家族の暮らしをより快適で便利にするアイテムです。Ctronicsでは、4G対応モデルやWi-Fi PTZカ…" at bounding box center [871, 462] width 1077 height 42
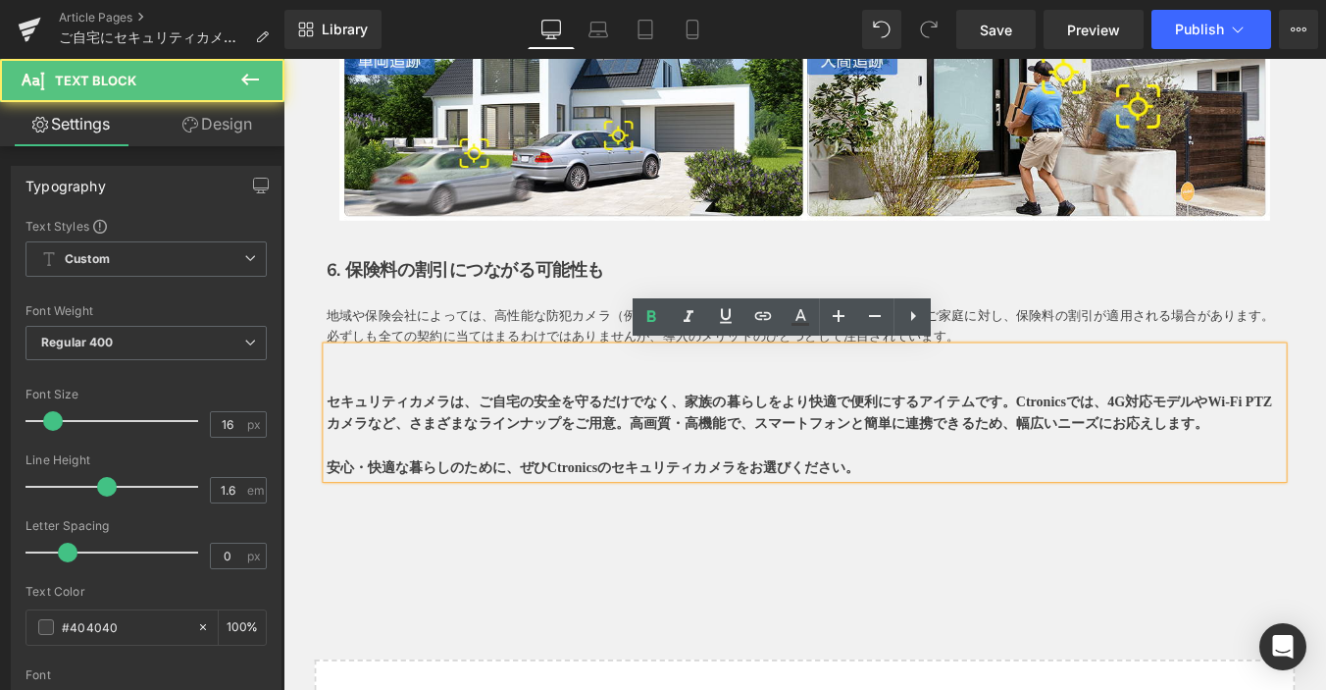
drag, startPoint x: 1030, startPoint y: 609, endPoint x: 1008, endPoint y: 600, distance: 24.2
click at [1031, 609] on div "Text Block" at bounding box center [877, 604] width 1148 height 24
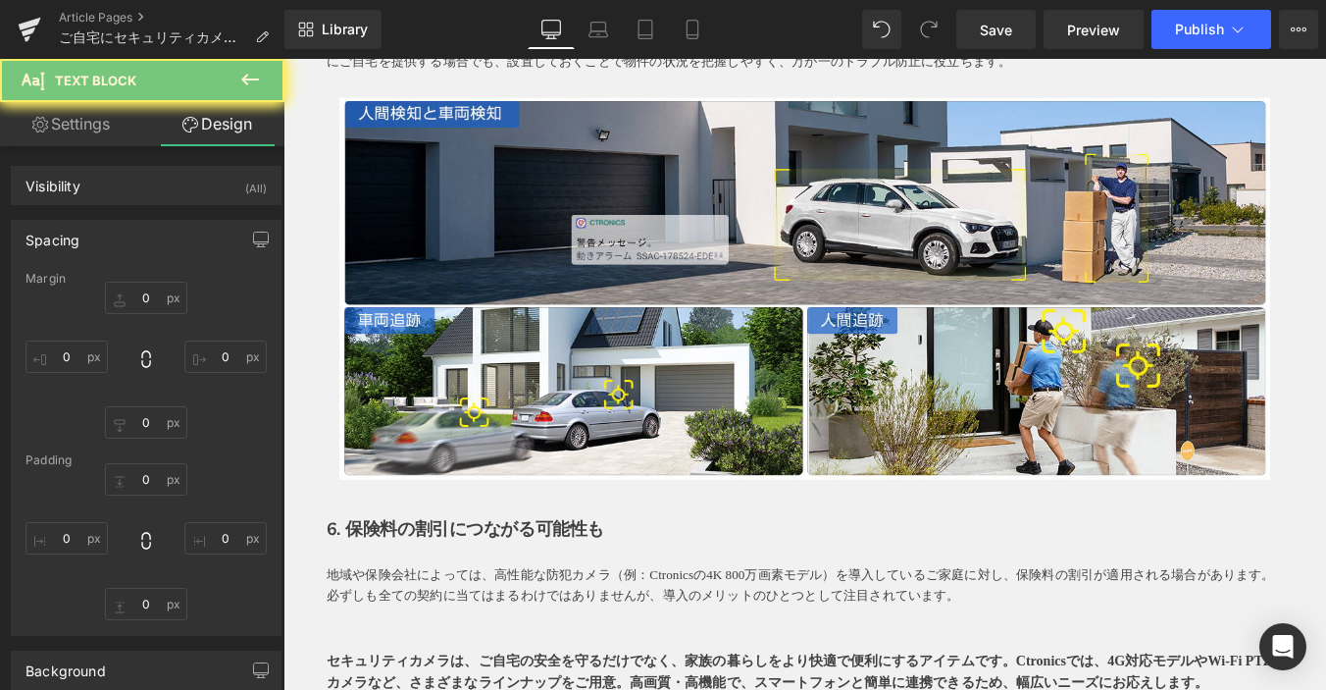
type input "0"
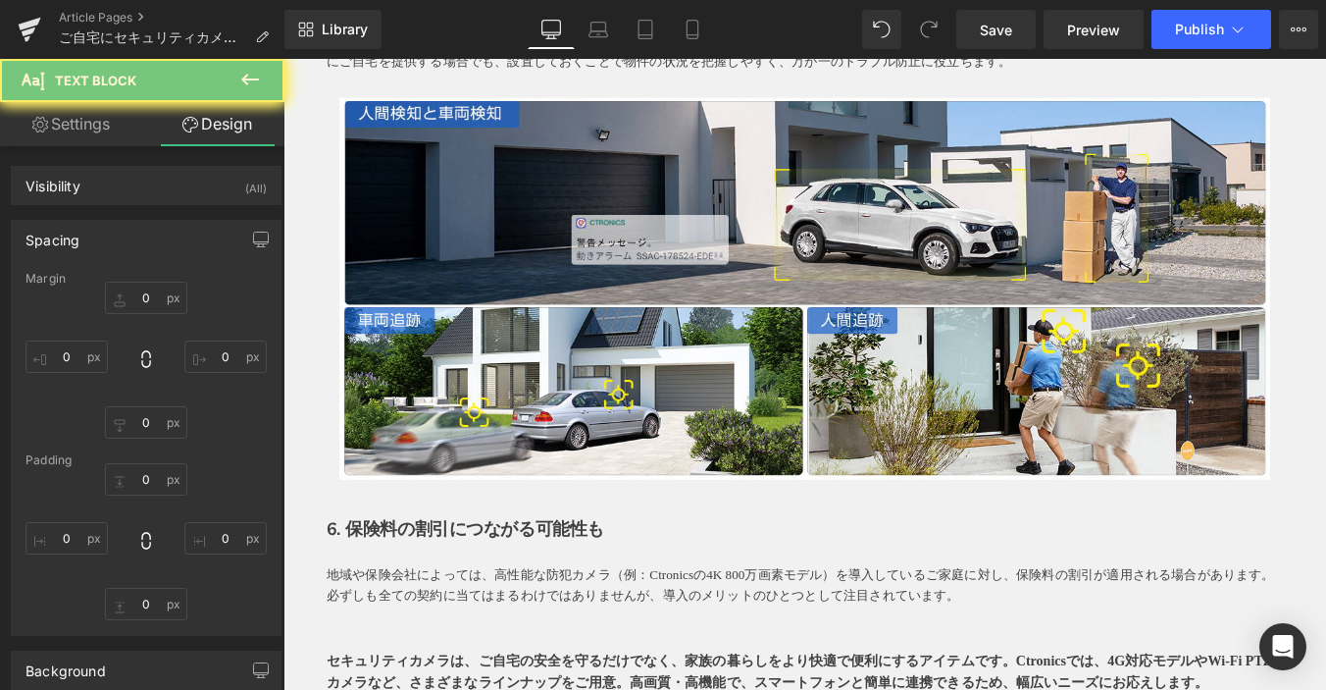
type input "0"
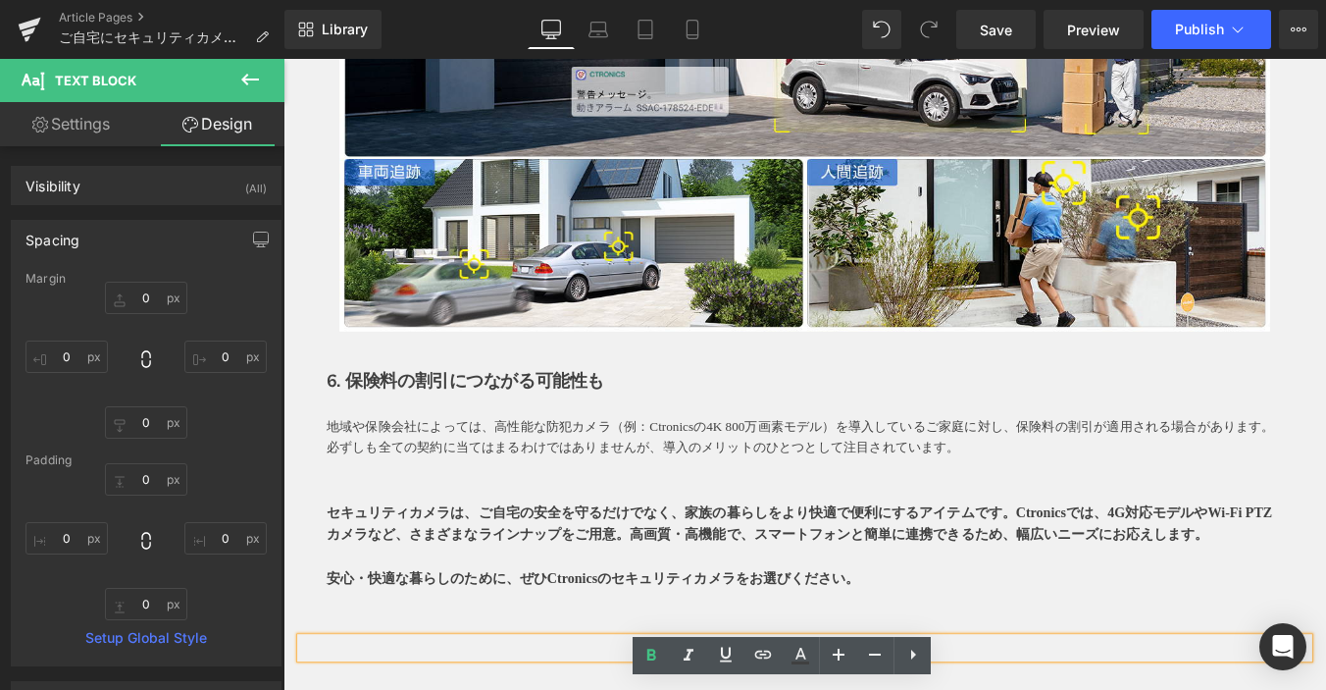
scroll to position [3532, 0]
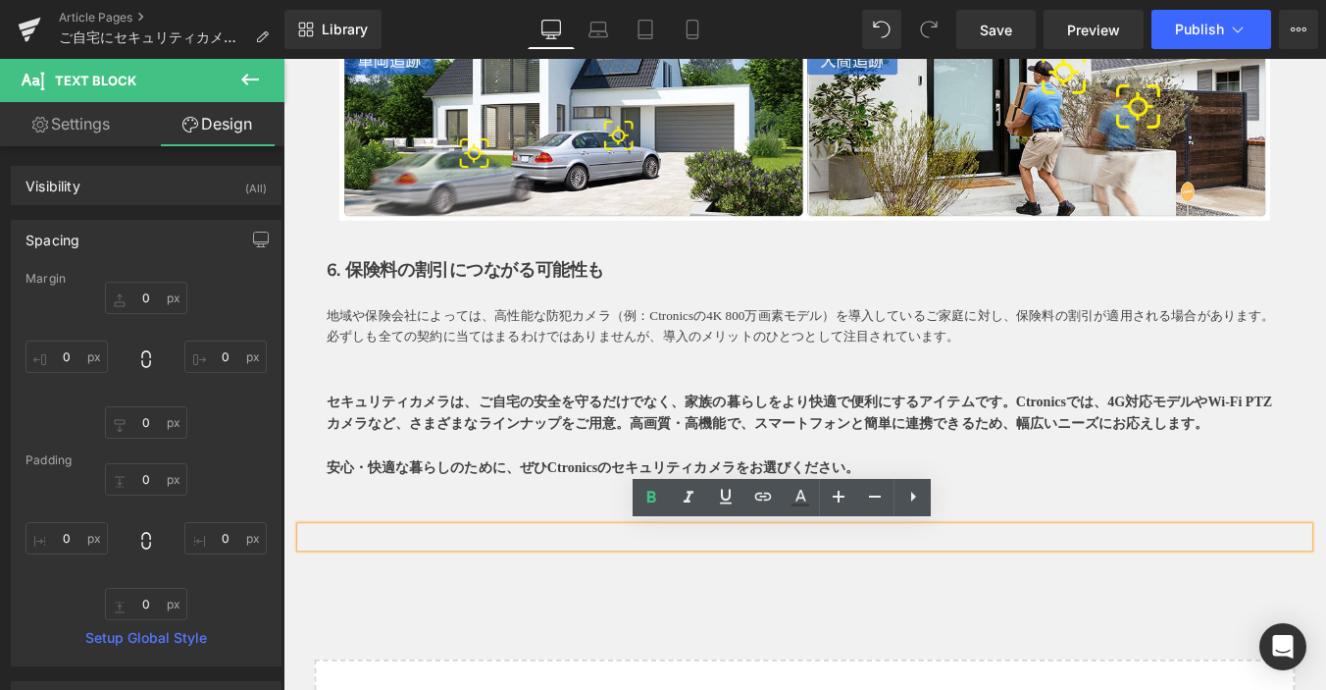
click at [741, 476] on strong "セキュリティカメラは、ご自宅の安全を守るだけでなく、家族の暮らしをより快適で便利にするアイテムです。Ctronicsでは、4G対応モデルやWi-Fi PTZカ…" at bounding box center [871, 462] width 1077 height 42
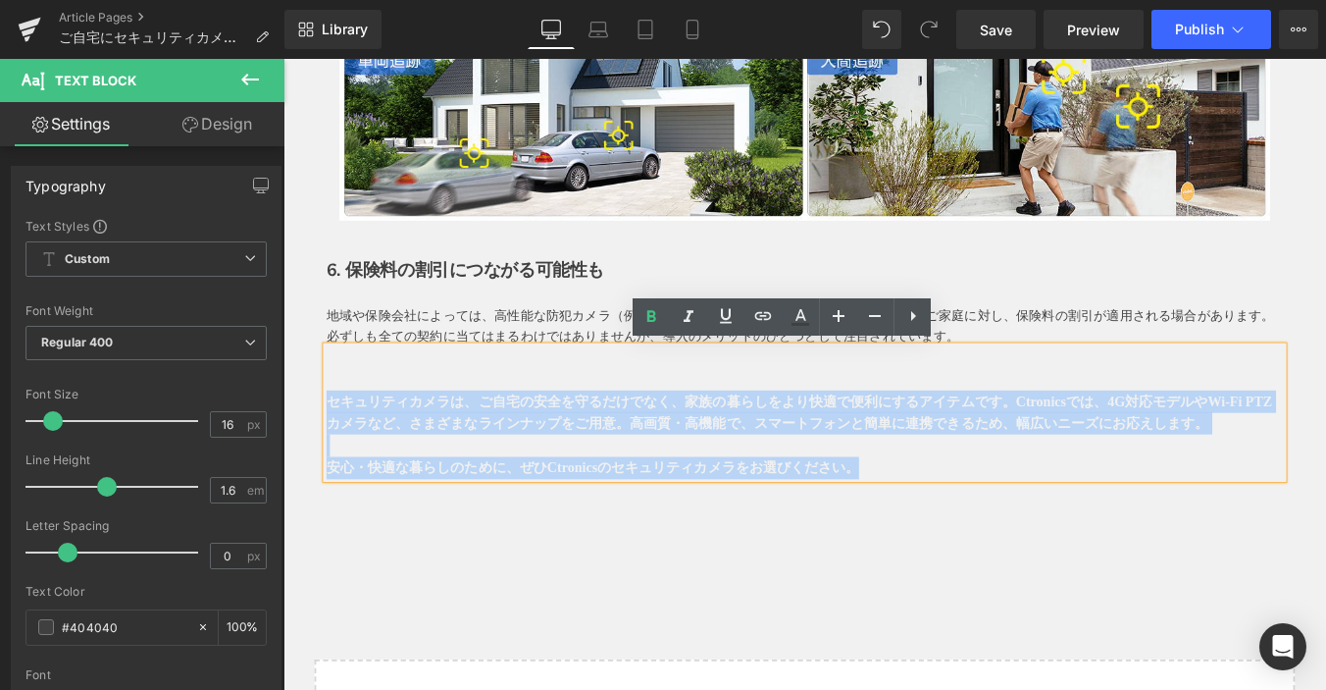
drag, startPoint x: 1002, startPoint y: 525, endPoint x: 561, endPoint y: 452, distance: 446.5
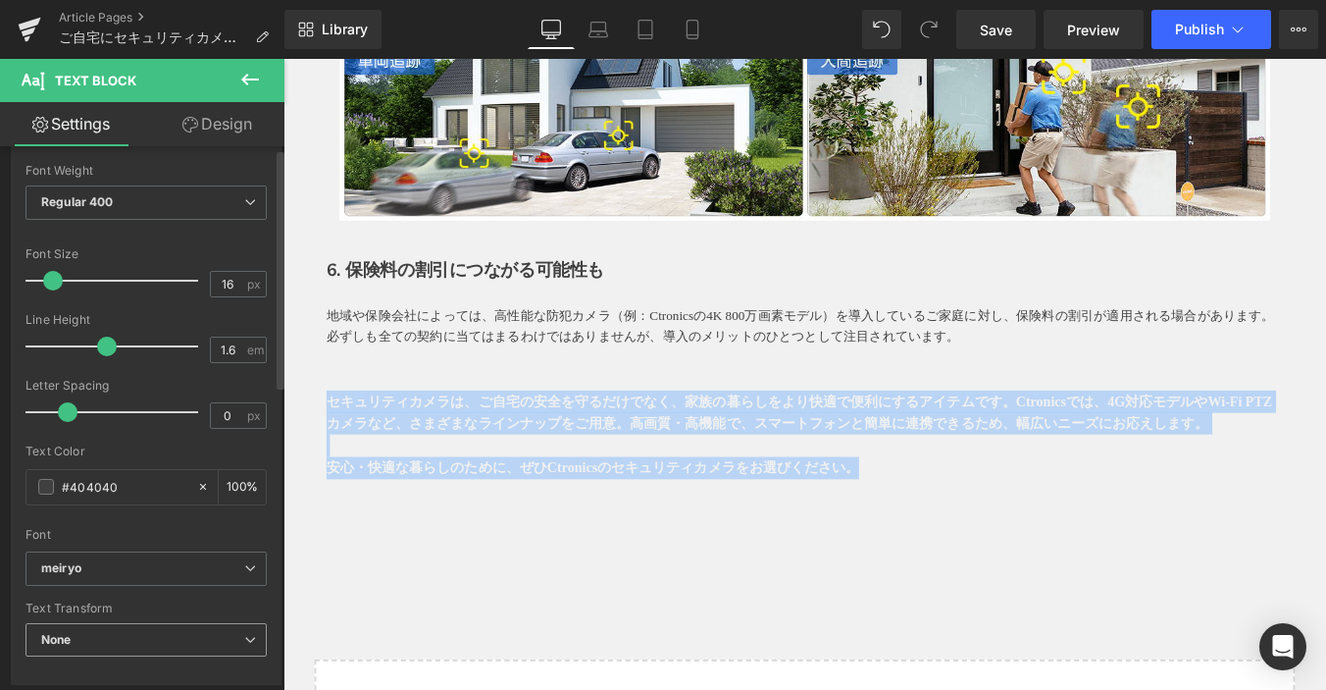
scroll to position [294, 0]
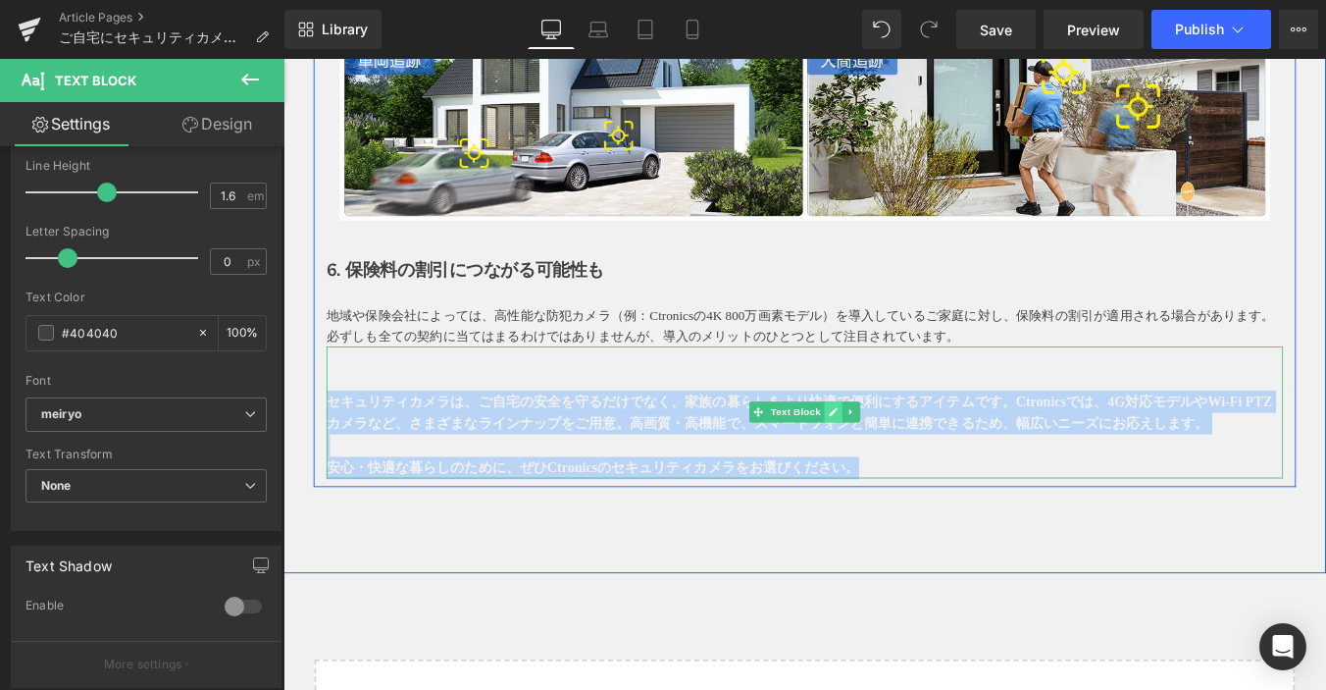
click at [907, 465] on icon at bounding box center [910, 461] width 11 height 12
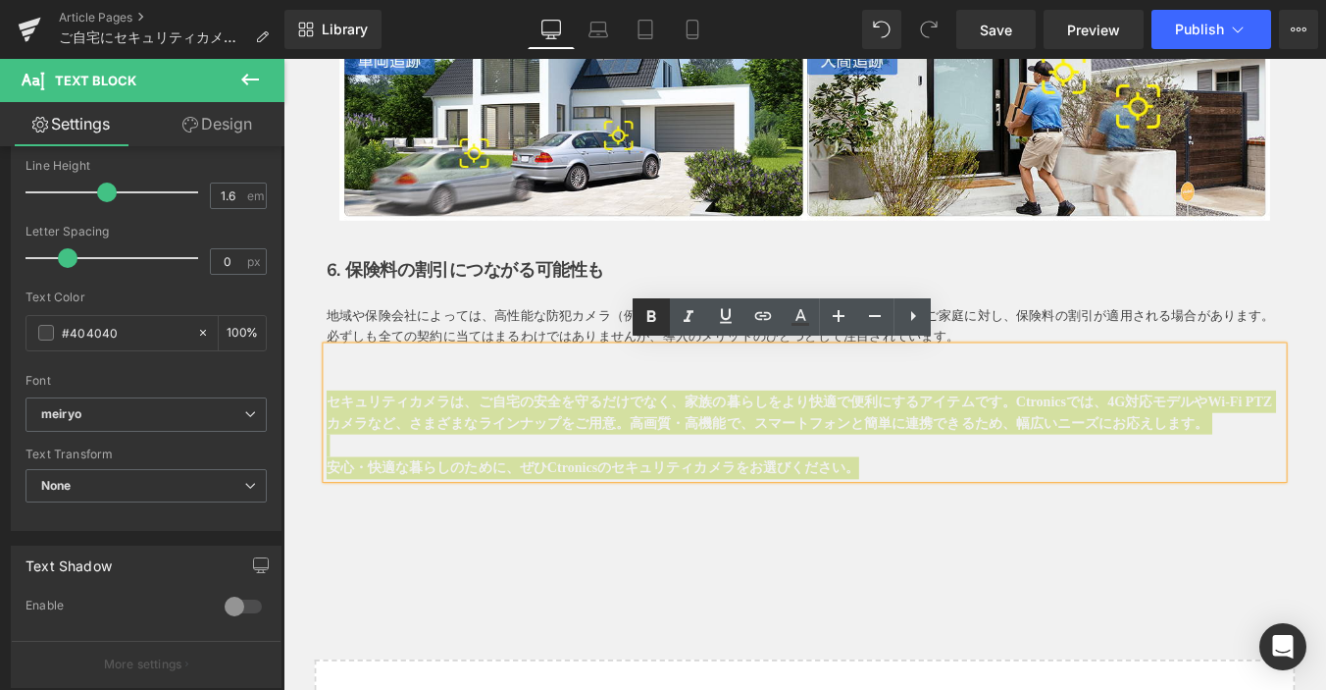
click at [651, 311] on icon at bounding box center [652, 316] width 9 height 12
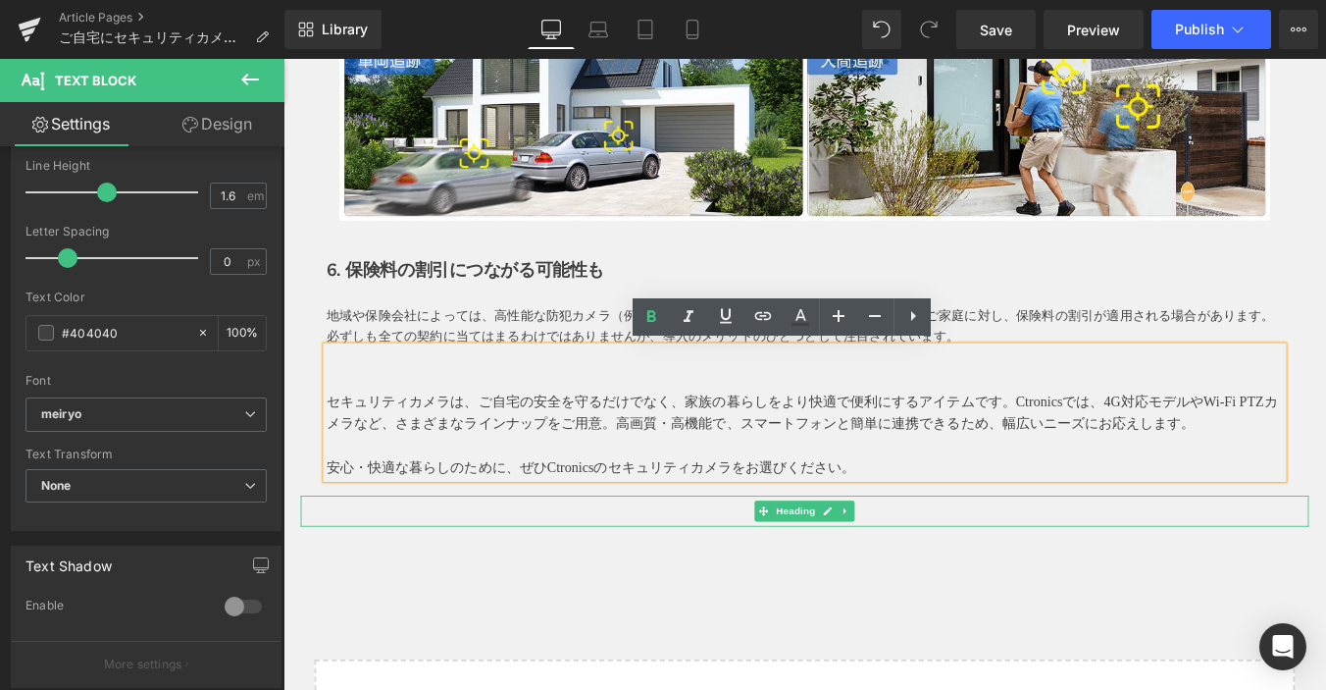
click at [901, 576] on icon at bounding box center [903, 574] width 11 height 12
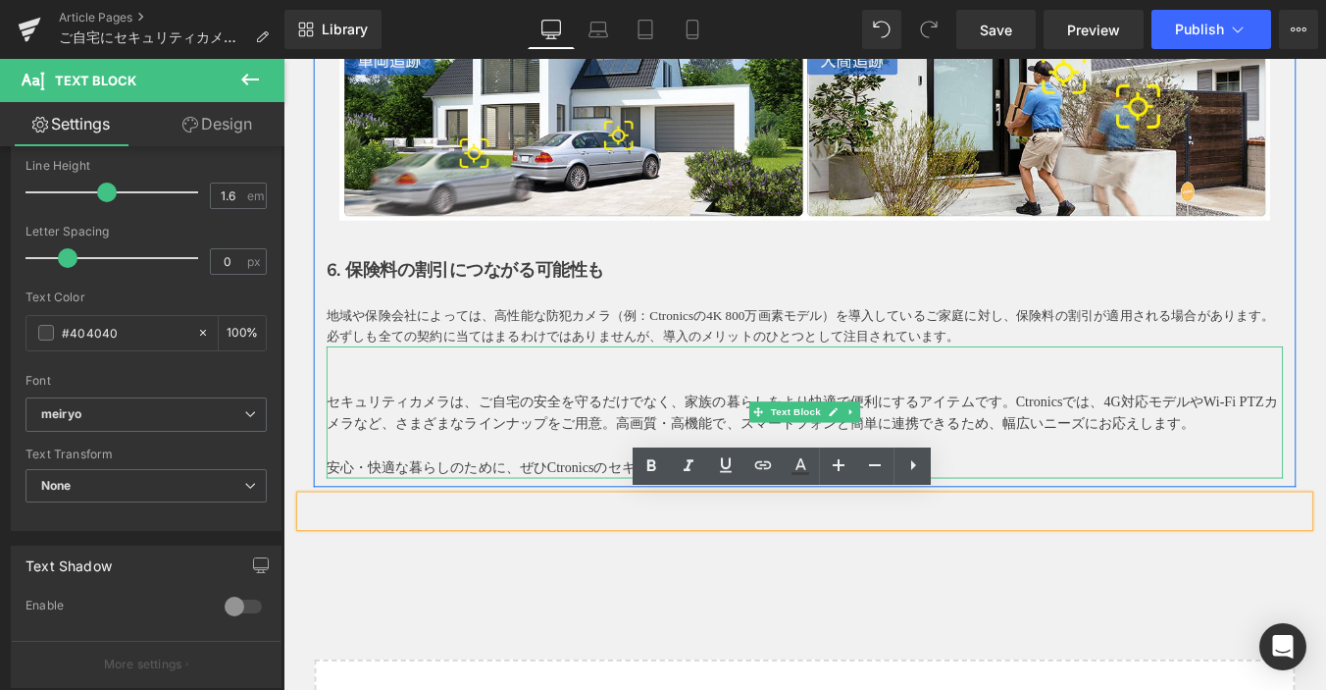
drag, startPoint x: 434, startPoint y: 481, endPoint x: 570, endPoint y: 478, distance: 136.4
click at [436, 481] on p "セキュリティカメラは、ご自宅の安全を守るだけでなく、家族の暮らしをより快適で便利にするアイテムです。Ctronicsでは、4G対応モデルやWi-Fi PTZカ…" at bounding box center [877, 462] width 1089 height 50
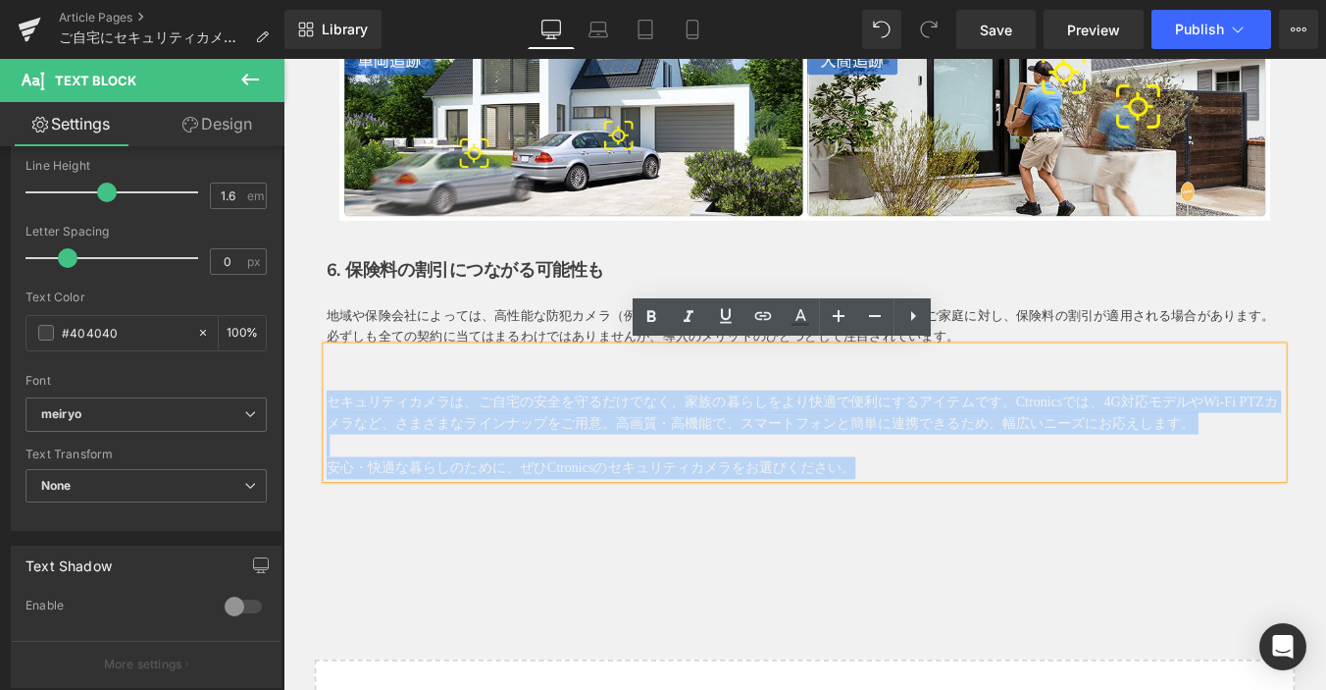
drag, startPoint x: 1030, startPoint y: 532, endPoint x: 221, endPoint y: 444, distance: 814.1
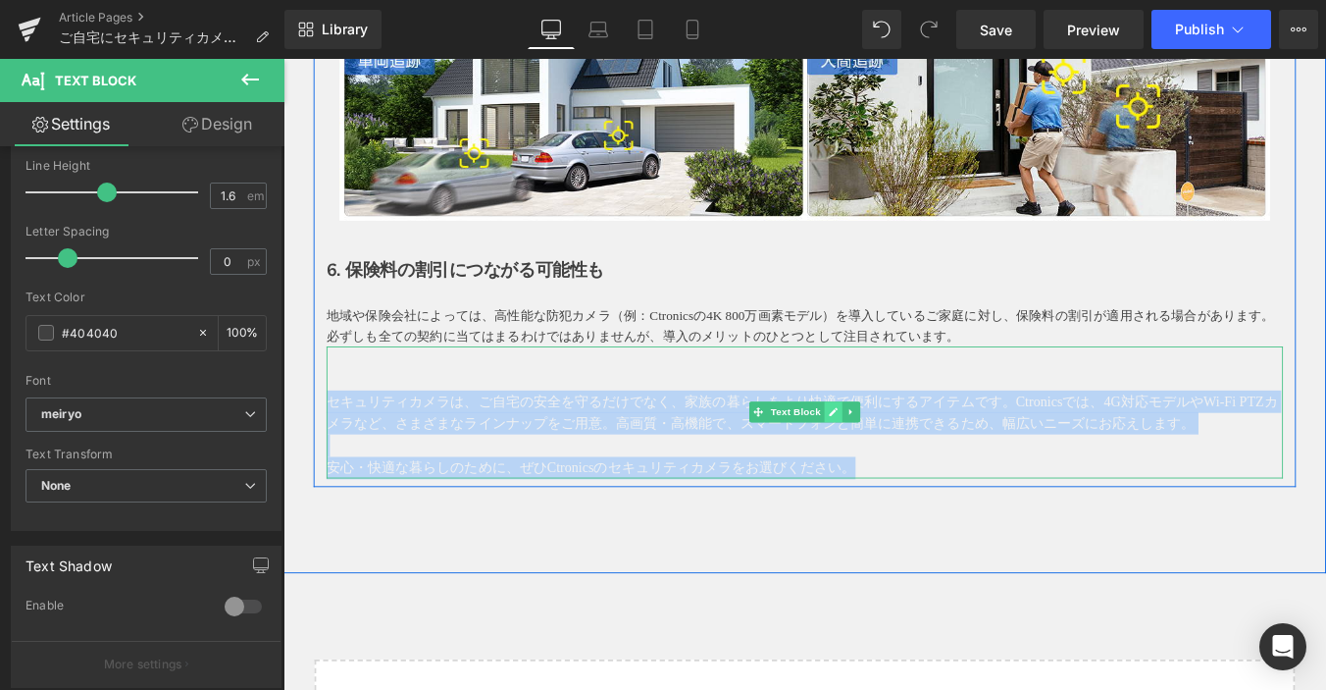
click at [900, 470] on link at bounding box center [910, 461] width 21 height 24
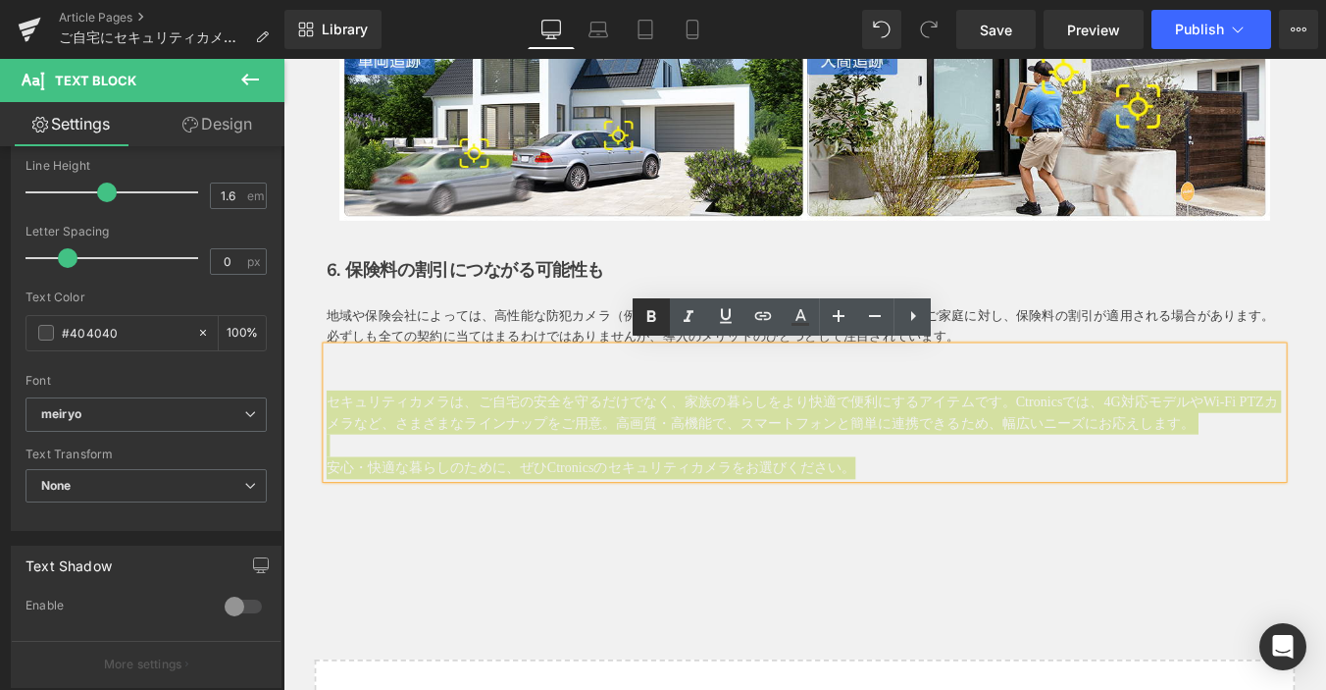
click at [644, 317] on icon at bounding box center [652, 317] width 24 height 24
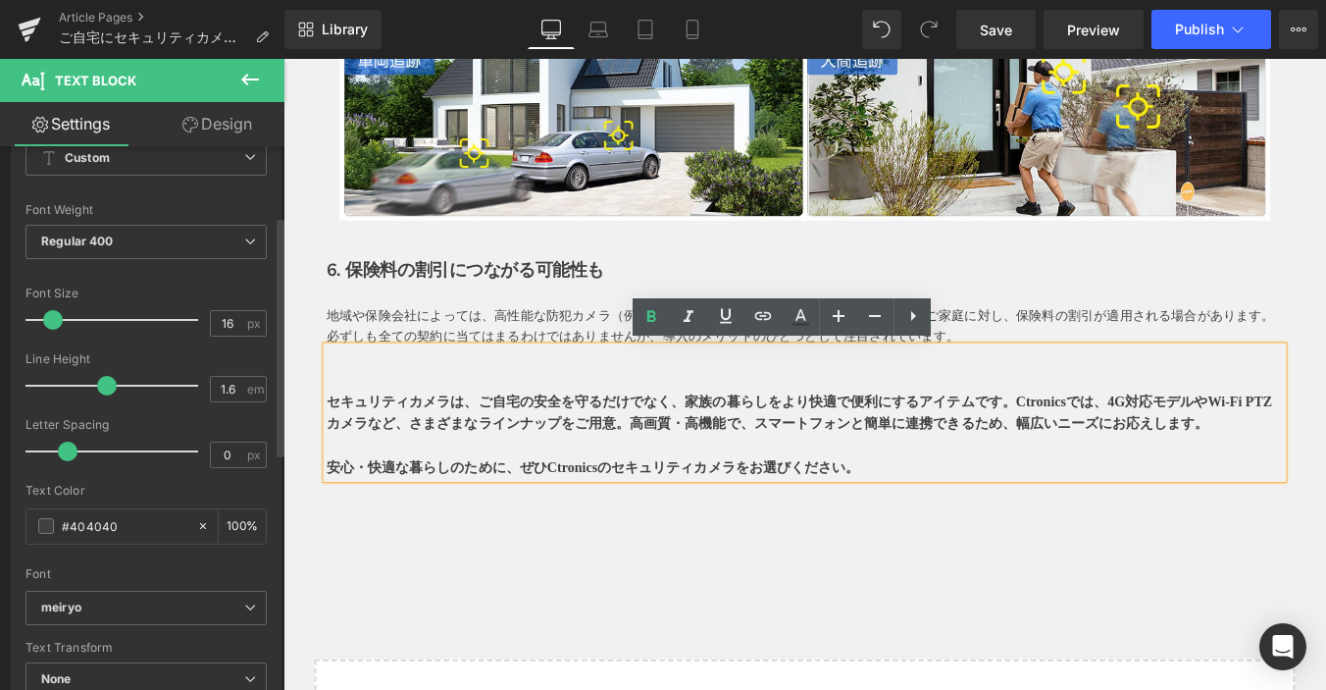
scroll to position [0, 0]
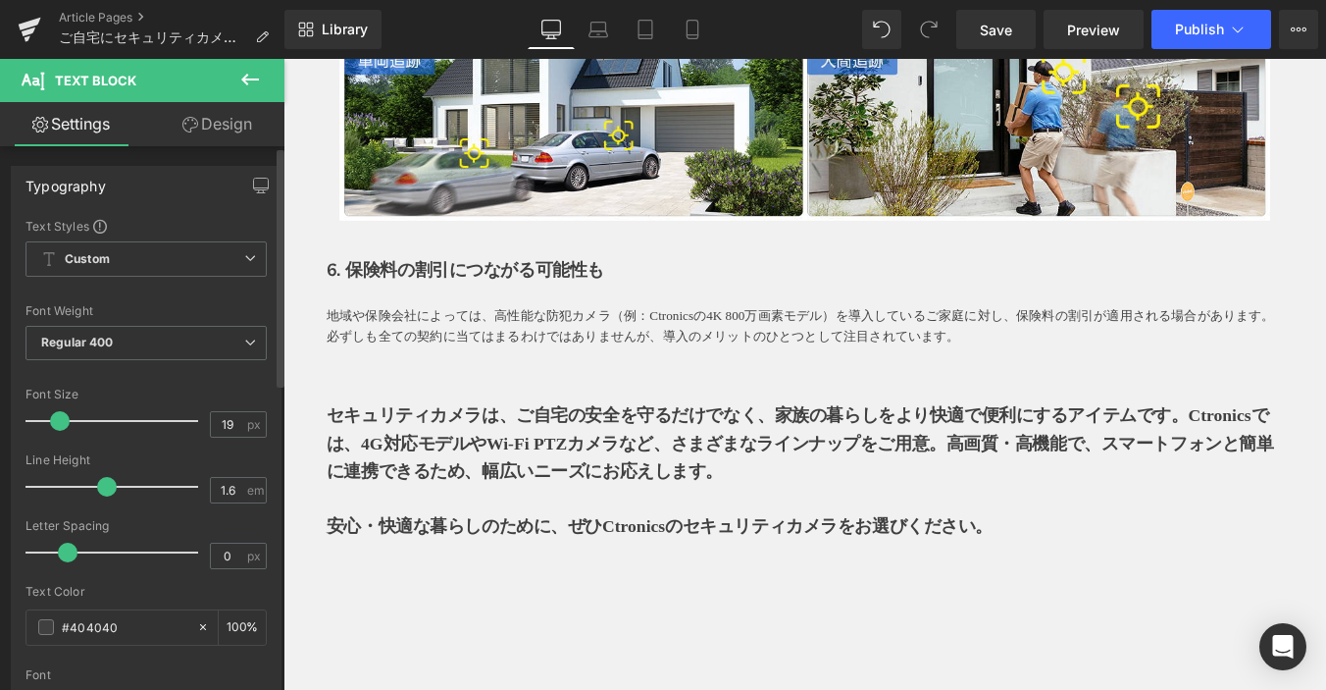
click at [58, 417] on span at bounding box center [60, 421] width 20 height 20
type input "18"
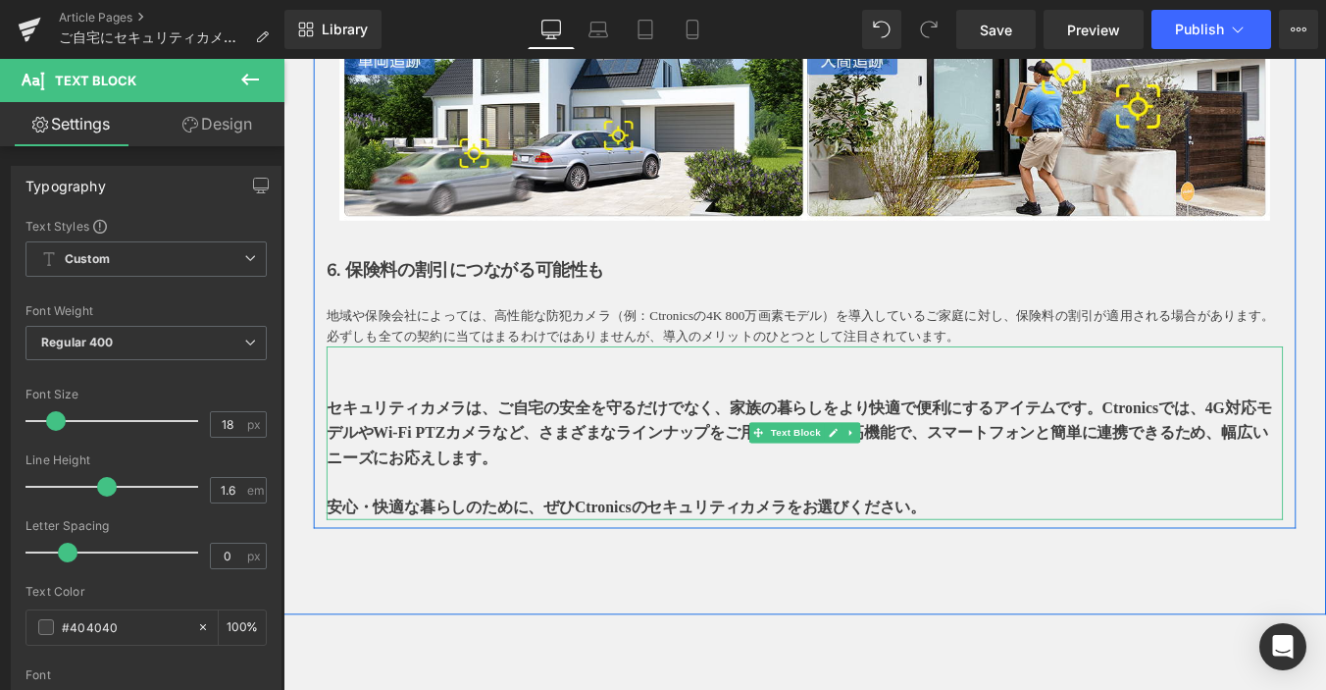
click at [467, 486] on strong "セキュリティカメラは、ご自宅の安全を守るだけでなく、家族の暮らしをより快適で便利にするアイテムです。Ctronicsでは、4G対応モデルやWi-Fi PTZカ…" at bounding box center [871, 484] width 1076 height 77
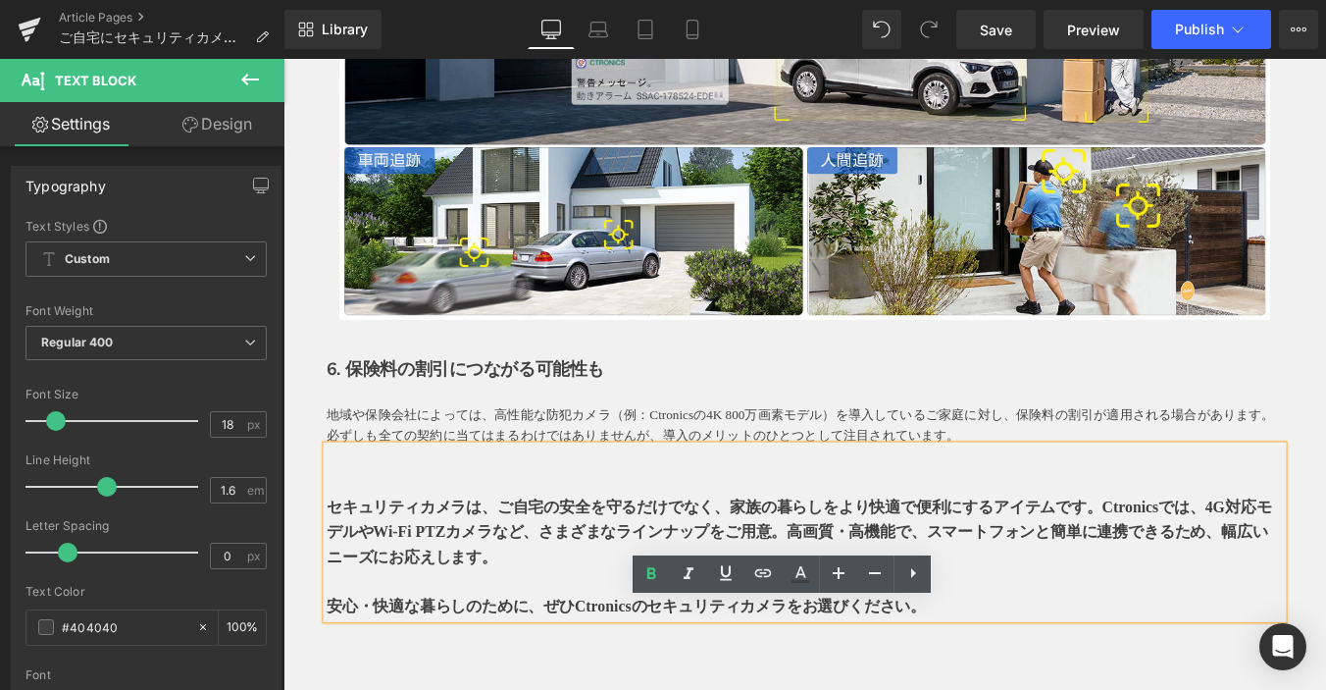
scroll to position [3532, 0]
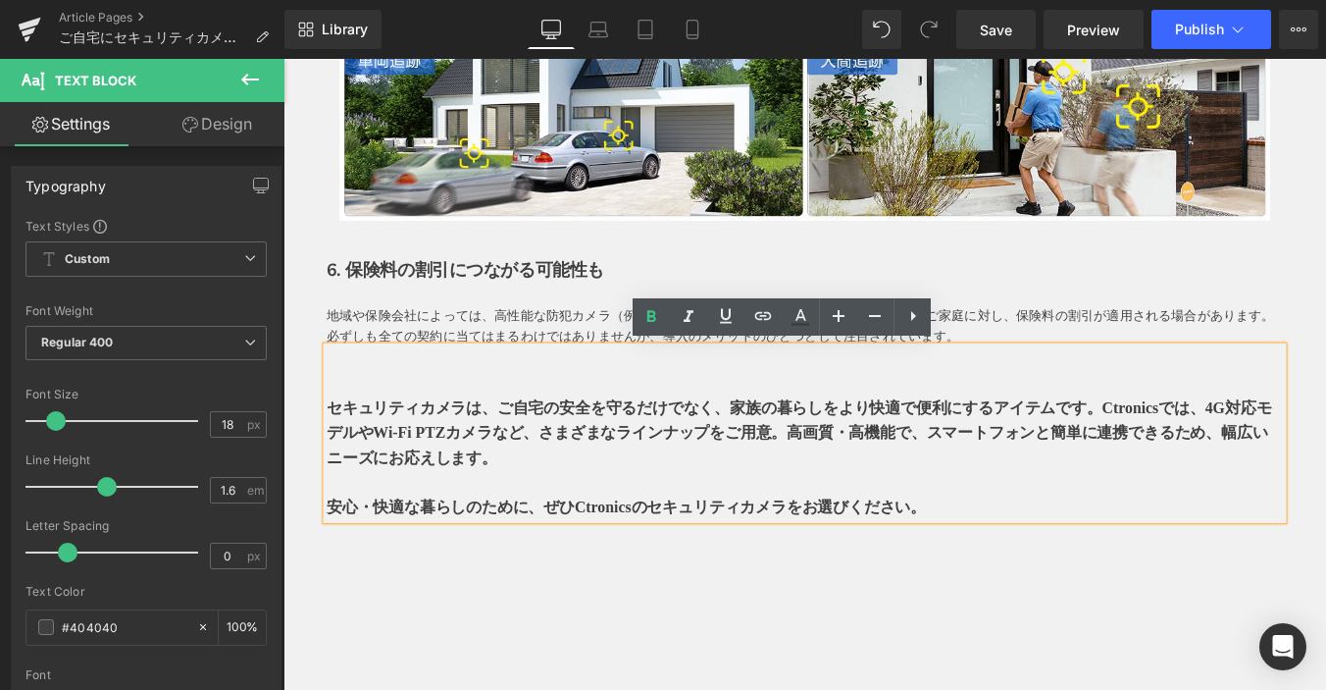
click at [400, 542] on p at bounding box center [877, 542] width 1089 height 28
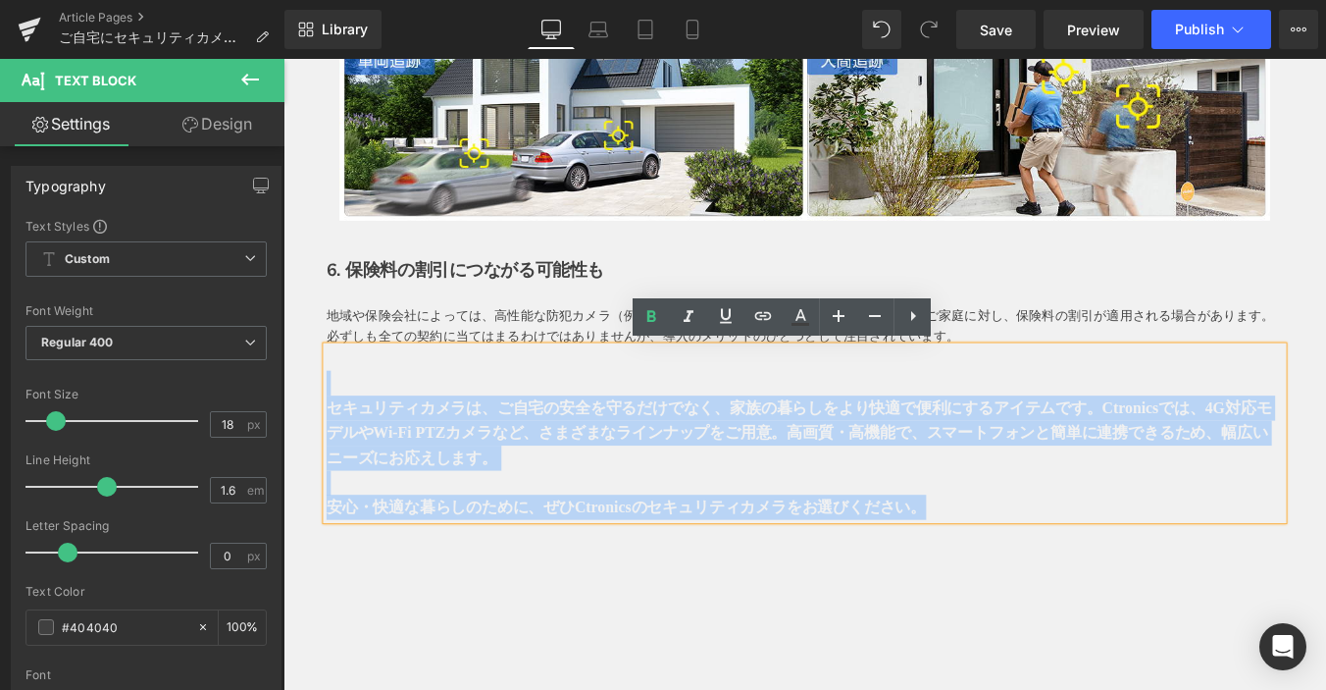
drag, startPoint x: 1096, startPoint y: 562, endPoint x: 296, endPoint y: 445, distance: 808.1
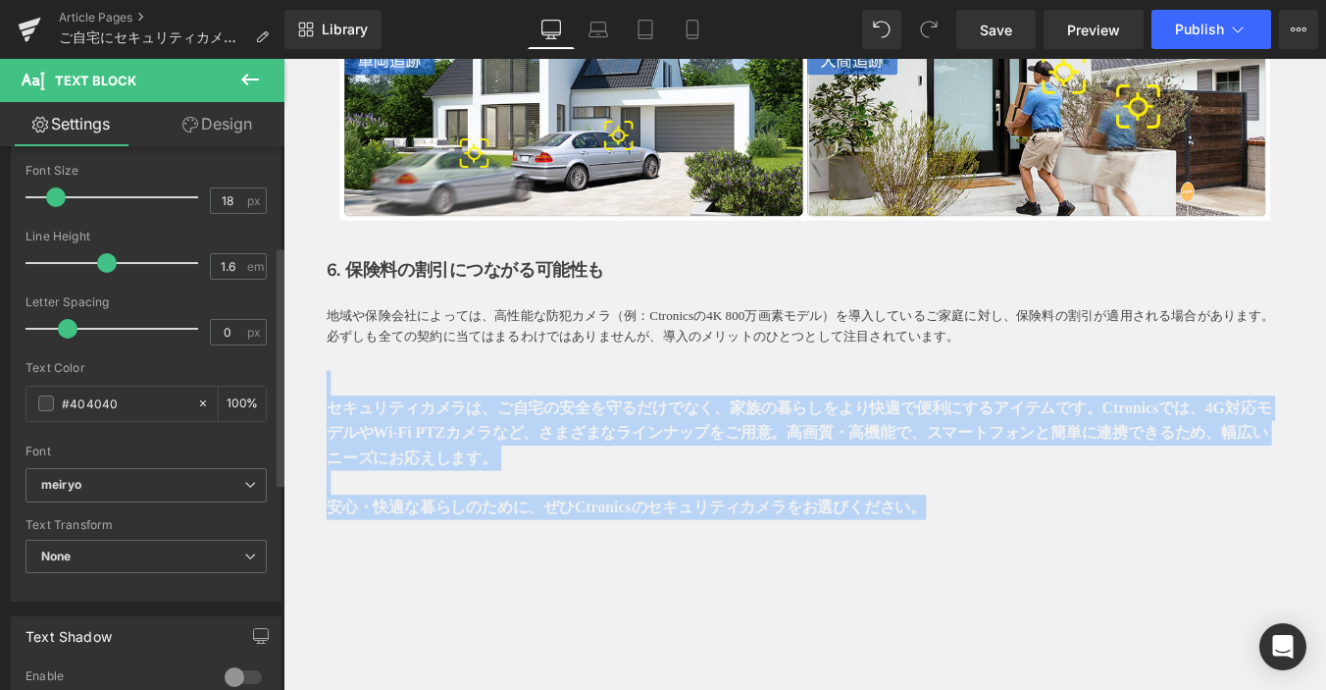
scroll to position [392, 0]
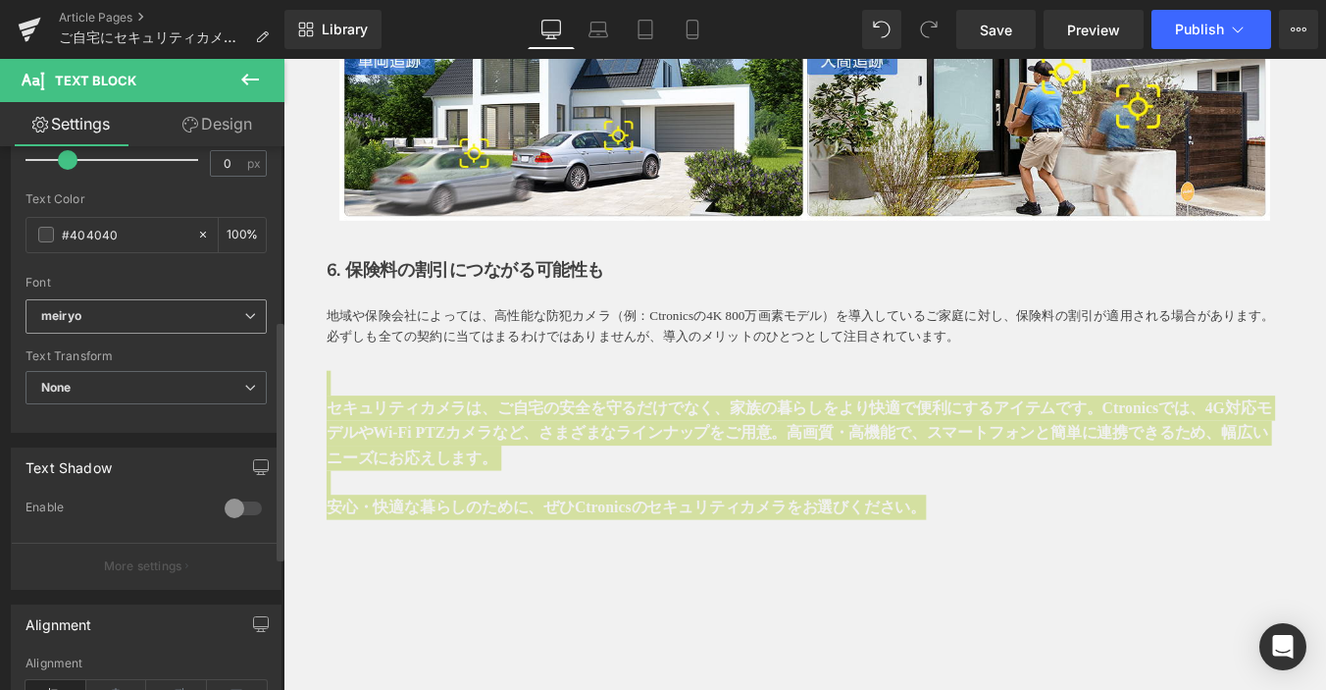
click at [135, 308] on b "meiryo" at bounding box center [142, 316] width 203 height 17
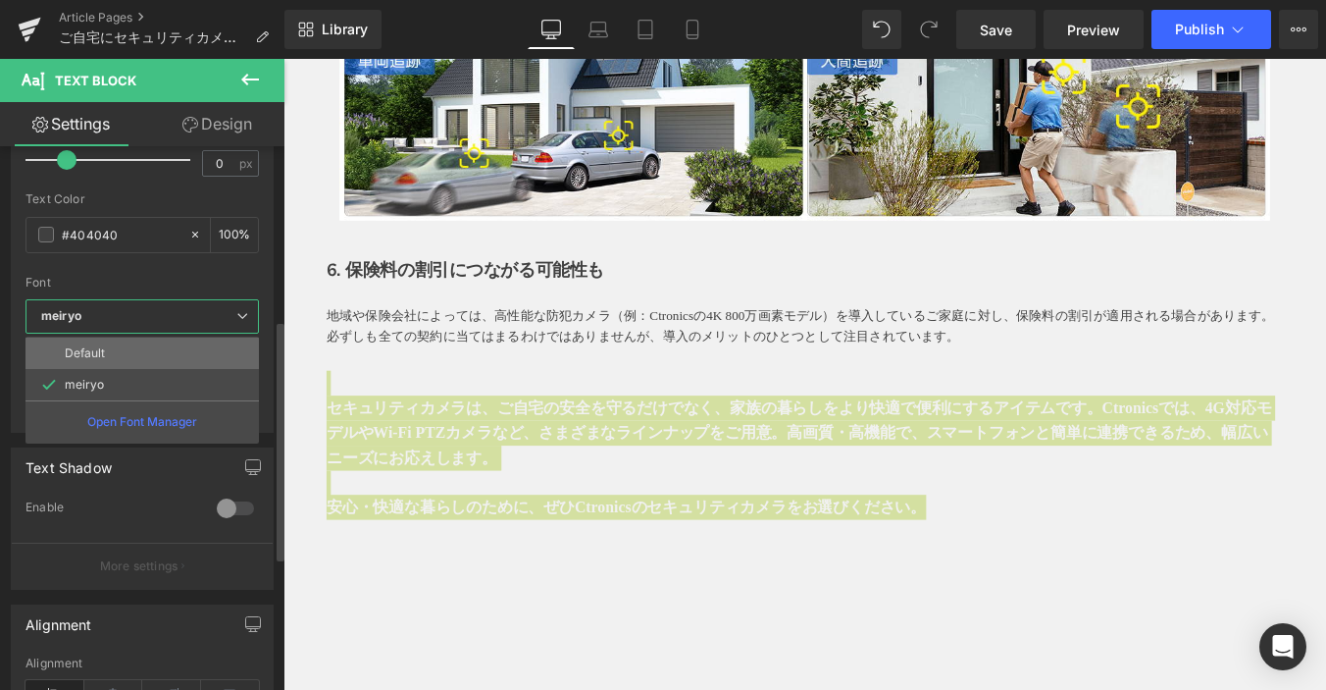
click at [124, 352] on li "Default" at bounding box center [142, 352] width 233 height 31
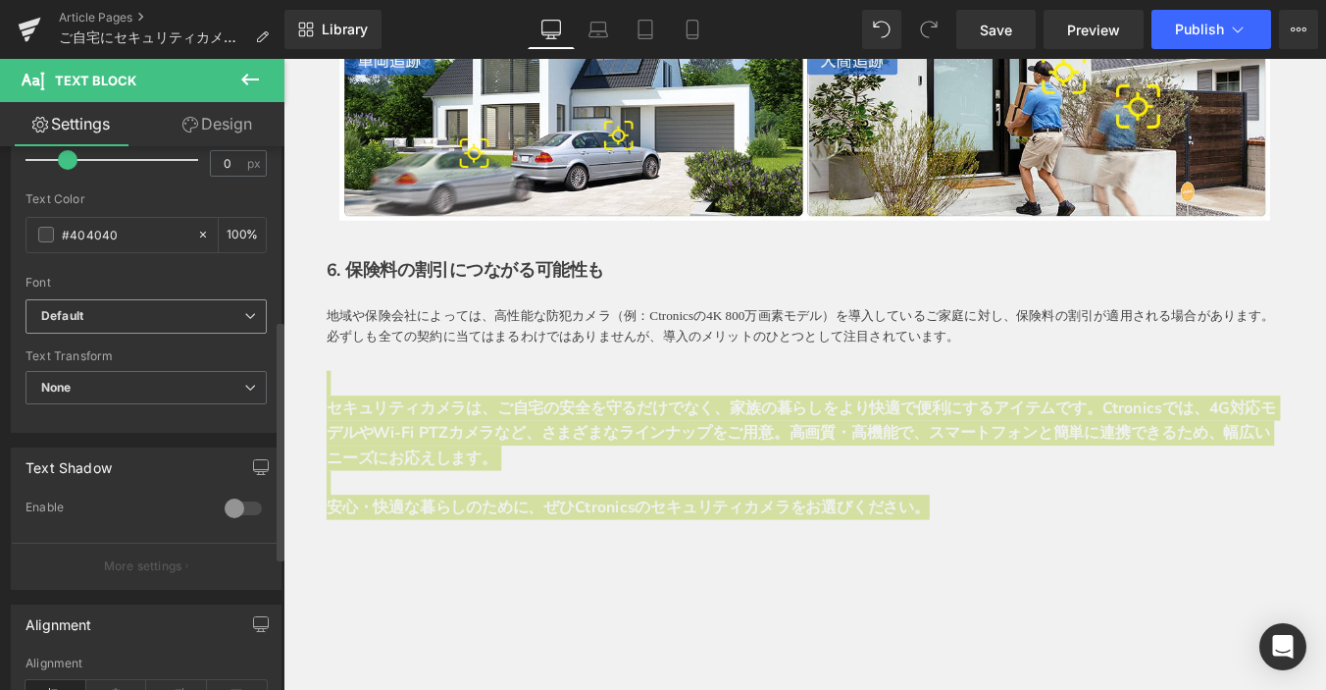
click at [152, 302] on span "Default" at bounding box center [146, 316] width 241 height 34
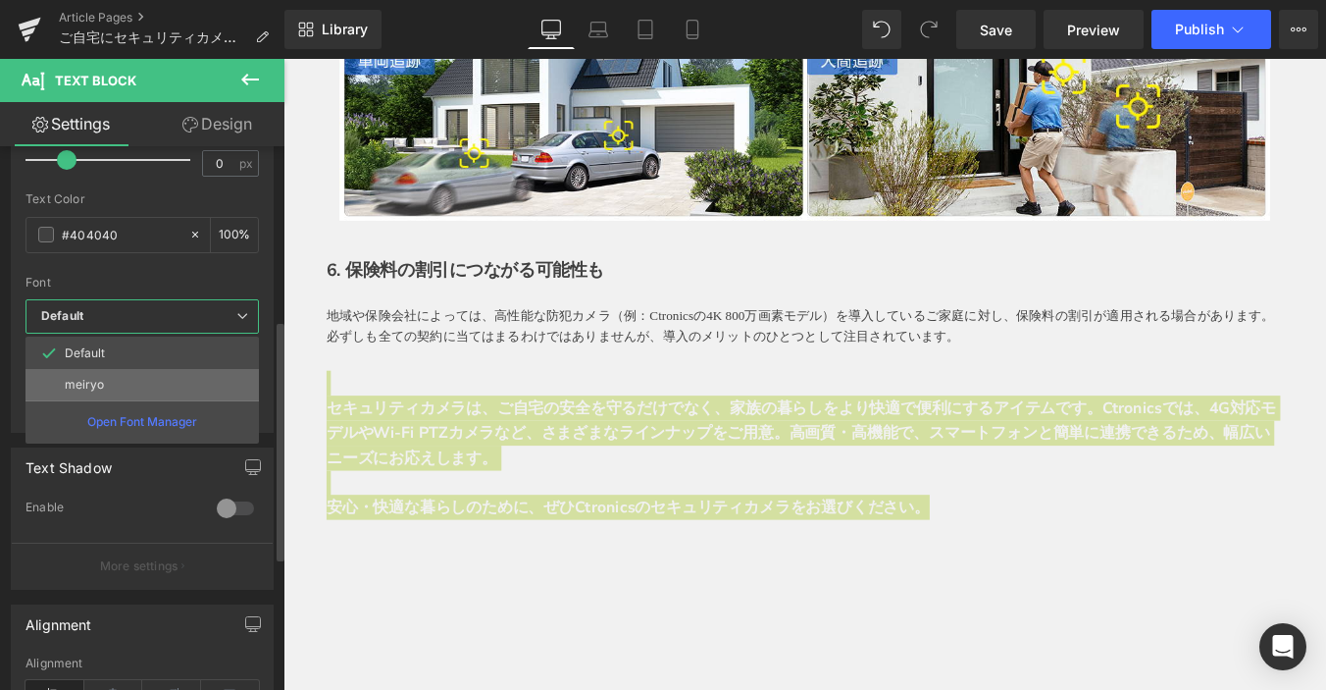
click at [163, 384] on li "meiryo" at bounding box center [142, 384] width 233 height 31
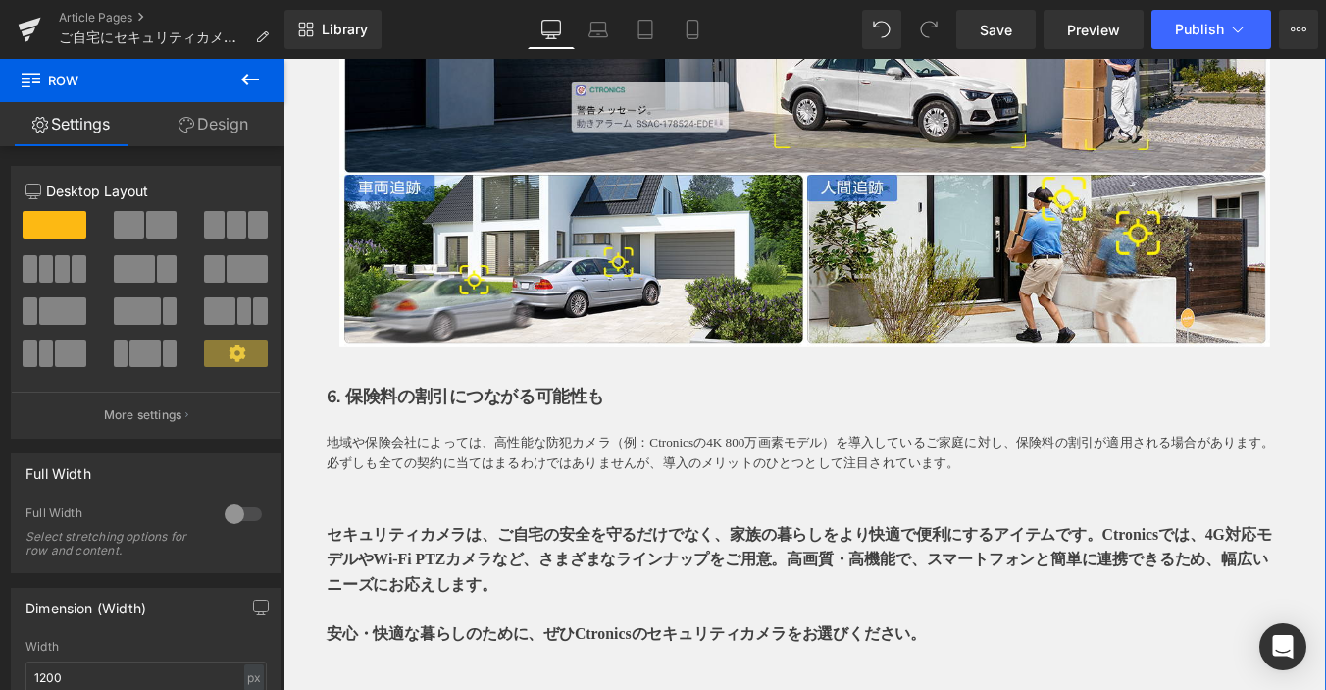
scroll to position [3532, 0]
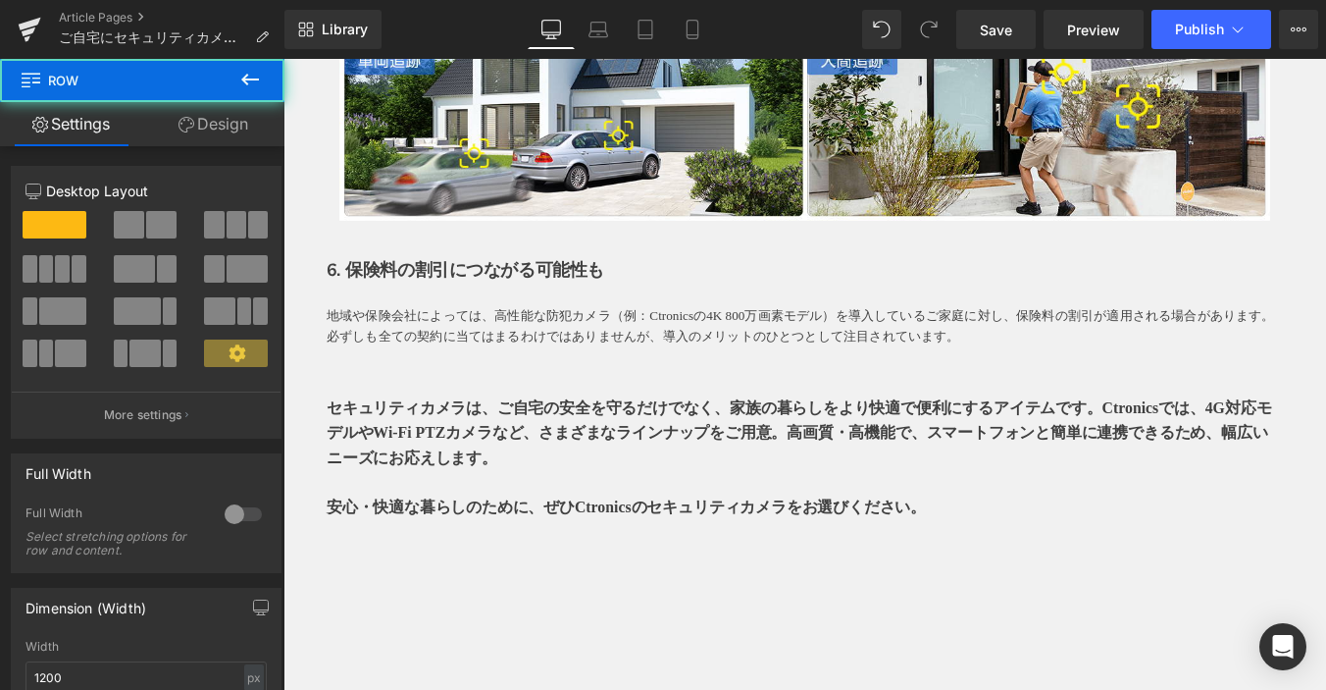
drag, startPoint x: 1085, startPoint y: 576, endPoint x: 192, endPoint y: 470, distance: 899.1
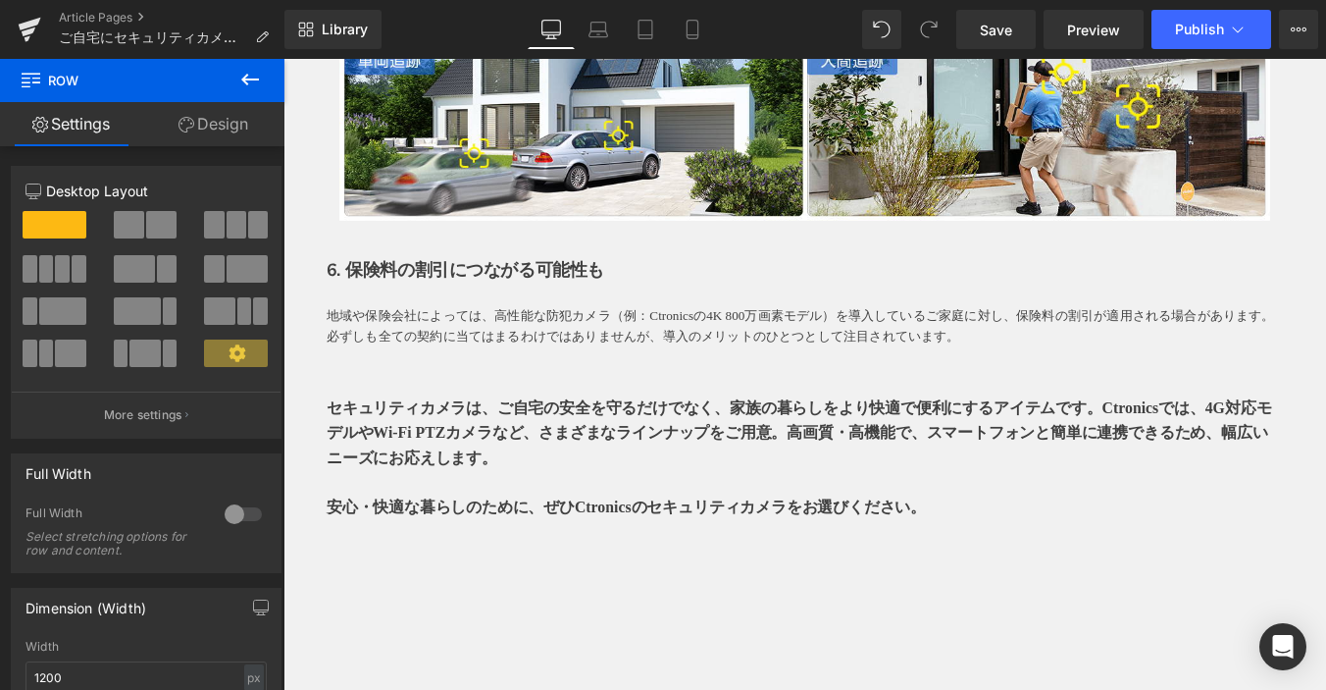
click at [771, 471] on strong "セキュリティカメラは、ご自宅の安全を守るだけでなく、家族の暮らしをより快適で便利にするアイテムです。Ctronicsでは、4G対応モデルやWi-Fi PTZカ…" at bounding box center [871, 484] width 1076 height 77
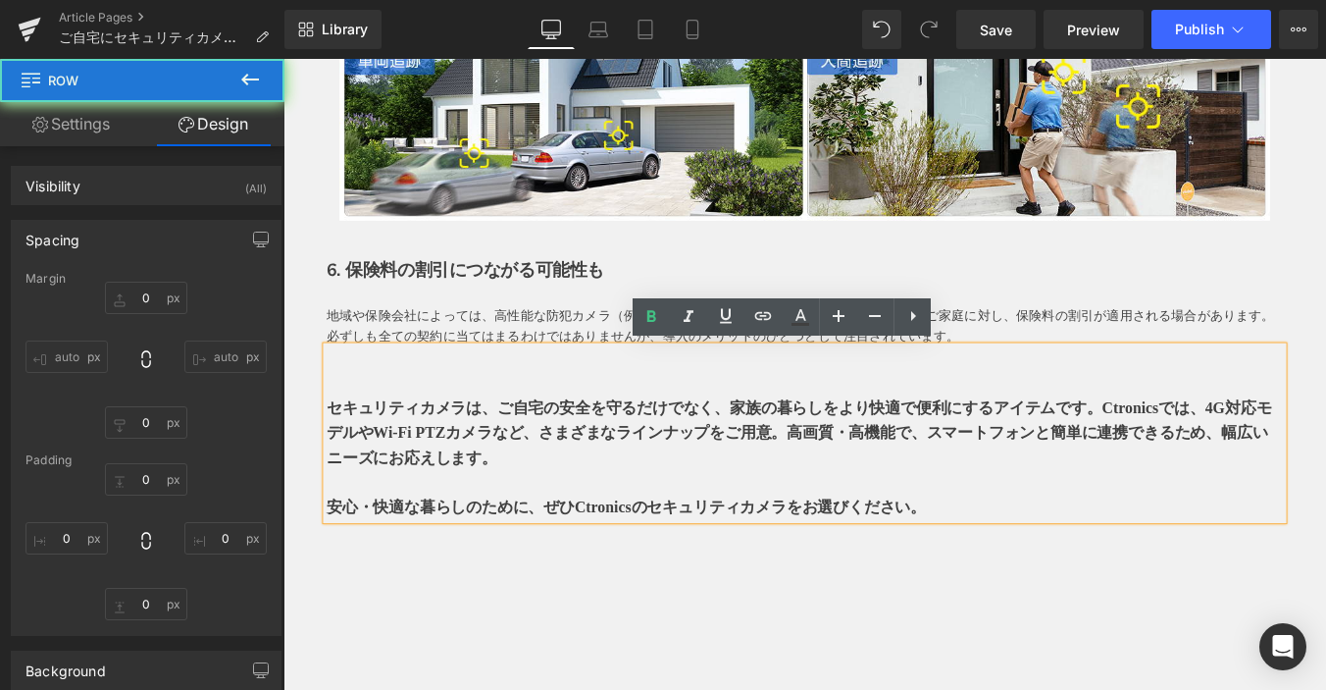
type input "0"
type input "30"
type input "0"
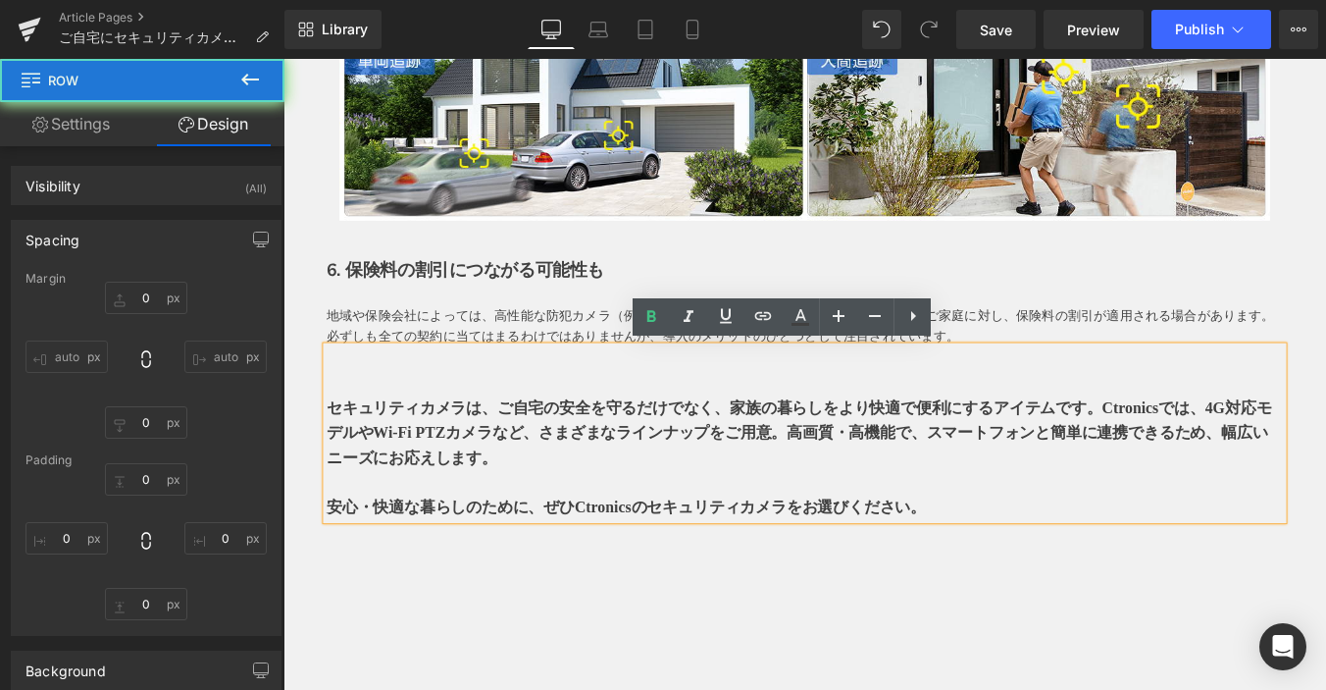
type input "0"
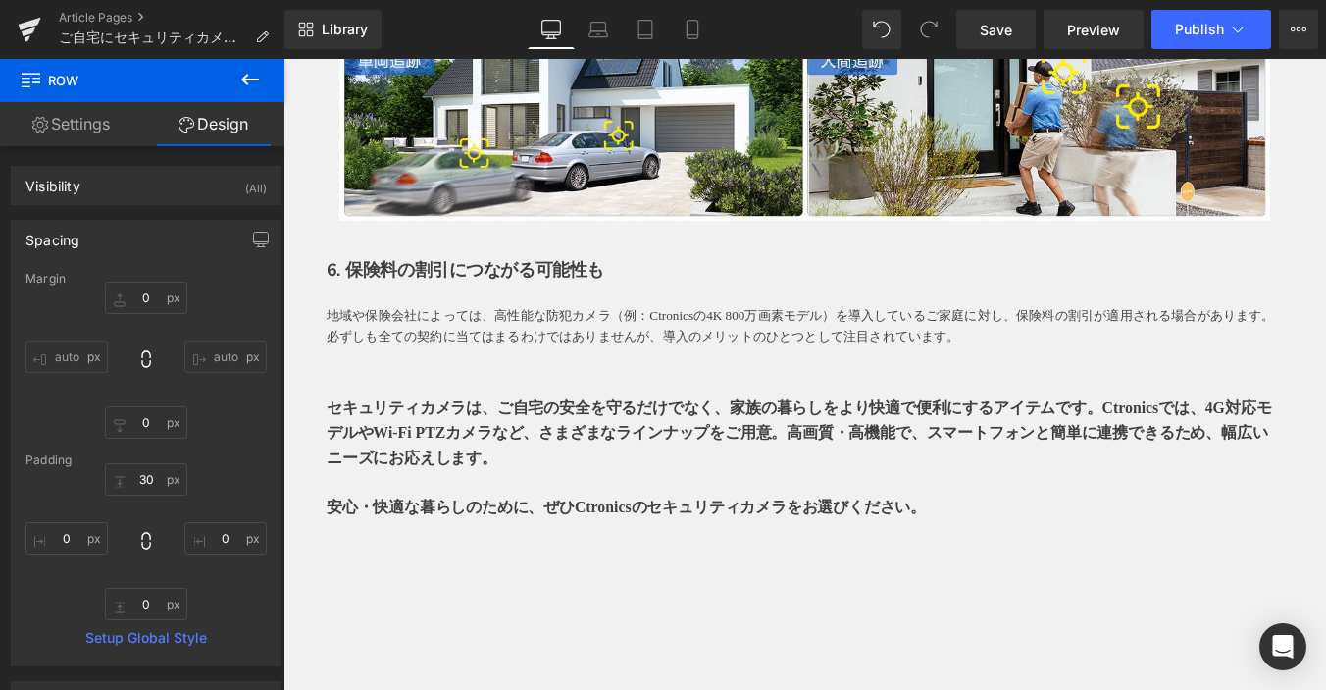
click at [87, 121] on link "Settings" at bounding box center [71, 124] width 142 height 44
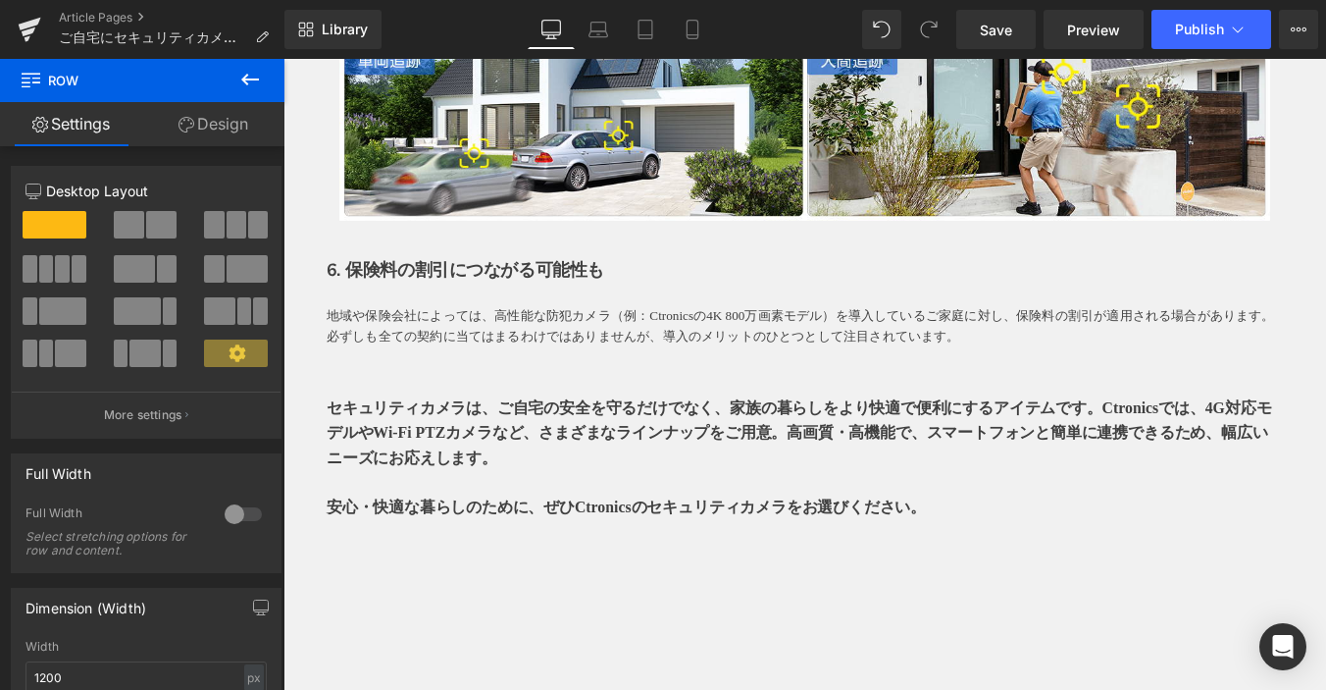
click at [250, 78] on icon at bounding box center [250, 80] width 24 height 24
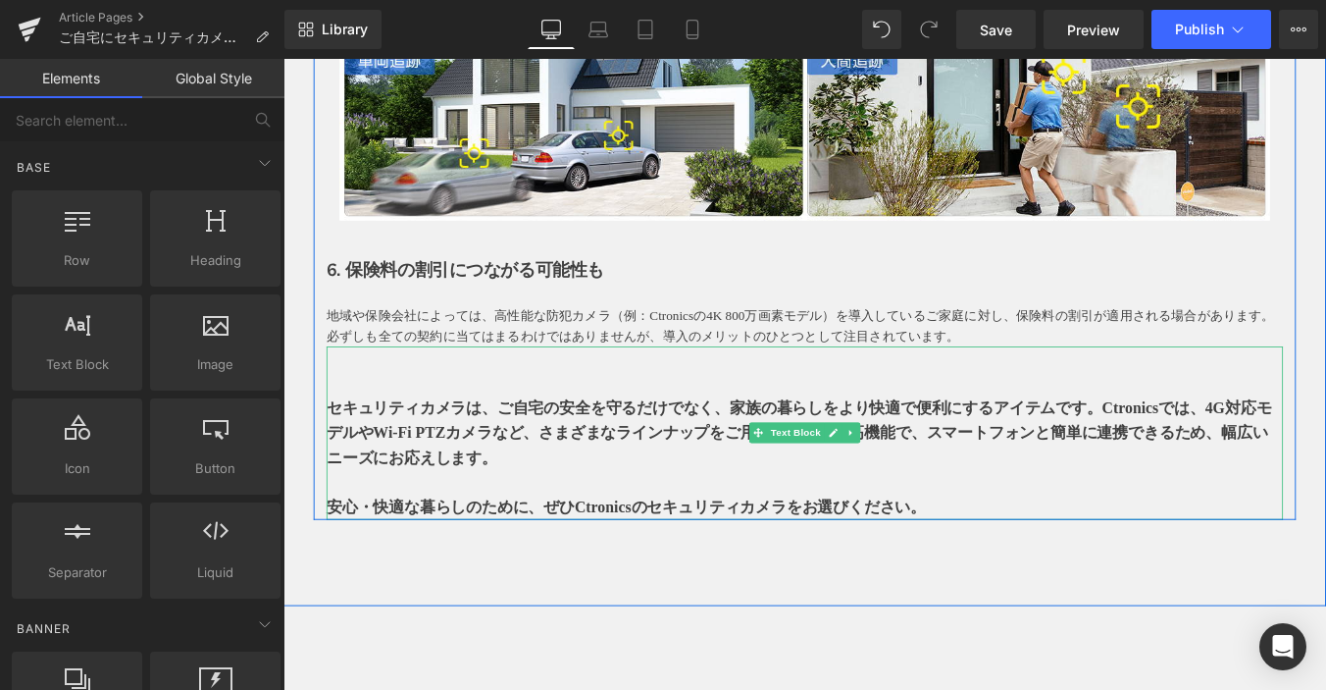
click at [656, 479] on strong "セキュリティカメラは、ご自宅の安全を守るだけでなく、家族の暮らしをより快適で便利にするアイテムです。Ctronicsでは、4G対応モデルやWi-Fi PTZカ…" at bounding box center [871, 484] width 1076 height 77
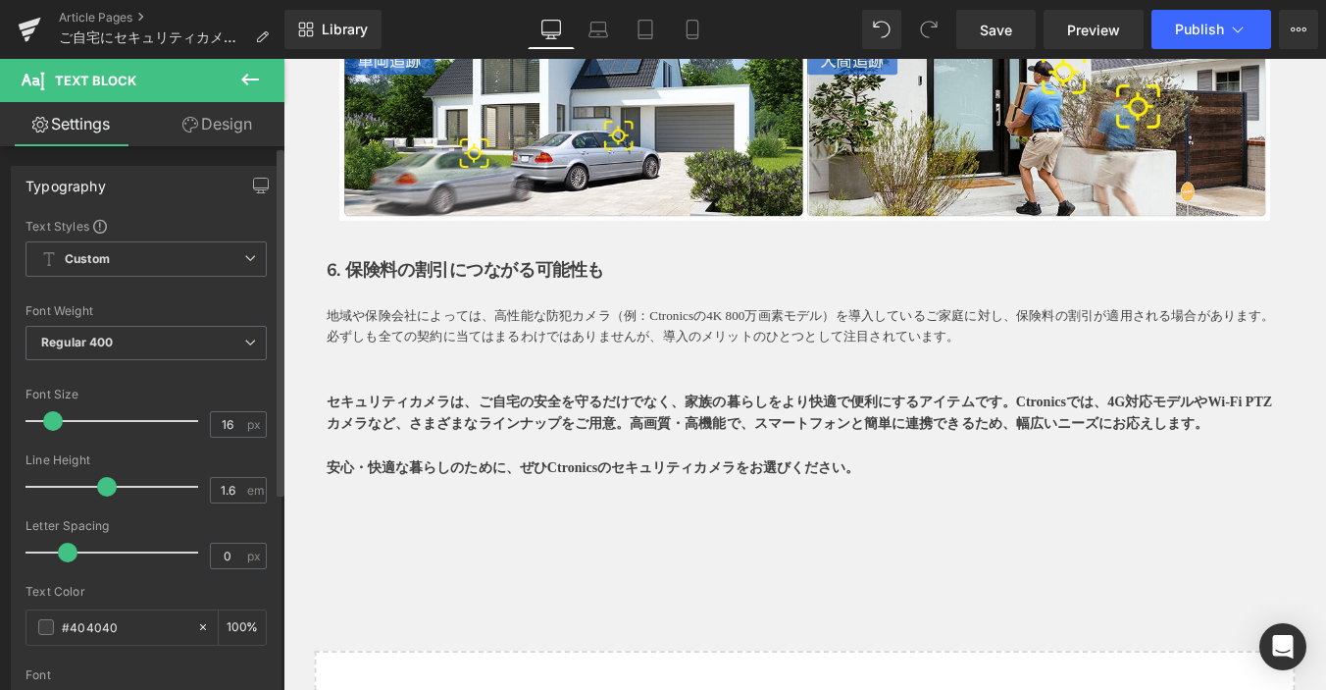
type input "15"
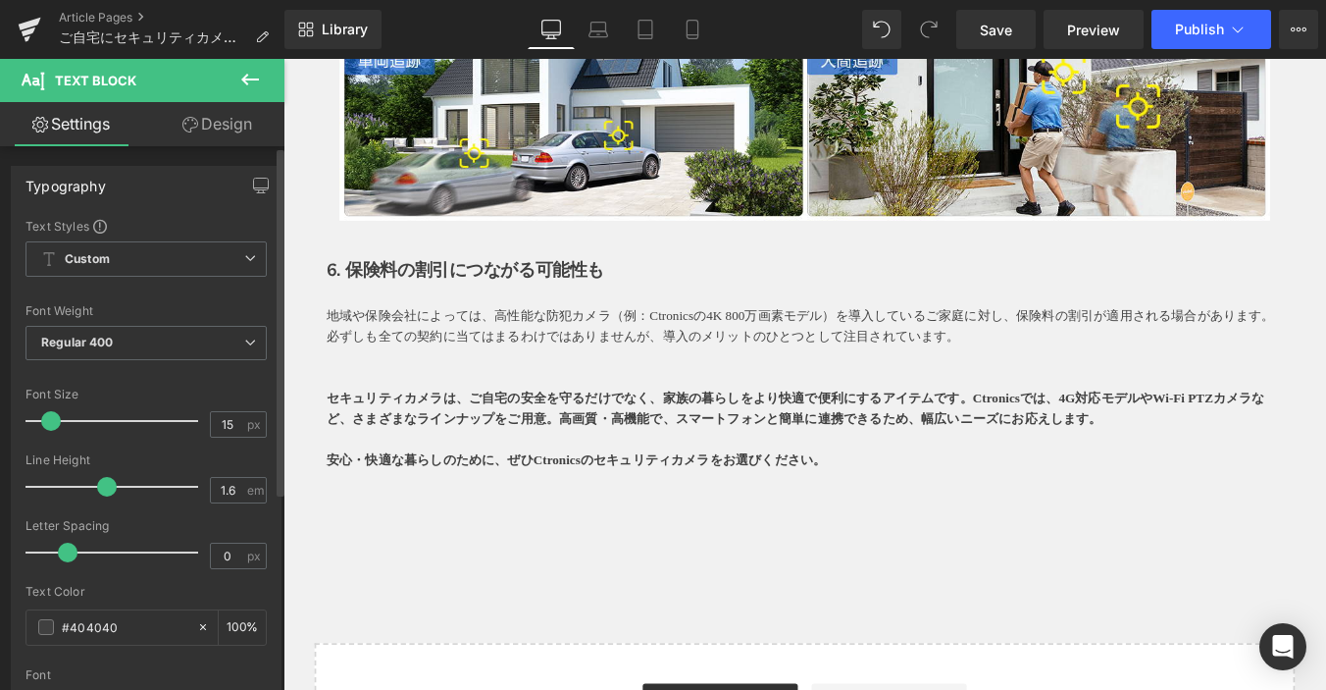
click at [46, 420] on span at bounding box center [51, 421] width 20 height 20
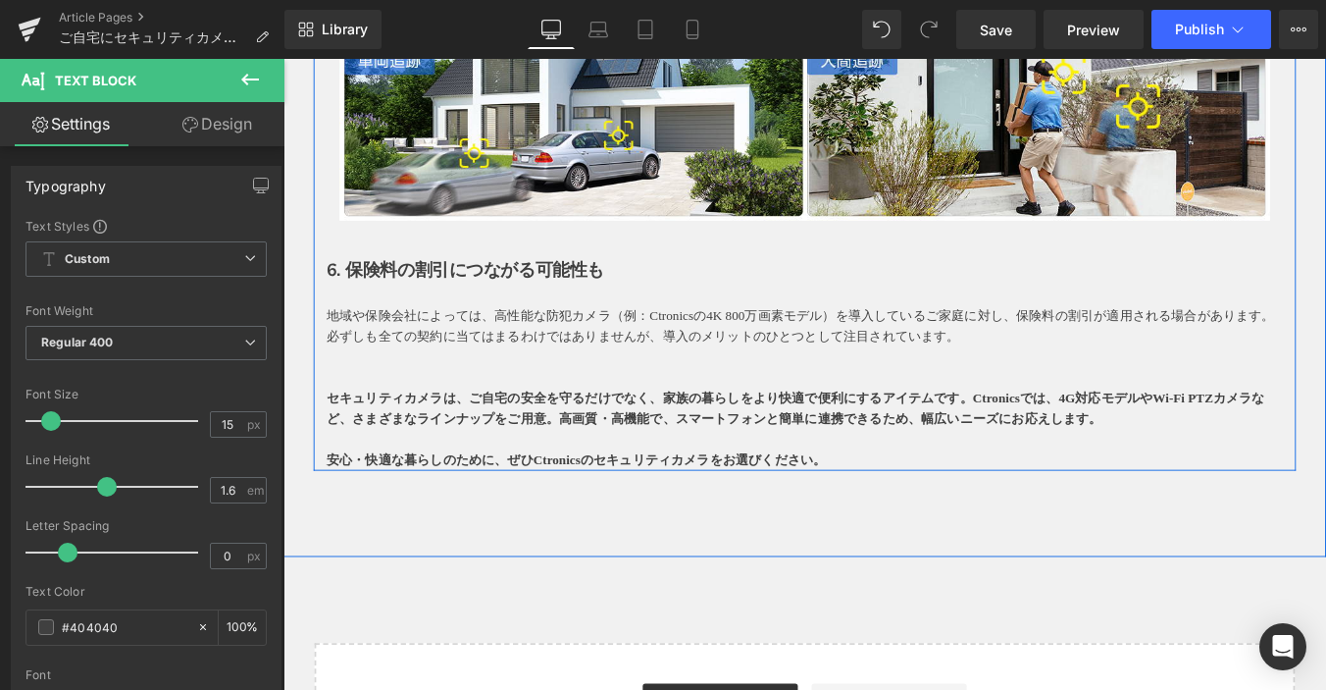
click at [382, 351] on p "地域や保険会社によっては、高性能な防犯カメラ（例：Ctronicsの4K 800万画素モデル）を導入しているご家庭に対し、保険料の割引が適用される場合がありま…" at bounding box center [877, 362] width 1089 height 47
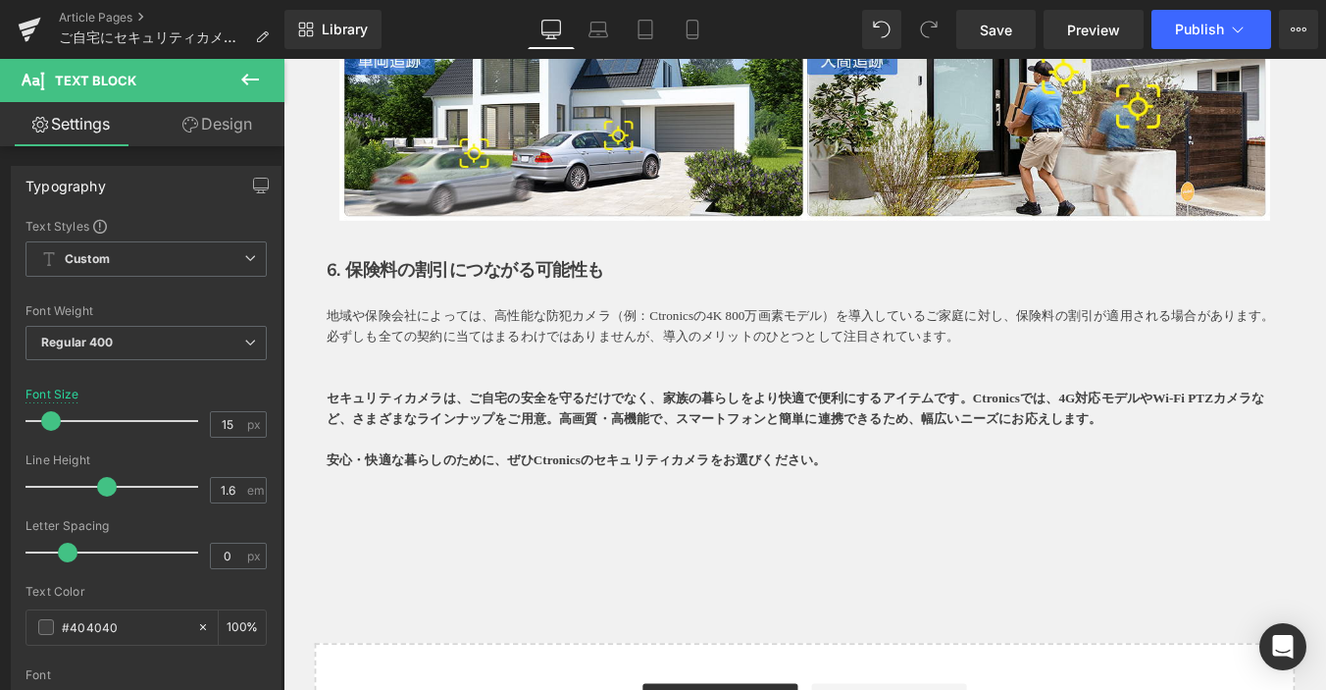
click at [597, 447] on strong "セキュリティカメラは、ご自宅の安全を守るだけでなく、家族の暮らしをより快適で便利にするアイテムです。Ctronicsでは、4G対応モデルやWi-Fi PTZカ…" at bounding box center [867, 457] width 1068 height 39
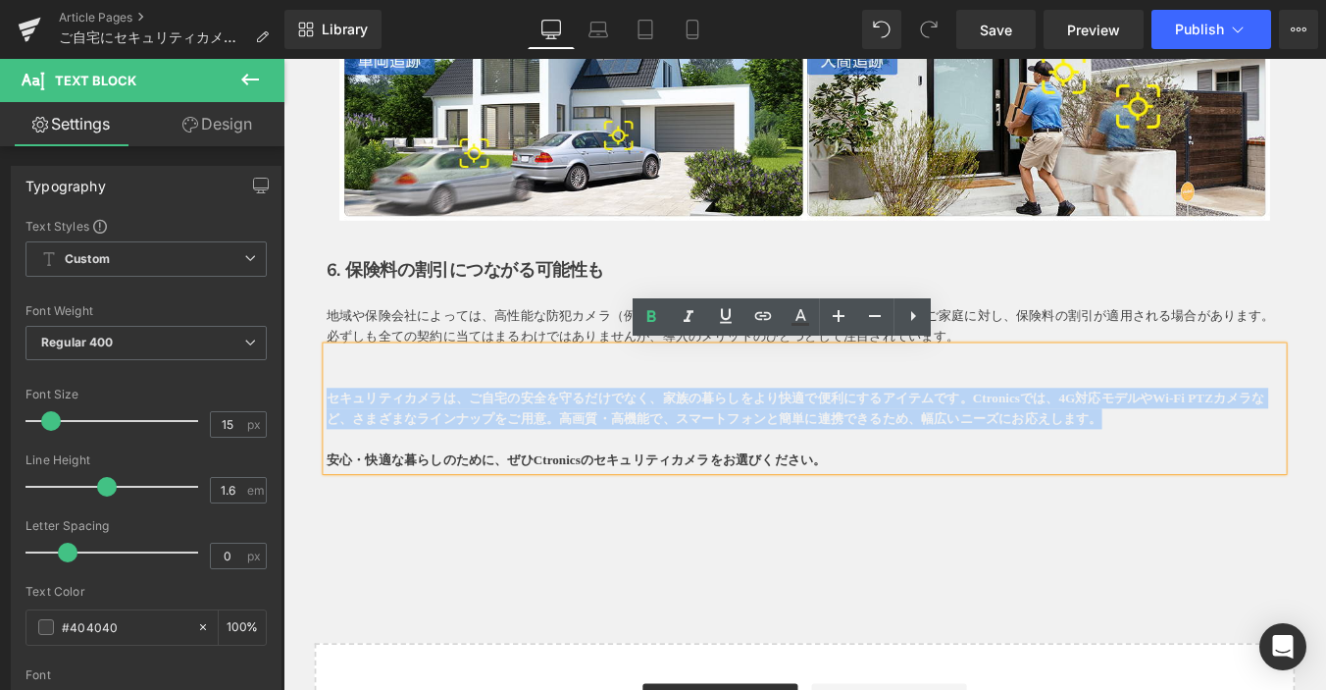
drag, startPoint x: 986, startPoint y: 499, endPoint x: 337, endPoint y: 456, distance: 649.9
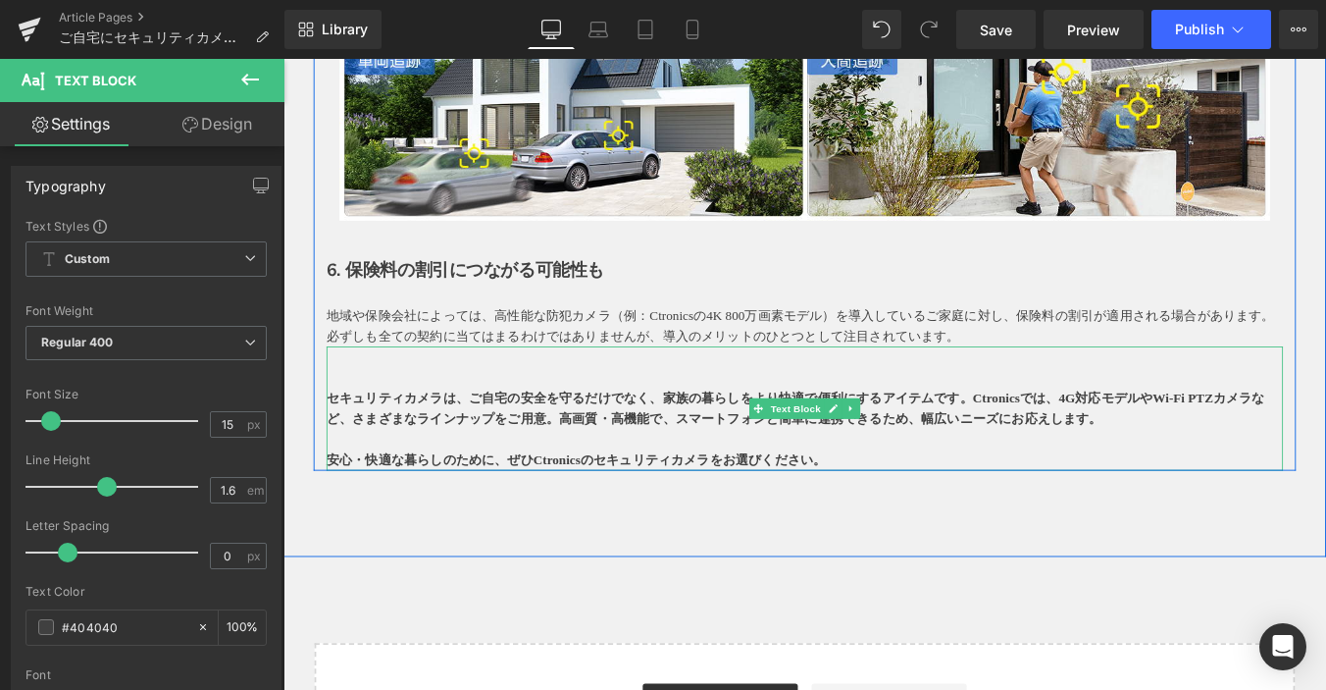
click at [924, 504] on p "安心・快適な暮らしのために、ぜひCtronicsのセキュリティカメラをお選びください。" at bounding box center [877, 516] width 1089 height 24
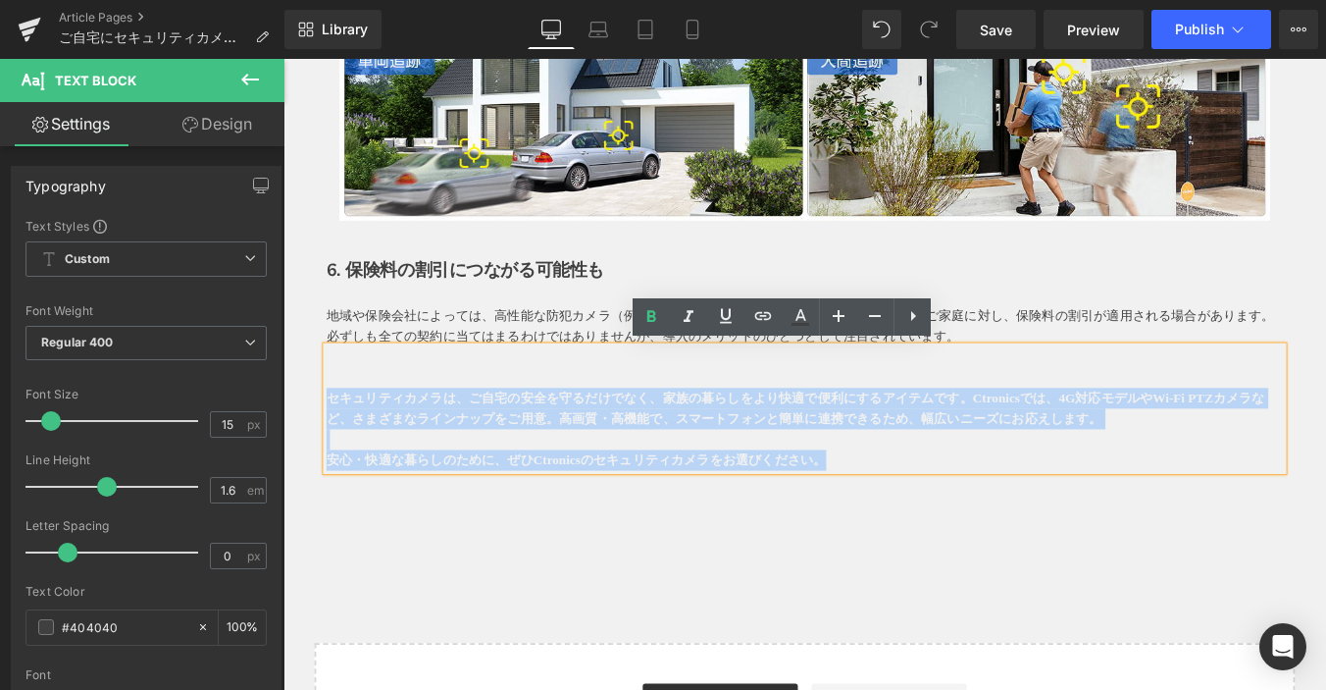
drag, startPoint x: 933, startPoint y: 514, endPoint x: 66, endPoint y: 449, distance: 869.7
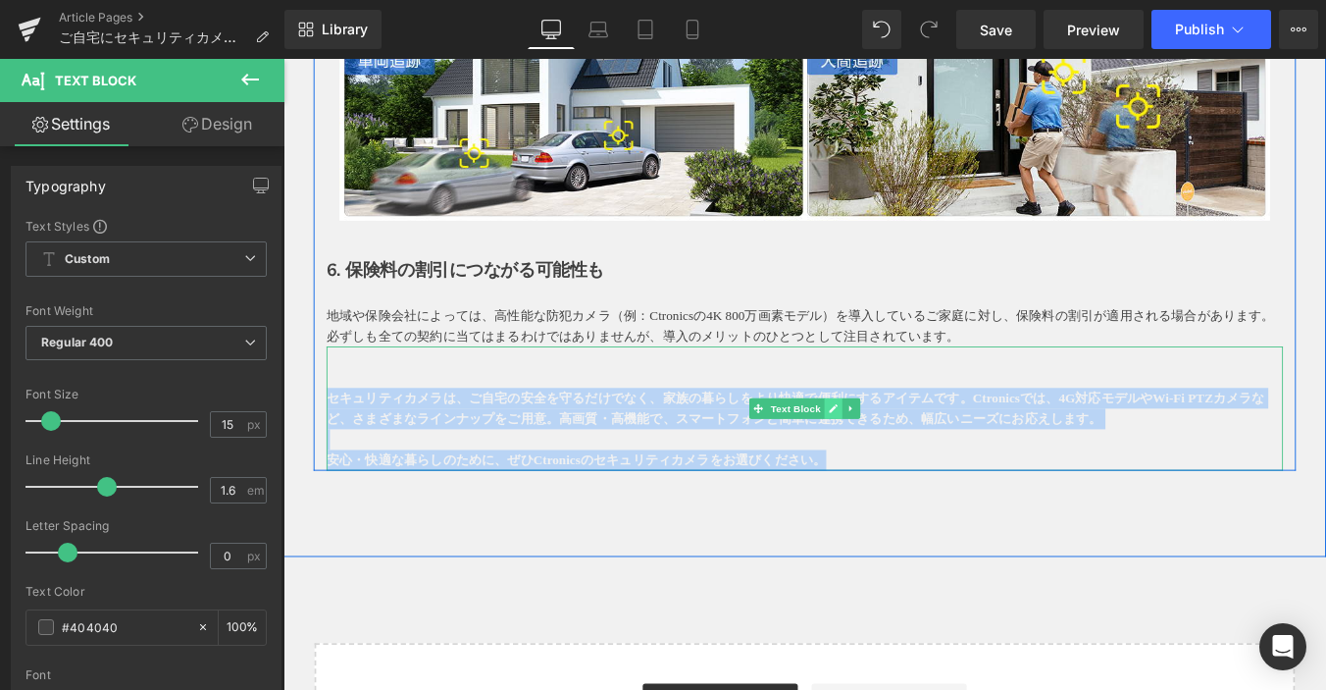
click at [905, 456] on icon at bounding box center [910, 457] width 11 height 12
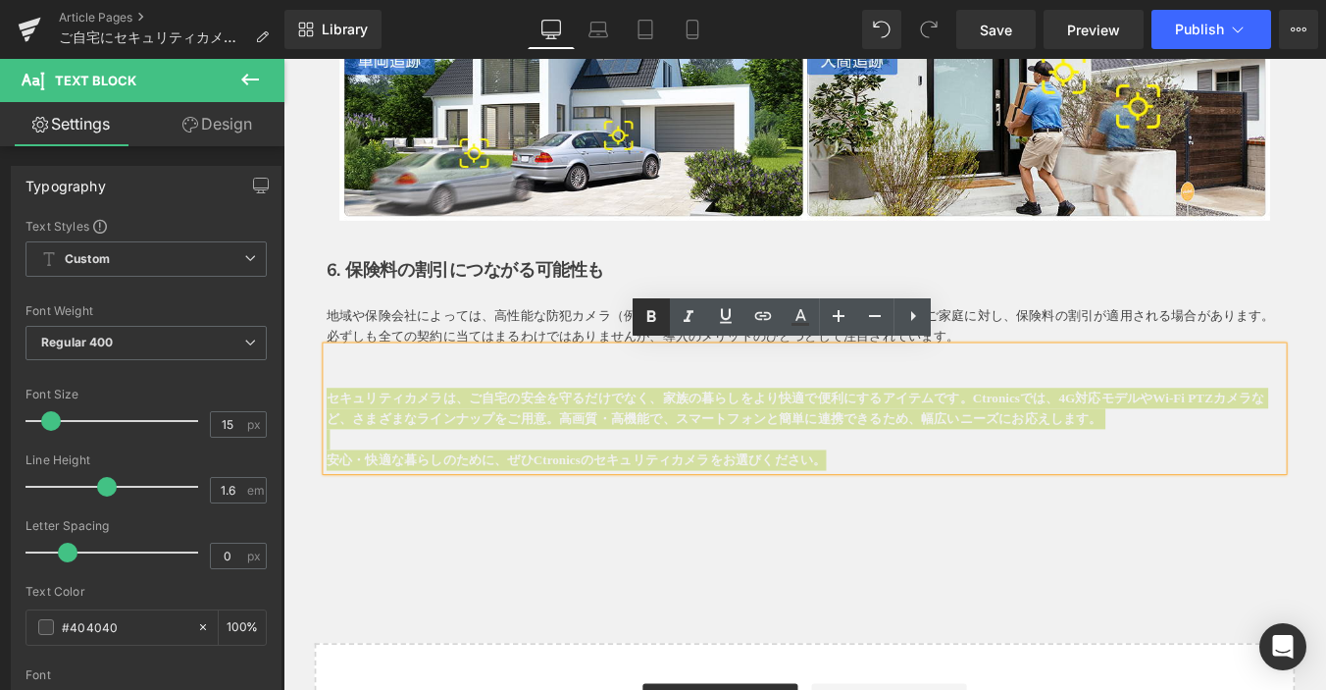
drag, startPoint x: 394, startPoint y: 283, endPoint x: 644, endPoint y: 312, distance: 250.9
click at [644, 312] on icon at bounding box center [652, 317] width 24 height 24
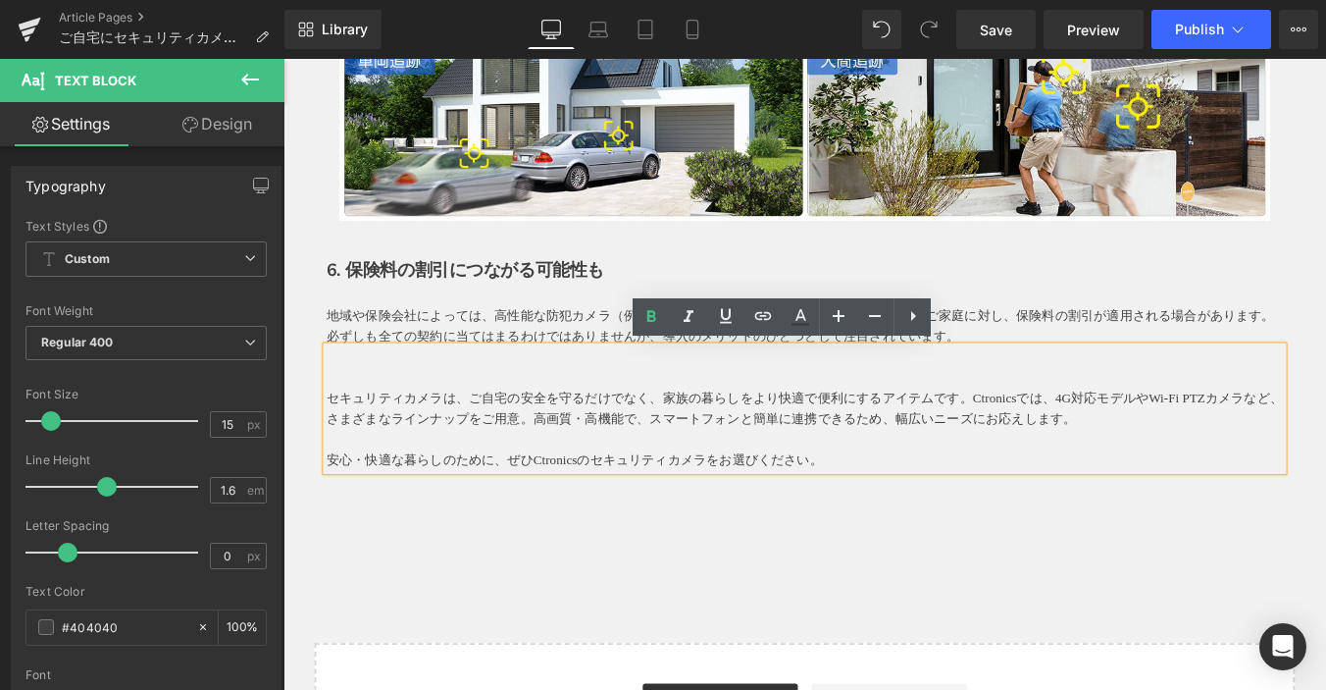
click at [839, 461] on p "セキュリティカメラは、ご自宅の安全を守るだけでなく、家族の暮らしをより快適で便利にするアイテムです。Ctronicsでは、4G対応モデルやWi-Fi PTZカ…" at bounding box center [877, 457] width 1089 height 47
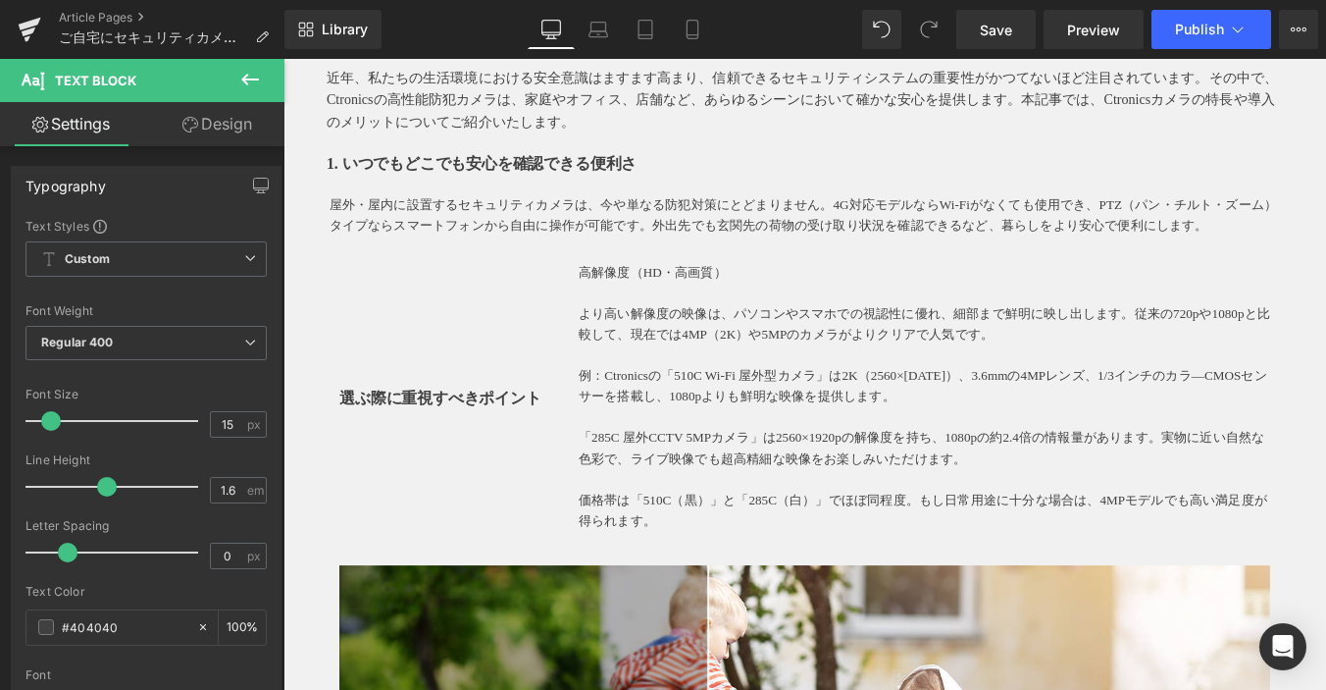
scroll to position [392, 0]
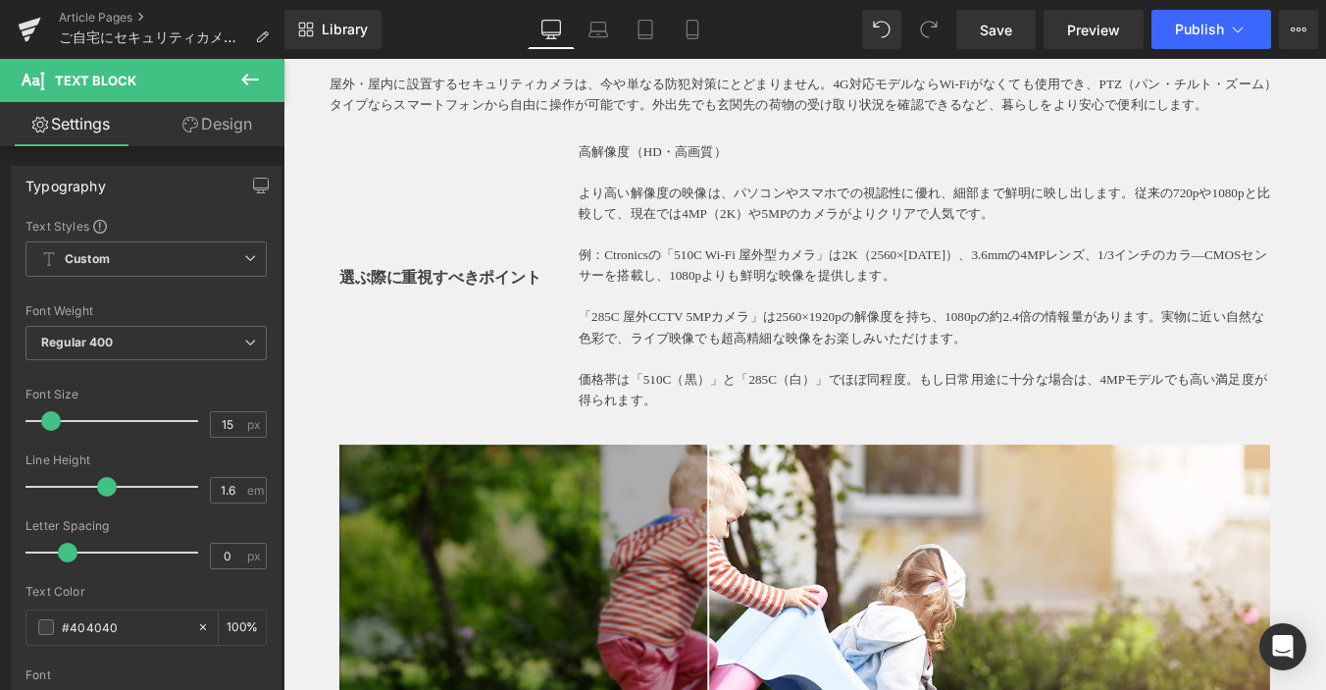
click at [546, 289] on p at bounding box center [468, 279] width 243 height 28
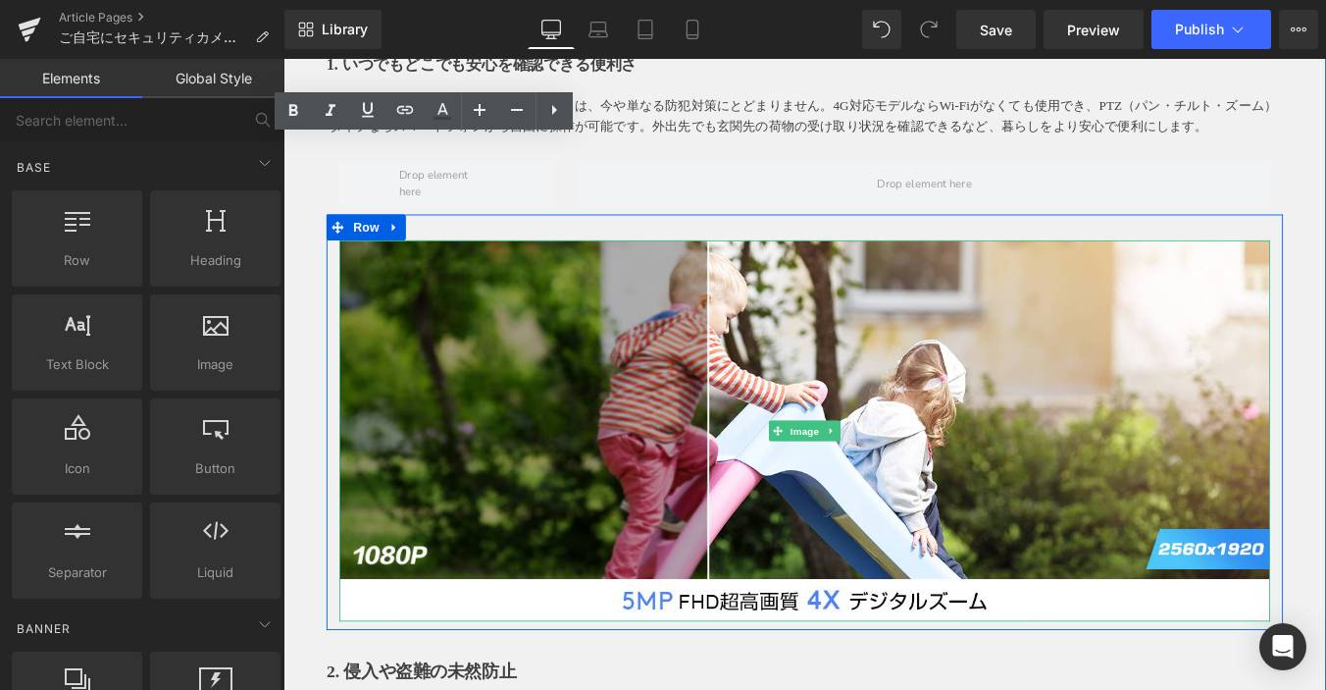
scroll to position [196, 0]
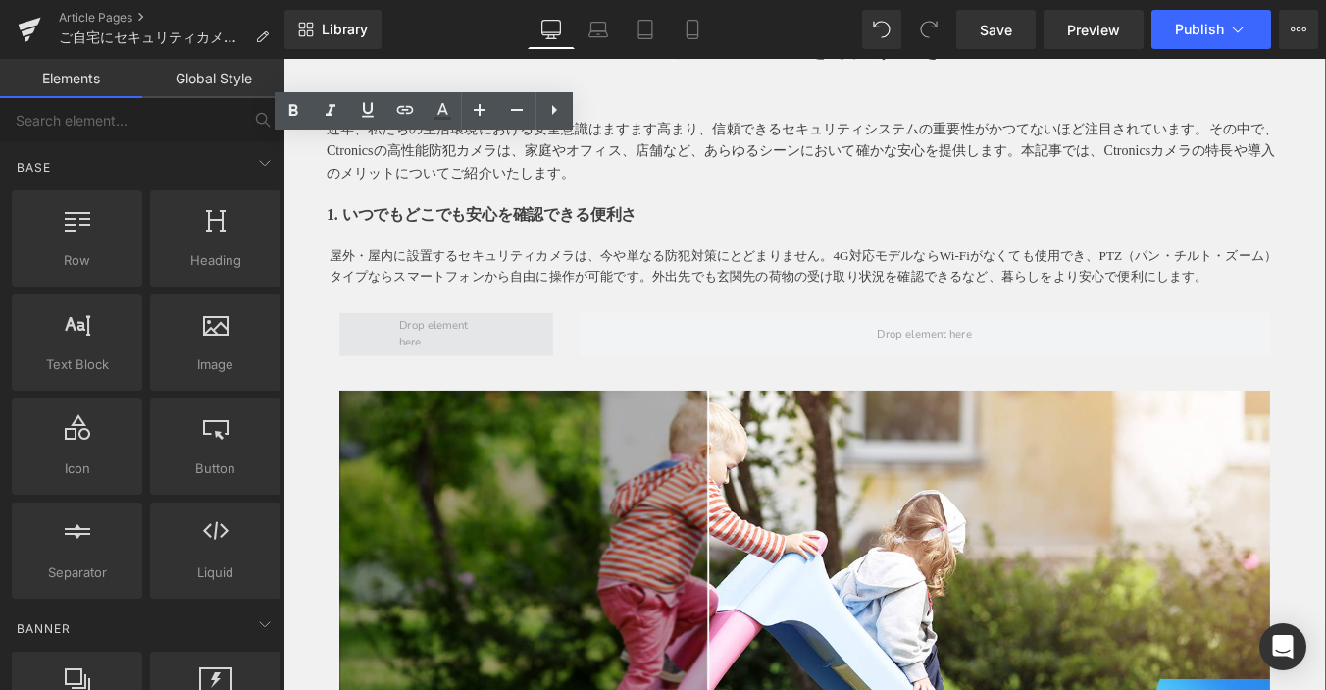
click at [491, 366] on span at bounding box center [469, 372] width 122 height 51
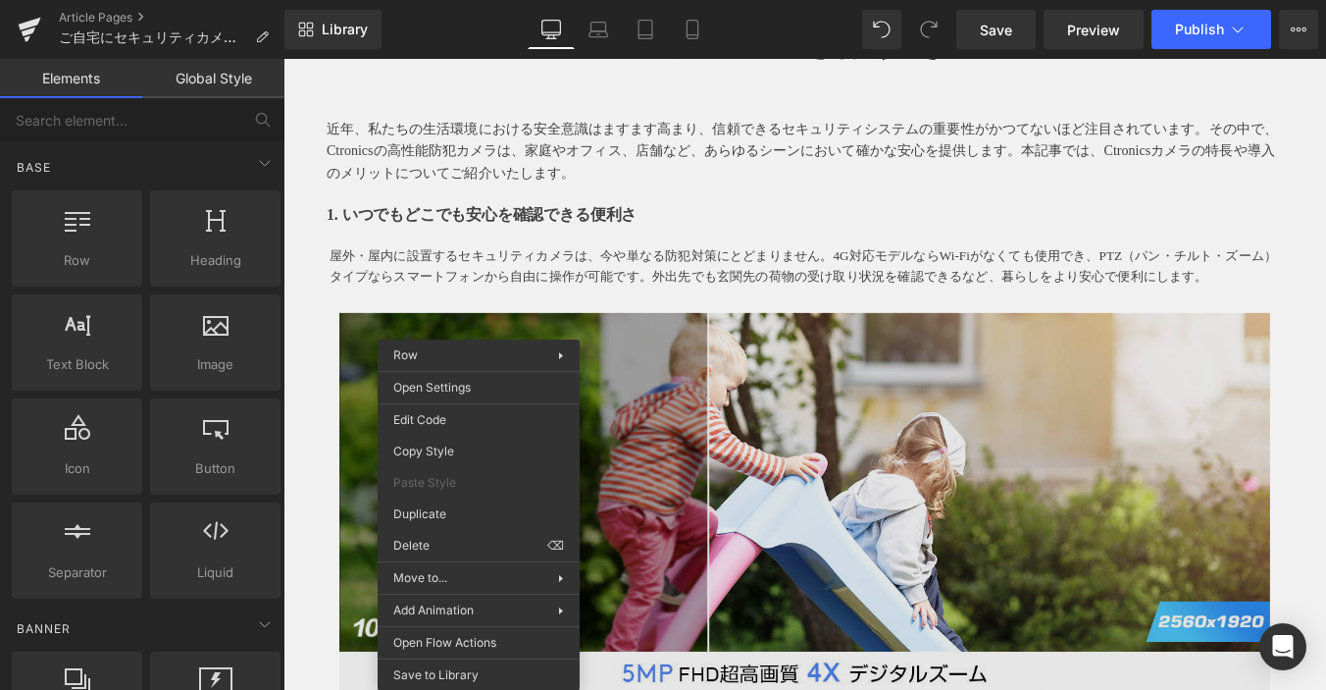
drag, startPoint x: 723, startPoint y: 603, endPoint x: 487, endPoint y: 525, distance: 249.1
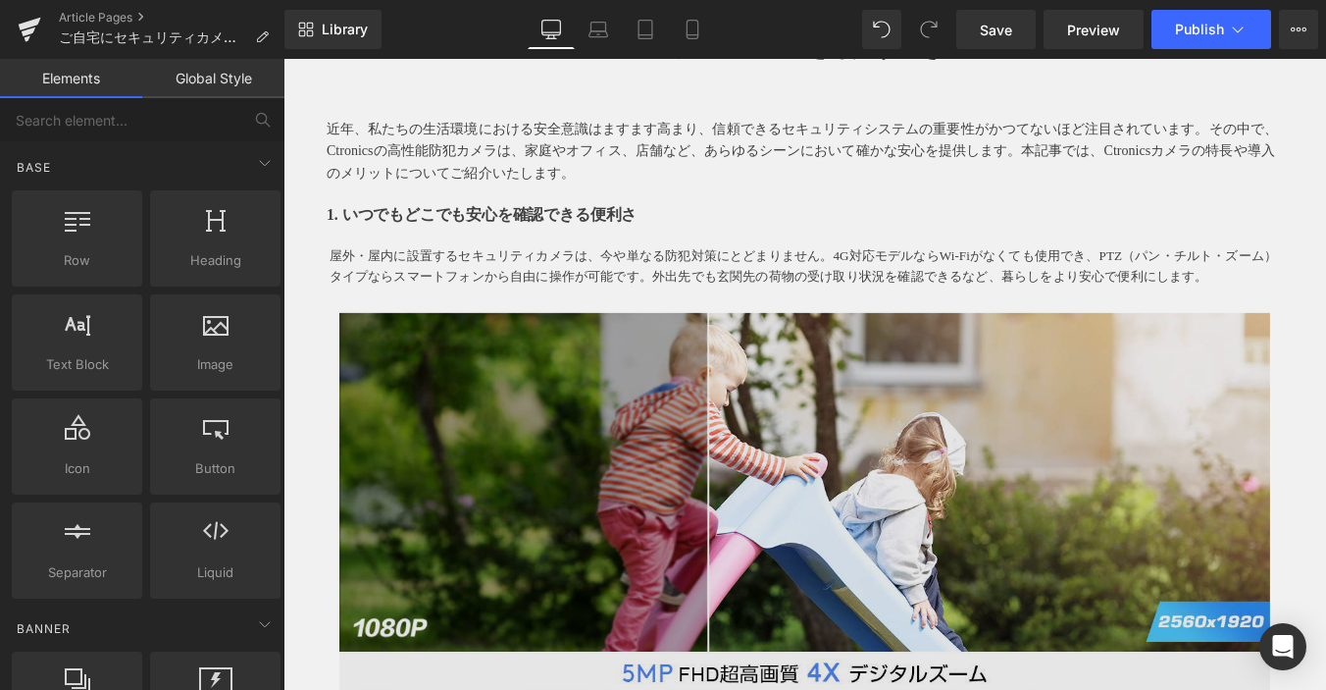
click at [359, 406] on img at bounding box center [877, 565] width 1060 height 435
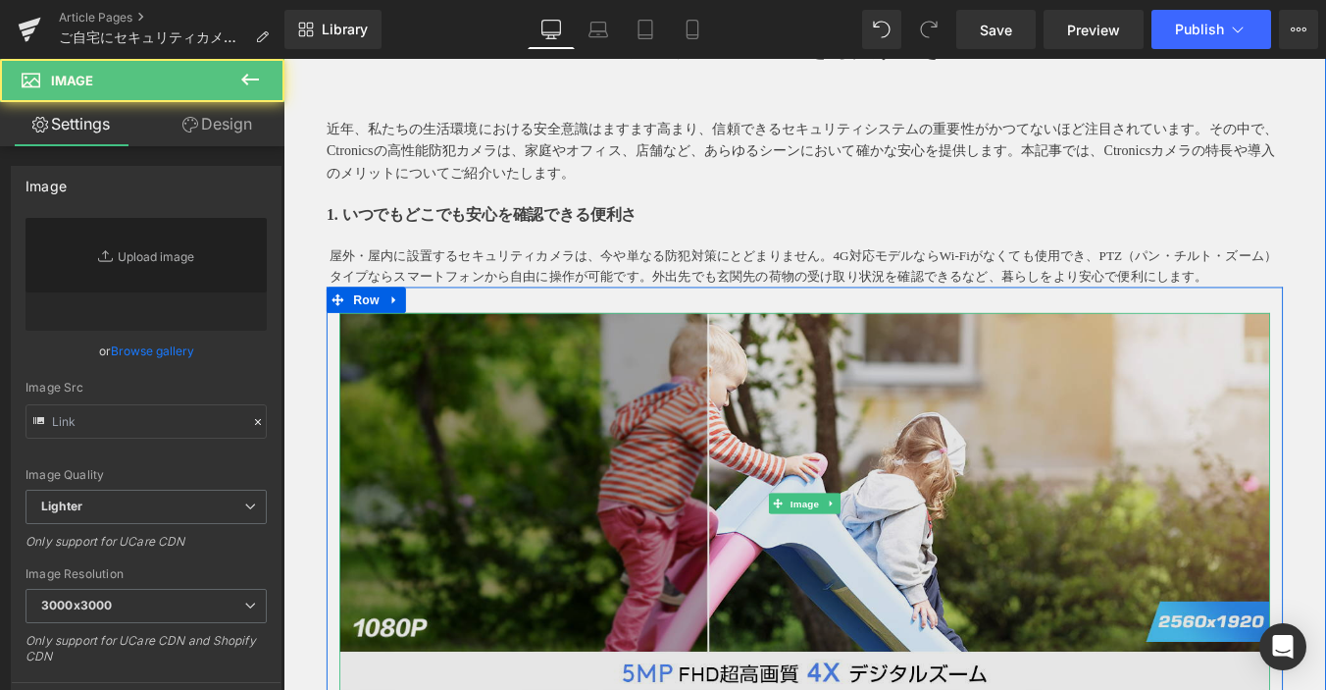
type input "https://ucarecdn.com/1bfc326c-368f-4f48-886a-e202631616bb/-/format/auto/-/previ…"
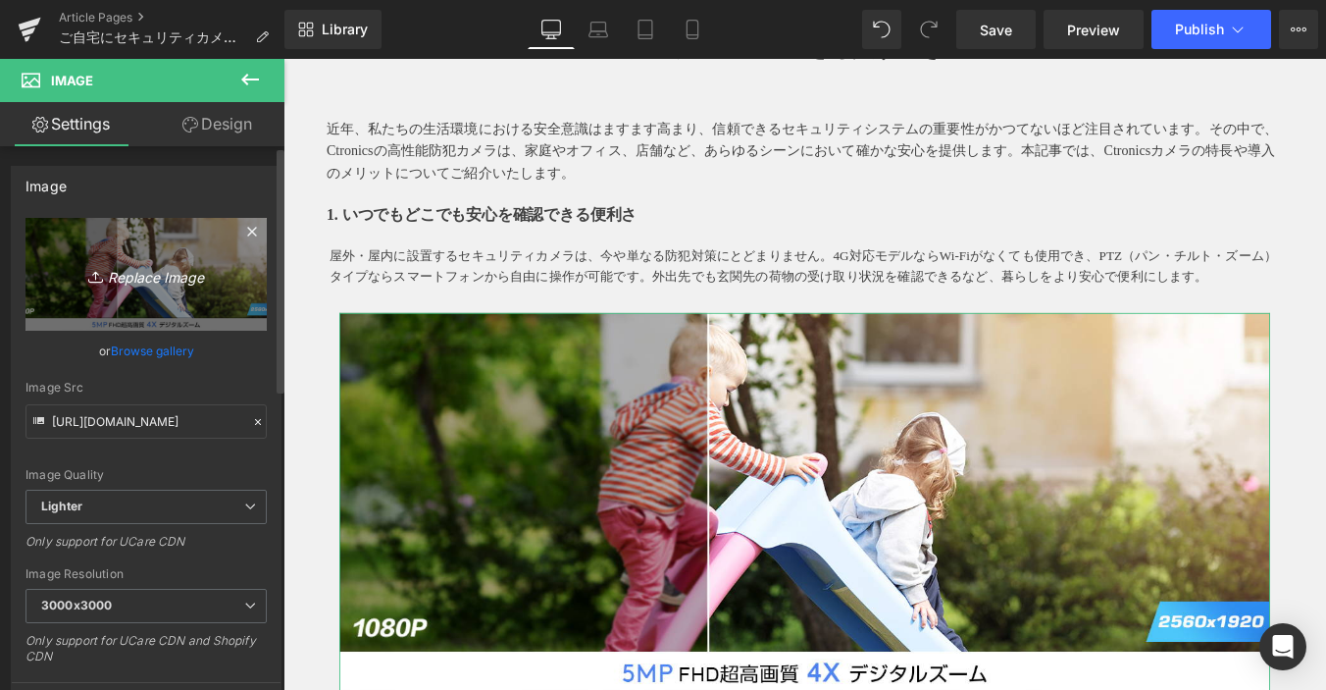
click at [146, 262] on icon "Replace Image" at bounding box center [146, 274] width 157 height 25
type input "C:\fakepath\4.jpg"
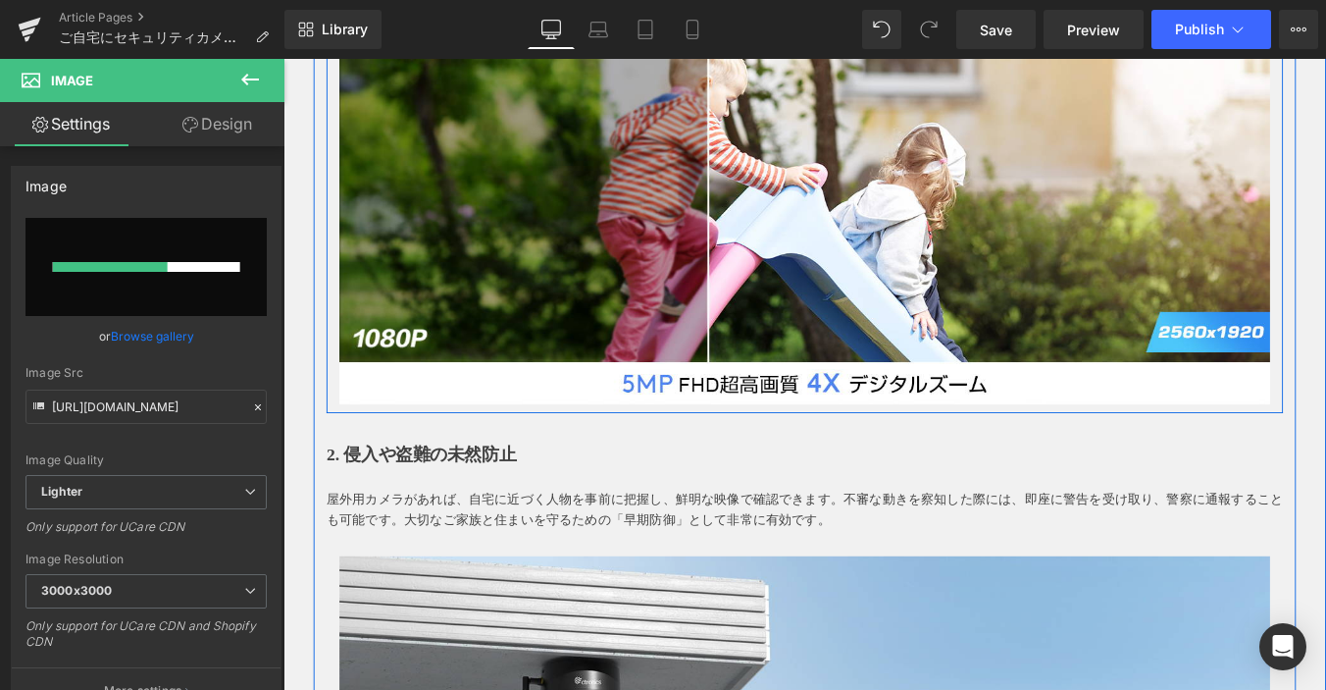
scroll to position [589, 0]
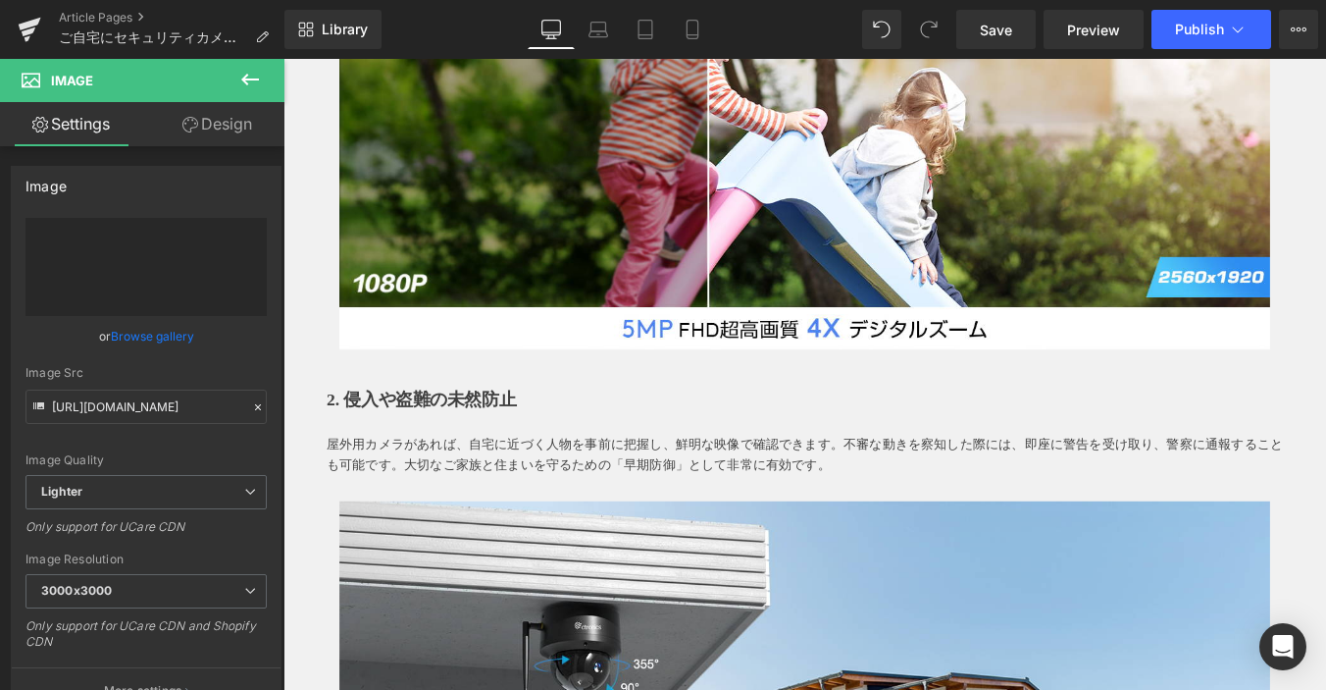
type input "https://ucarecdn.com/acd2e21b-e70f-4776-aa84-5e65d6258629/-/format/auto/-/previ…"
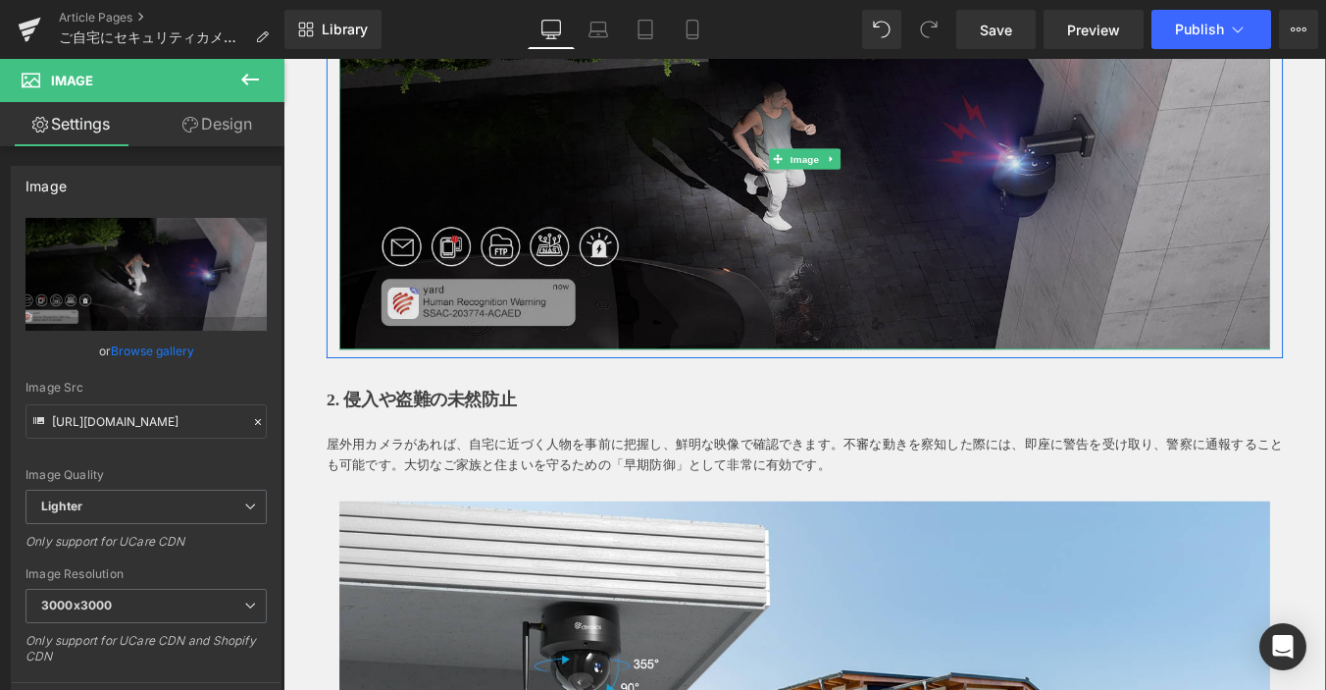
click at [349, 337] on img at bounding box center [877, 173] width 1060 height 435
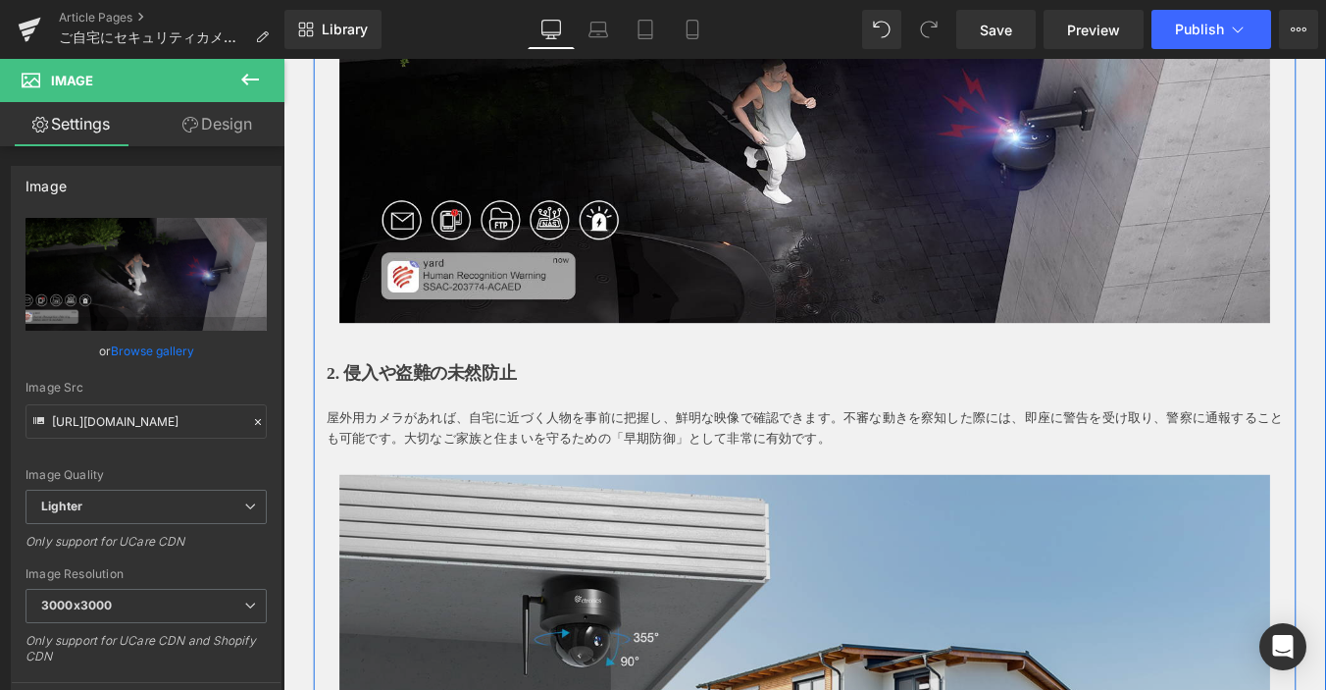
scroll to position [785, 0]
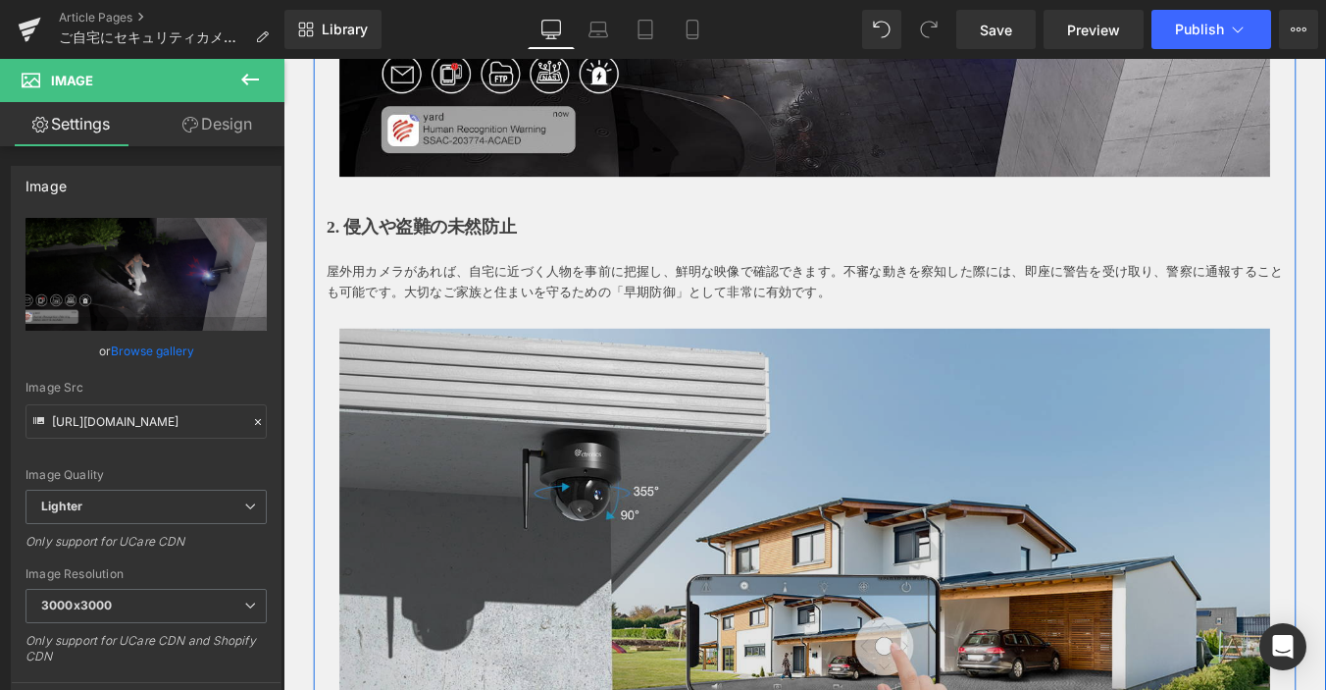
click at [820, 486] on img at bounding box center [877, 583] width 1060 height 435
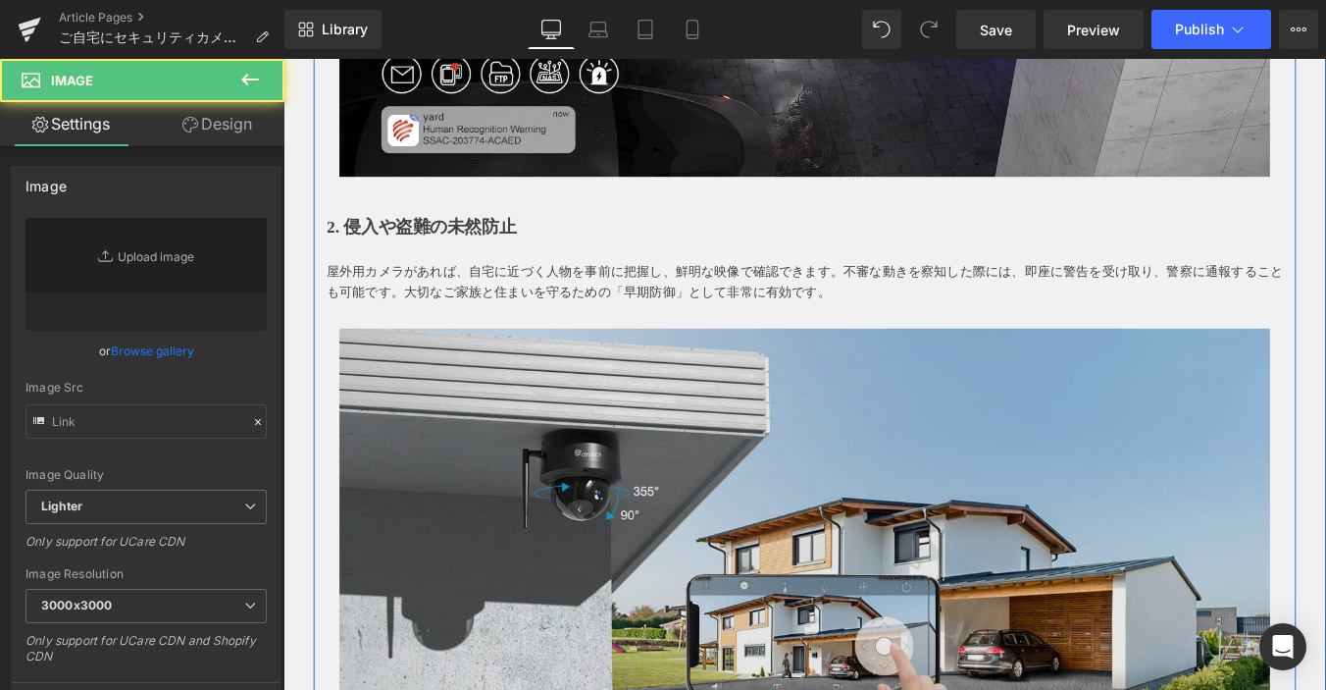
type input "https://ucarecdn.com/cba332d0-11ad-4321-9b05-30c778c55e06/-/format/auto/-/previ…"
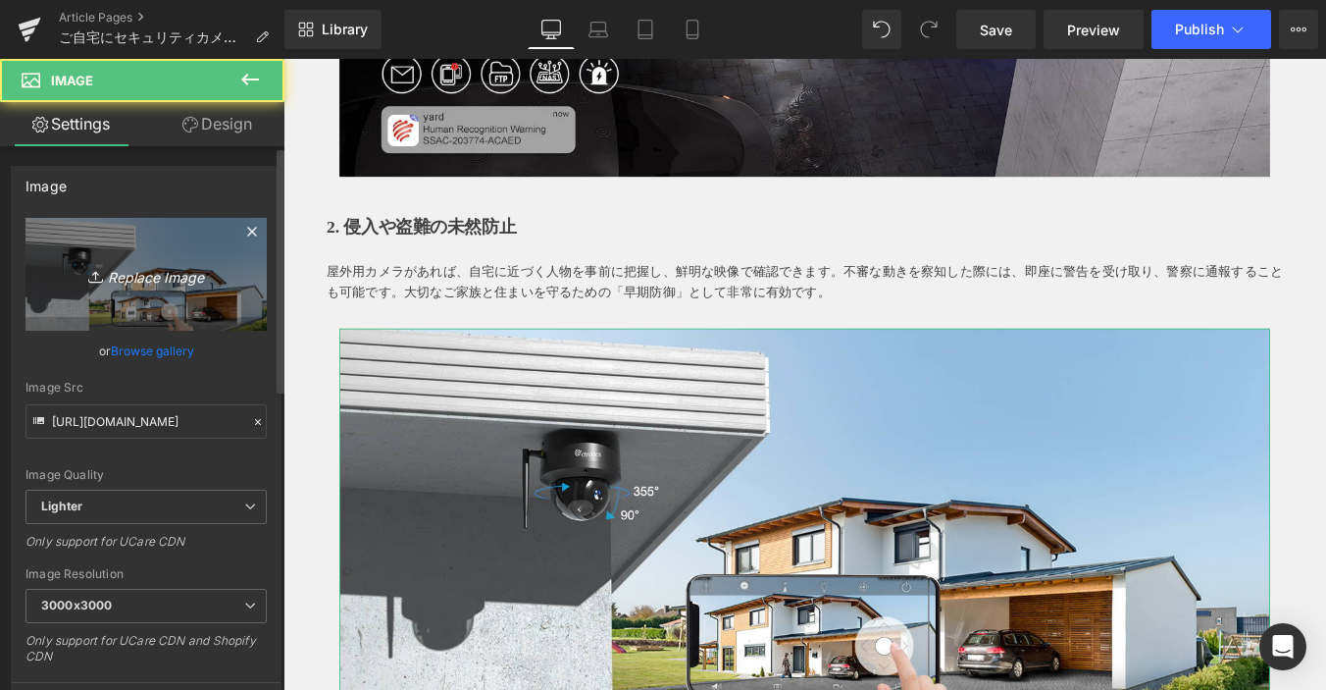
click at [157, 274] on icon "Replace Image" at bounding box center [146, 274] width 157 height 25
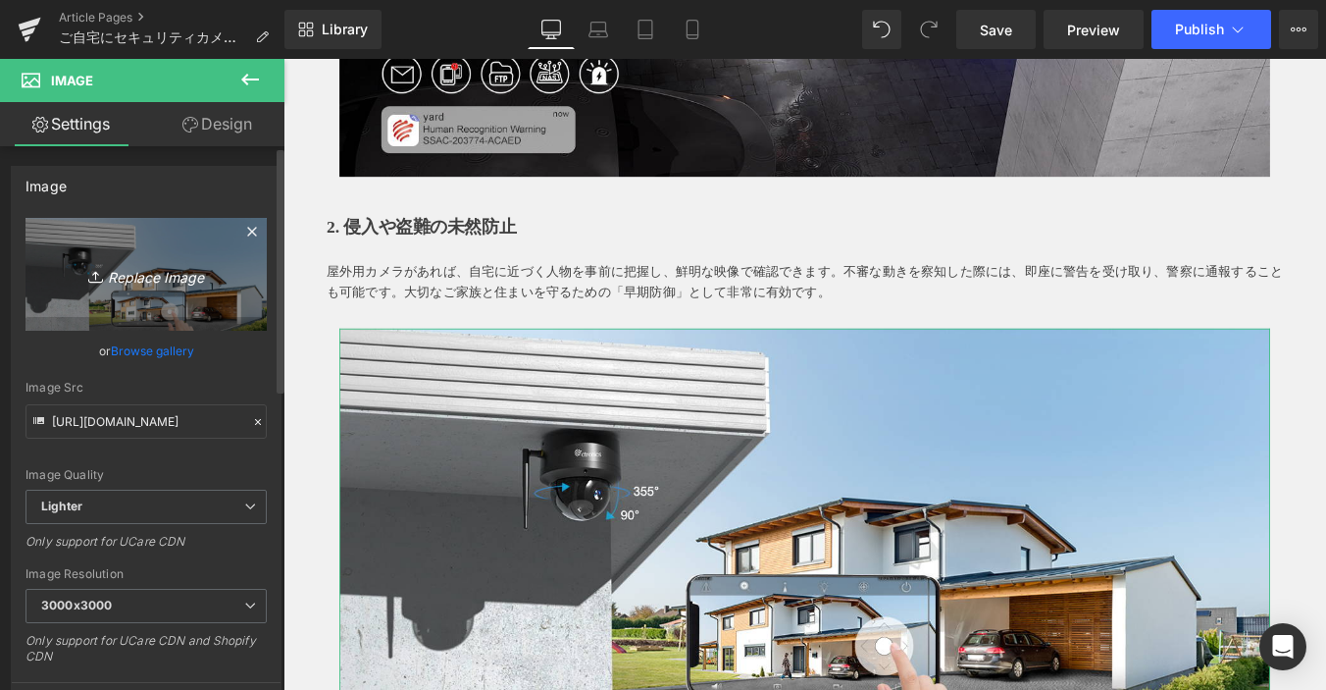
type input "C:\fakepath\2.jpg"
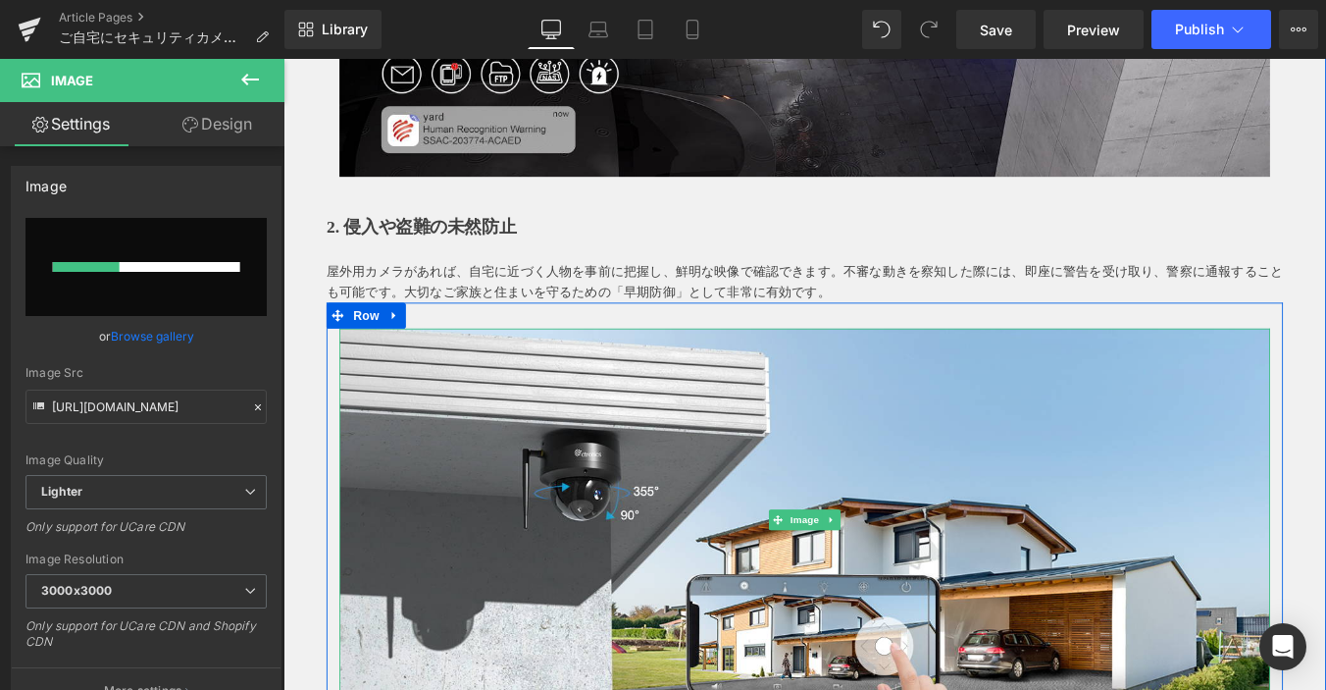
scroll to position [1079, 0]
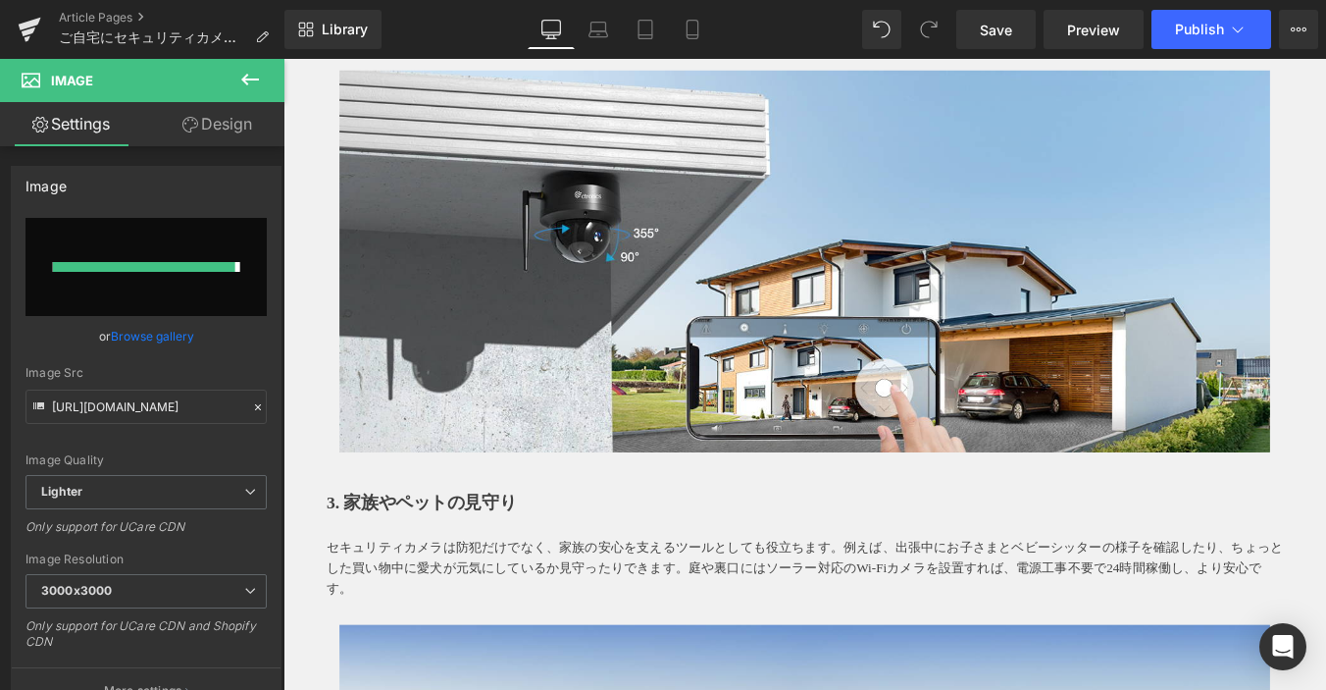
type input "https://ucarecdn.com/d33c2486-2967-414c-aaf3-2ade222b7e8c/-/format/auto/-/previ…"
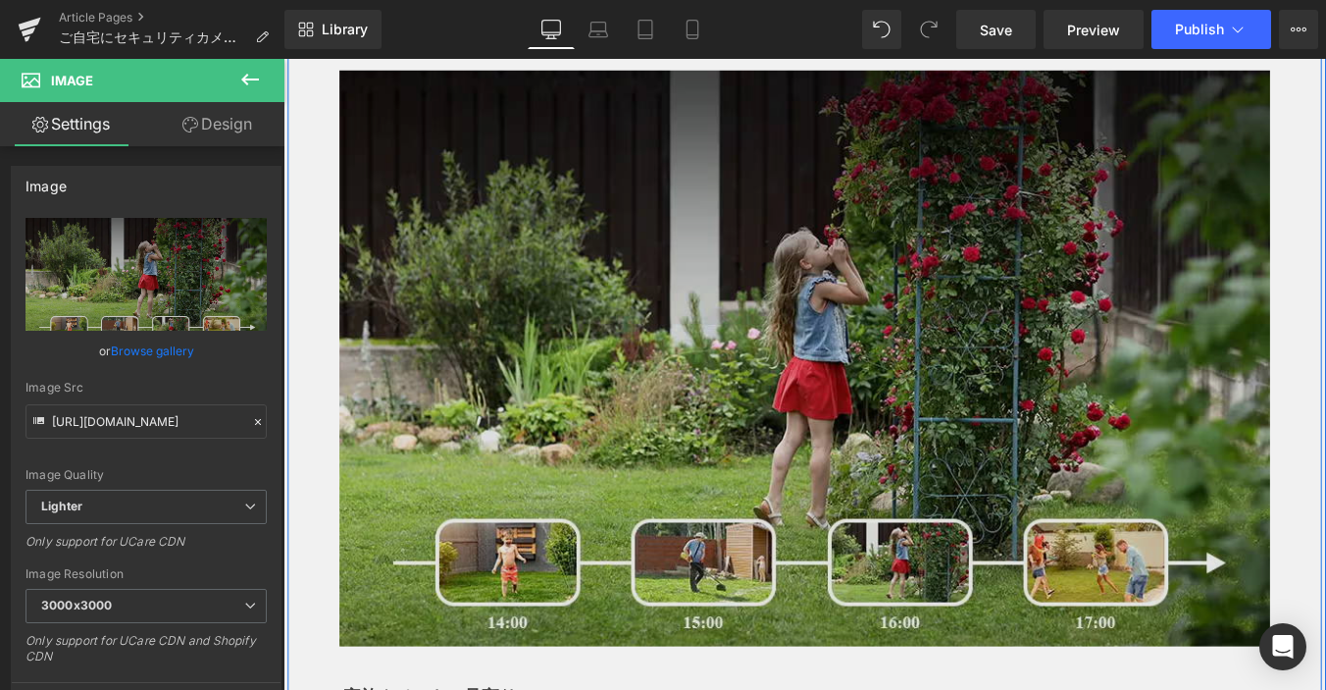
drag, startPoint x: 355, startPoint y: 342, endPoint x: 381, endPoint y: 342, distance: 25.5
click at [355, 342] on img at bounding box center [877, 399] width 1060 height 655
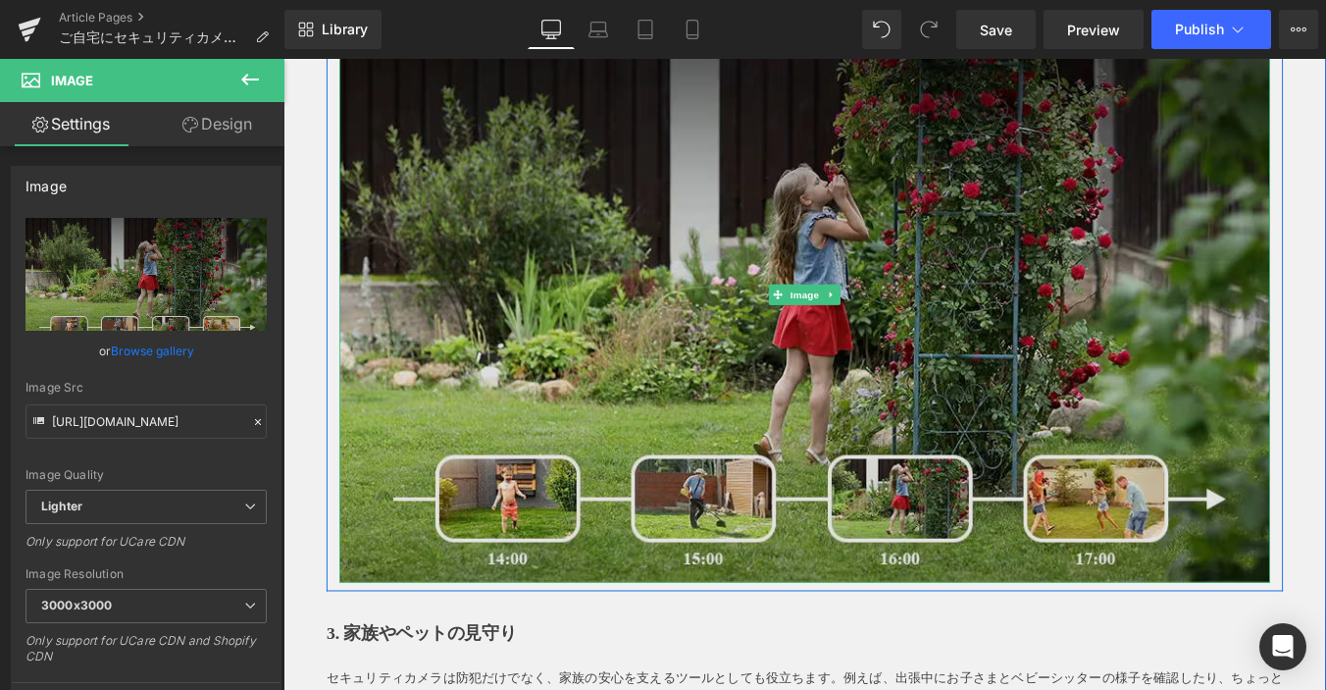
scroll to position [1275, 0]
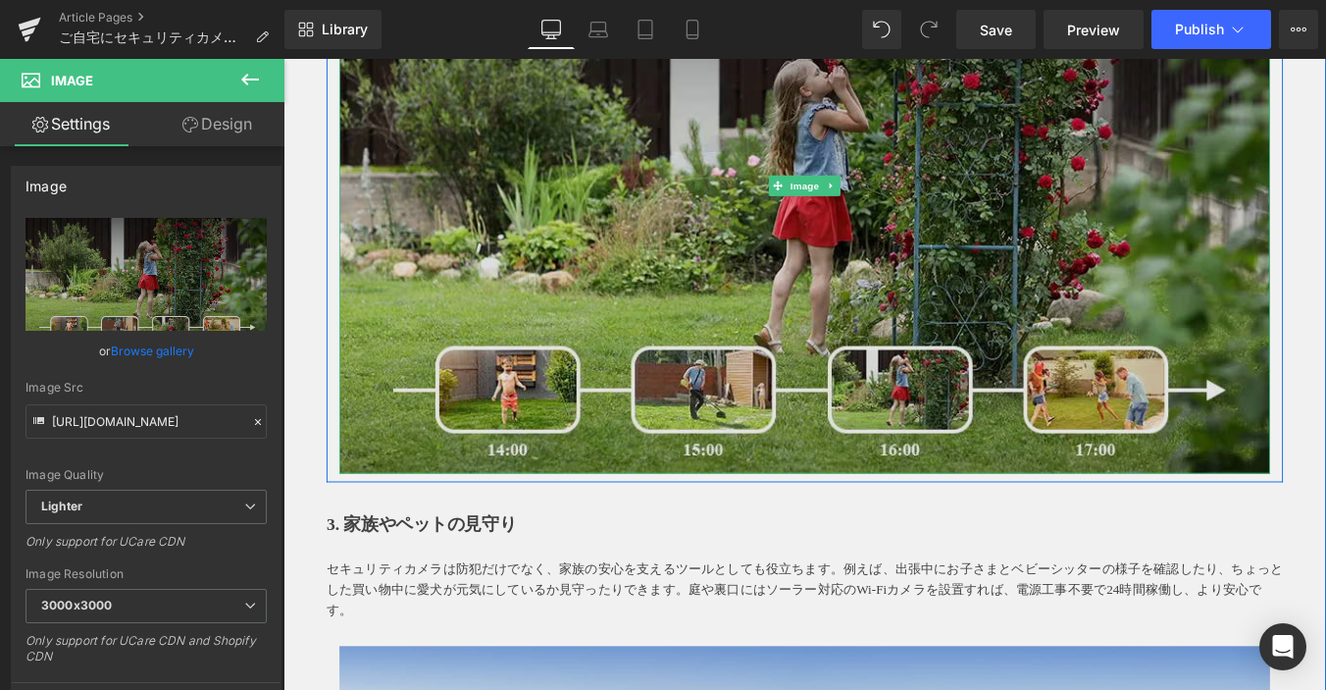
drag, startPoint x: 903, startPoint y: 526, endPoint x: 895, endPoint y: 534, distance: 11.1
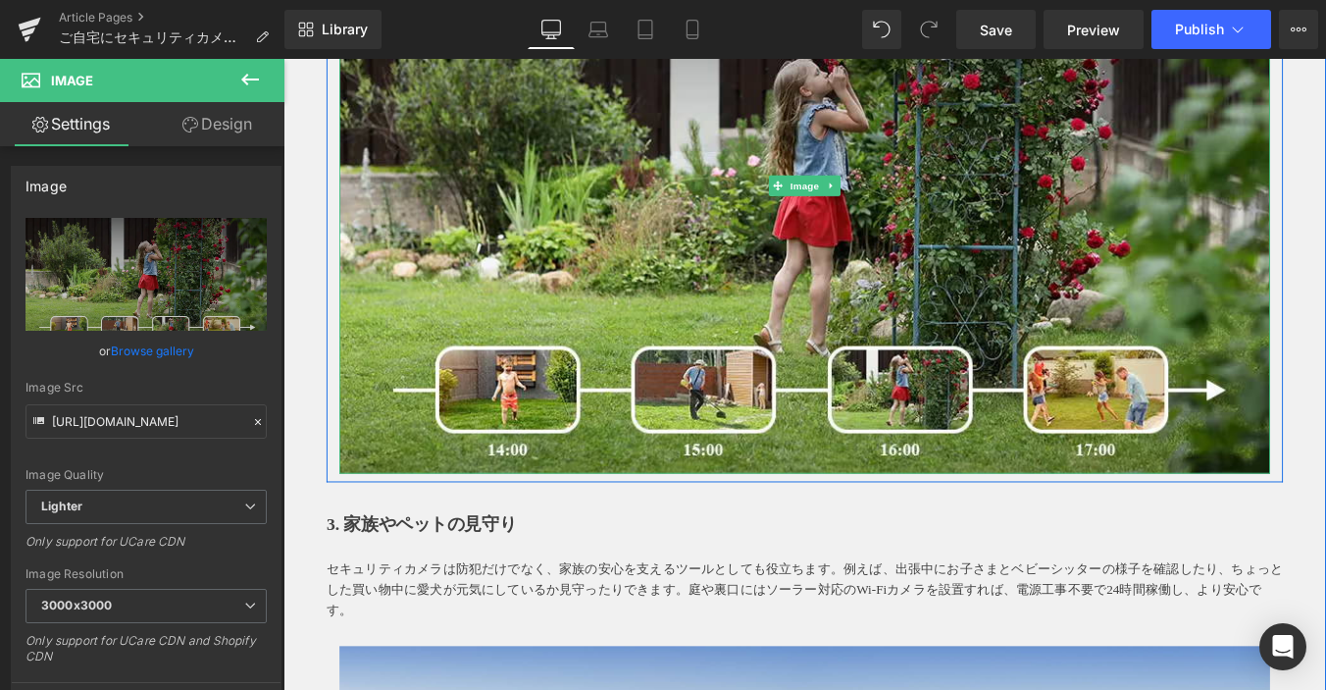
click at [917, 505] on div "Image" at bounding box center [877, 202] width 1060 height 655
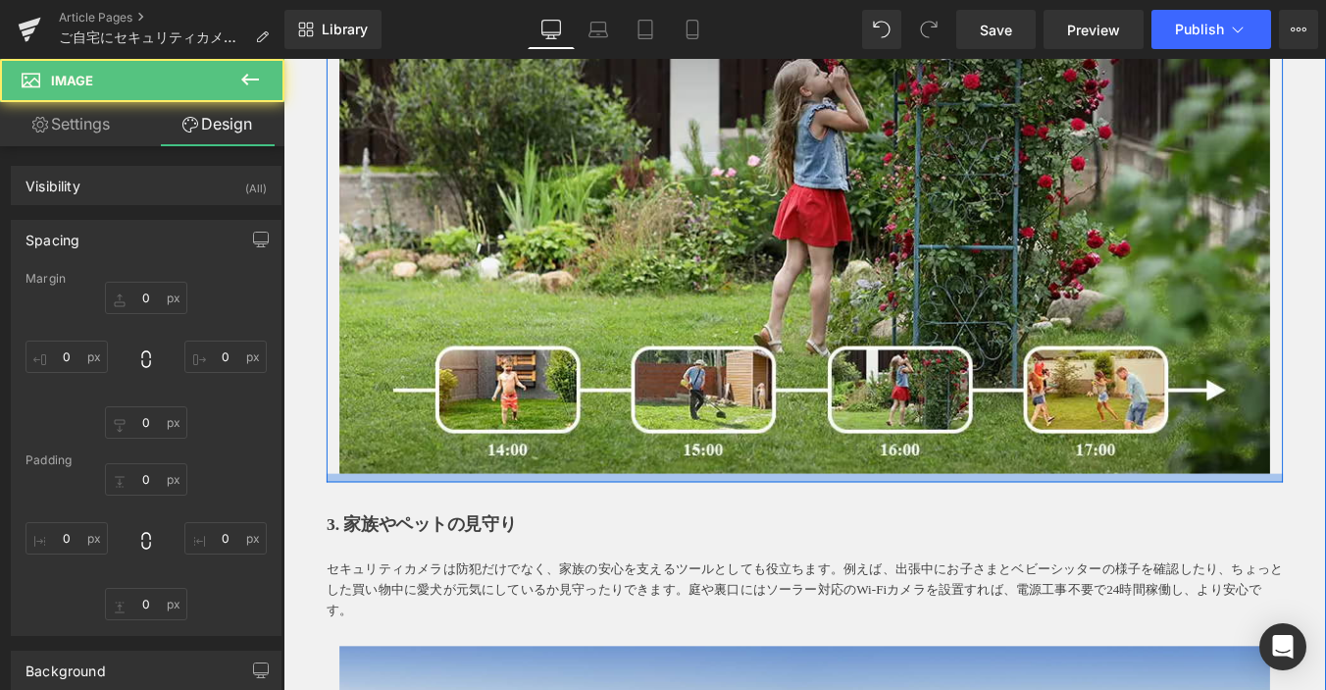
type input "0"
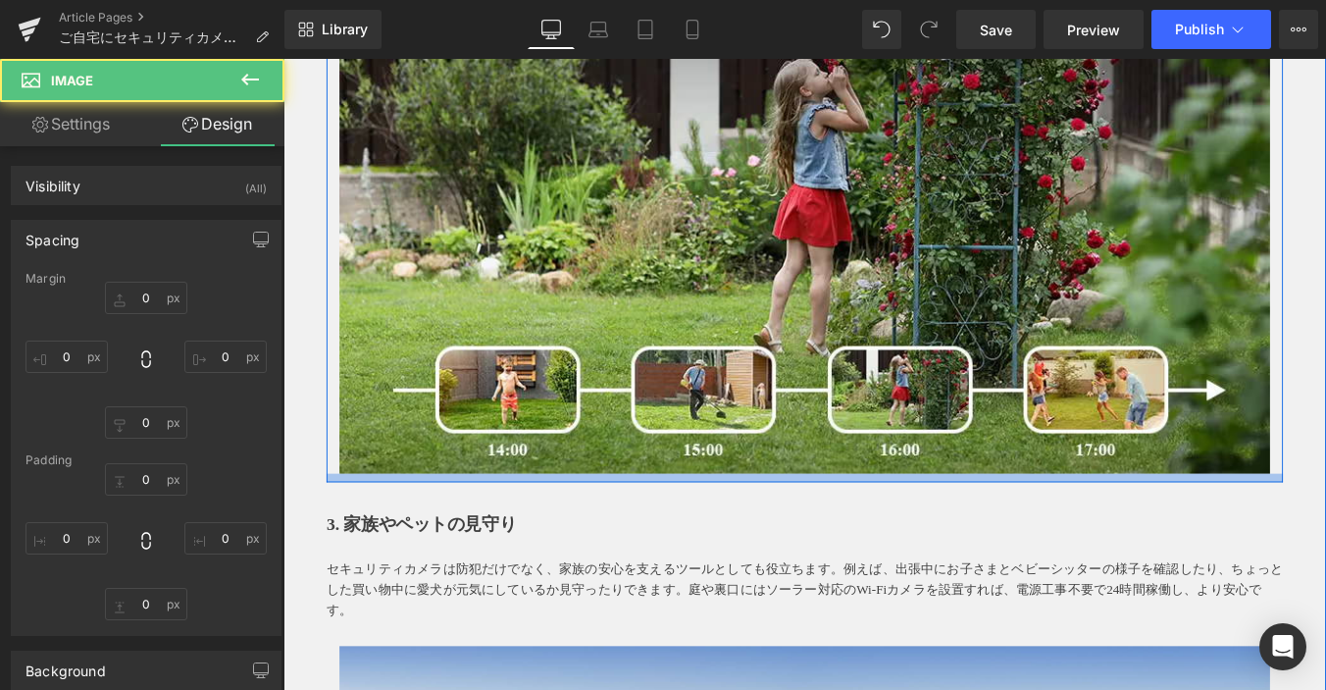
type input "0"
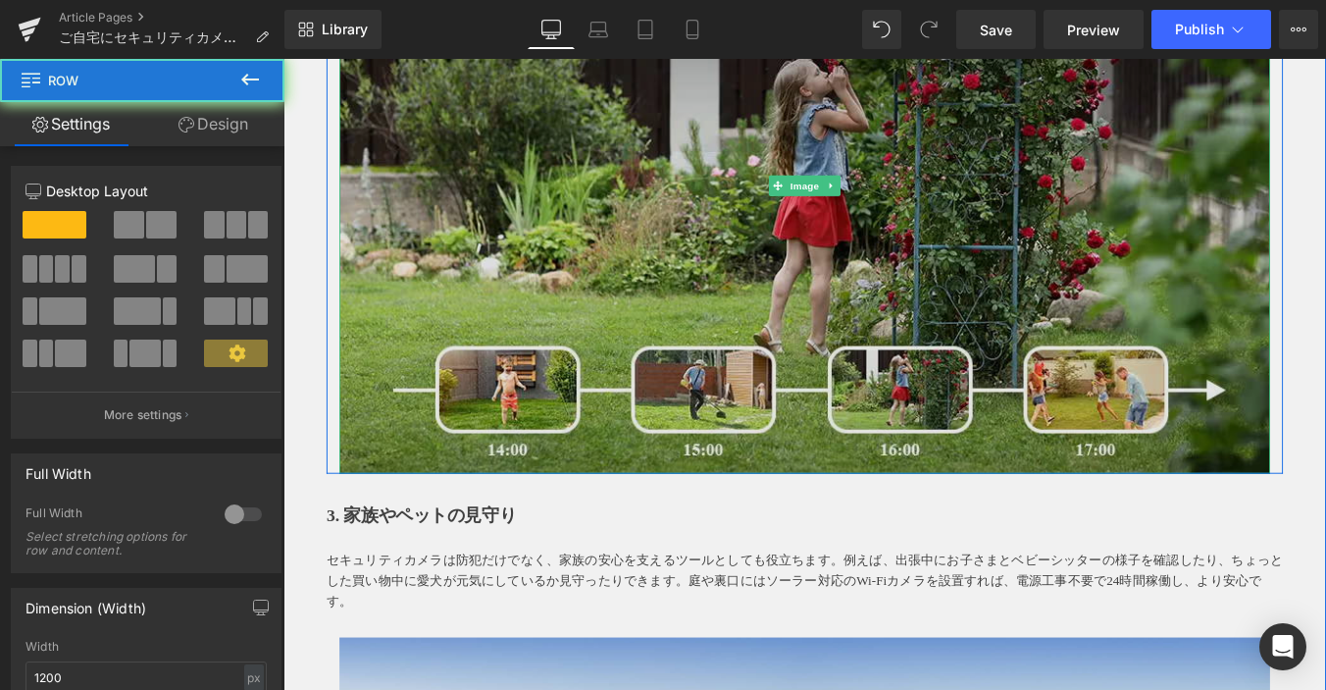
drag, startPoint x: 894, startPoint y: 535, endPoint x: 909, endPoint y: 489, distance: 48.7
click at [909, 489] on div "Image Row" at bounding box center [877, 188] width 1089 height 685
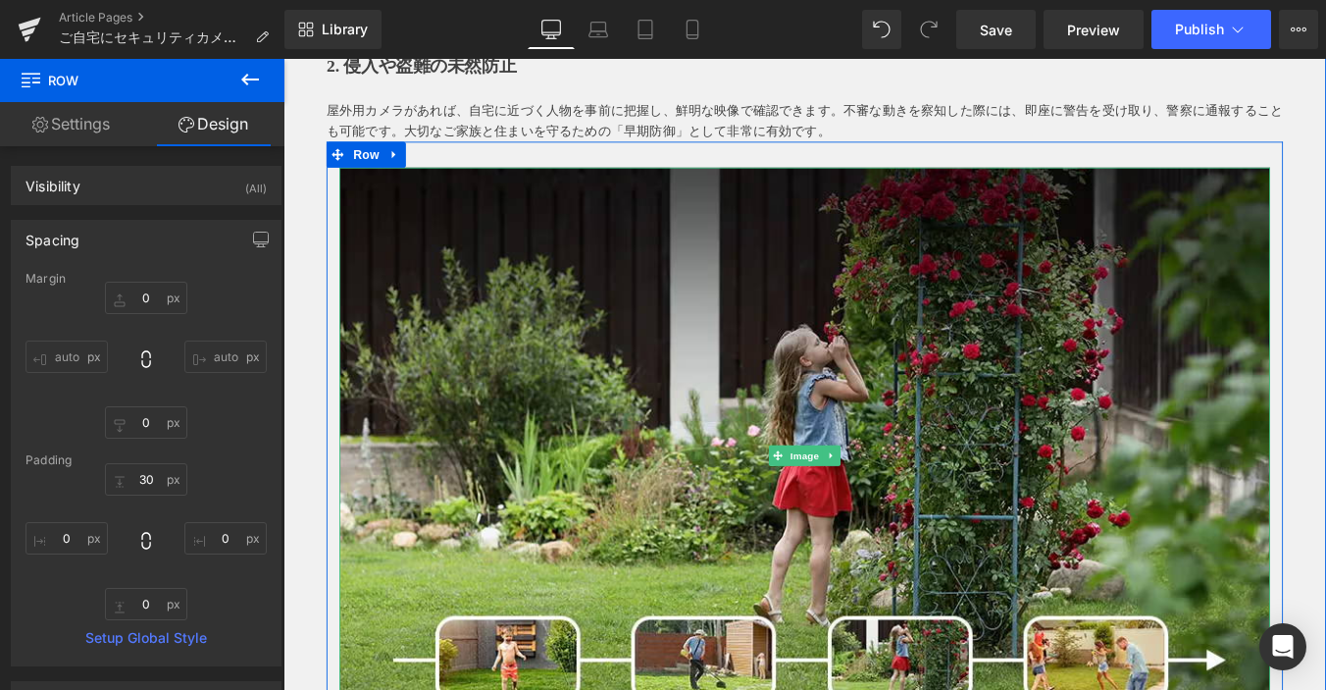
scroll to position [883, 0]
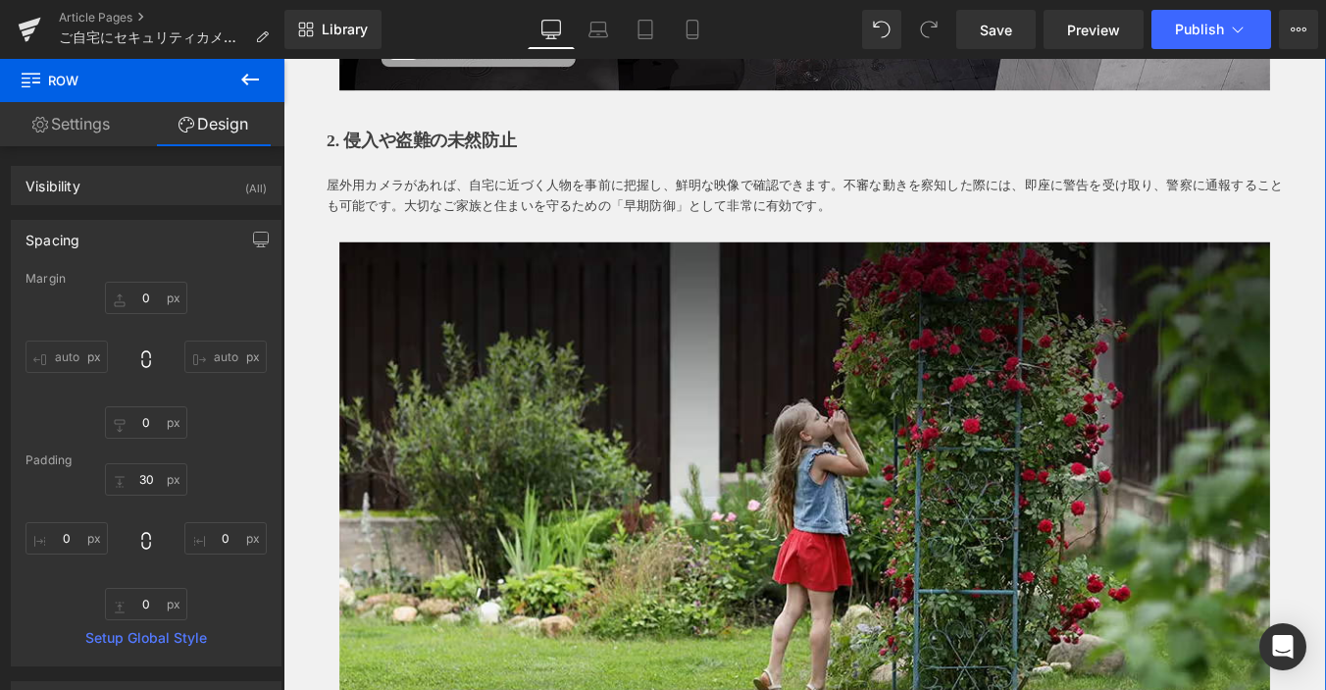
click at [833, 242] on div "Image Row" at bounding box center [877, 580] width 1089 height 685
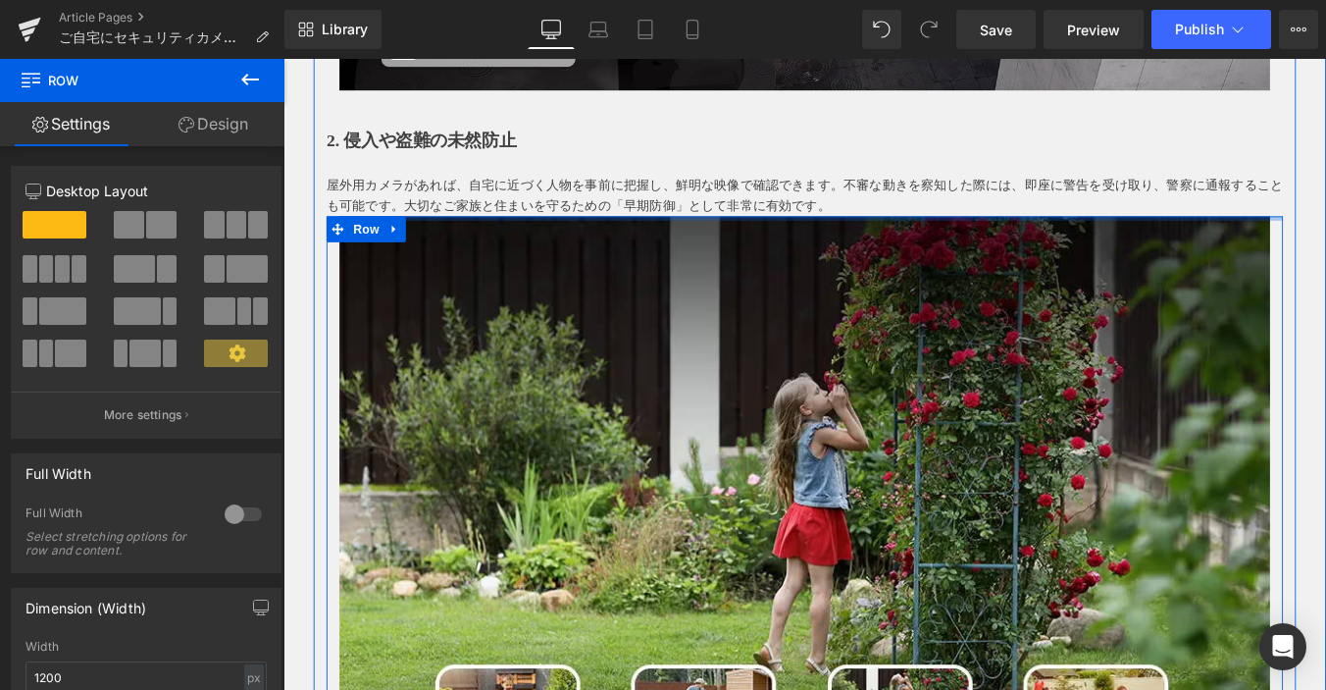
drag, startPoint x: 847, startPoint y: 240, endPoint x: 878, endPoint y: 200, distance: 51.0
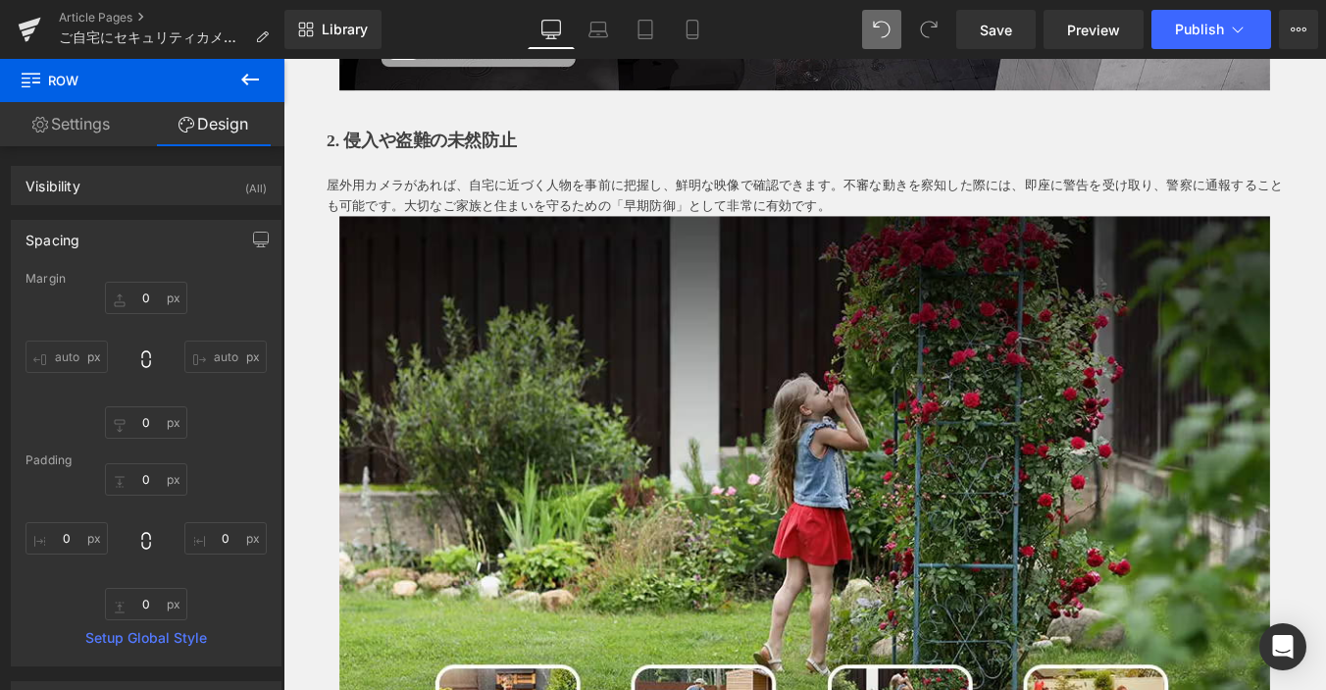
type input "0"
type input "30"
type input "0"
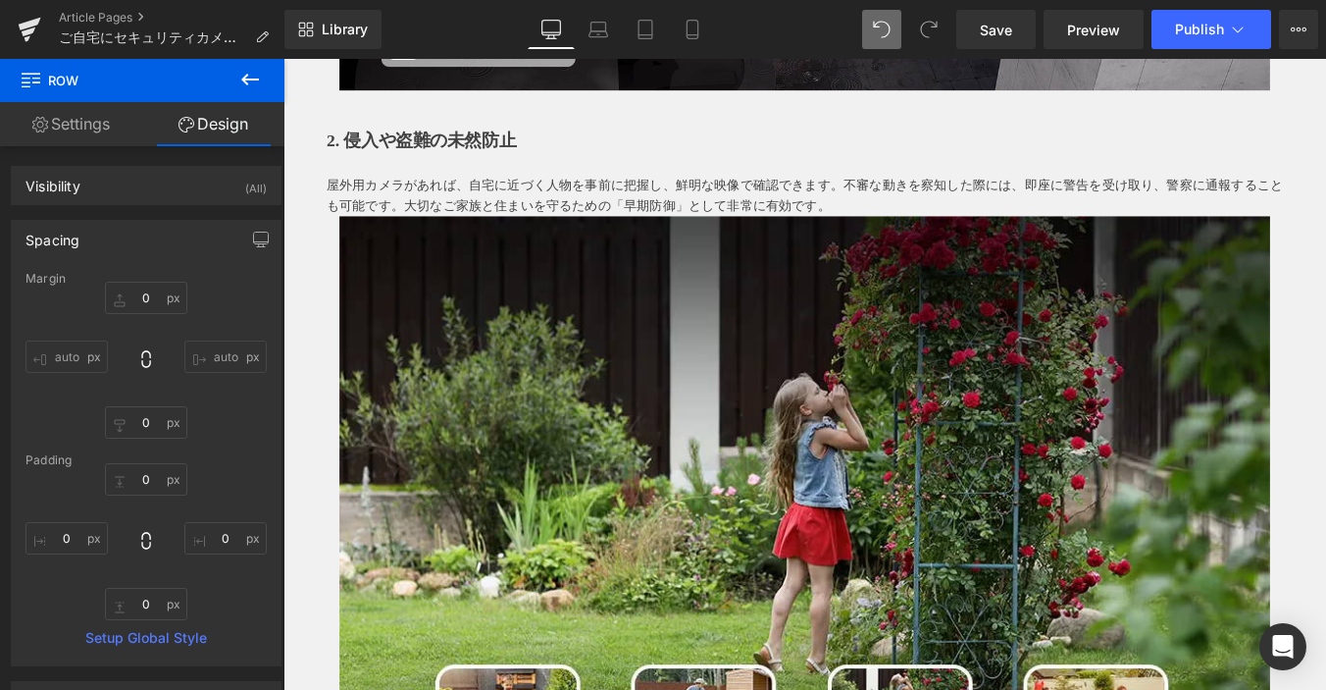
type input "0"
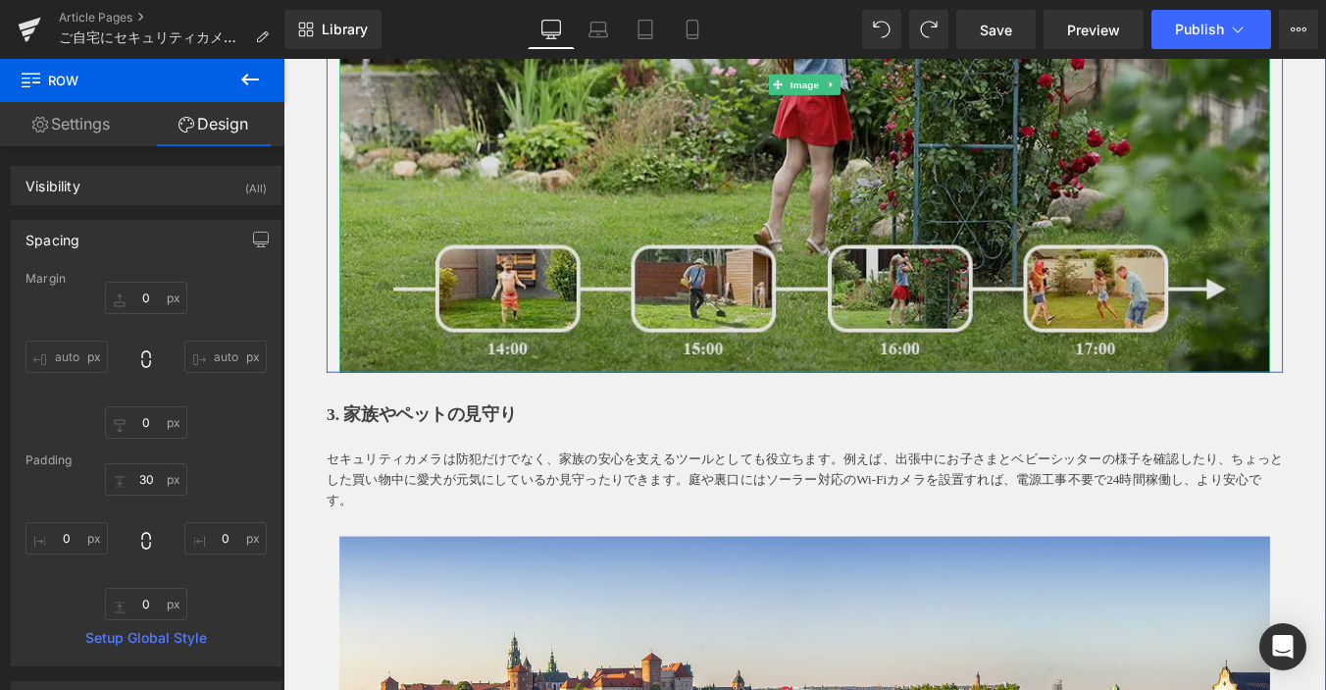
scroll to position [1472, 0]
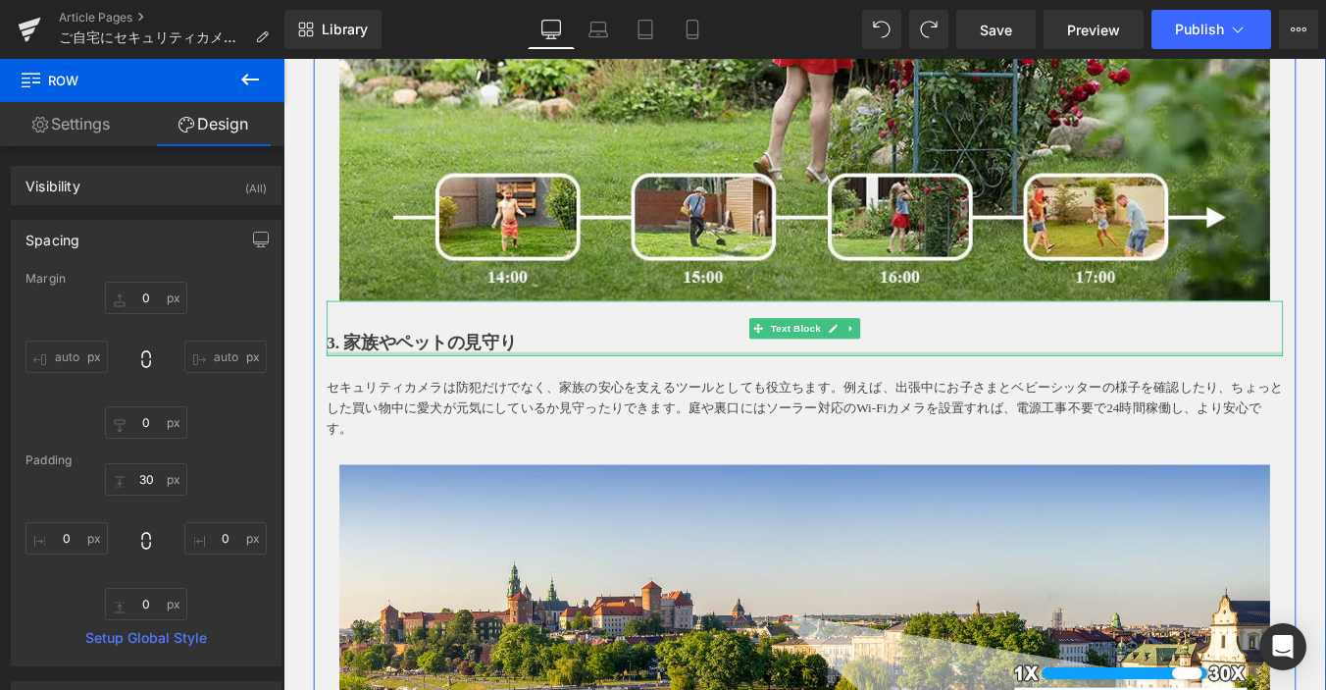
drag, startPoint x: 340, startPoint y: 392, endPoint x: 495, endPoint y: 374, distance: 156.1
click at [340, 392] on div "3. 家族やペットの見守り Text Block" at bounding box center [877, 366] width 1089 height 63
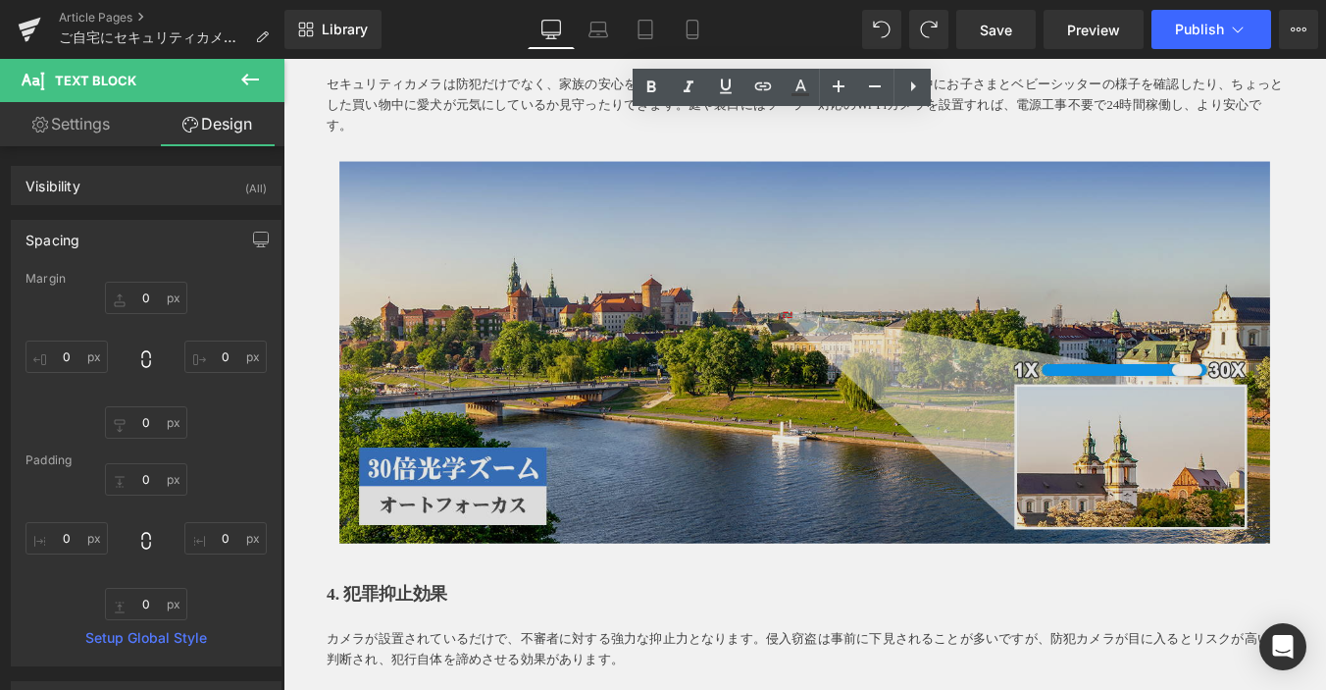
scroll to position [1962, 0]
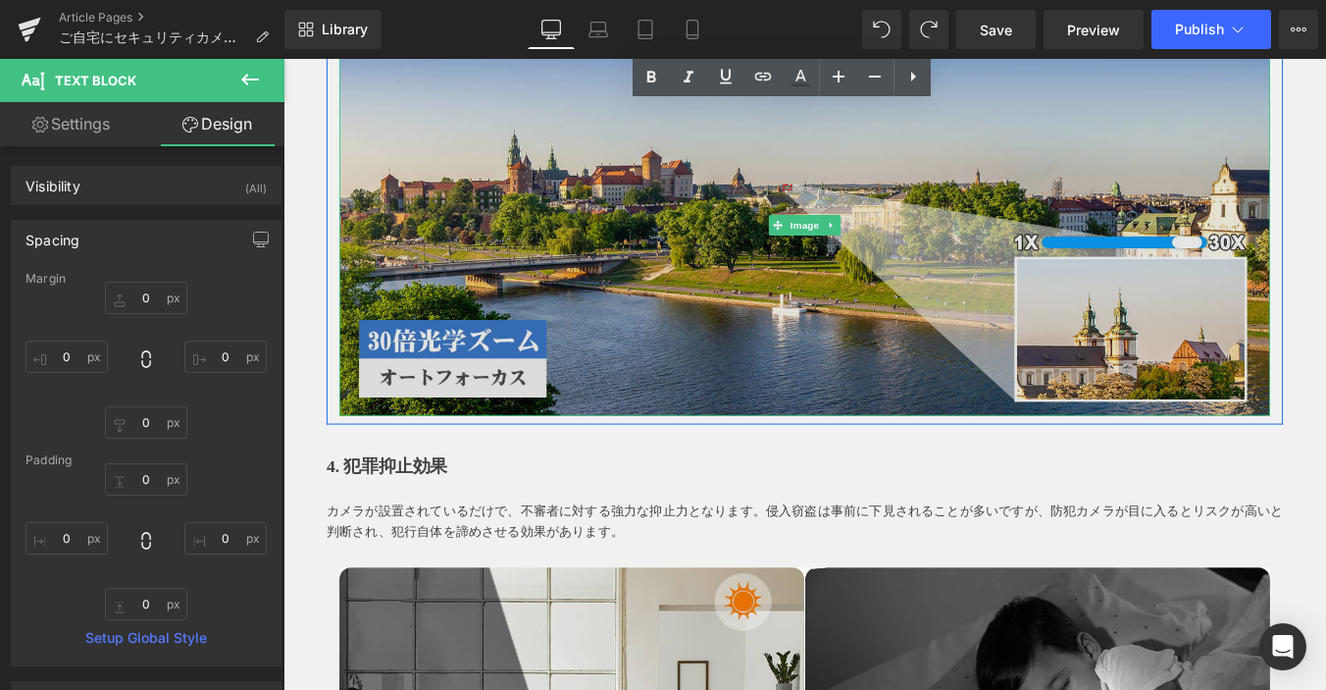
drag, startPoint x: 363, startPoint y: 353, endPoint x: 381, endPoint y: 345, distance: 19.3
click at [363, 352] on img at bounding box center [877, 247] width 1060 height 435
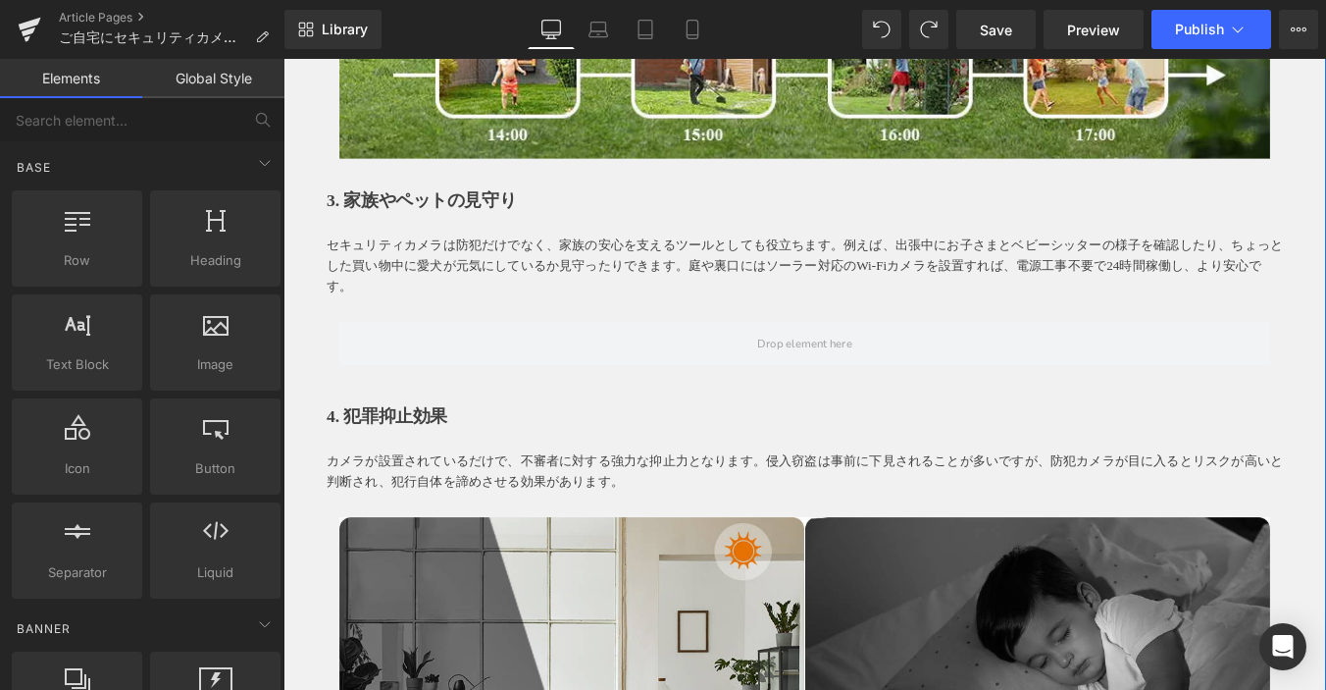
scroll to position [1472, 0]
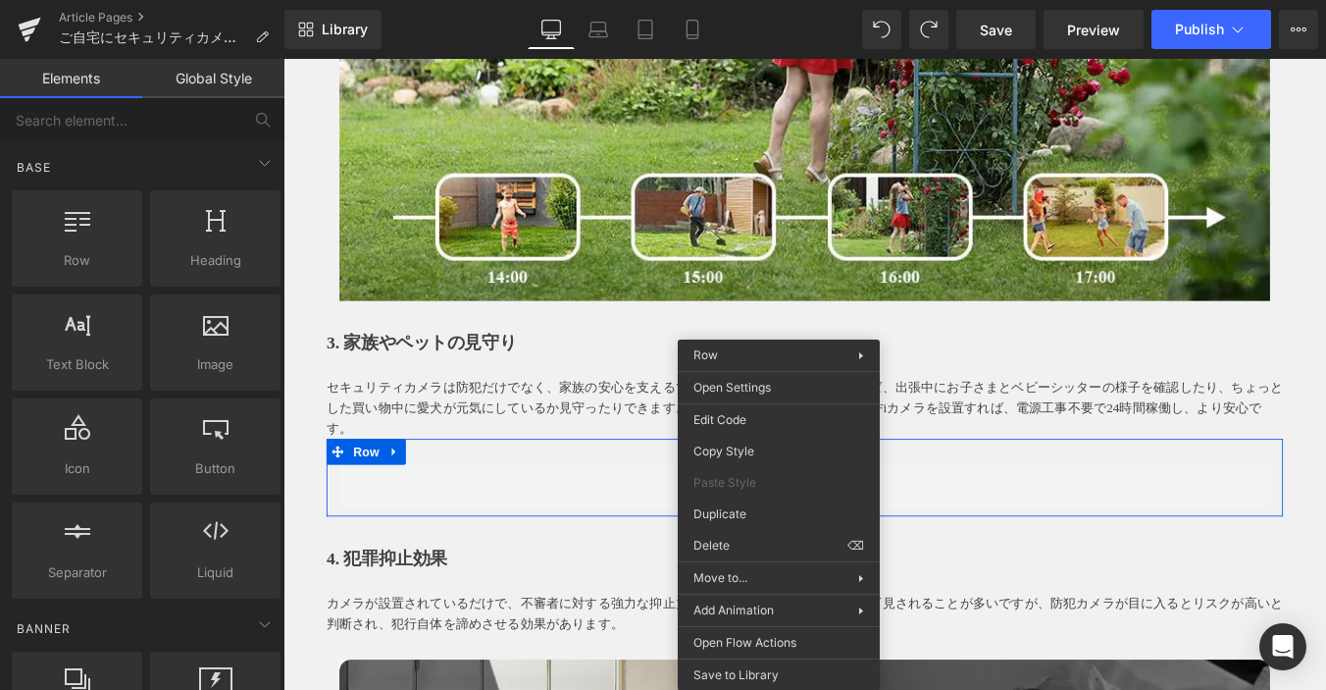
drag, startPoint x: 1039, startPoint y: 610, endPoint x: 816, endPoint y: 590, distance: 223.7
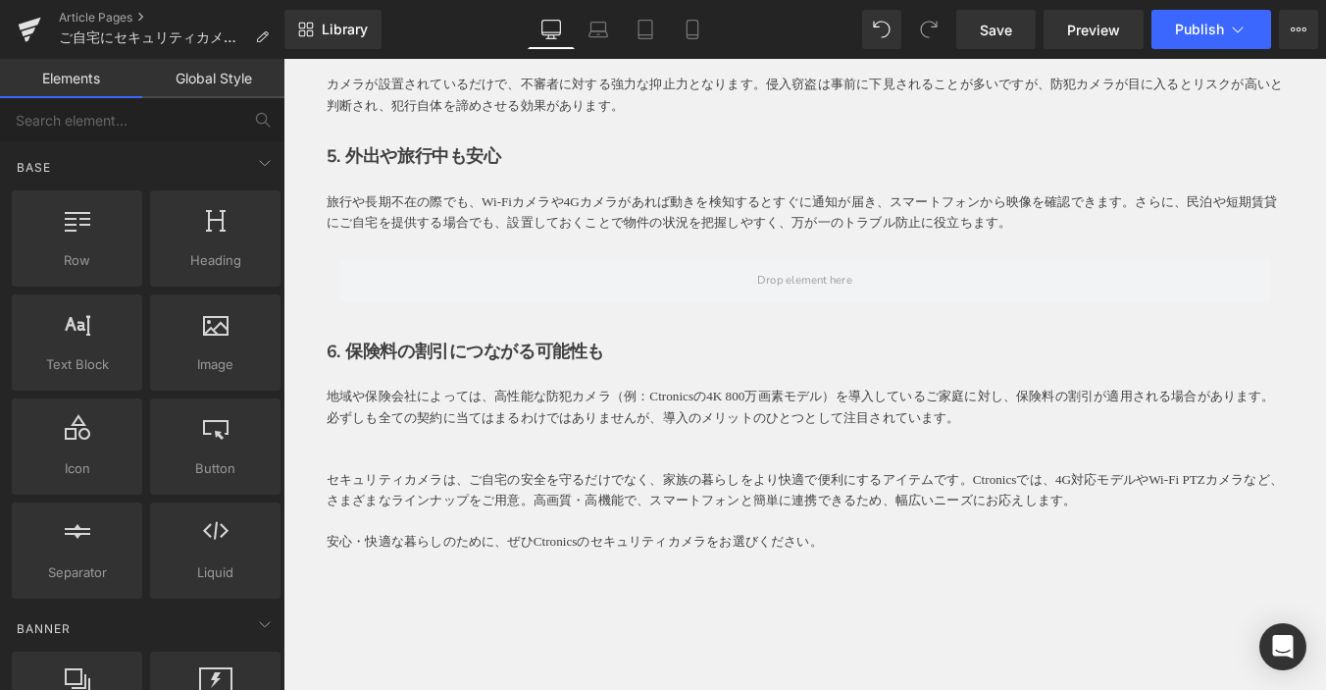
scroll to position [1864, 0]
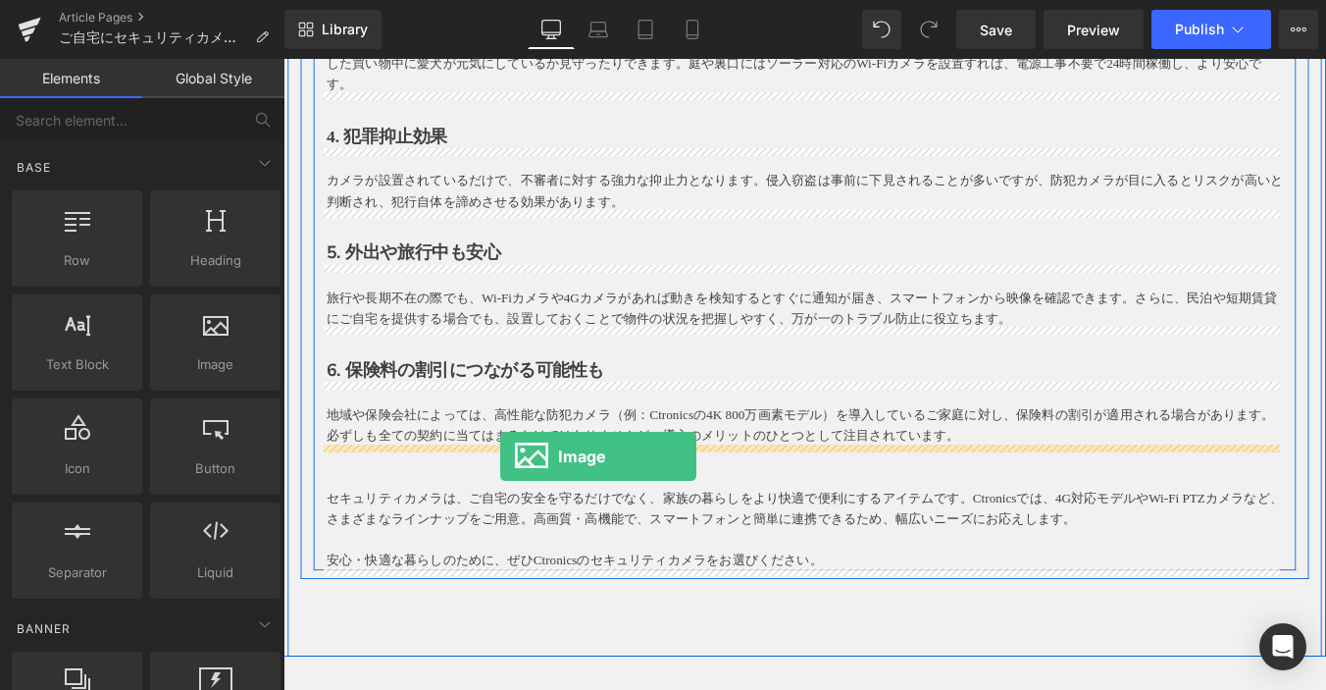
drag, startPoint x: 479, startPoint y: 394, endPoint x: 531, endPoint y: 511, distance: 127.8
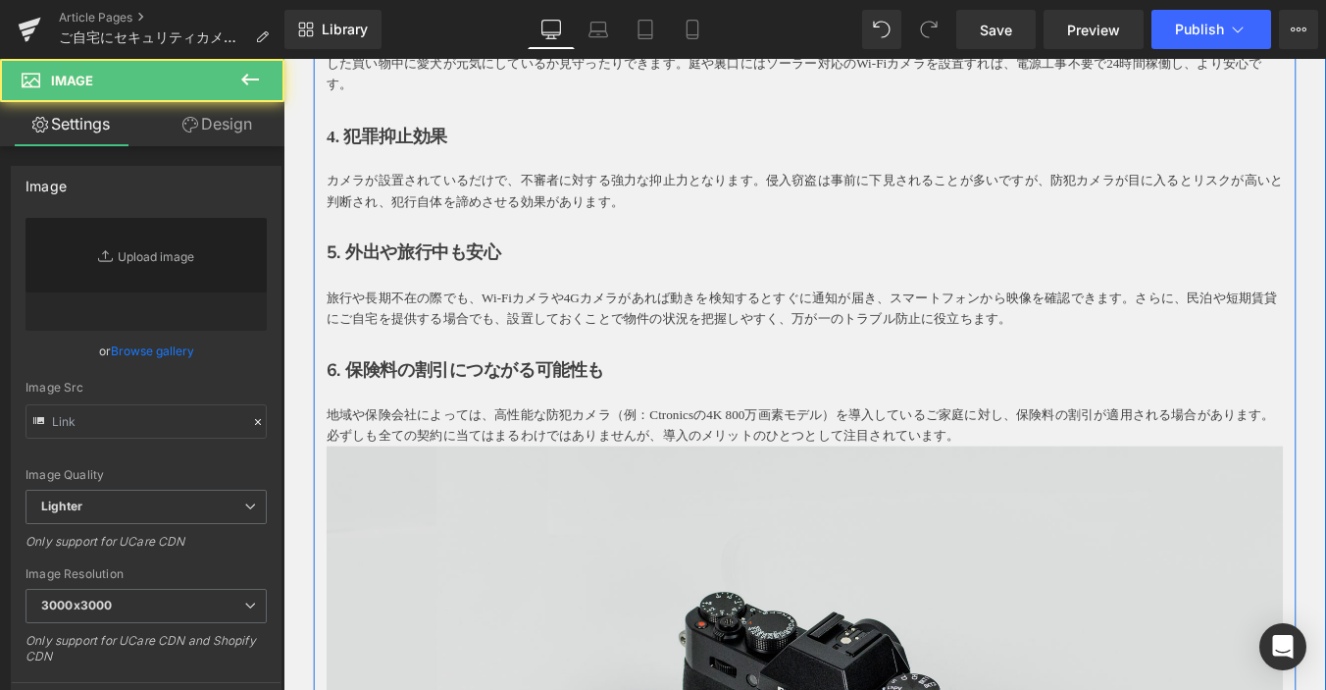
type input "//d1um8515vdn9kb.cloudfront.net/images/parallax.jpg"
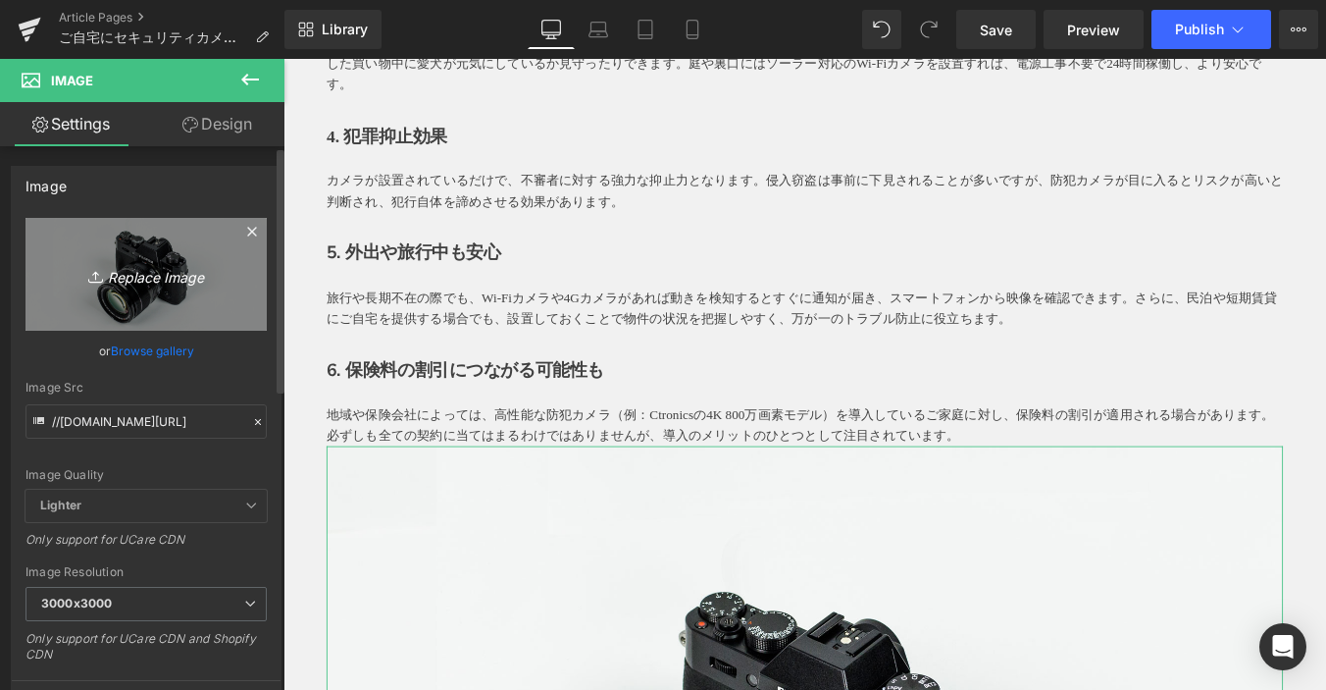
click at [171, 275] on icon "Replace Image" at bounding box center [146, 274] width 157 height 25
click at [177, 258] on link "Replace Image" at bounding box center [146, 274] width 241 height 113
type input "C:\fakepath\微信图片_2025-08-18_151539_491.jpg"
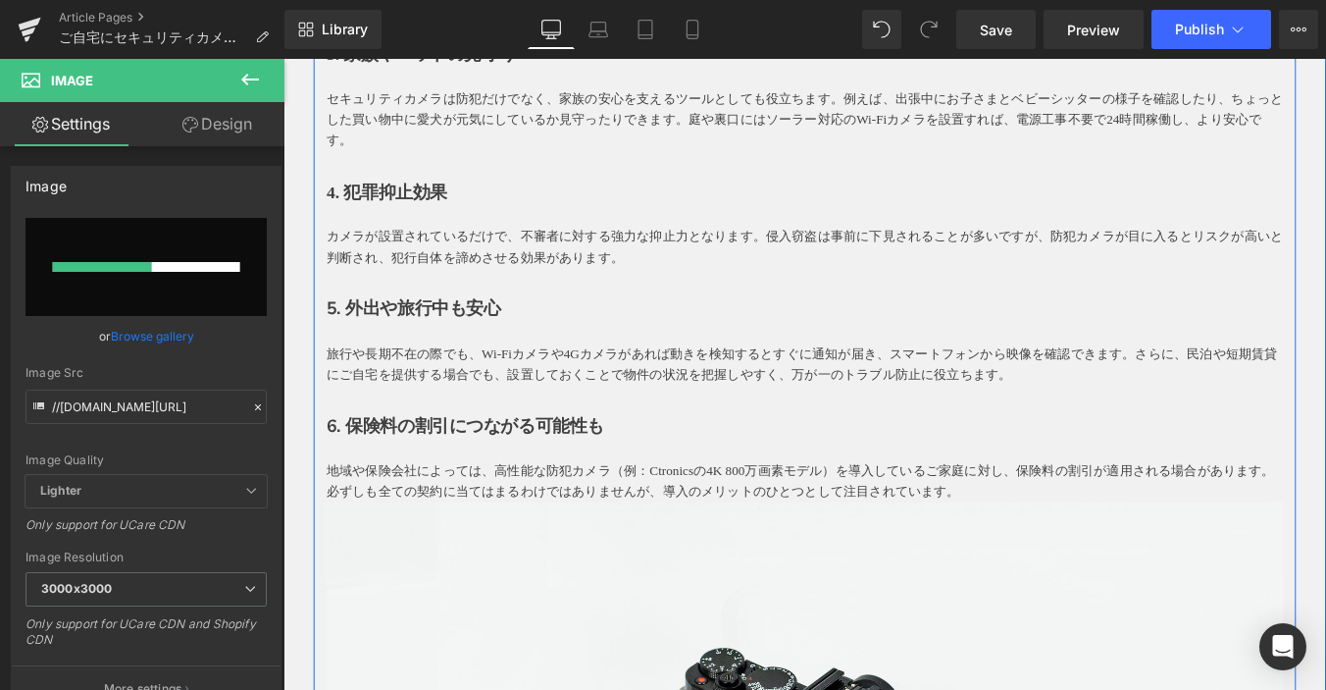
scroll to position [1766, 0]
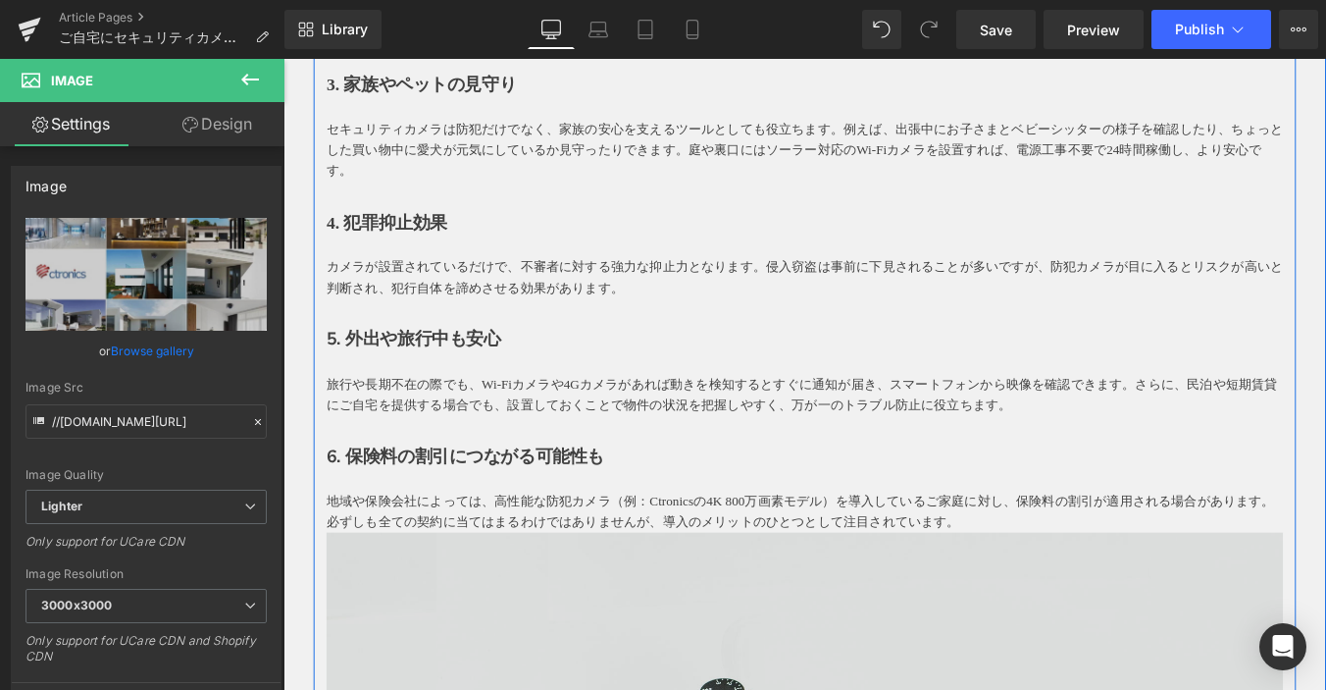
type input "https://ucarecdn.com/32488ccf-eddd-41b7-a2bf-f89d4b2db5a8/-/format/auto/-/previ…"
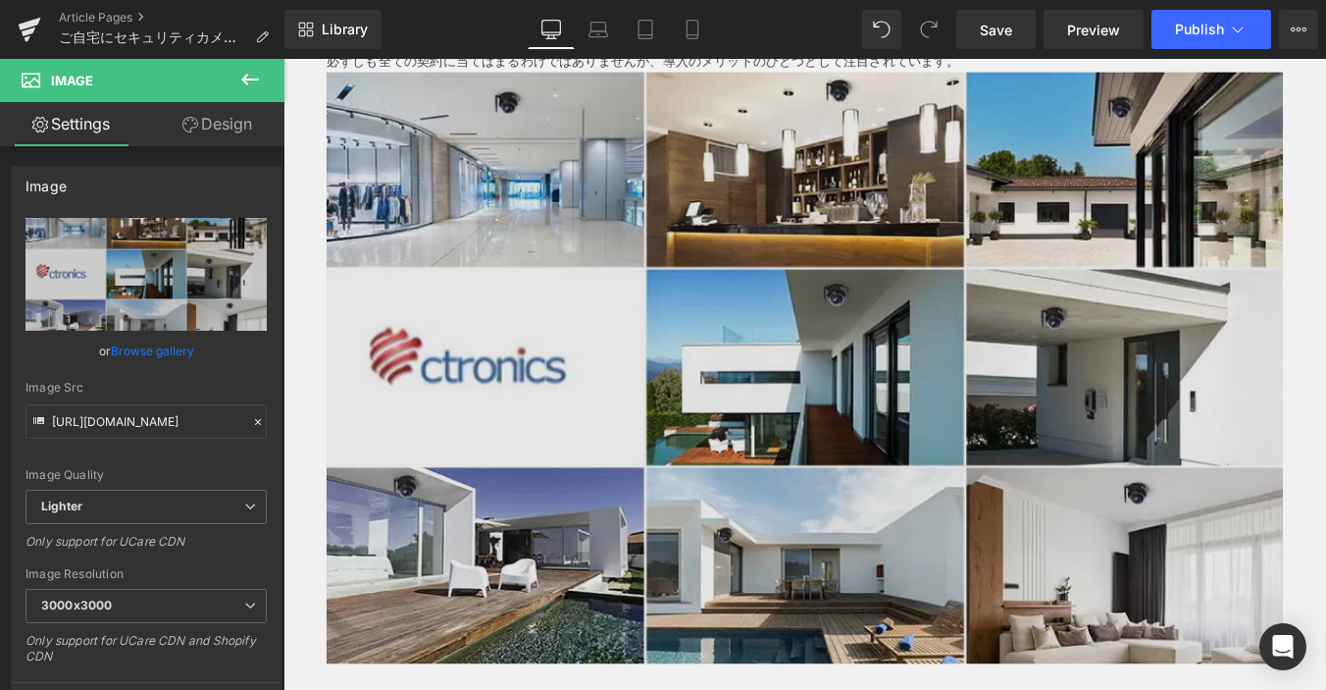
scroll to position [2158, 0]
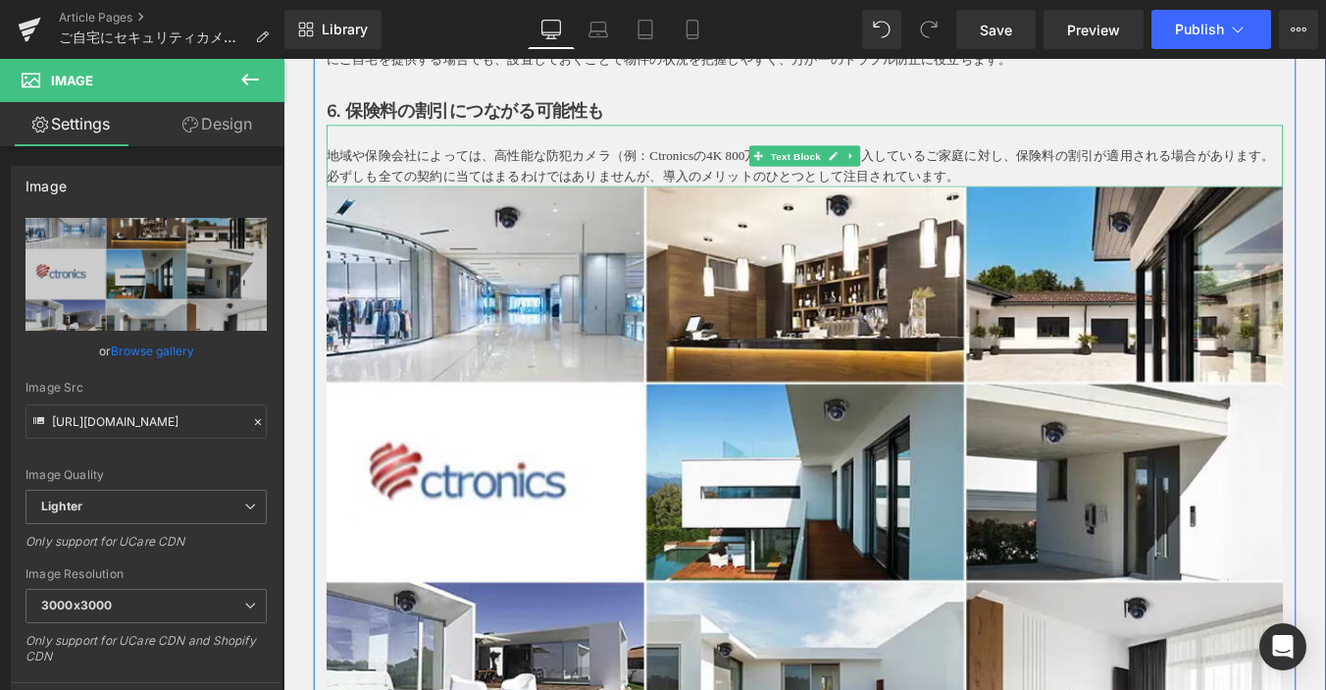
click at [1079, 183] on p "地域や保険会社によっては、高性能な防犯カメラ（例：Ctronicsの4K 800万画素モデル）を導入しているご家庭に対し、保険料の割引が適用される場合がありま…" at bounding box center [877, 181] width 1089 height 47
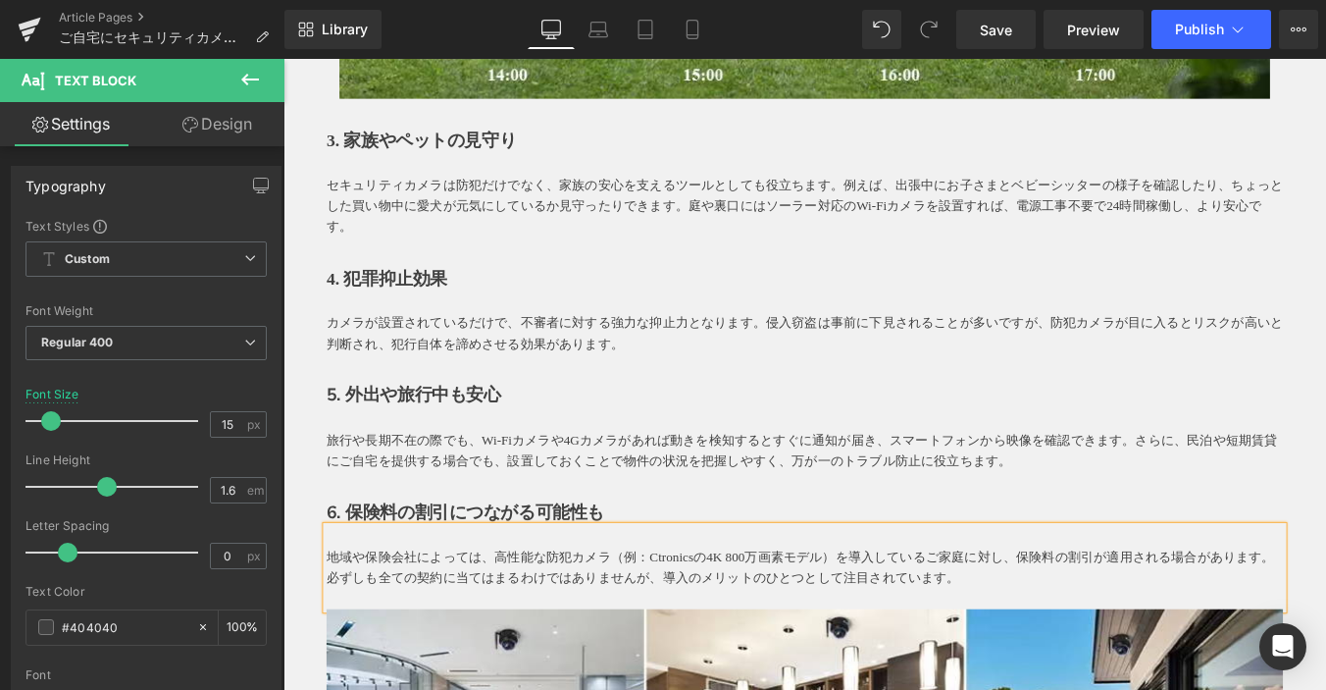
scroll to position [1668, 0]
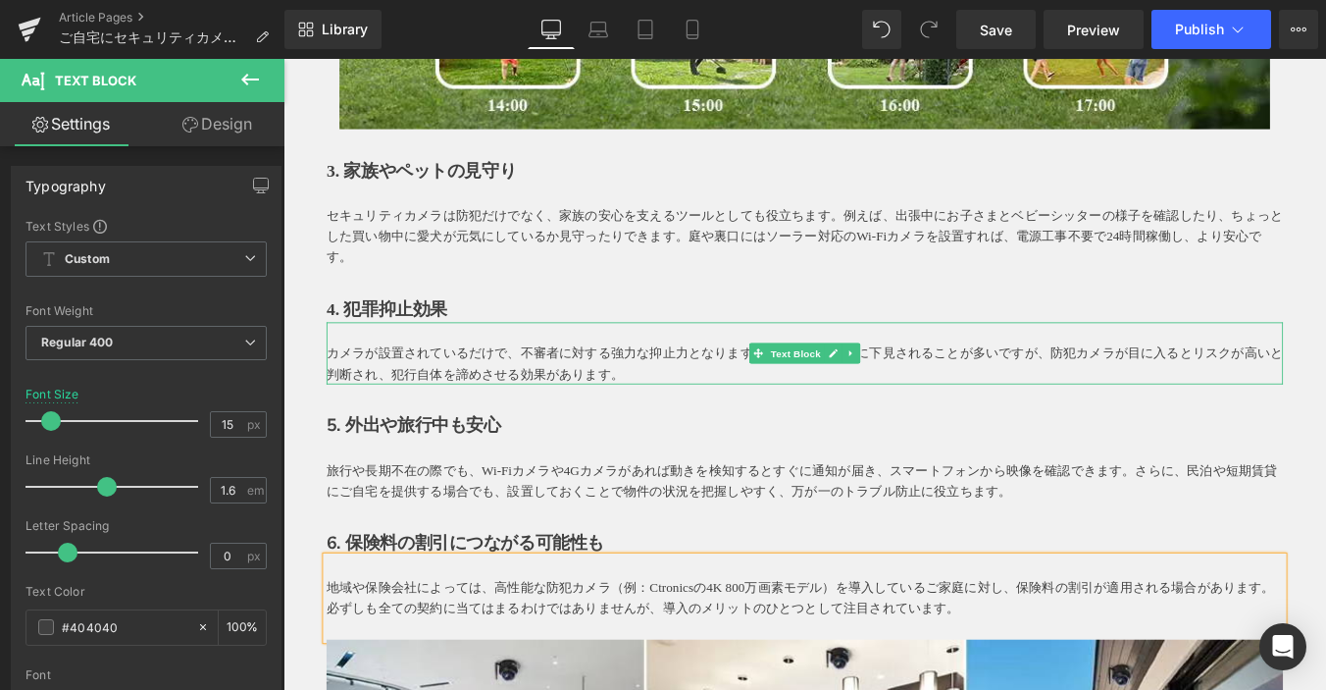
click at [724, 362] on p at bounding box center [877, 370] width 1089 height 24
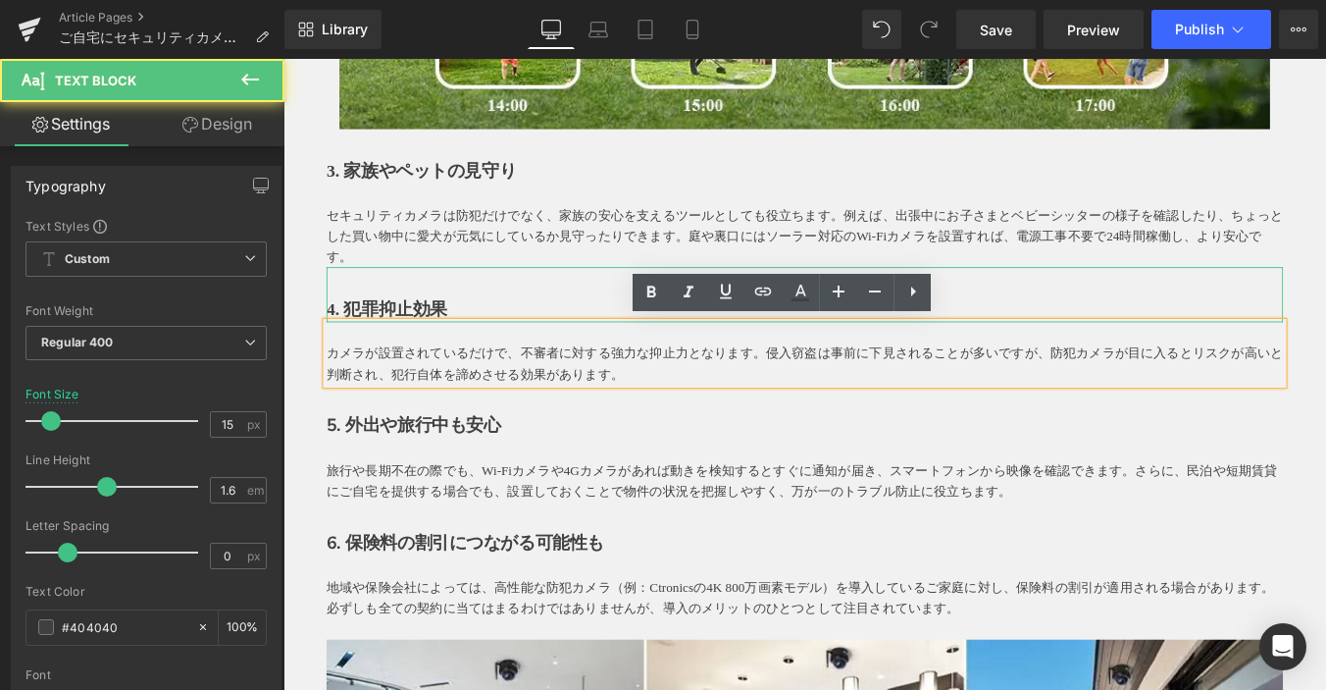
click at [381, 336] on b "4. 犯罪抑止効果" at bounding box center [401, 343] width 137 height 22
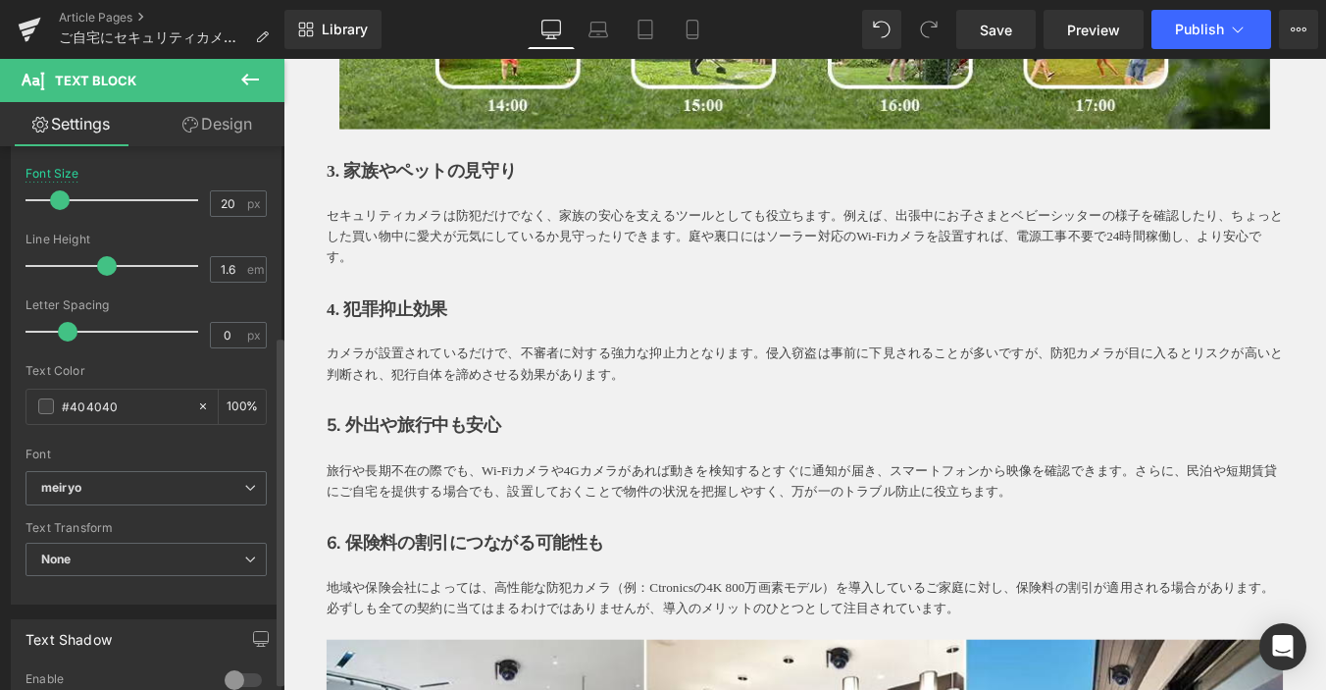
scroll to position [294, 0]
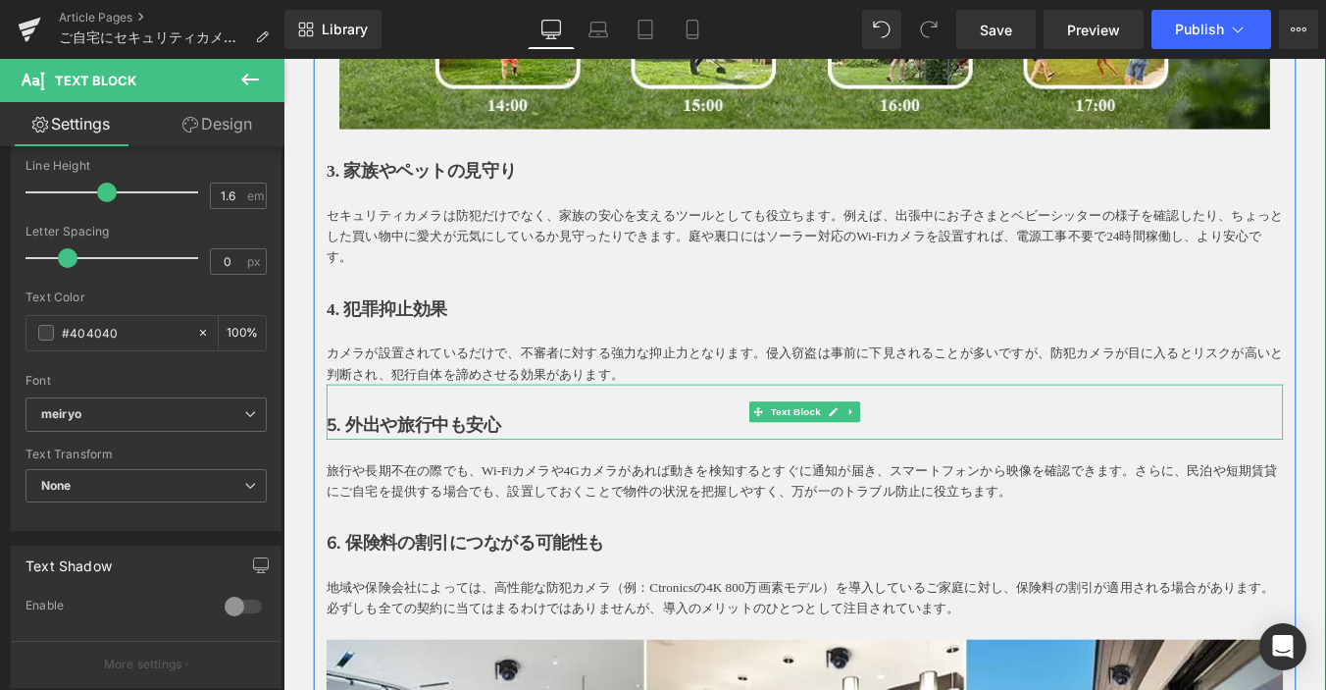
click at [511, 475] on b "5. 外出や旅行中も安心" at bounding box center [432, 475] width 198 height 26
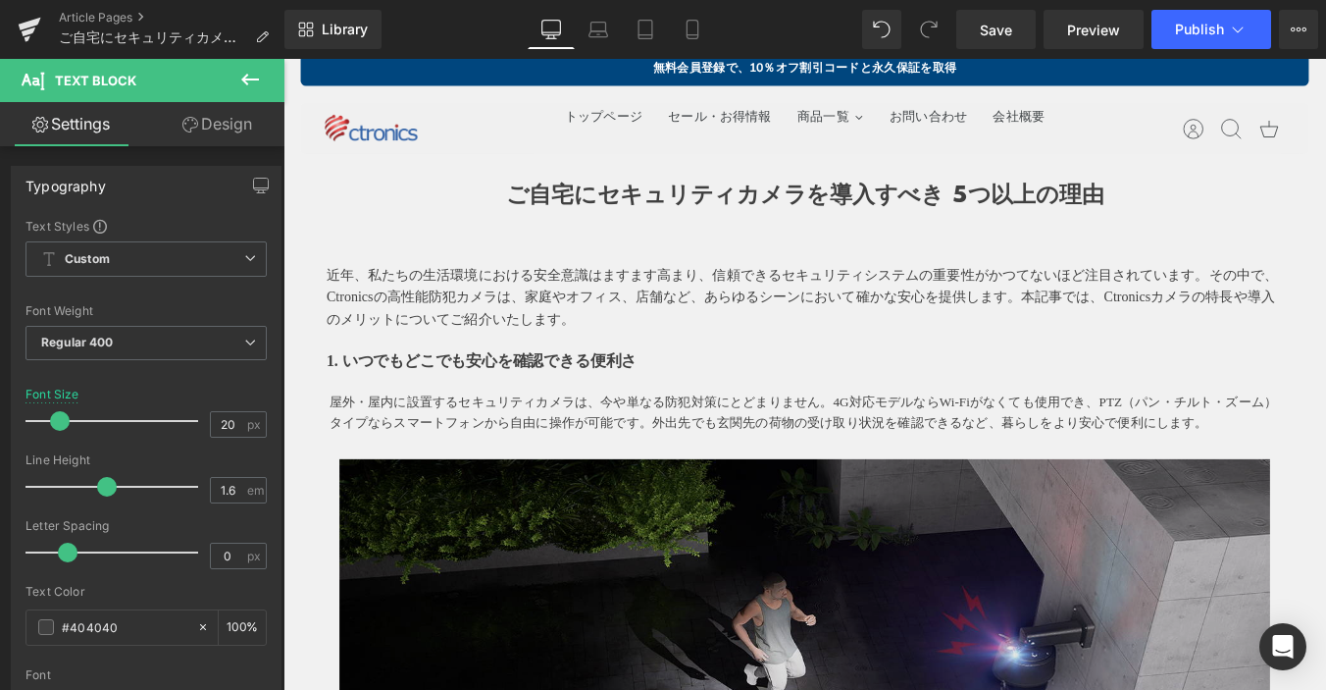
scroll to position [0, 0]
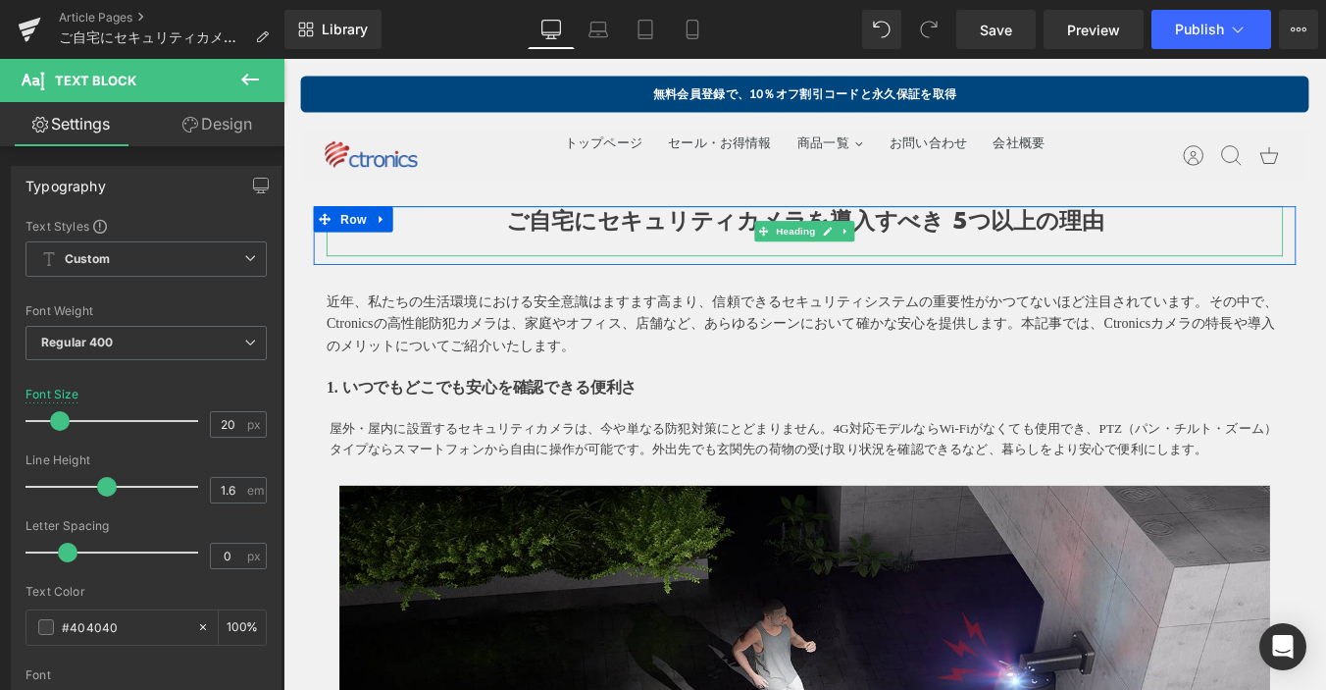
click at [605, 249] on b "ご自宅にセキュリティカメラを導入すべき 5つ以上の理由" at bounding box center [877, 241] width 681 height 37
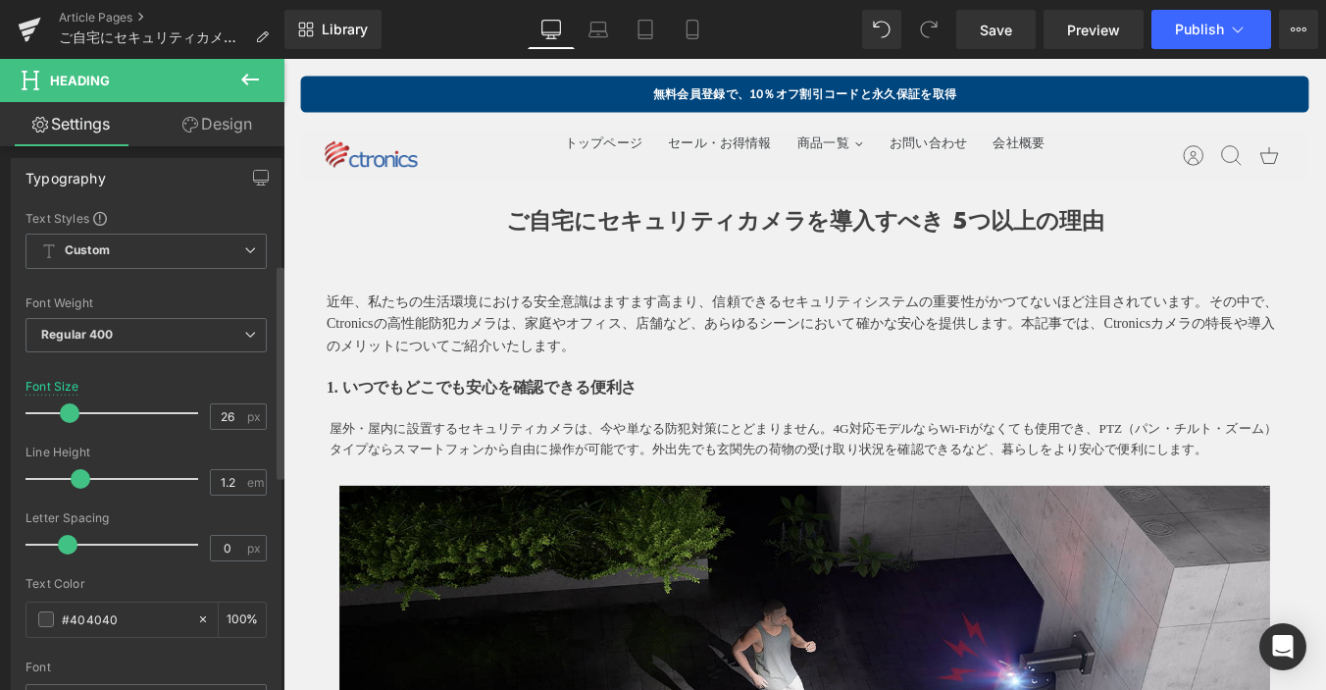
scroll to position [392, 0]
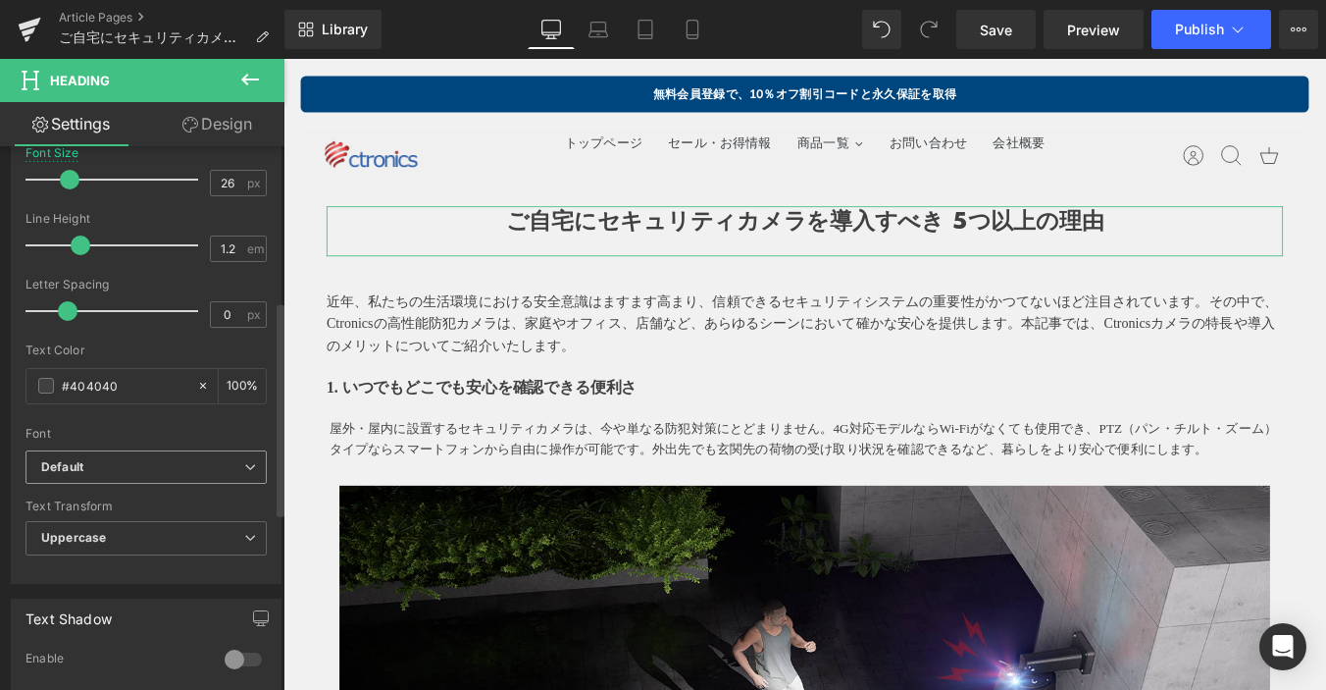
drag, startPoint x: 139, startPoint y: 472, endPoint x: 125, endPoint y: 484, distance: 18.8
click at [138, 473] on span "Default" at bounding box center [146, 467] width 241 height 34
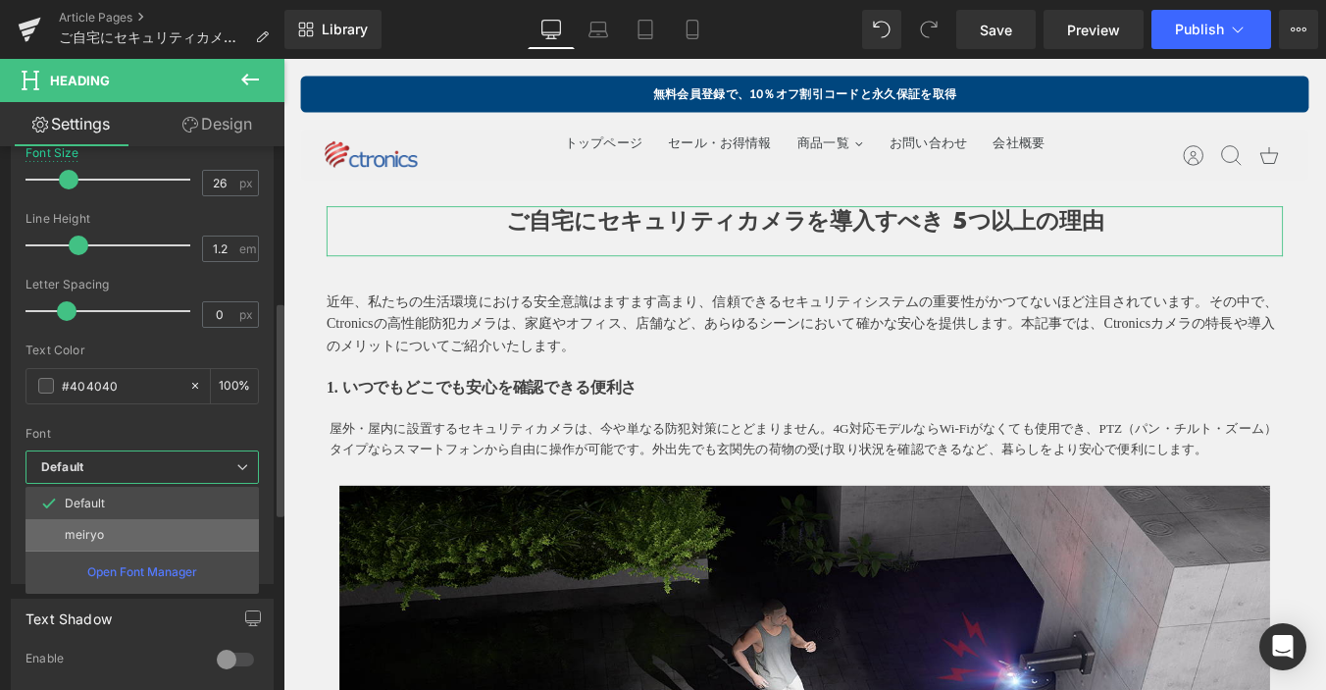
click at [116, 519] on li "meiryo" at bounding box center [142, 534] width 233 height 31
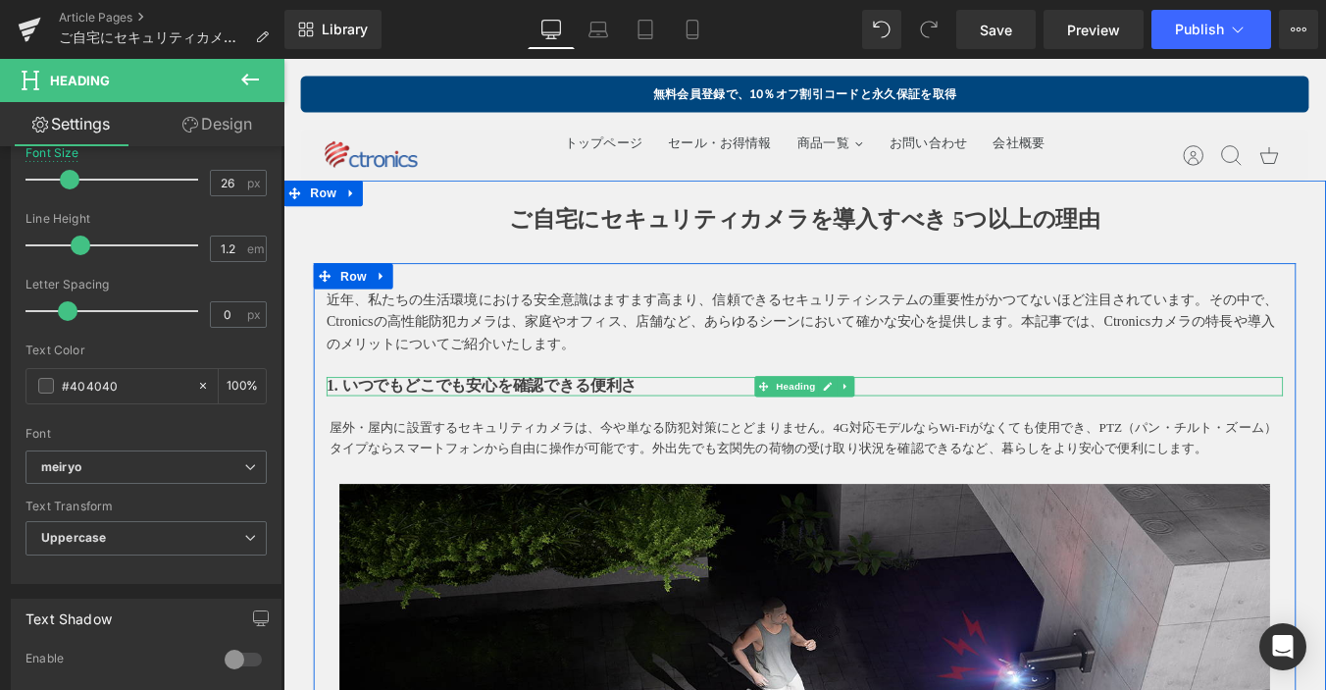
click at [600, 429] on strong "1. いつでもどこでも安心を確認できる便利さ" at bounding box center [509, 431] width 353 height 20
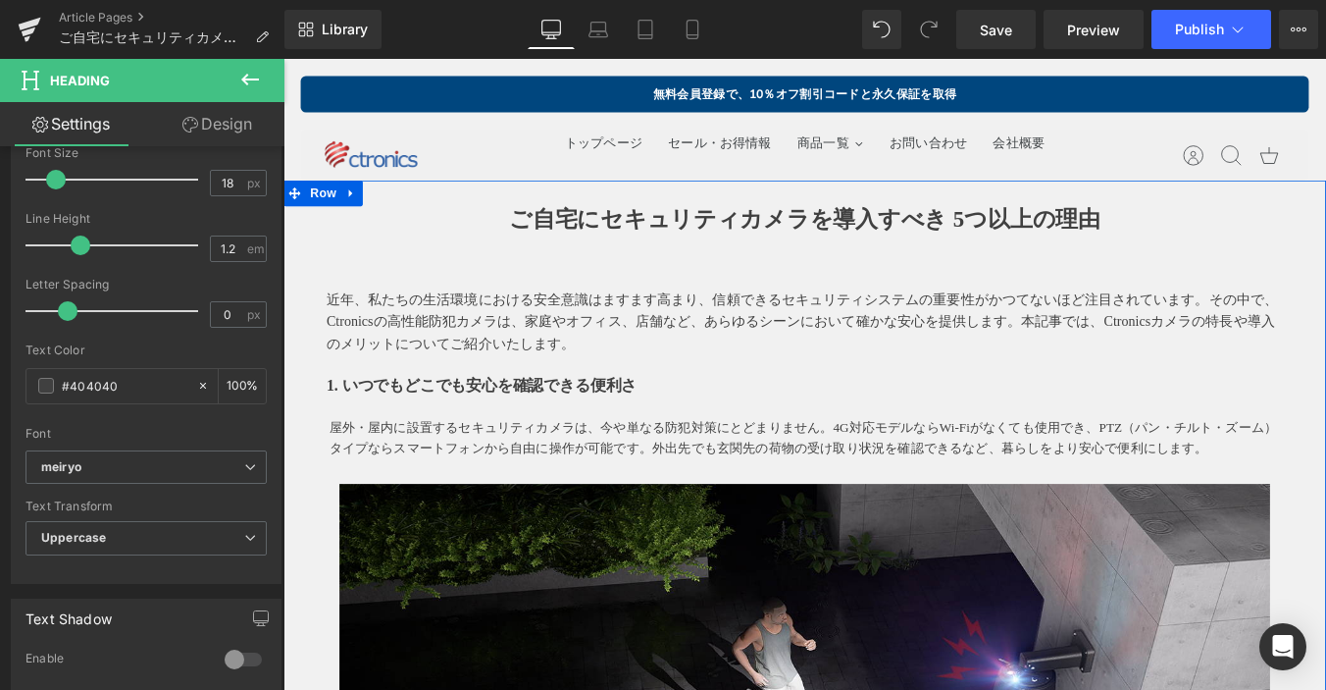
click at [585, 340] on p "近年、私たちの生活環境における安全意識はますます高まり、信頼できるセキュリティシステムの重要性がかつてないほど注目されています。その中で、Ctronicsの高…" at bounding box center [877, 359] width 1089 height 76
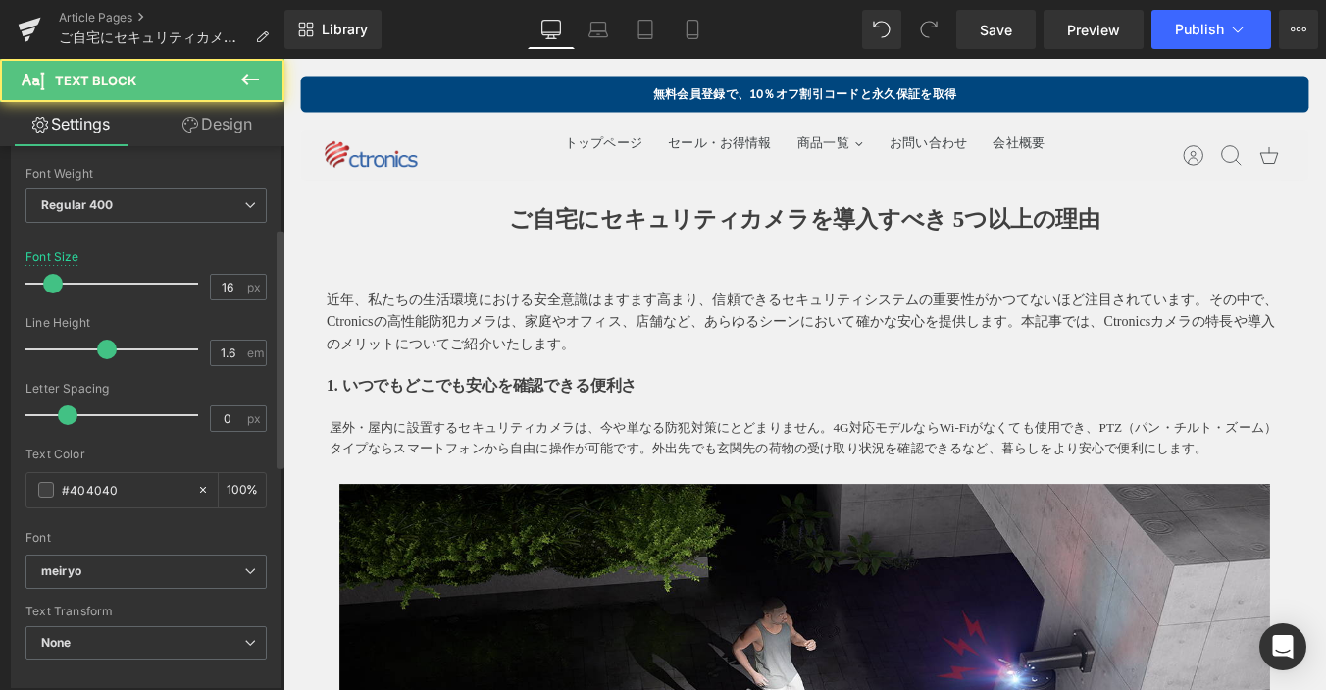
scroll to position [196, 0]
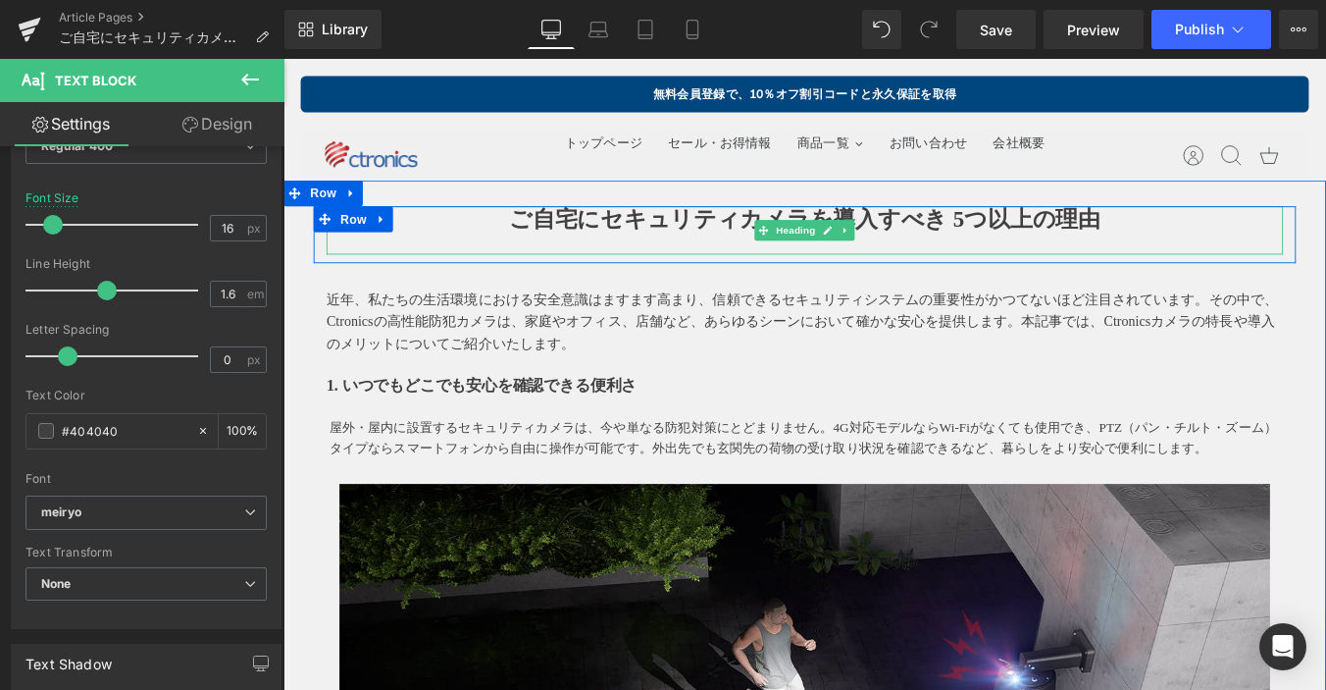
click at [531, 241] on h1 "ご自宅にセキュリティカメラを導入すべき 5つ以上の理由" at bounding box center [877, 242] width 1089 height 30
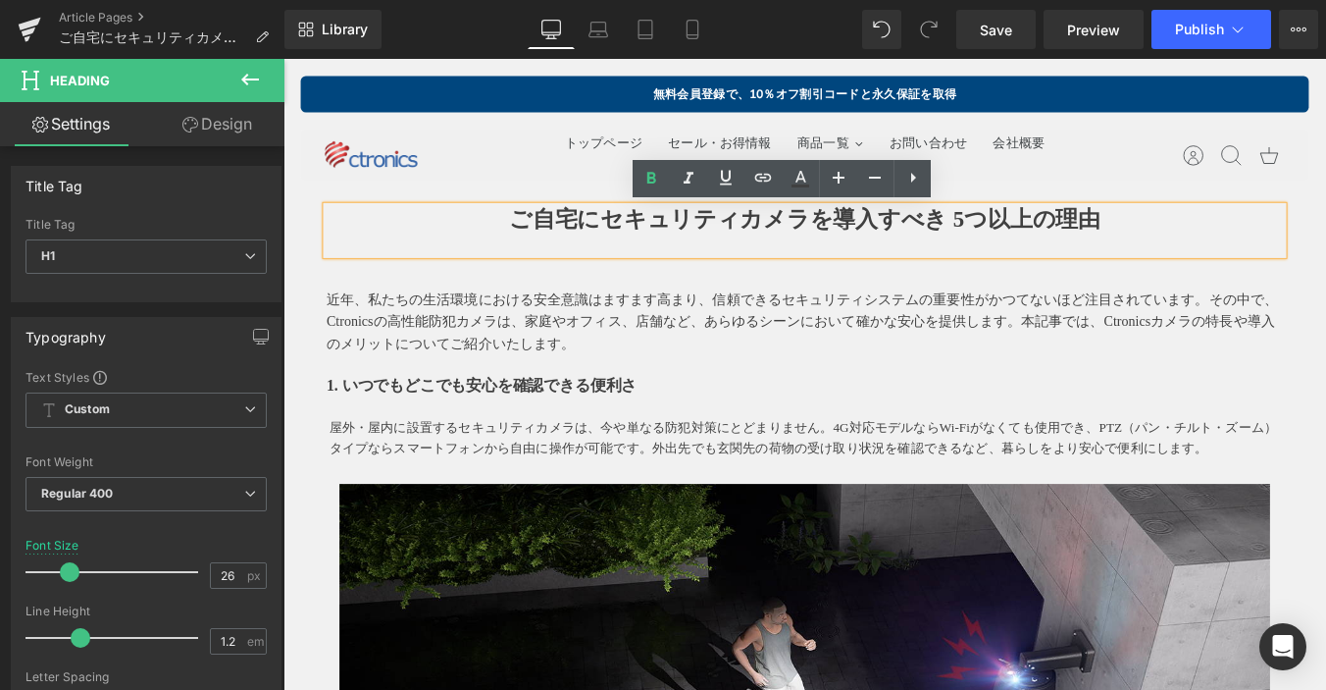
click at [634, 278] on div at bounding box center [877, 270] width 1089 height 24
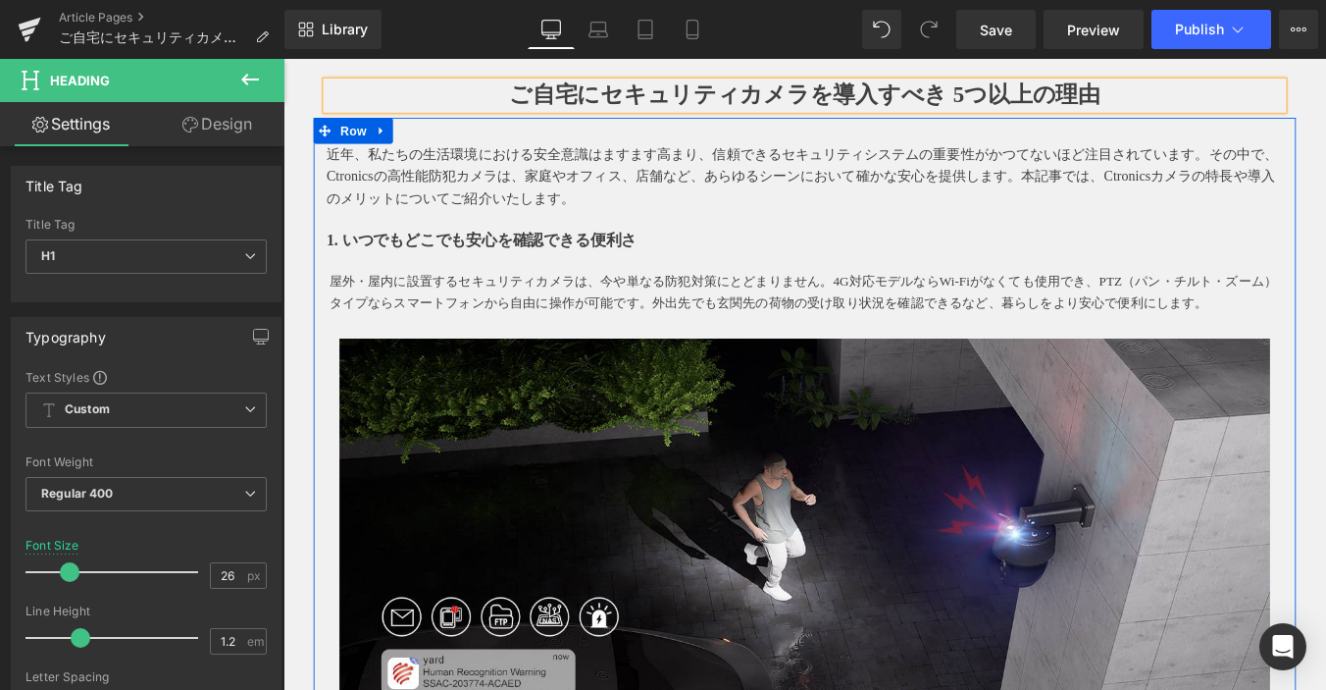
scroll to position [0, 0]
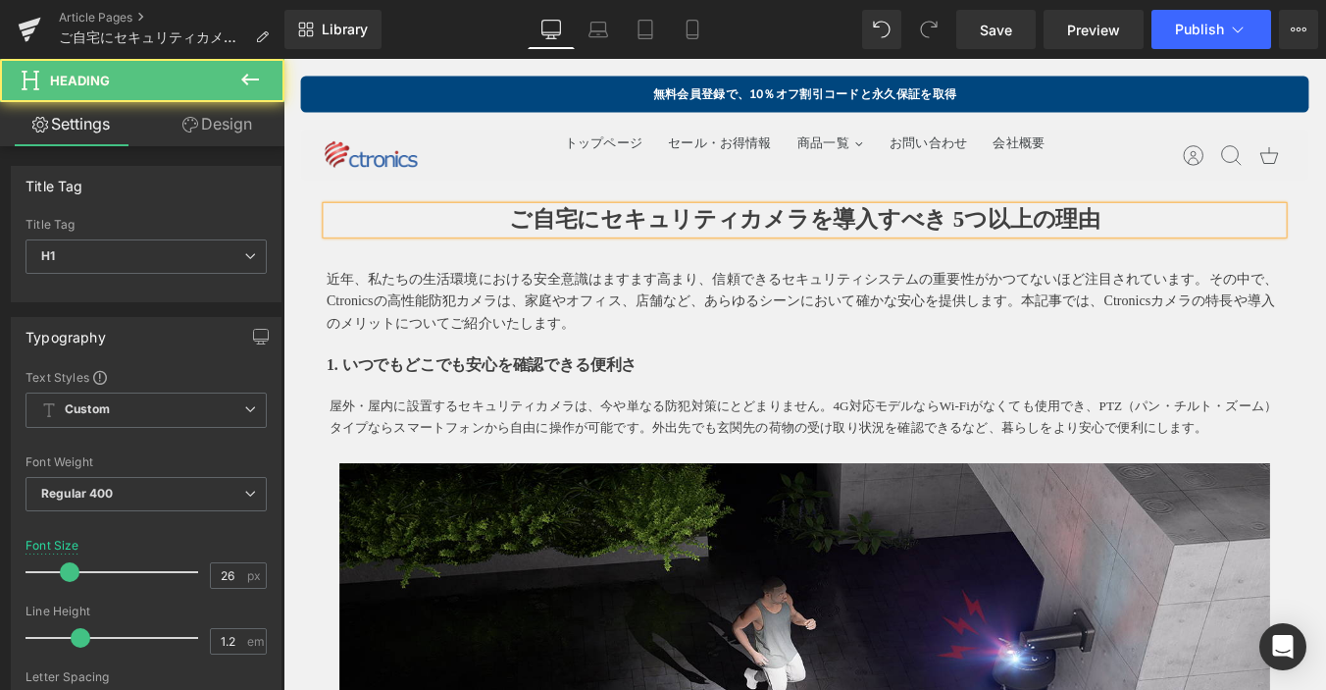
click at [531, 235] on h1 "ご自宅にセキュリティカメラを導入すべき 5つ以上の理由" at bounding box center [877, 242] width 1089 height 30
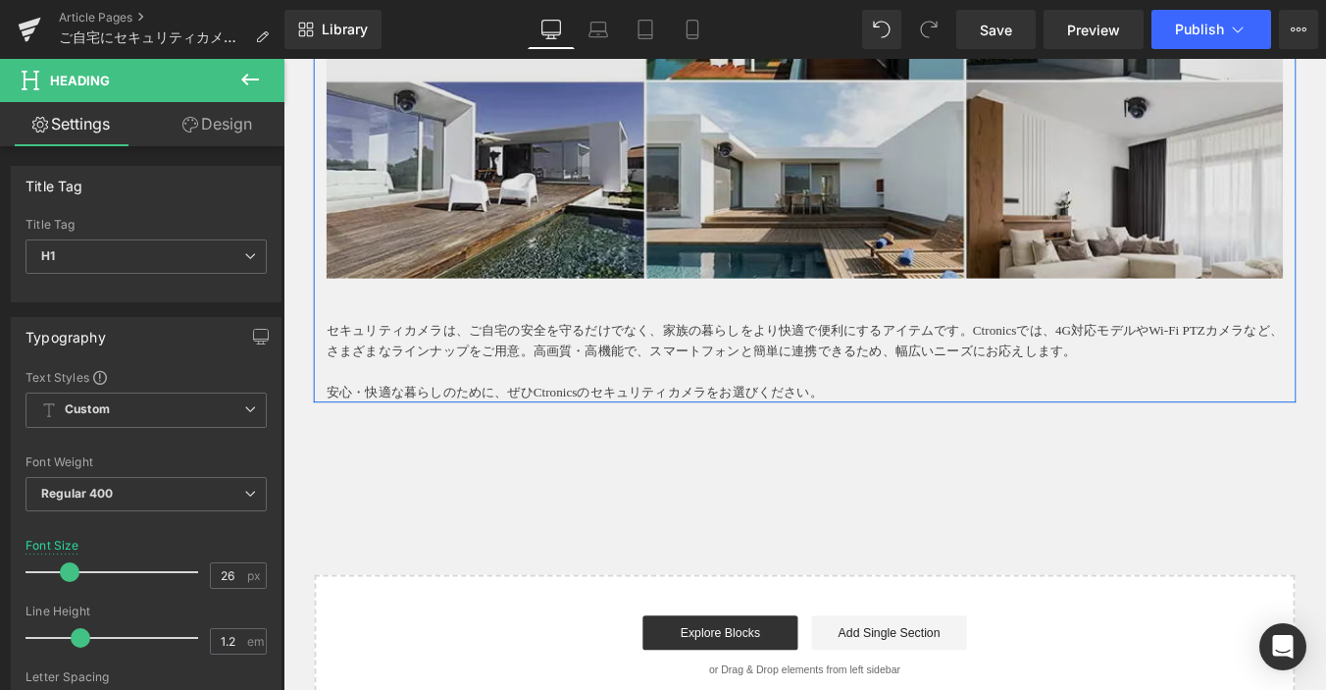
scroll to position [2845, 0]
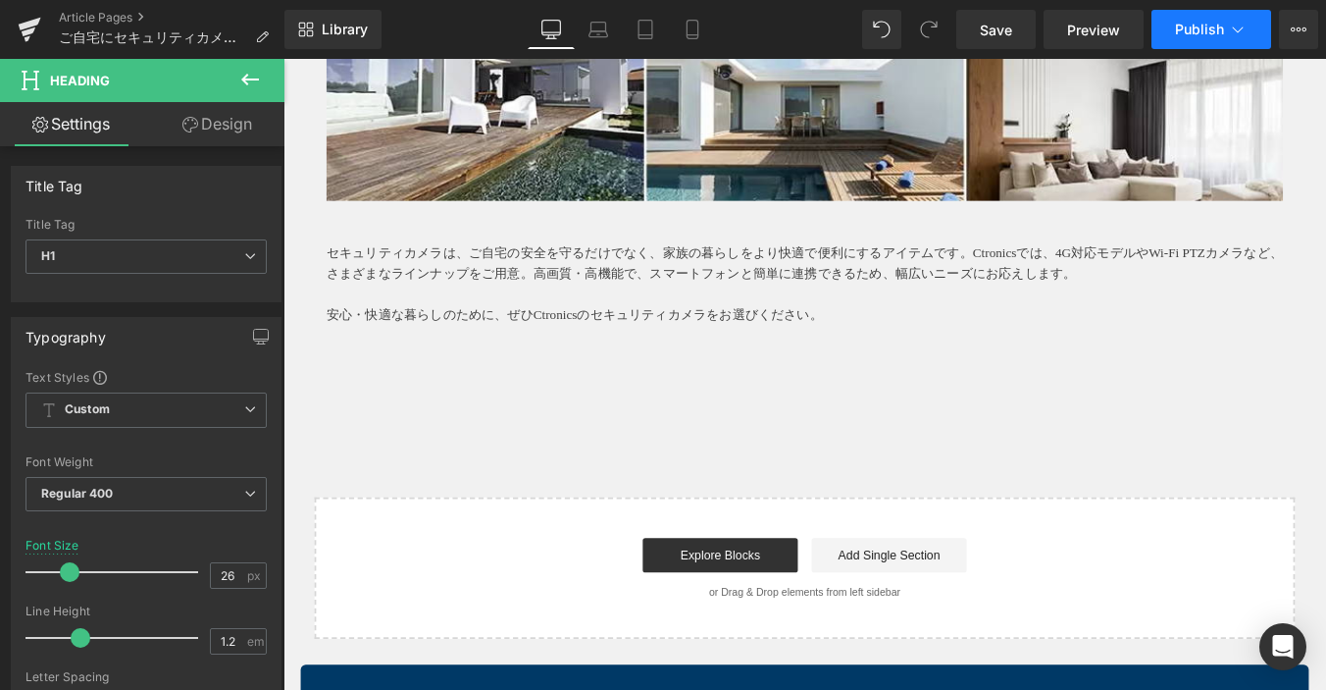
click at [1222, 20] on button "Publish" at bounding box center [1212, 29] width 120 height 39
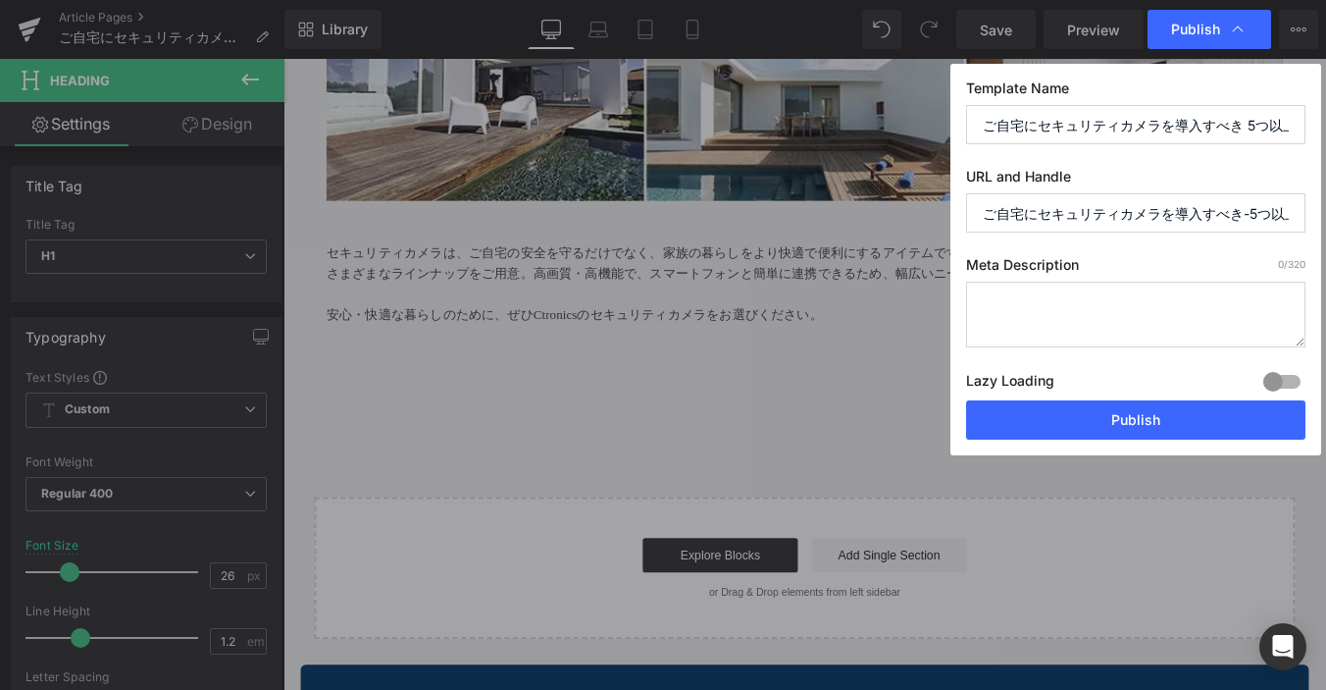
click at [1194, 201] on input "ご自宅にセキュリティカメラを導入すべき-5つ以上の理由" at bounding box center [1135, 212] width 339 height 39
drag, startPoint x: 977, startPoint y: 215, endPoint x: 1511, endPoint y: 194, distance: 534.1
click at [1325, 194] on html "Image You are previewing how the will restyle your page. You can not edit Eleme…" at bounding box center [663, 345] width 1326 height 690
click at [1173, 207] on input "ご自宅にセキュリティカメラを導入すべき-5つ以上の理由" at bounding box center [1135, 212] width 339 height 39
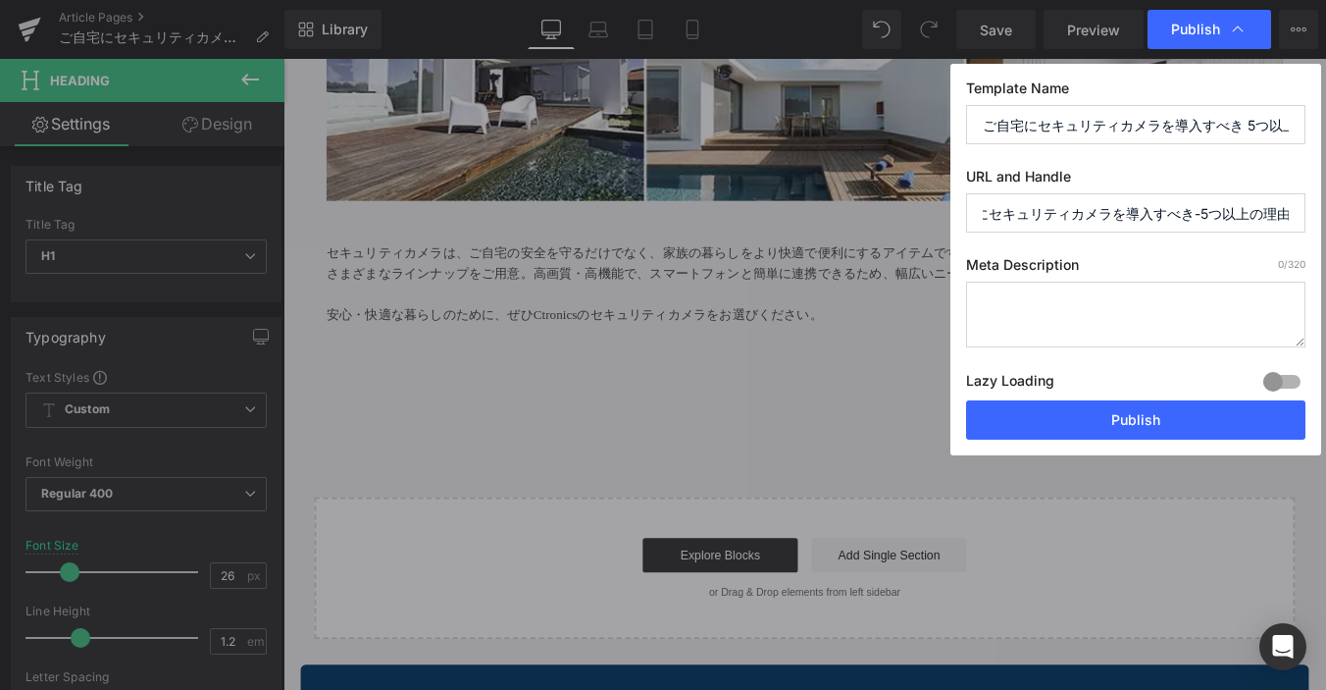
drag, startPoint x: 1191, startPoint y: 214, endPoint x: 1242, endPoint y: 210, distance: 51.2
click at [1244, 210] on input "ご自宅にセキュリティカメラを導入すべき-5つ以上の理由" at bounding box center [1135, 212] width 339 height 39
click at [1218, 210] on input "ご自宅にセキュリティカメラを導入すべき-5つ以上の理由" at bounding box center [1135, 212] width 339 height 39
drag, startPoint x: 1197, startPoint y: 214, endPoint x: 1262, endPoint y: 211, distance: 64.8
click at [1262, 211] on input "ご自宅にセキュリティカメラを導入すべき-5つ以上の理由" at bounding box center [1135, 212] width 339 height 39
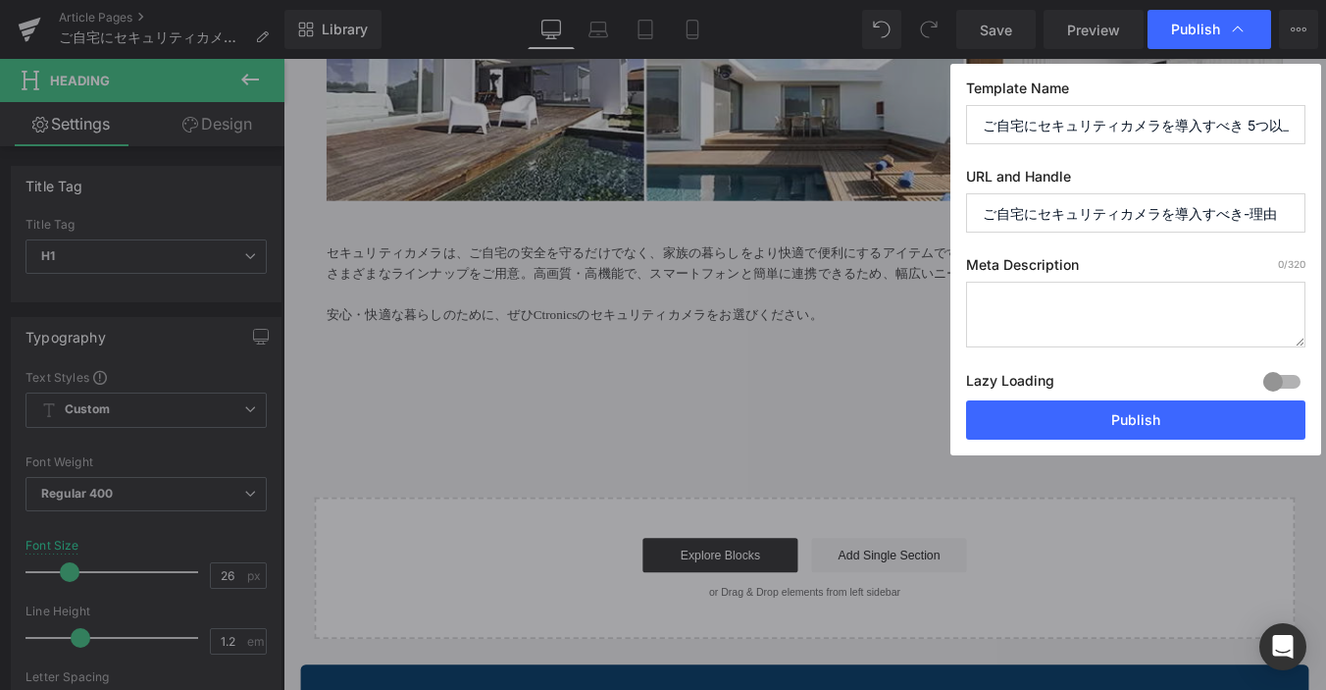
scroll to position [0, 0]
click at [1048, 221] on input "ご自宅にセキュリティカメラを導入すべき理由" at bounding box center [1135, 212] width 339 height 39
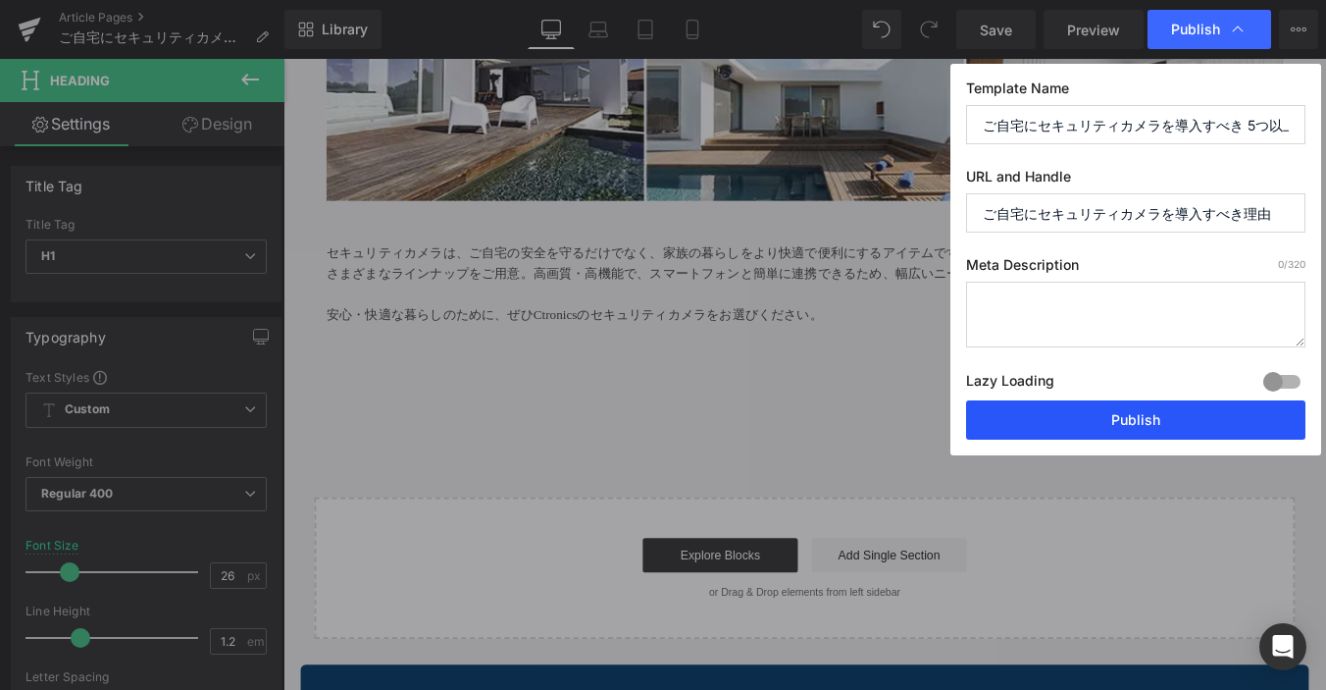
type input "ご自宅にセキュリティカメラを導入すべき理由"
click at [1219, 408] on button "Publish" at bounding box center [1135, 419] width 339 height 39
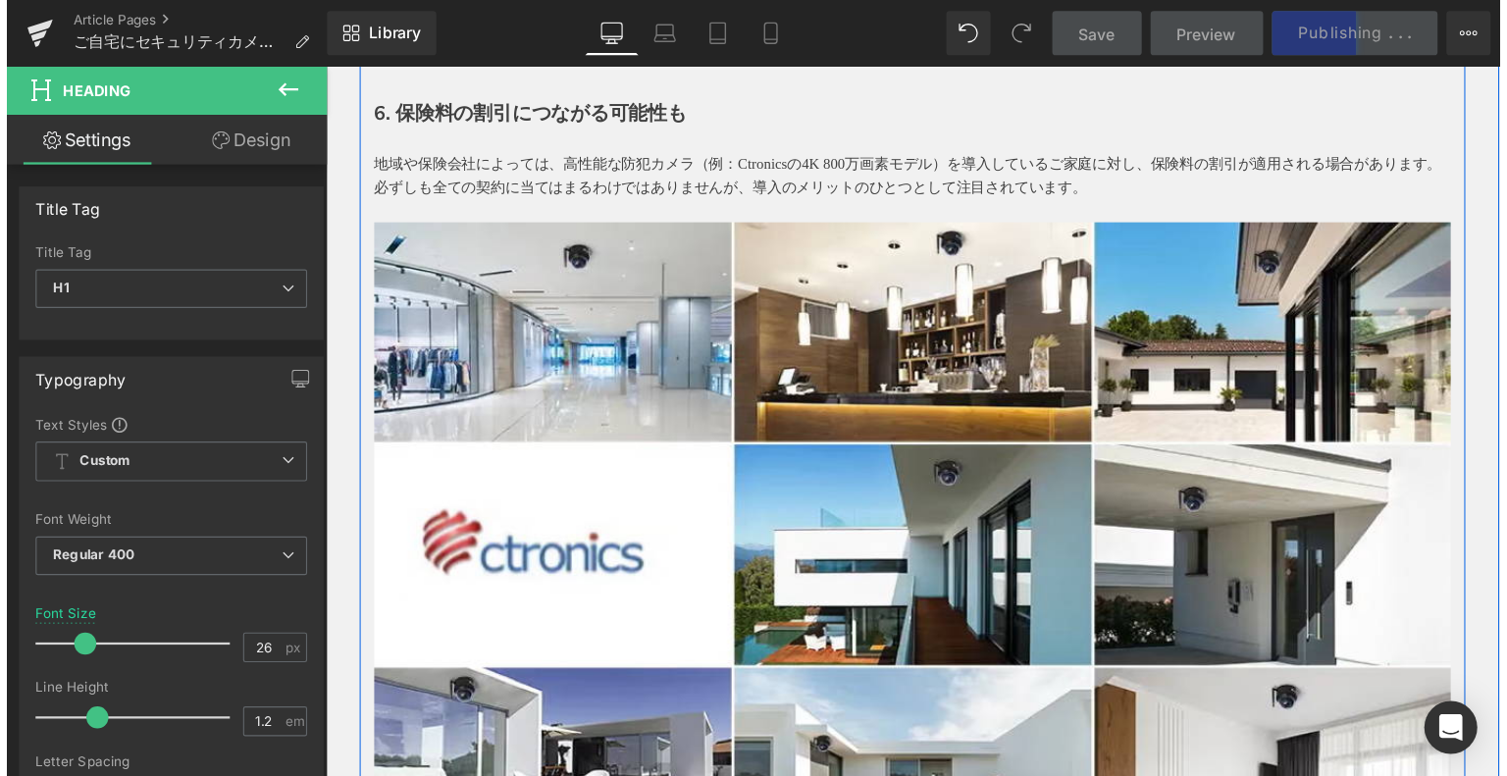
scroll to position [2060, 0]
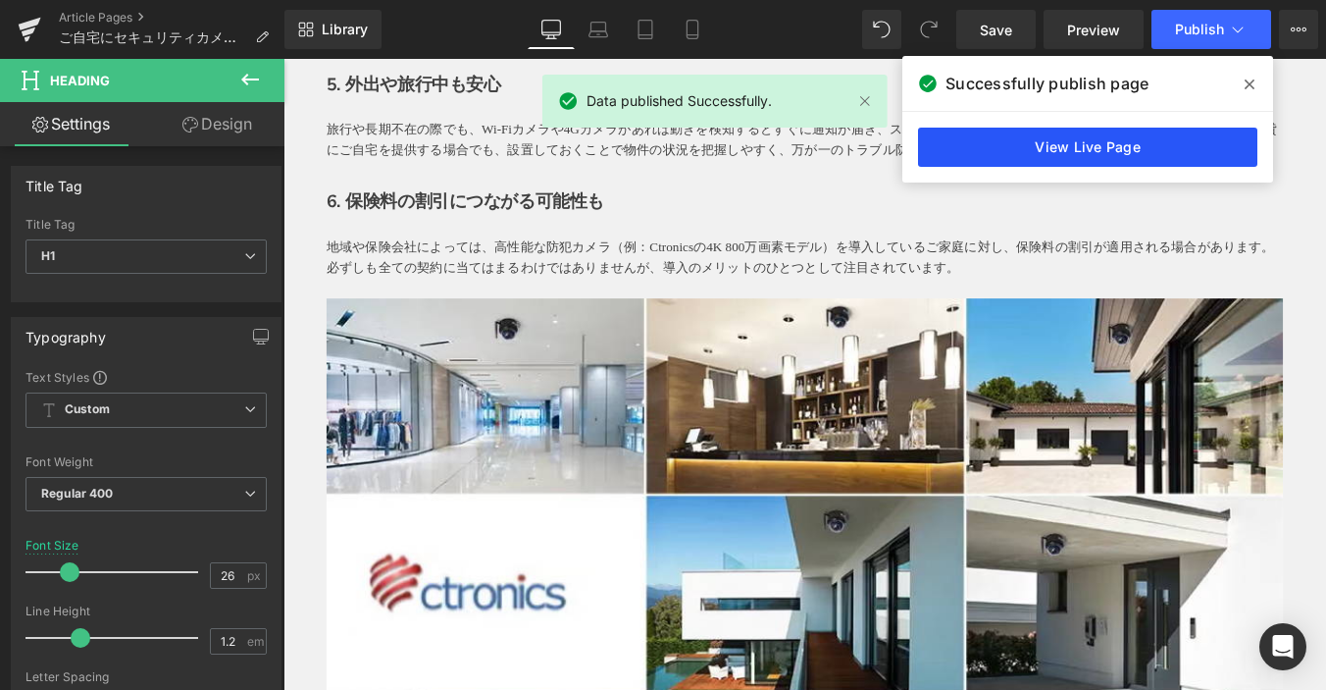
click at [1103, 148] on link "View Live Page" at bounding box center [1087, 147] width 339 height 39
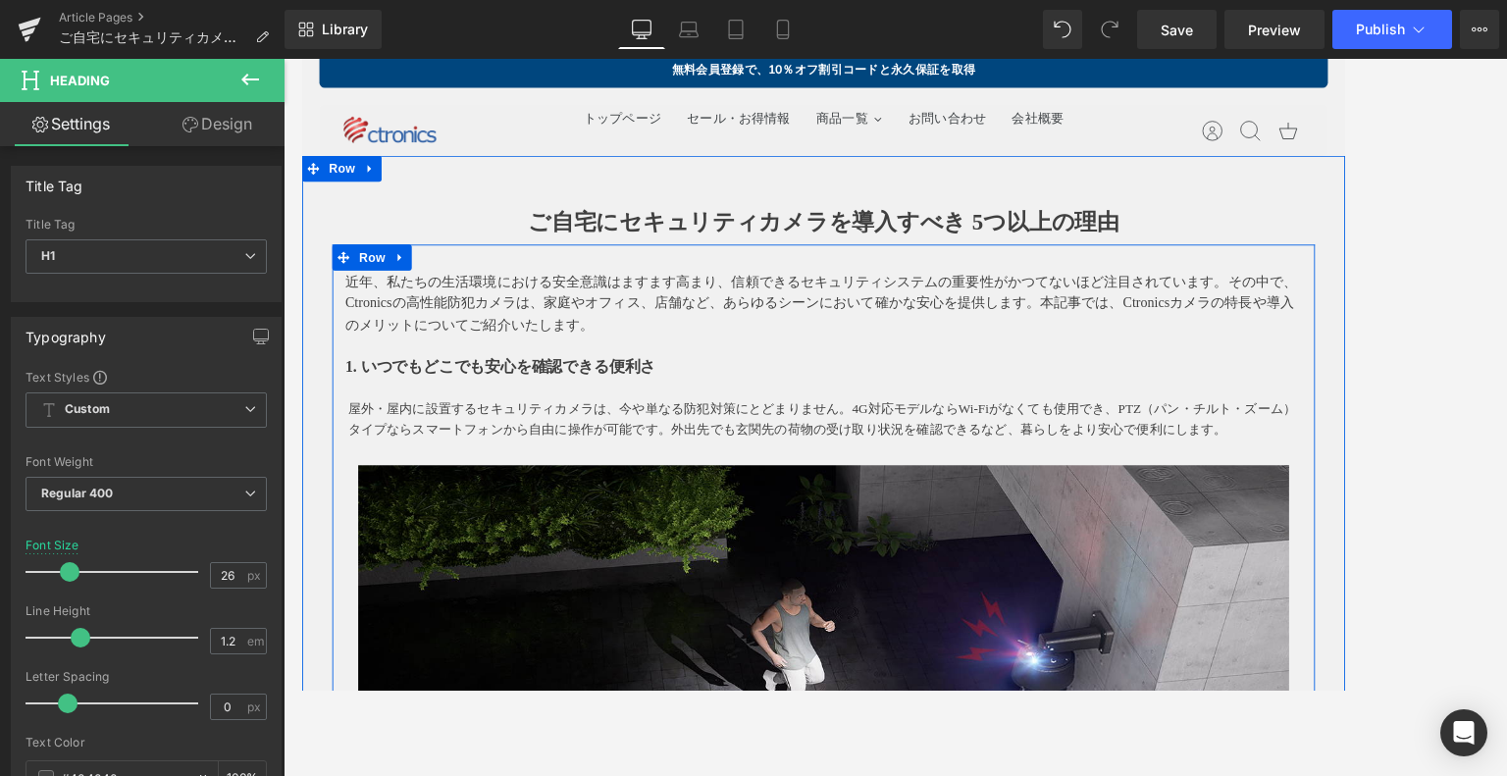
scroll to position [0, 0]
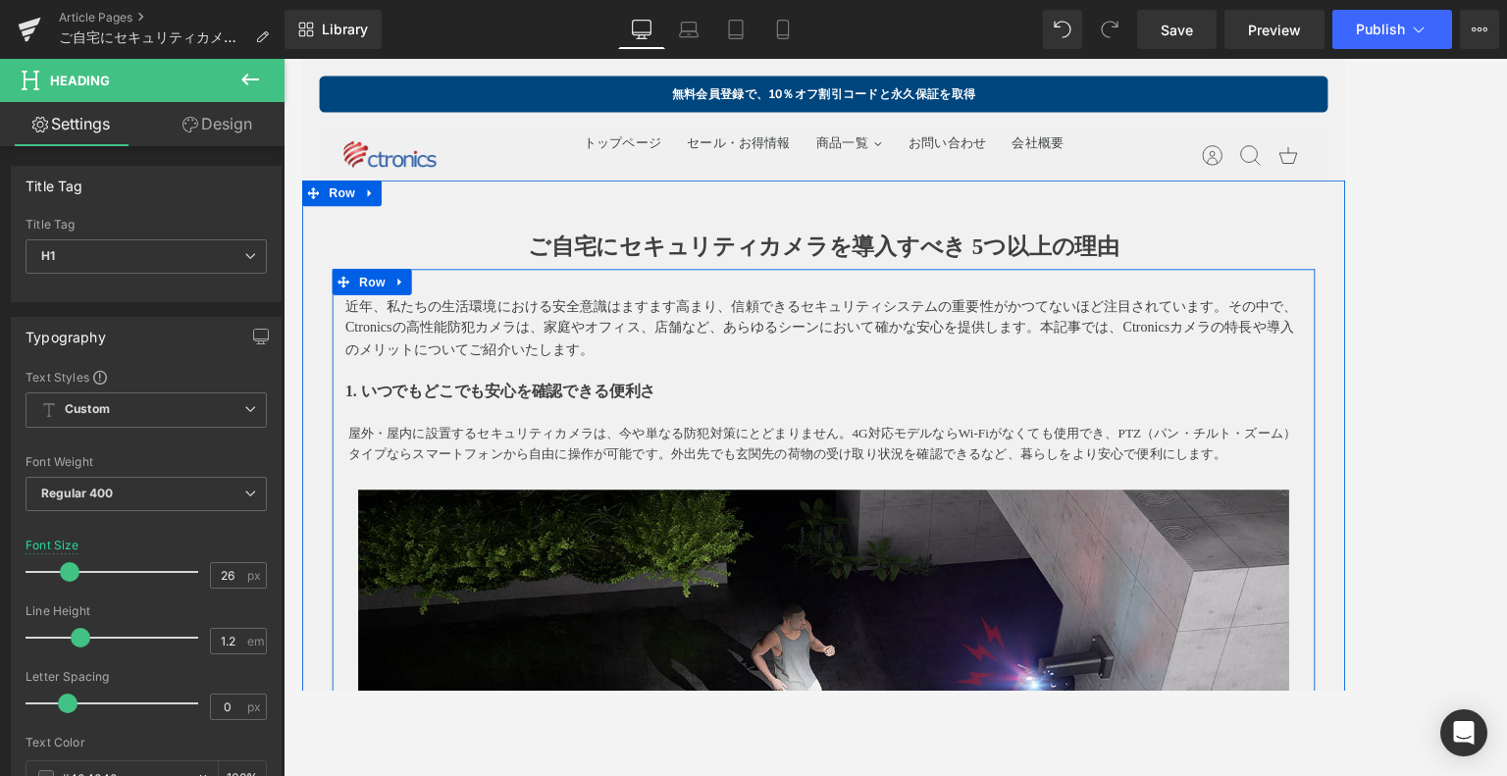
click at [589, 354] on p "近年、私たちの生活環境における安全意識はますます高まり、信頼できるセキュリティシステムの重要性がかつてないほど注目されています。その中で、Ctronicsの高…" at bounding box center [894, 366] width 1089 height 76
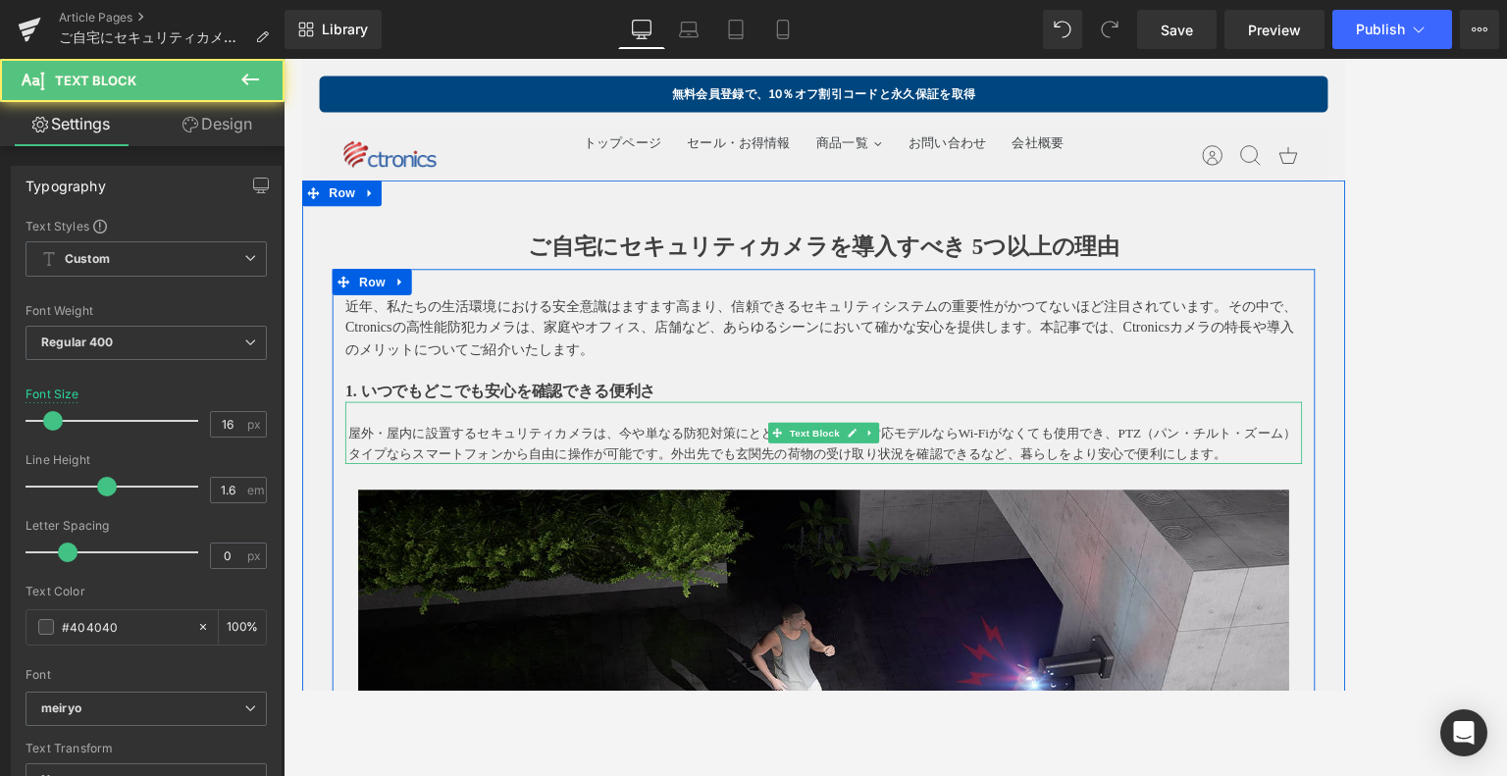
click at [418, 476] on p "屋外・屋内に設置するセキュリティカメラは、今や単なる防犯対策にとどまりません。4G対応モデルならWi-Fiがなくても使用でき、PTZ（パン・チルト・ズーム）タ…" at bounding box center [896, 496] width 1086 height 47
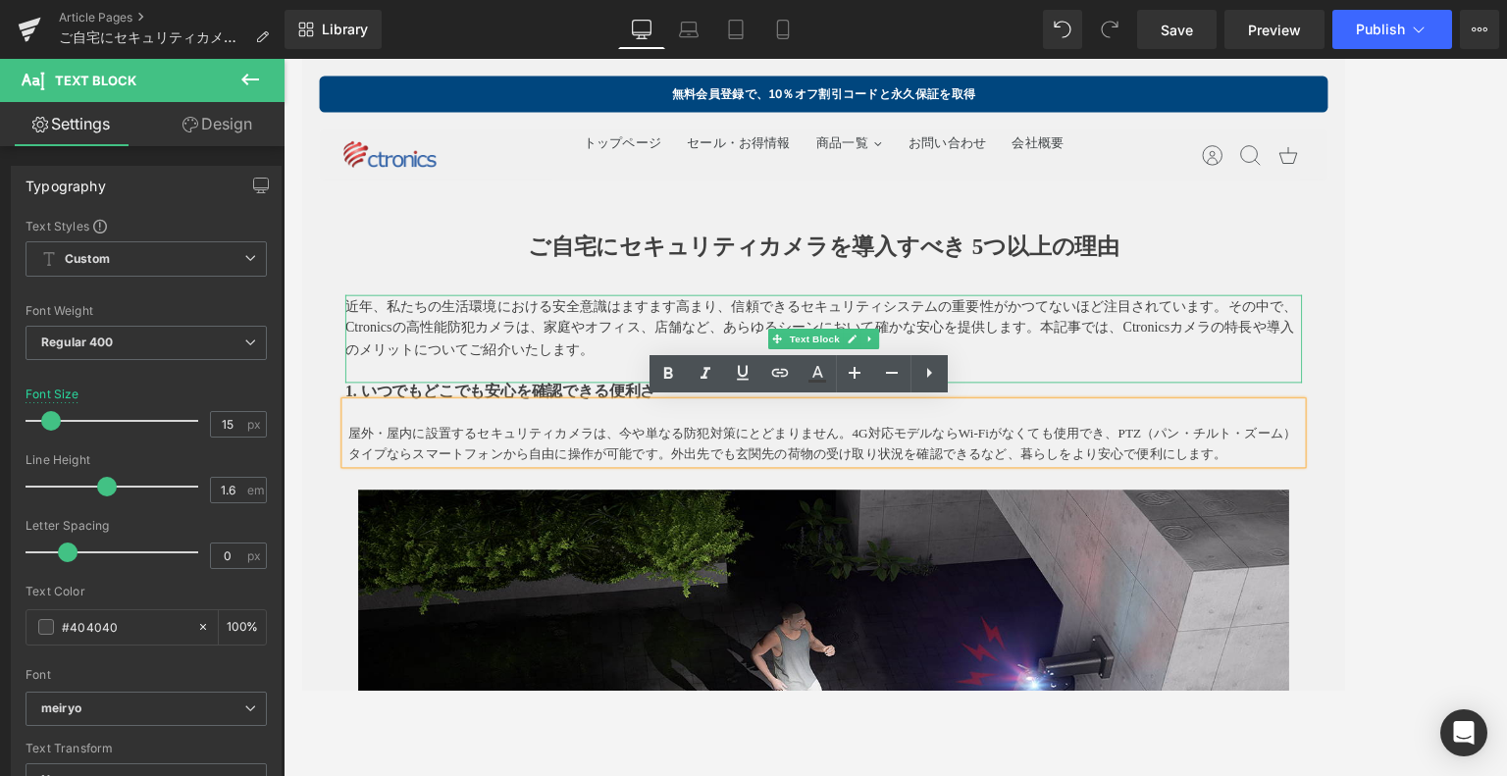
click at [482, 343] on p "近年、私たちの生活環境における安全意識はますます高まり、信頼できるセキュリティシステムの重要性がかつてないほど注目されています。その中で、Ctronicsの高…" at bounding box center [894, 366] width 1089 height 76
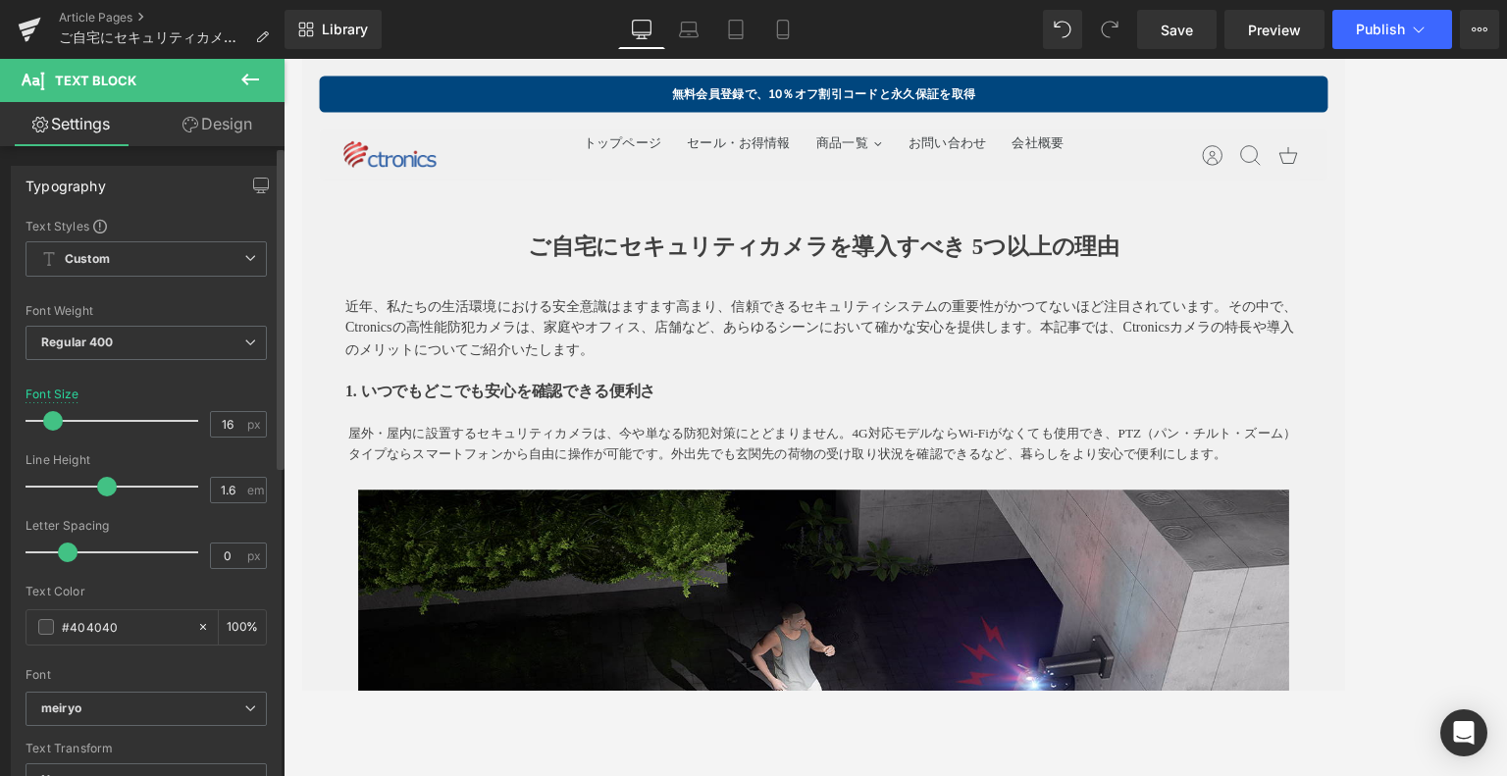
type input "15"
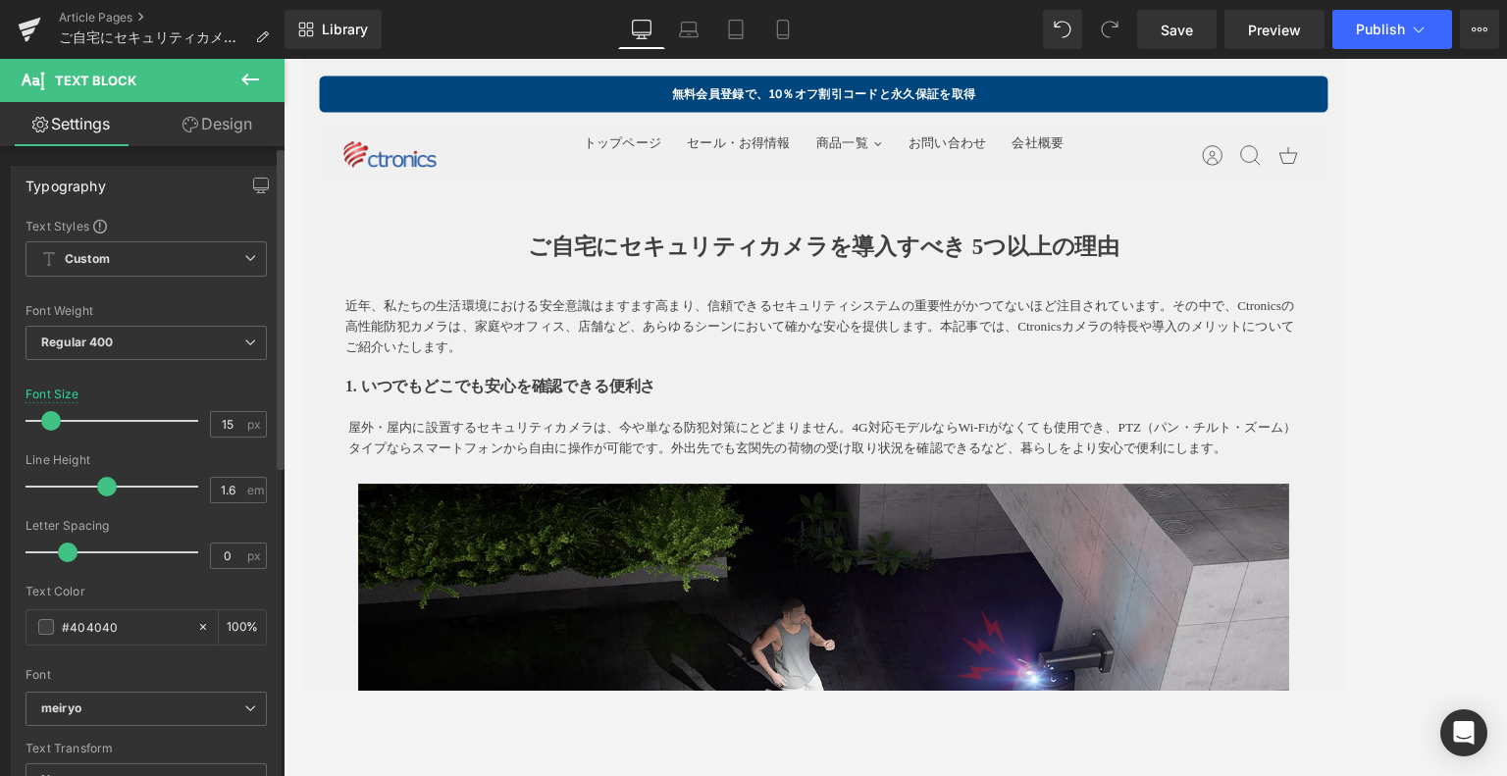
click at [53, 420] on span at bounding box center [51, 421] width 20 height 20
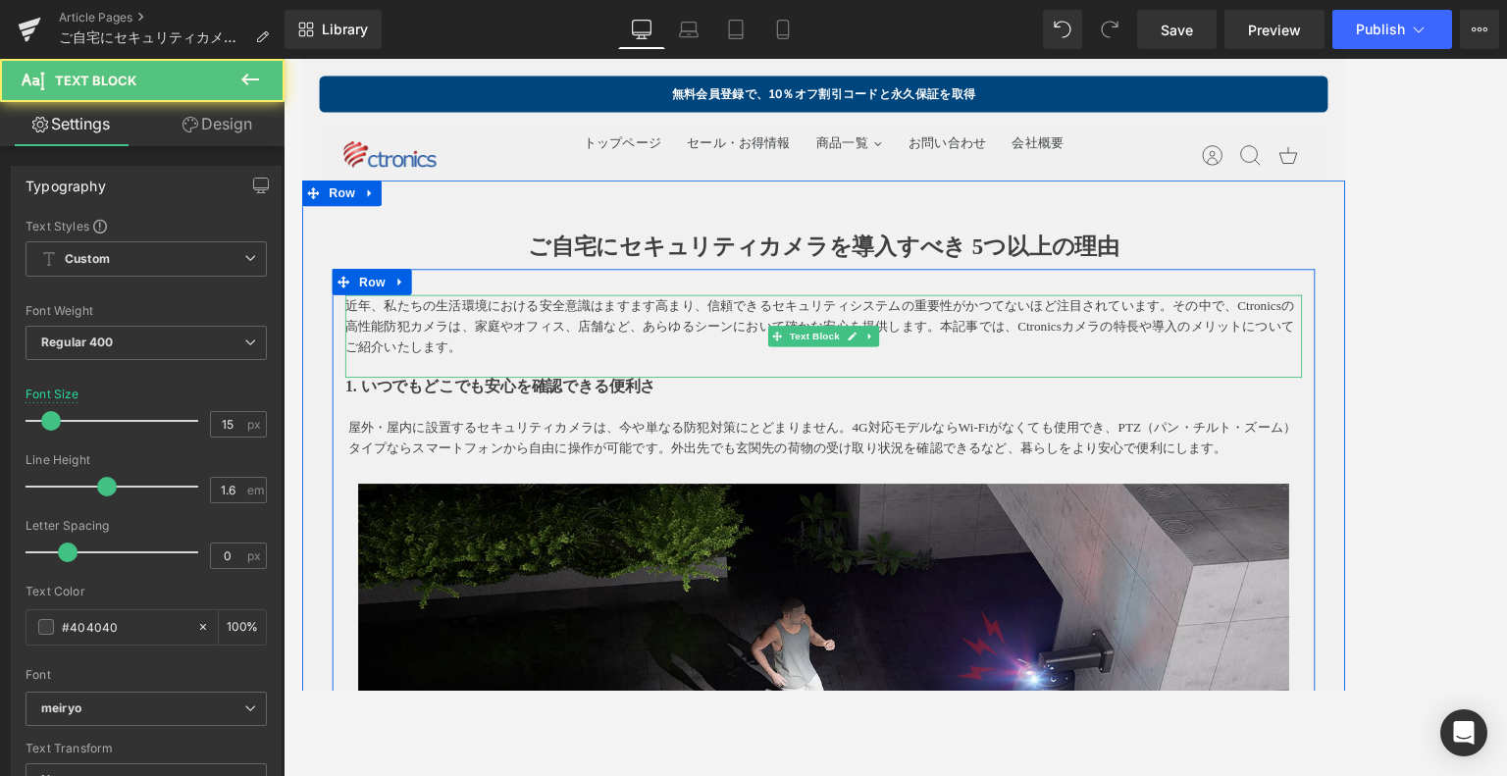
click at [748, 343] on p "近年、私たちの生活環境における安全意識はますます高まり、信頼できるセキュリティシステムの重要性がかつてないほど注目されています。その中で、Ctronicsの高…" at bounding box center [894, 363] width 1089 height 71
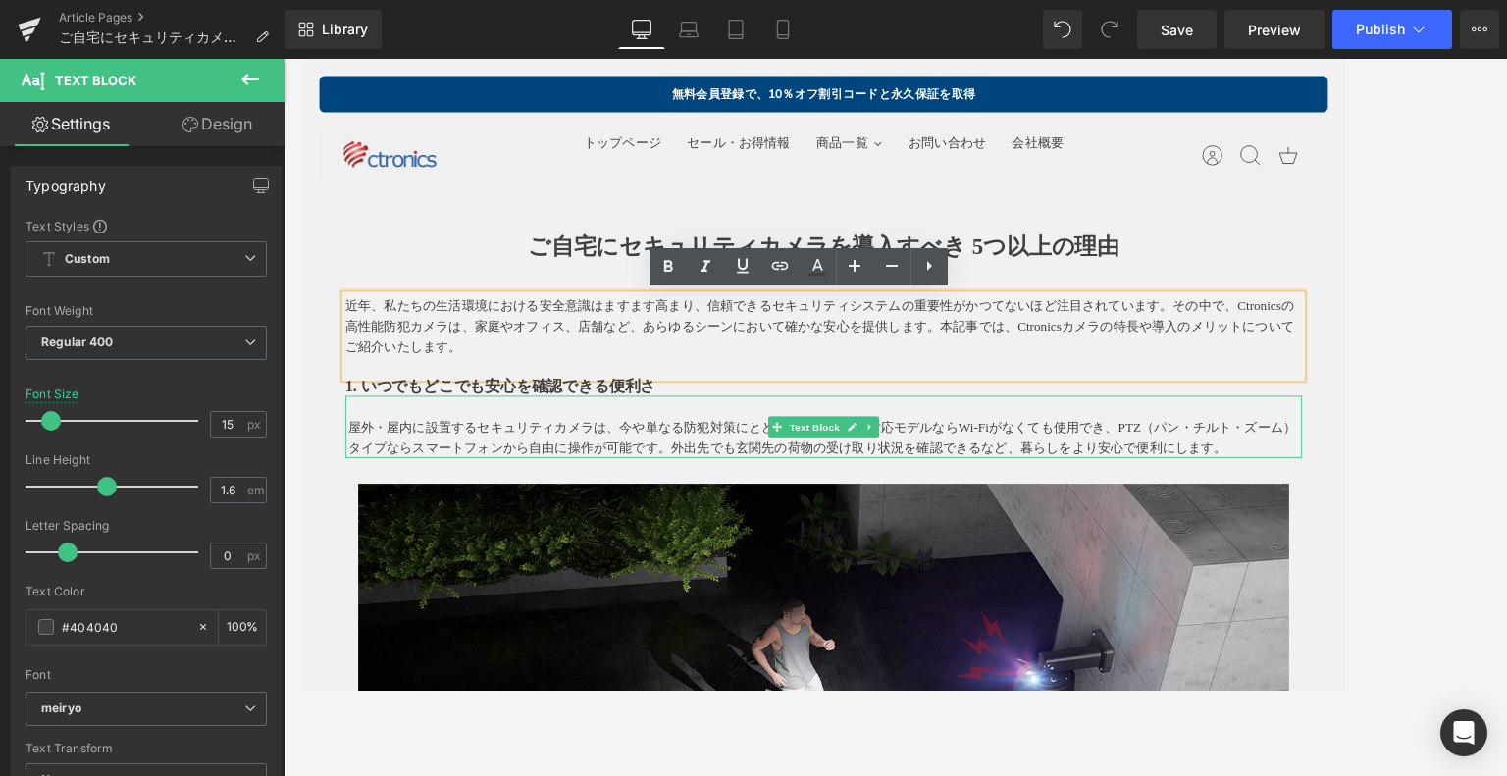
click at [685, 484] on p "屋外・屋内に設置するセキュリティカメラは、今や単なる防犯対策にとどまりません。4G対応モデルならWi-Fiがなくても使用でき、PTZ（パン・チルト・ズーム）タ…" at bounding box center [896, 489] width 1086 height 47
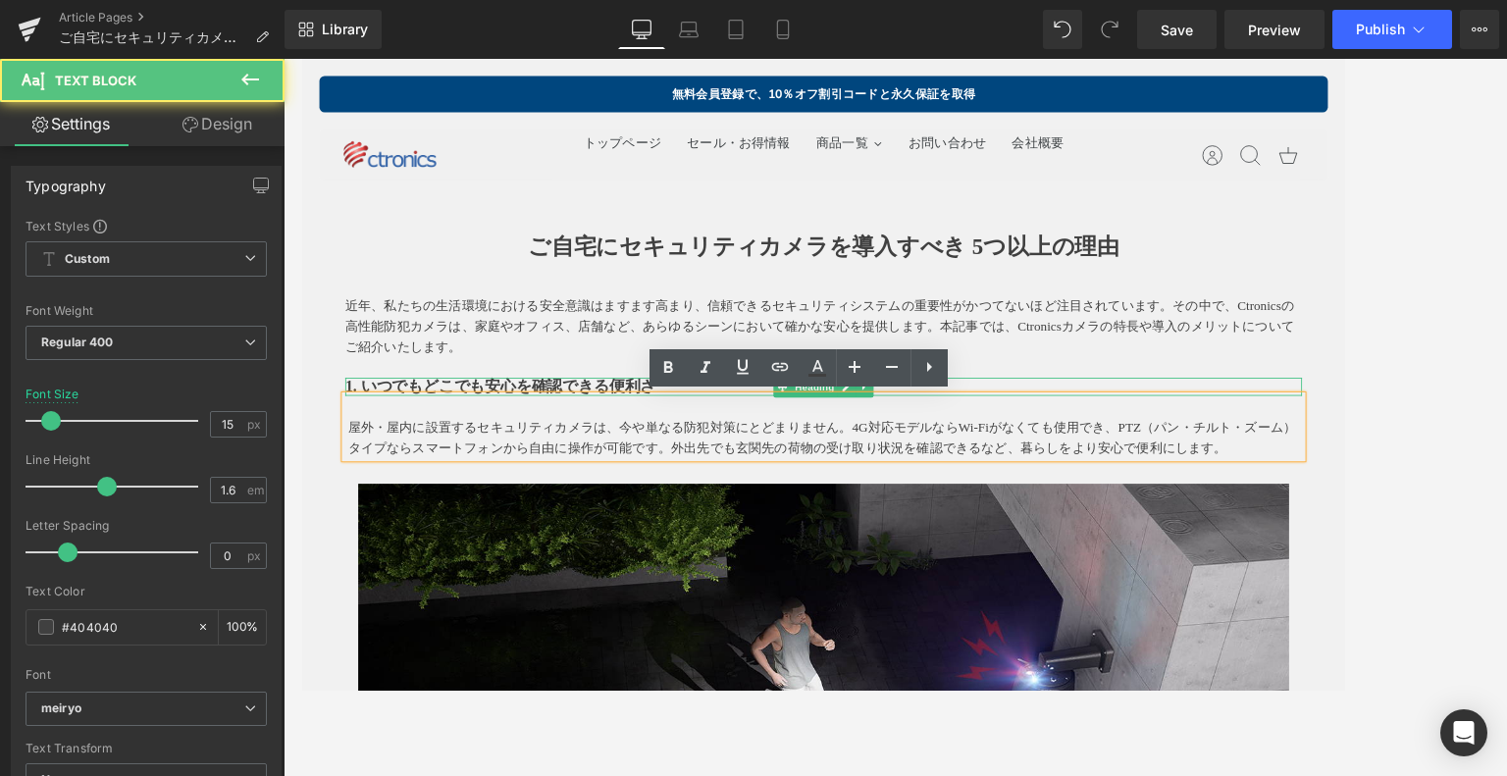
click at [649, 432] on strong "1. いつでもどこでも安心を確認できる便利さ" at bounding box center [526, 432] width 353 height 20
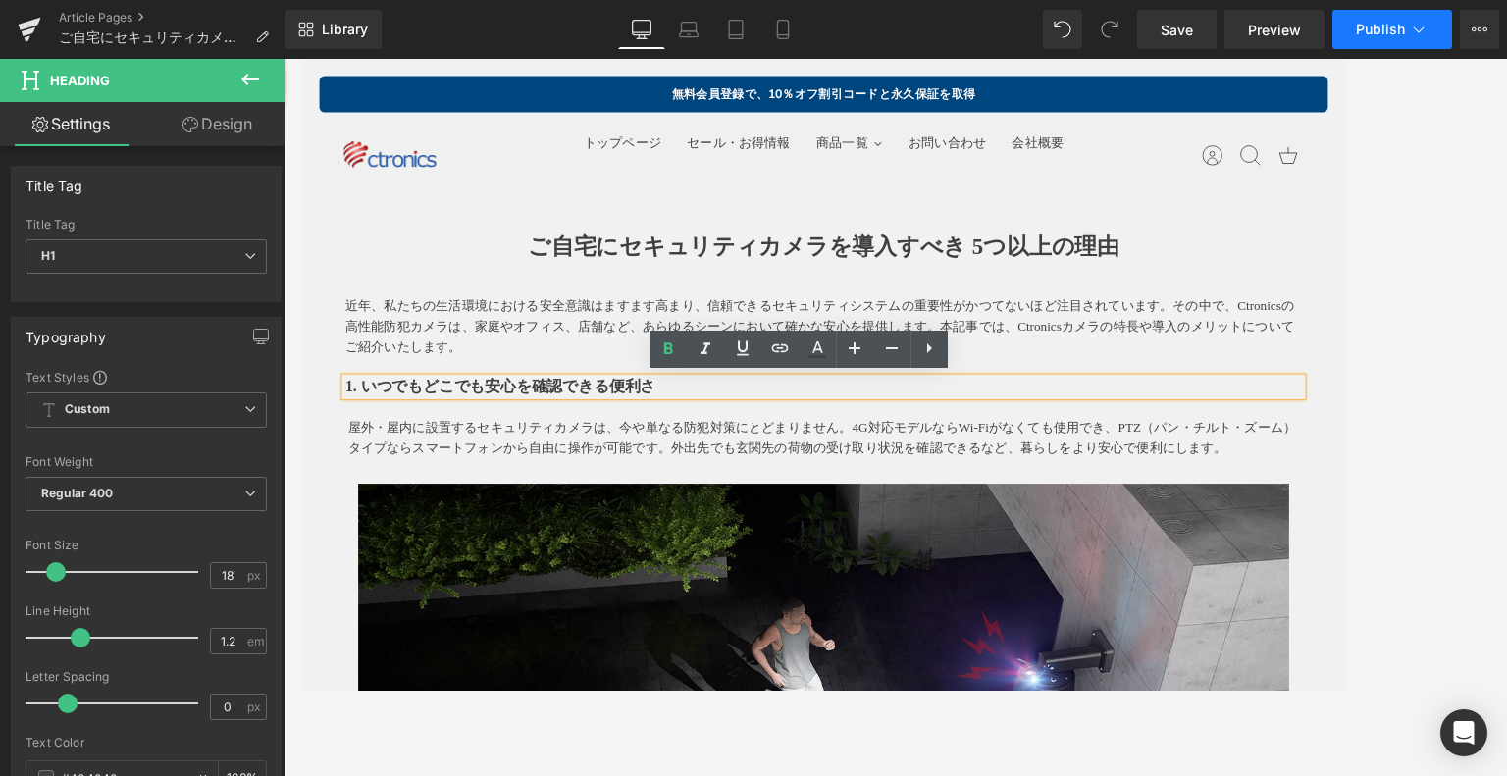
click at [1325, 23] on span "Publish" at bounding box center [1380, 30] width 49 height 16
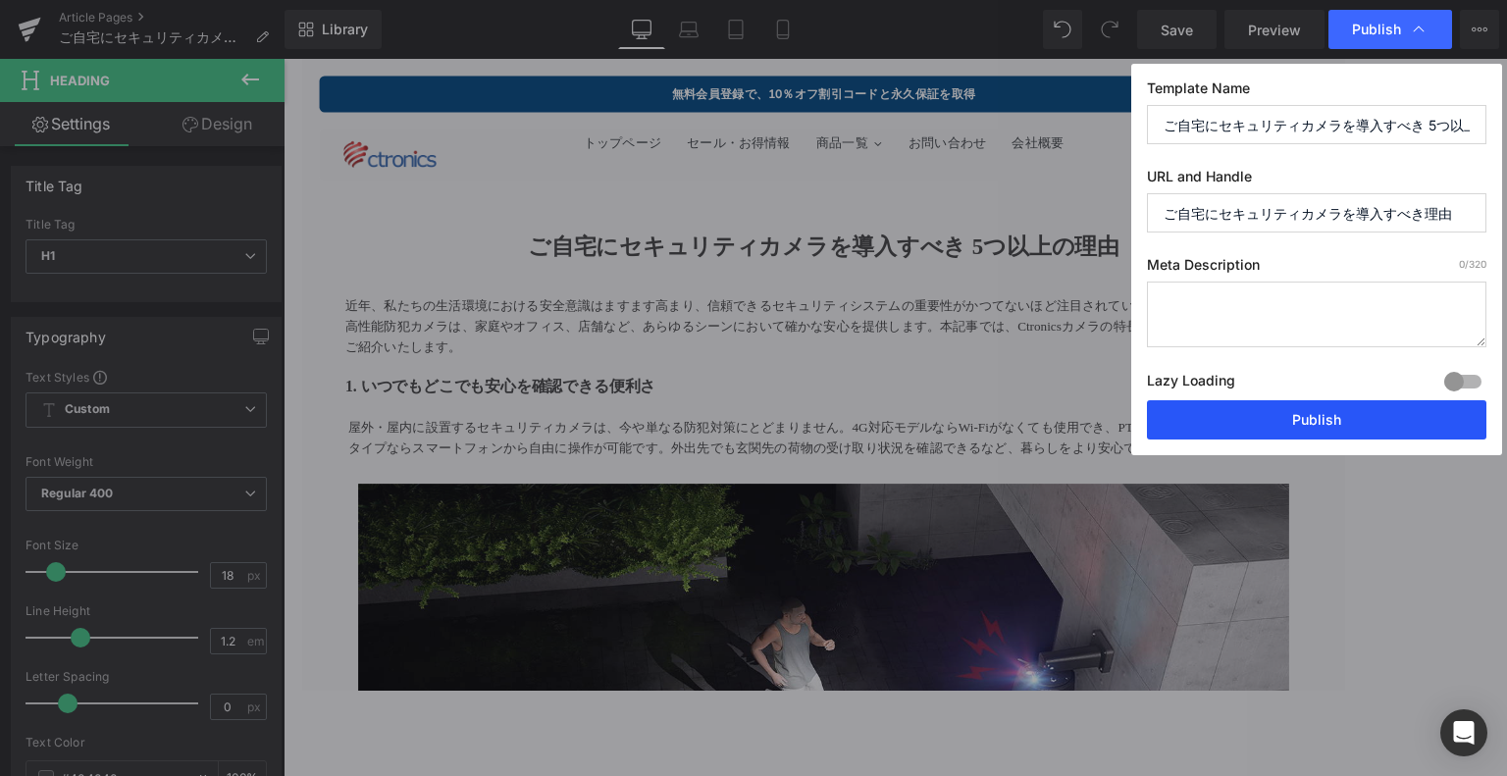
click at [1303, 422] on button "Publish" at bounding box center [1316, 419] width 339 height 39
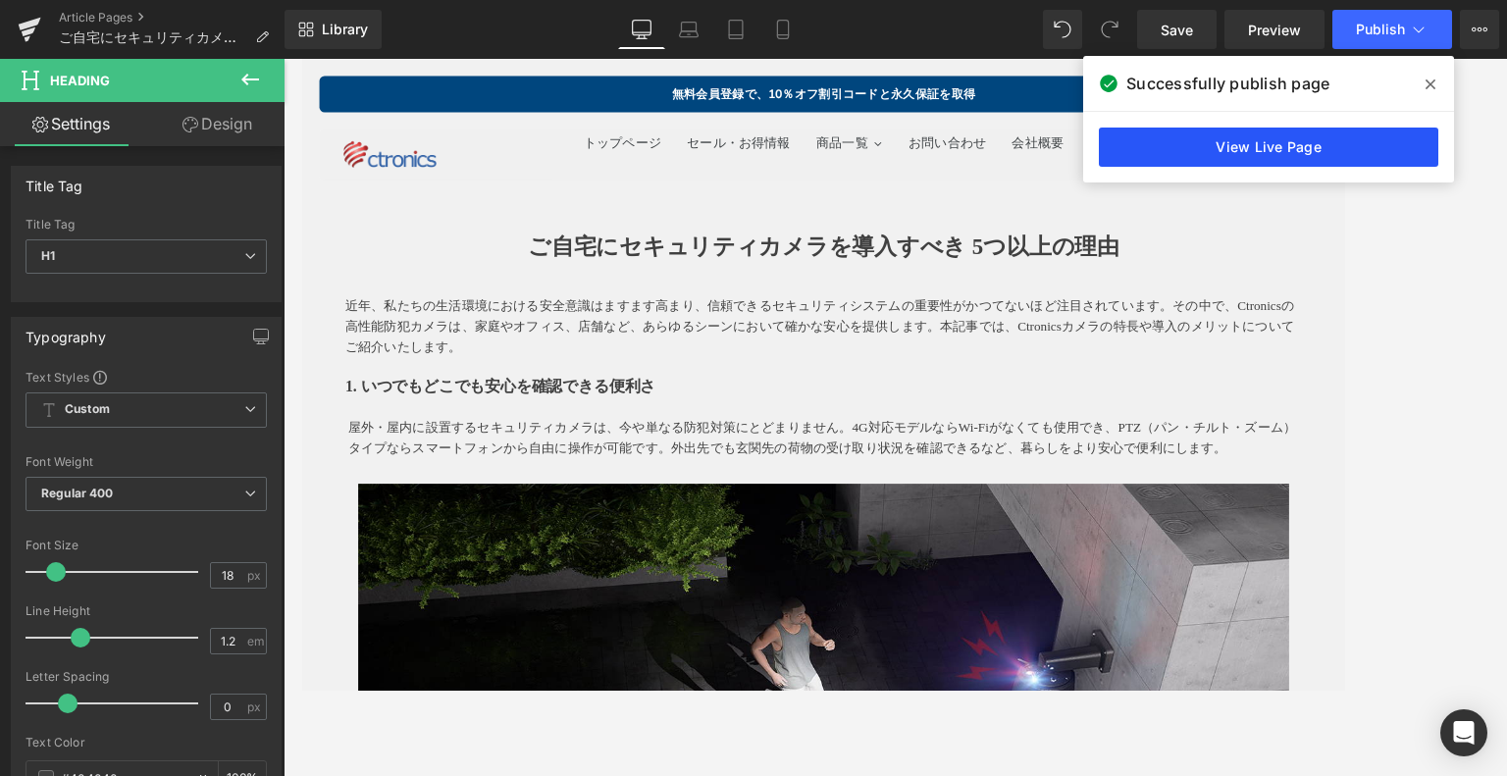
drag, startPoint x: 1179, startPoint y: 121, endPoint x: 1187, endPoint y: 130, distance: 11.8
click at [1182, 127] on div "View Live Page" at bounding box center [1268, 147] width 371 height 71
click at [1207, 139] on link "View Live Page" at bounding box center [1268, 147] width 339 height 39
